Goal: Information Seeking & Learning: Learn about a topic

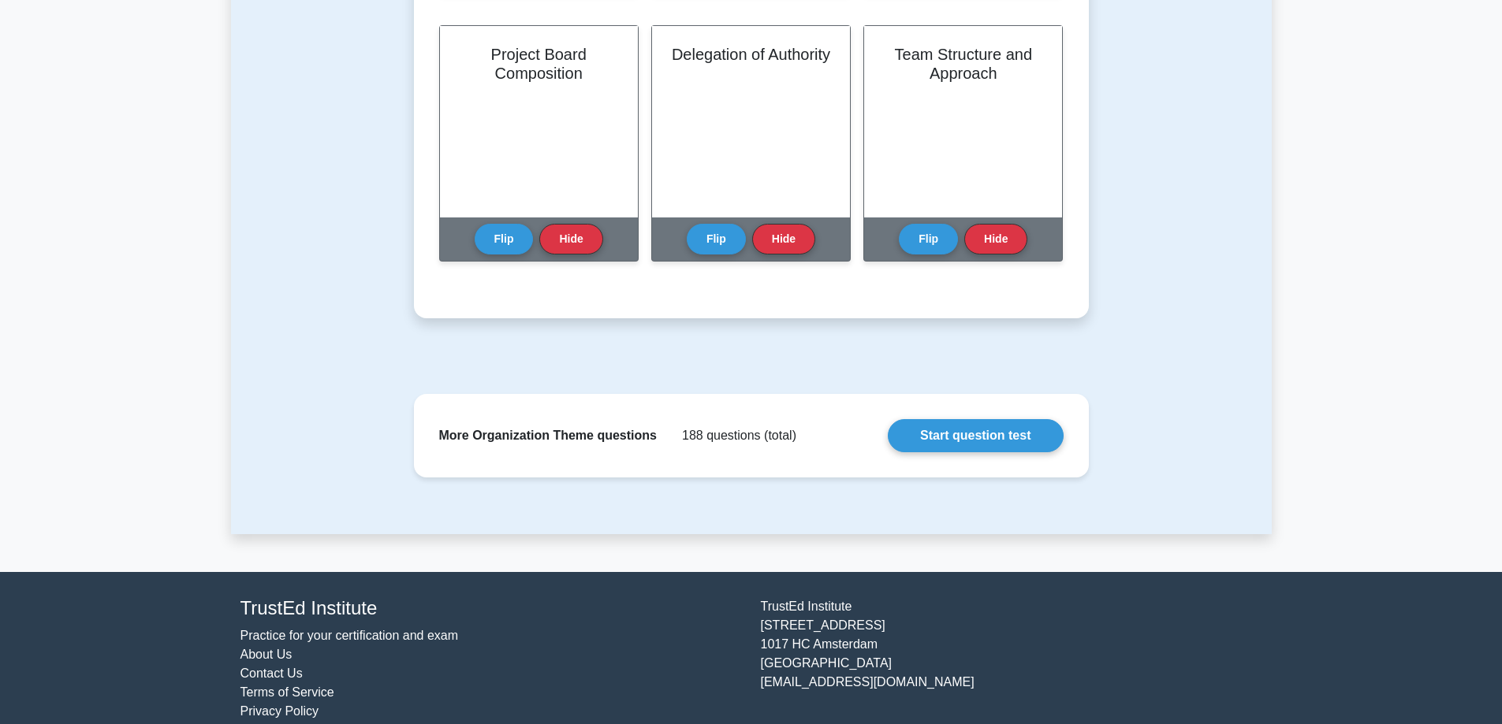
scroll to position [934, 0]
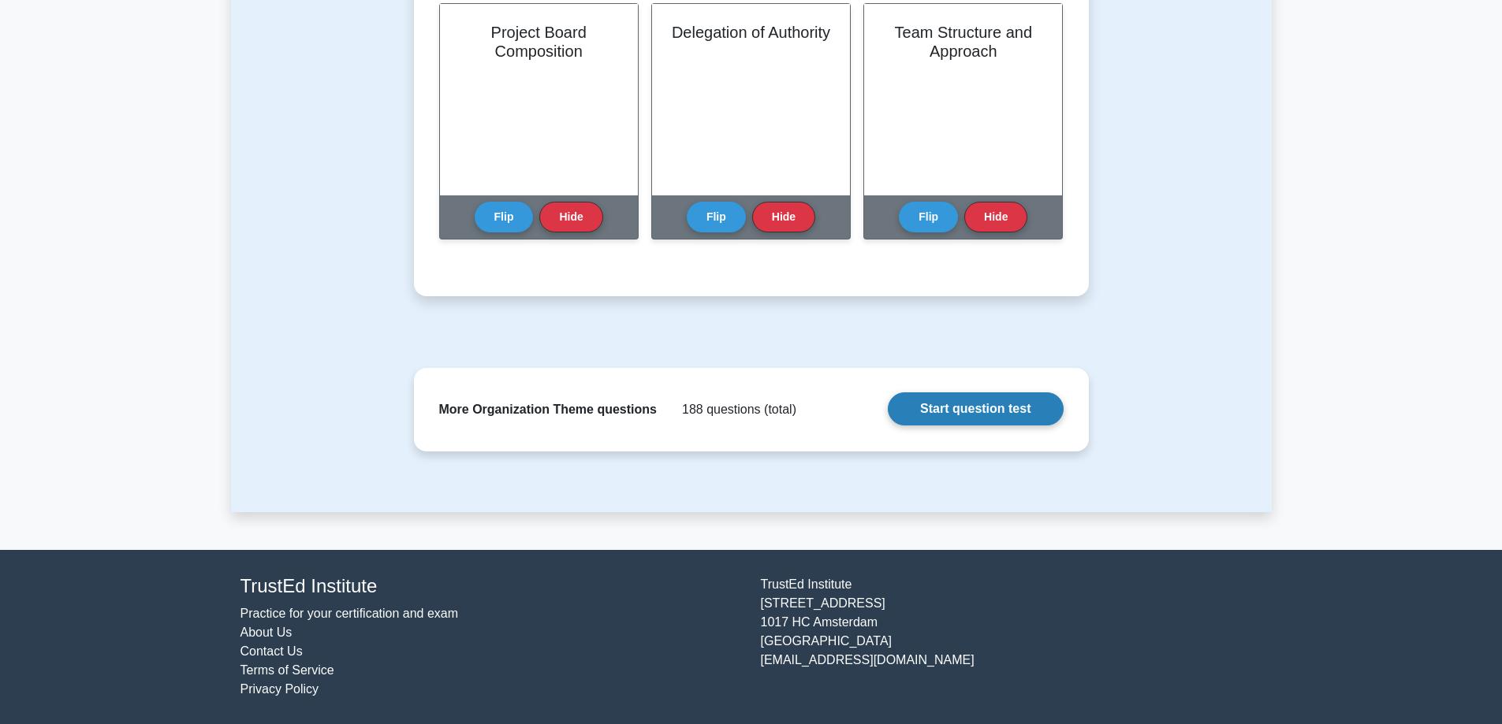
click at [1025, 409] on link "Start question test" at bounding box center [975, 409] width 175 height 33
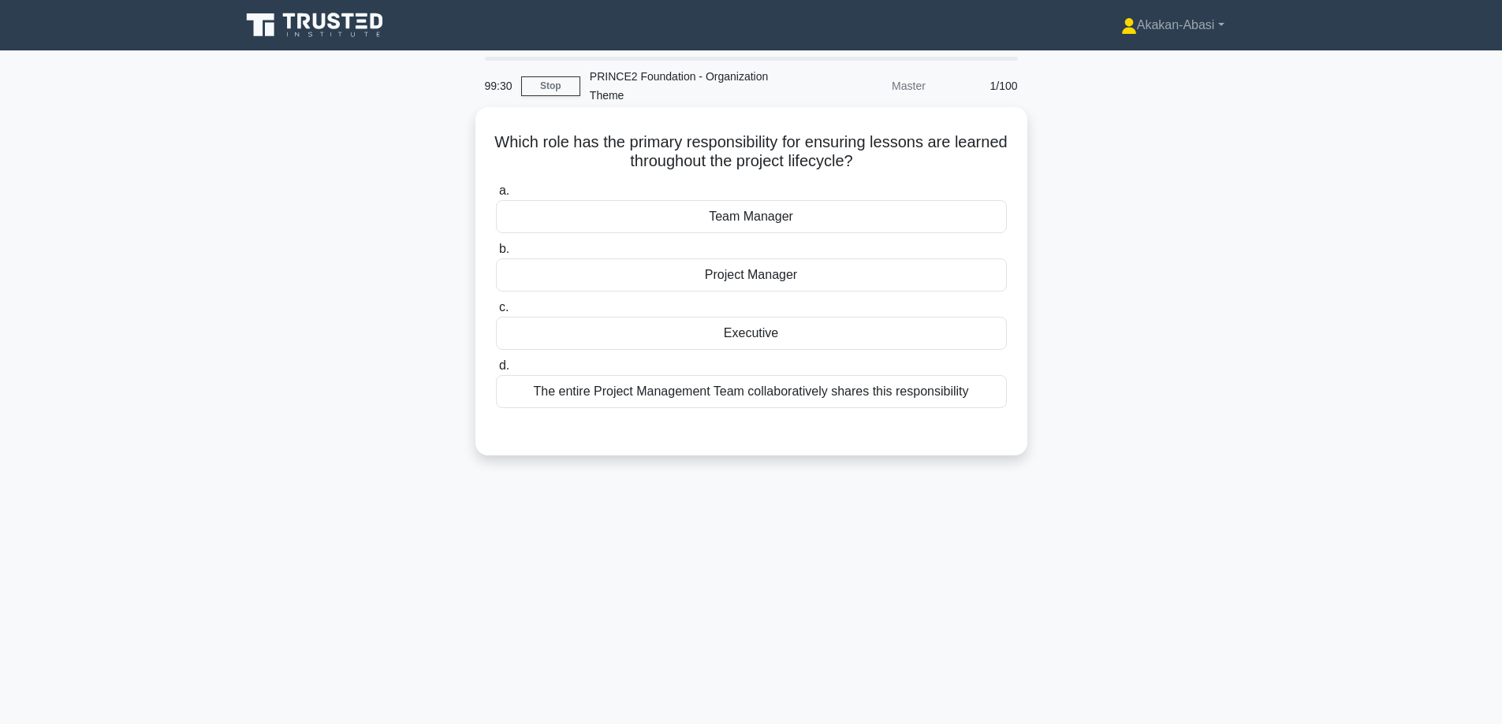
click at [733, 389] on div "The entire Project Management Team collaboratively shares this responsibility" at bounding box center [751, 391] width 511 height 33
click at [496, 371] on input "d. The entire Project Management Team collaboratively shares this responsibility" at bounding box center [496, 366] width 0 height 10
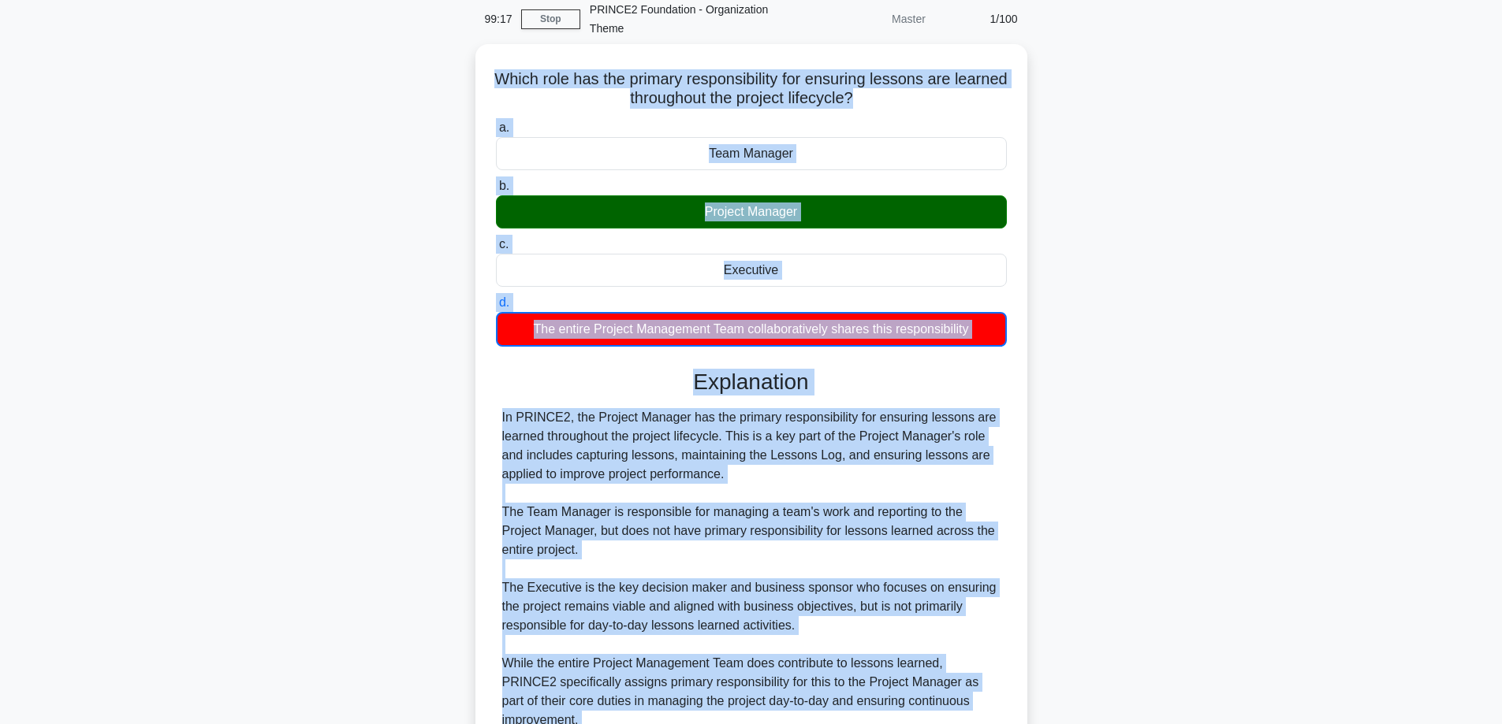
scroll to position [193, 0]
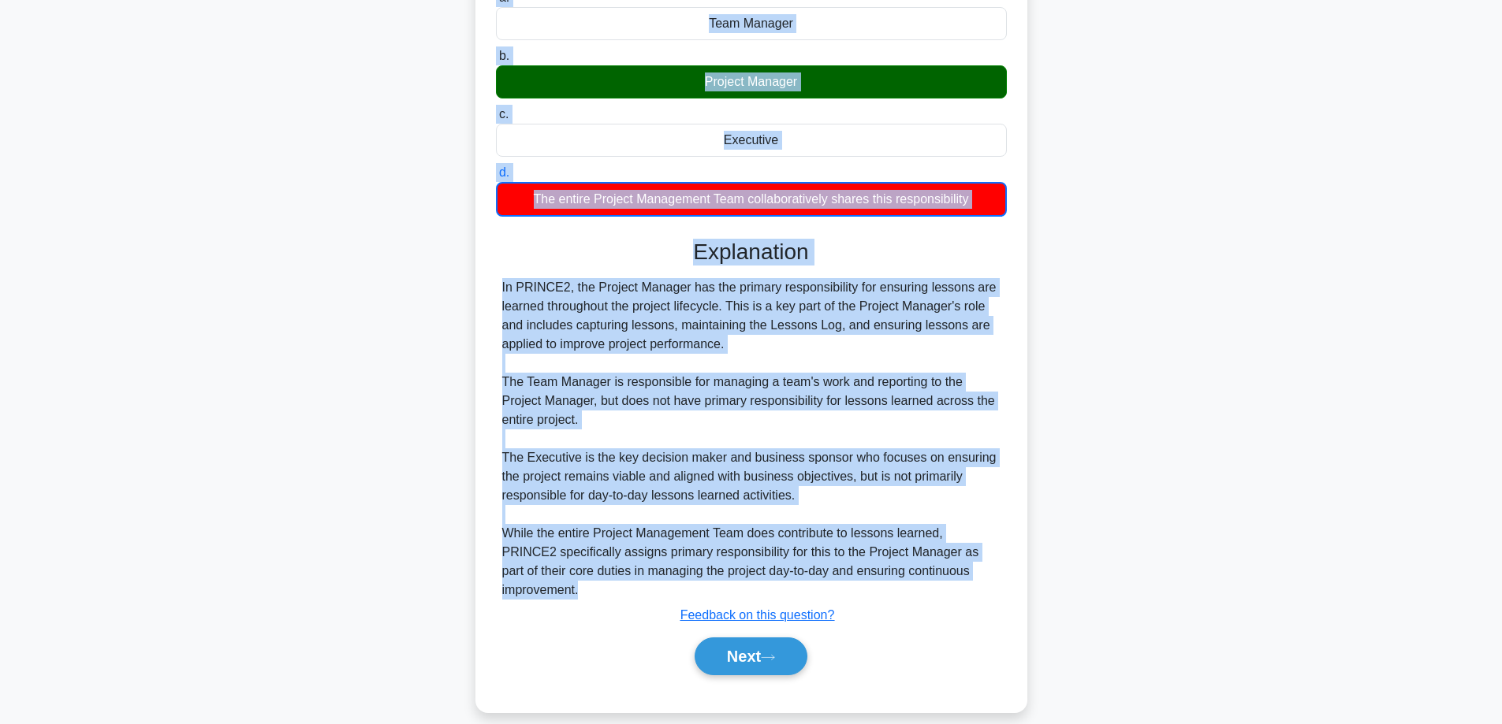
drag, startPoint x: 504, startPoint y: 128, endPoint x: 993, endPoint y: 575, distance: 662.2
click at [993, 576] on div "Which role has the primary responsibility for ensuring lessons are learned thro…" at bounding box center [751, 313] width 539 height 786
copy div "Which role has the primary responsibility for ensuring lessons are learned thro…"
click at [1011, 511] on div "Which role has the primary responsibility for ensuring lessons are learned thro…" at bounding box center [751, 313] width 539 height 786
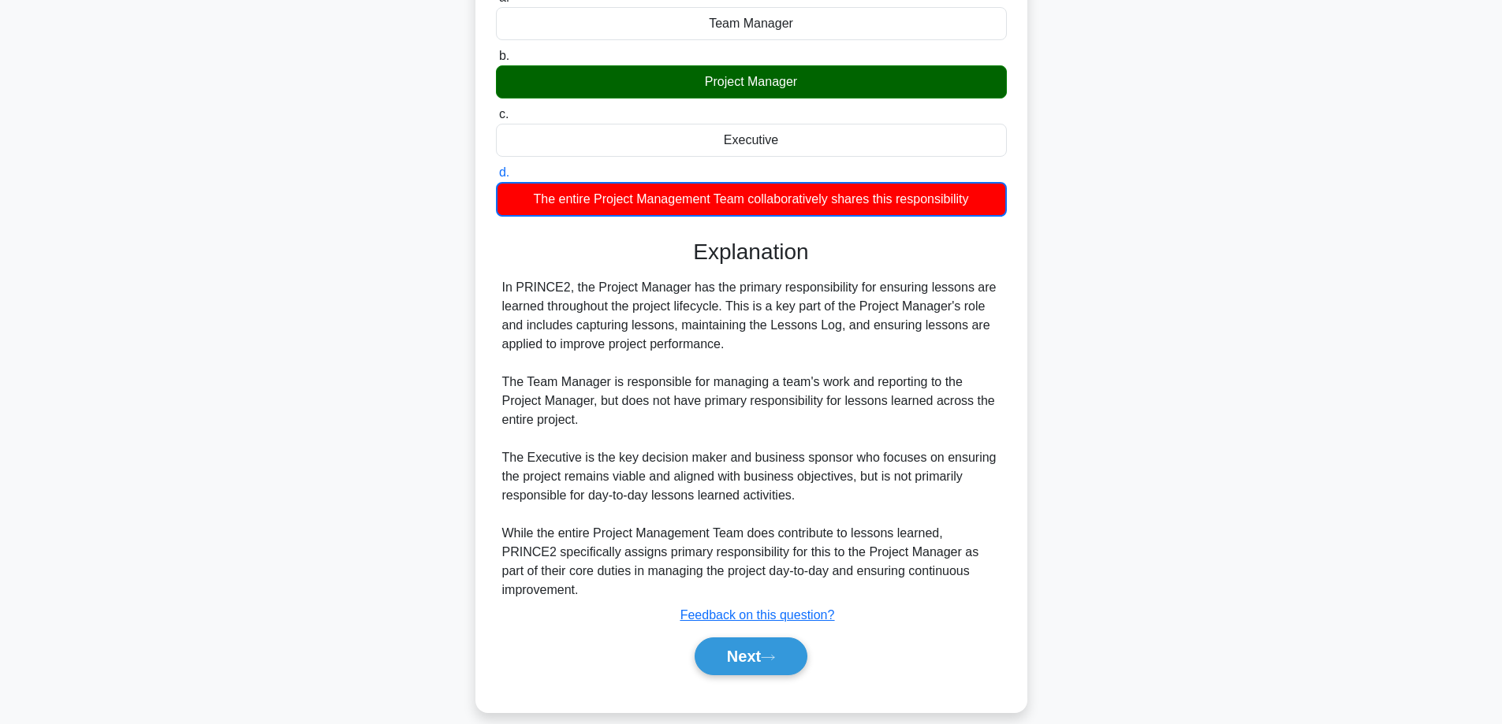
click at [903, 638] on div "Next" at bounding box center [751, 657] width 517 height 38
click at [785, 638] on button "Next" at bounding box center [750, 657] width 113 height 38
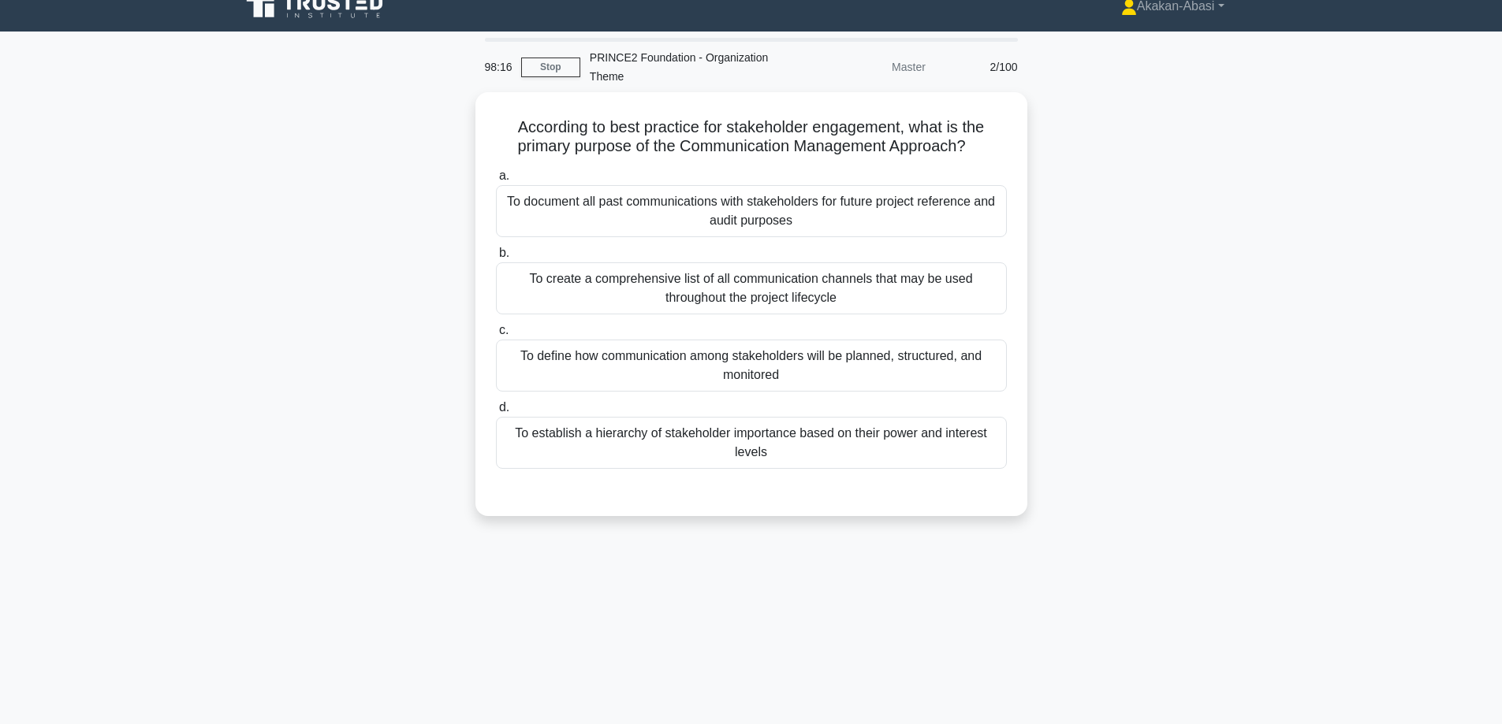
scroll to position [0, 0]
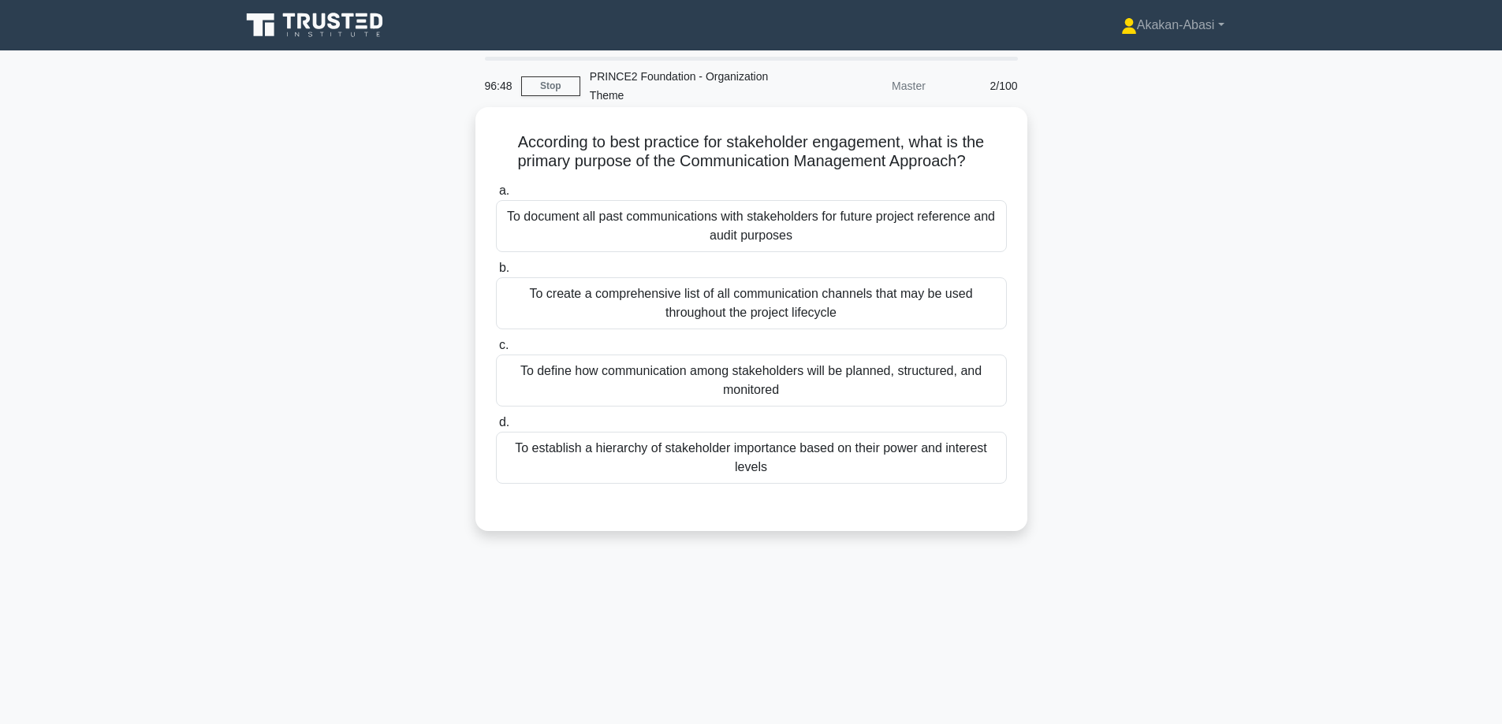
click at [910, 385] on div "To define how communication among stakeholders will be planned, structured, and…" at bounding box center [751, 381] width 511 height 52
click at [496, 351] on input "c. To define how communication among stakeholders will be planned, structured, …" at bounding box center [496, 346] width 0 height 10
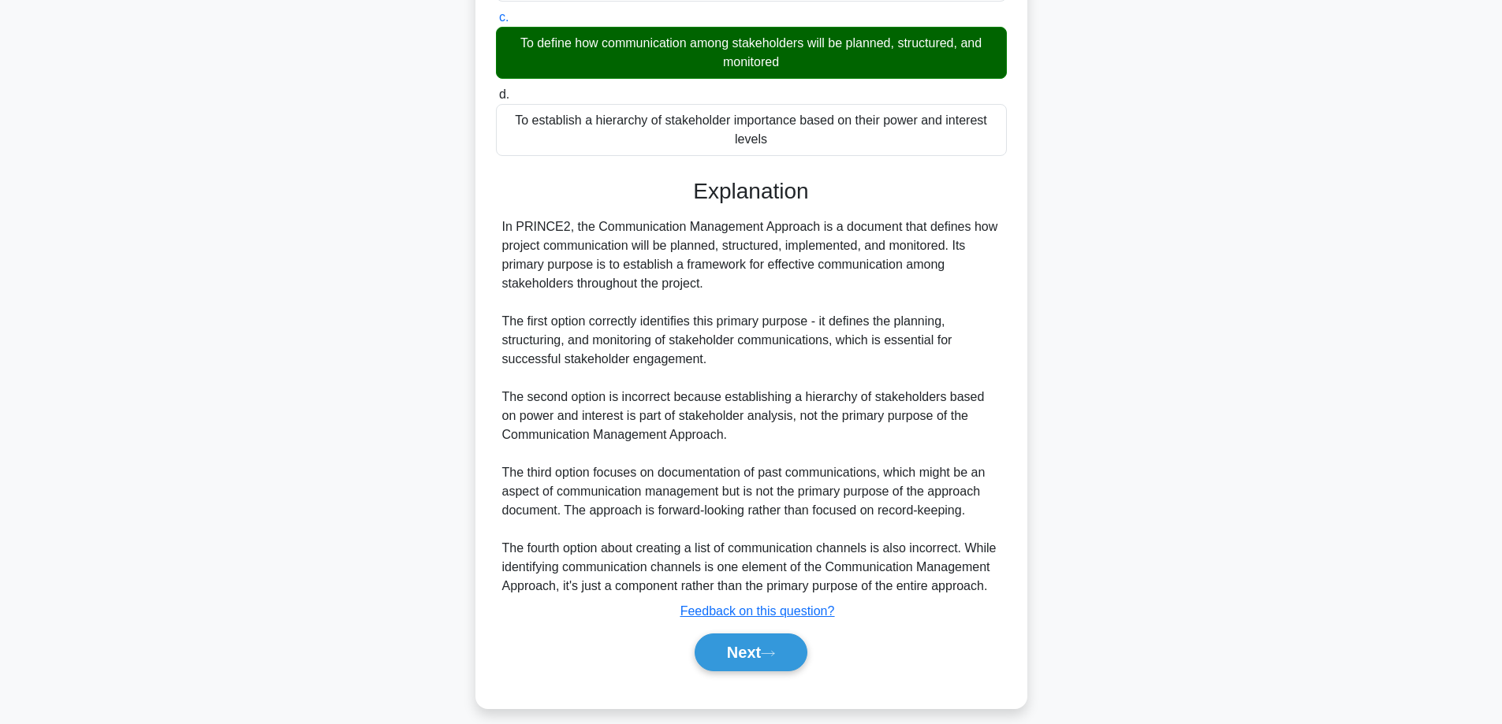
scroll to position [343, 0]
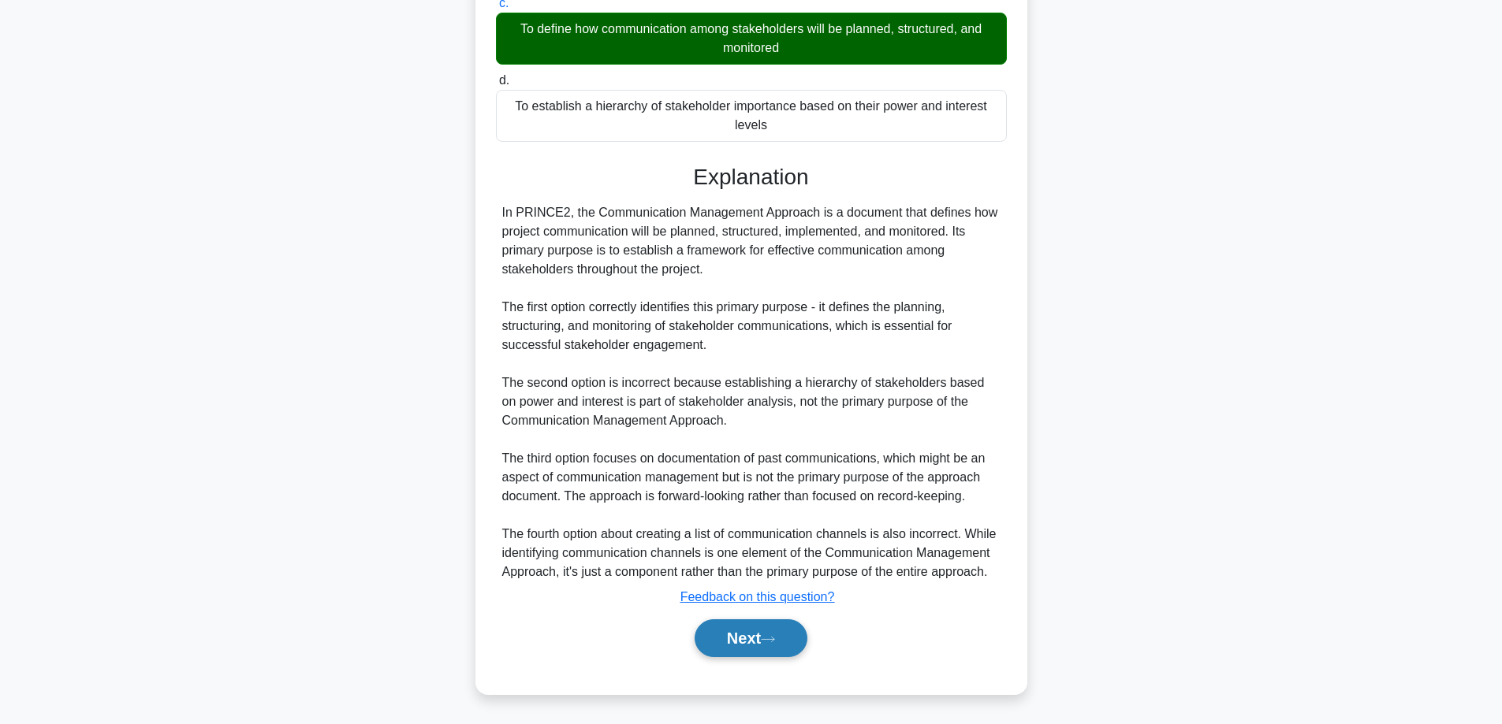
click at [785, 642] on button "Next" at bounding box center [750, 639] width 113 height 38
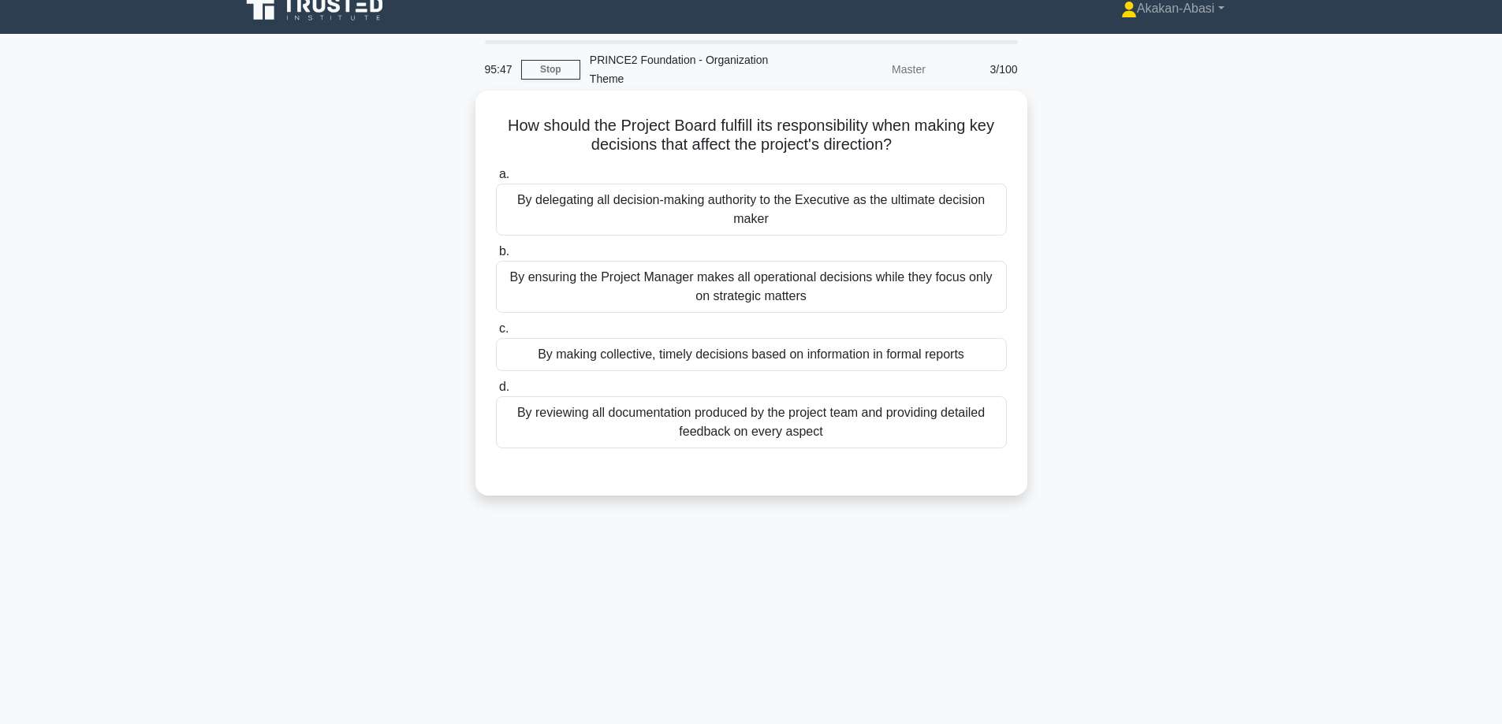
scroll to position [0, 0]
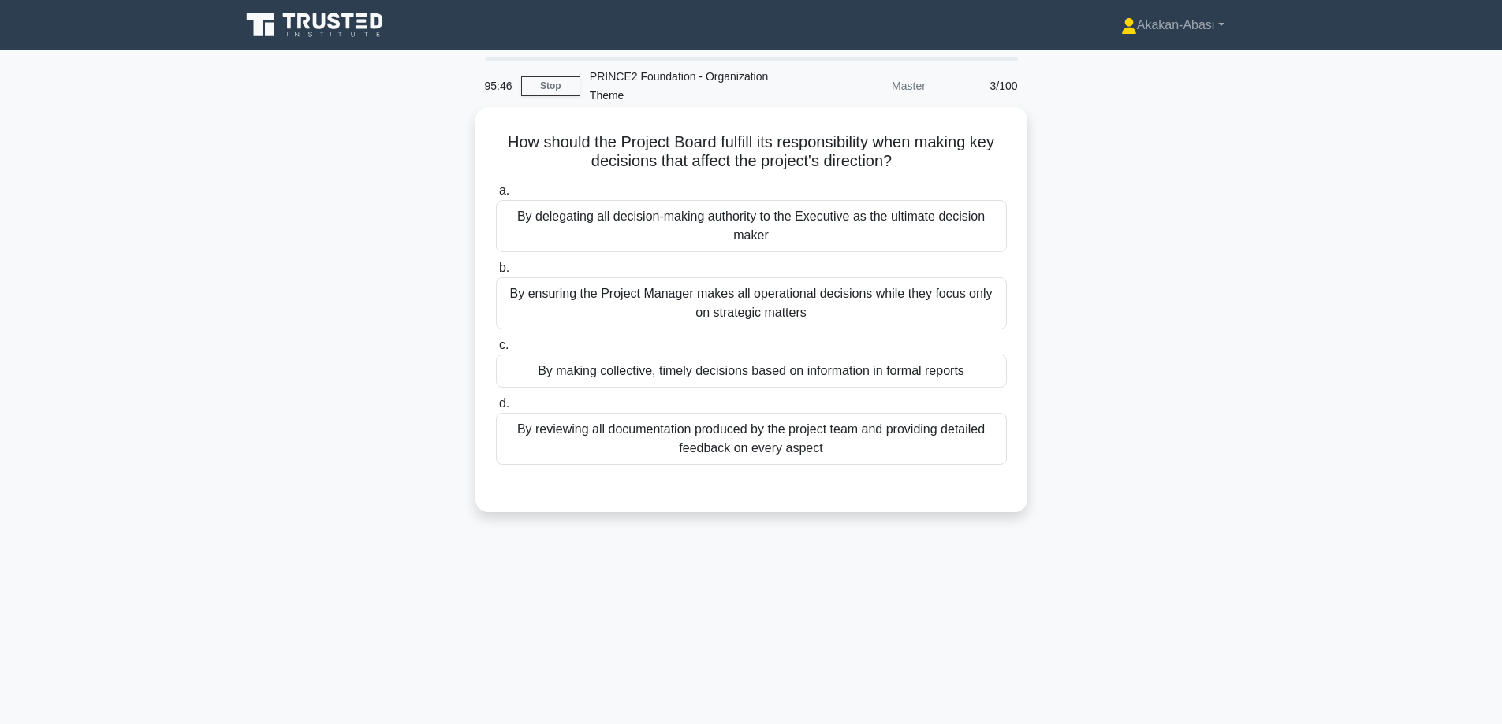
click at [900, 450] on div "By reviewing all documentation produced by the project team and providing detai…" at bounding box center [751, 439] width 511 height 52
click at [496, 409] on input "d. By reviewing all documentation produced by the project team and providing de…" at bounding box center [496, 404] width 0 height 10
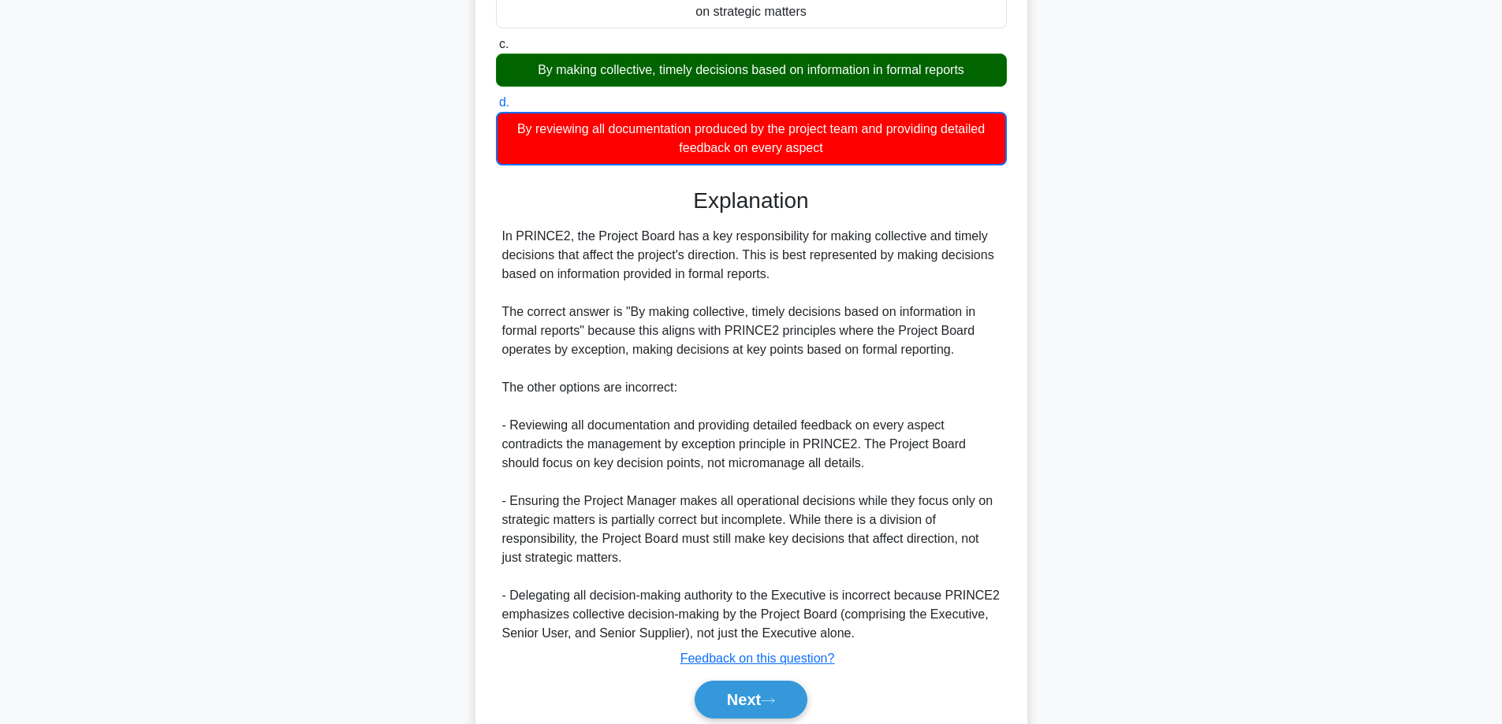
scroll to position [363, 0]
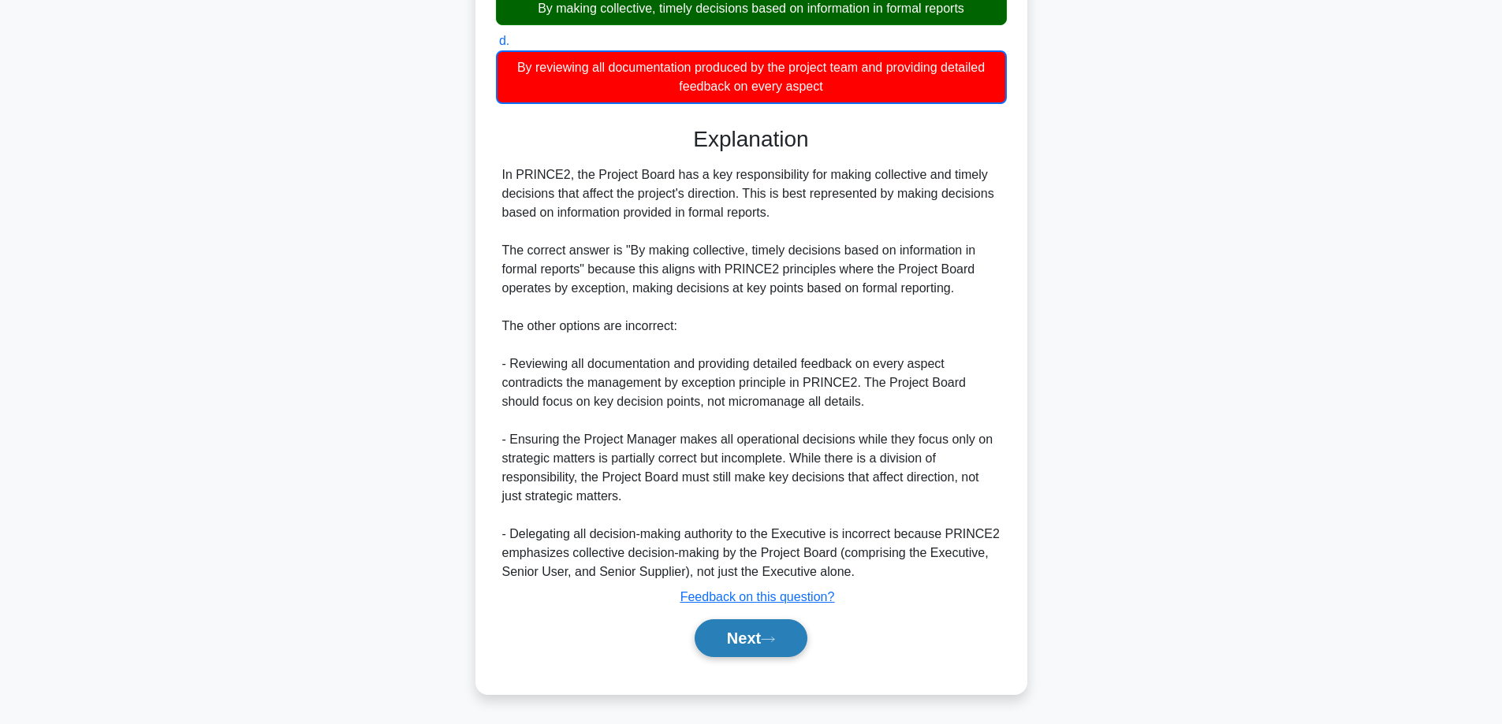
click at [788, 645] on button "Next" at bounding box center [750, 639] width 113 height 38
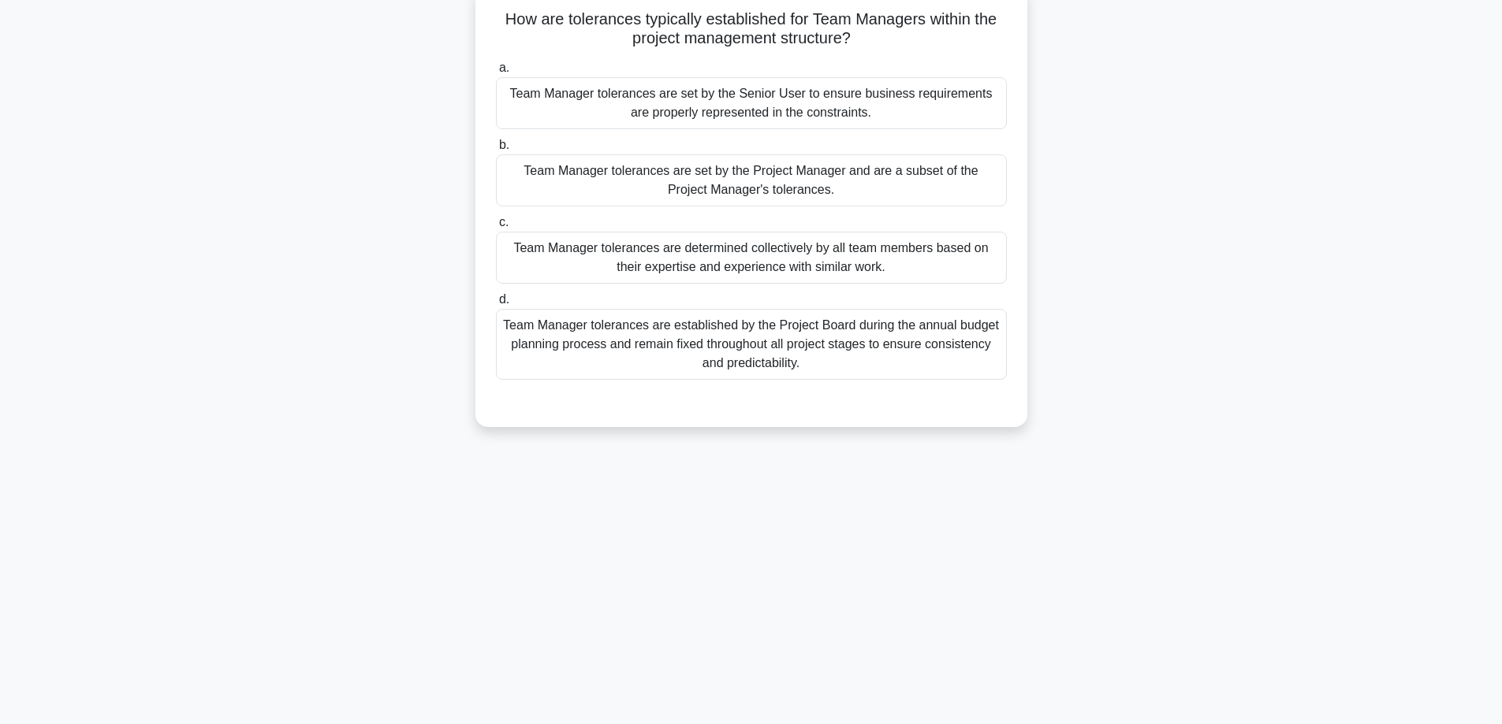
scroll to position [48, 0]
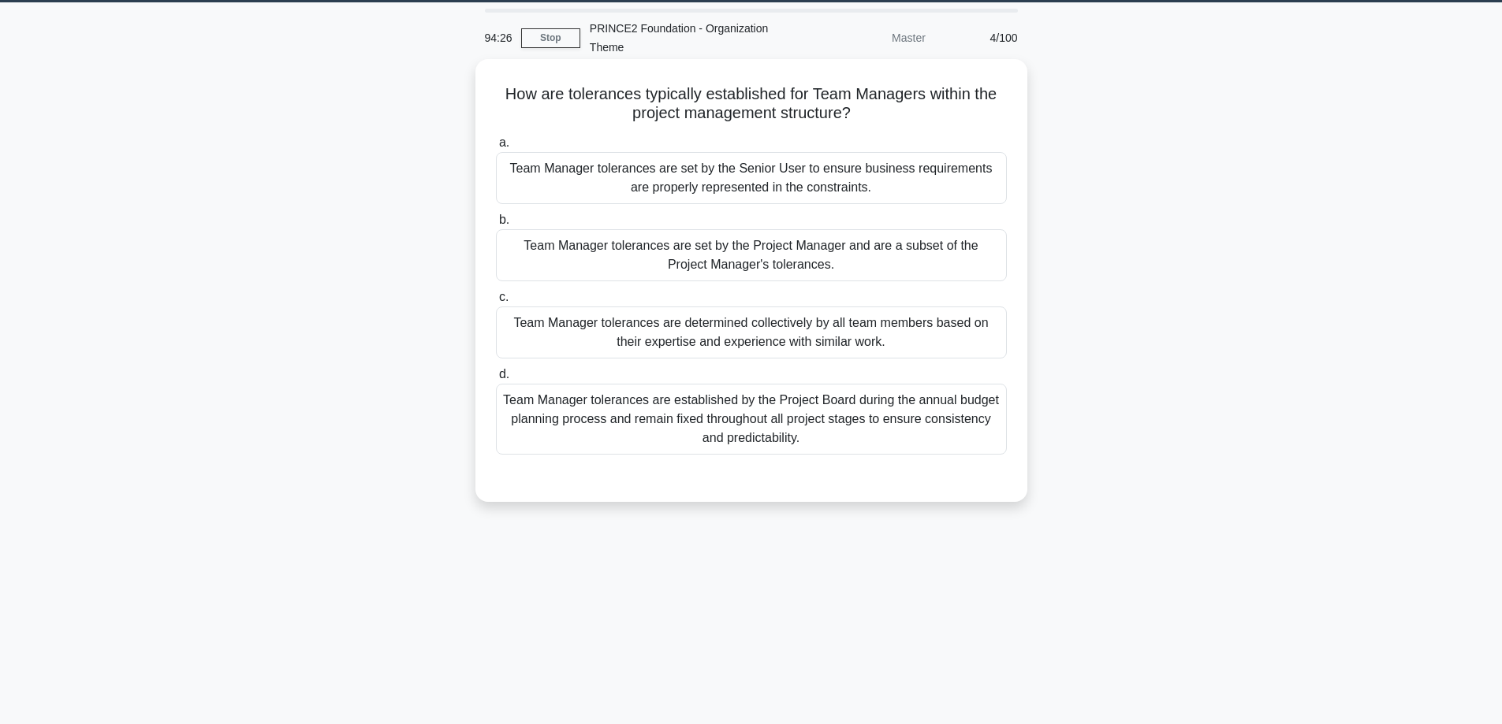
click at [912, 188] on div "Team Manager tolerances are set by the Senior User to ensure business requireme…" at bounding box center [751, 178] width 511 height 52
click at [496, 148] on input "a. Team Manager tolerances are set by the Senior User to ensure business requir…" at bounding box center [496, 143] width 0 height 10
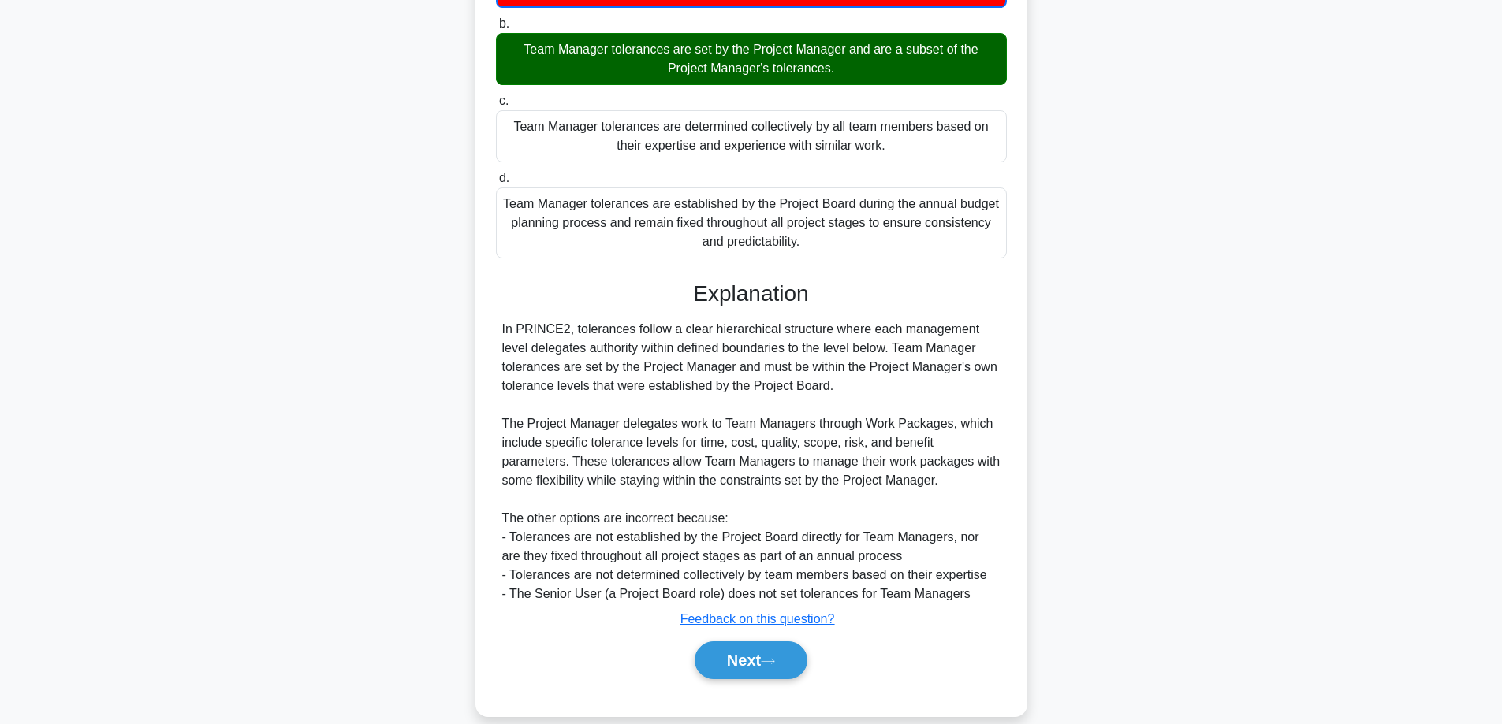
scroll to position [269, 0]
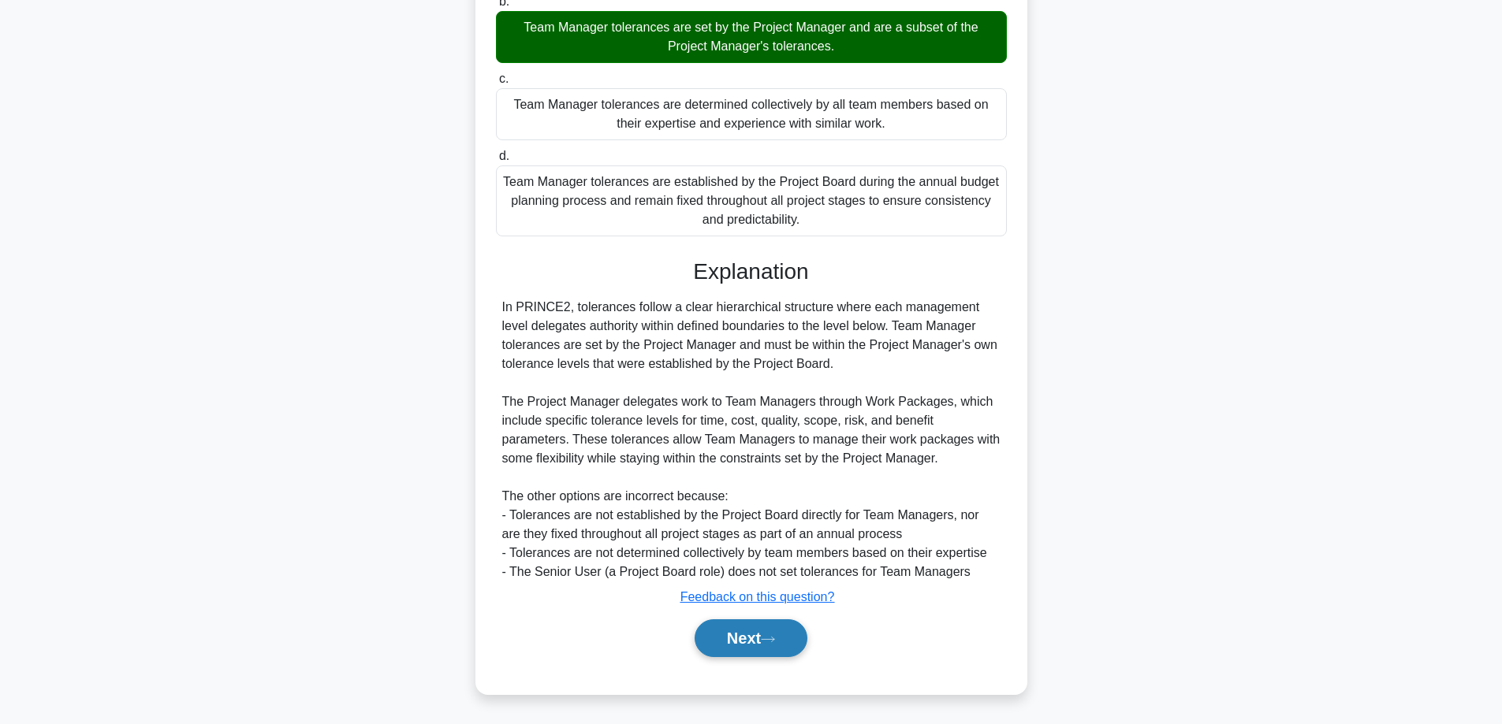
click at [775, 636] on icon at bounding box center [768, 639] width 14 height 9
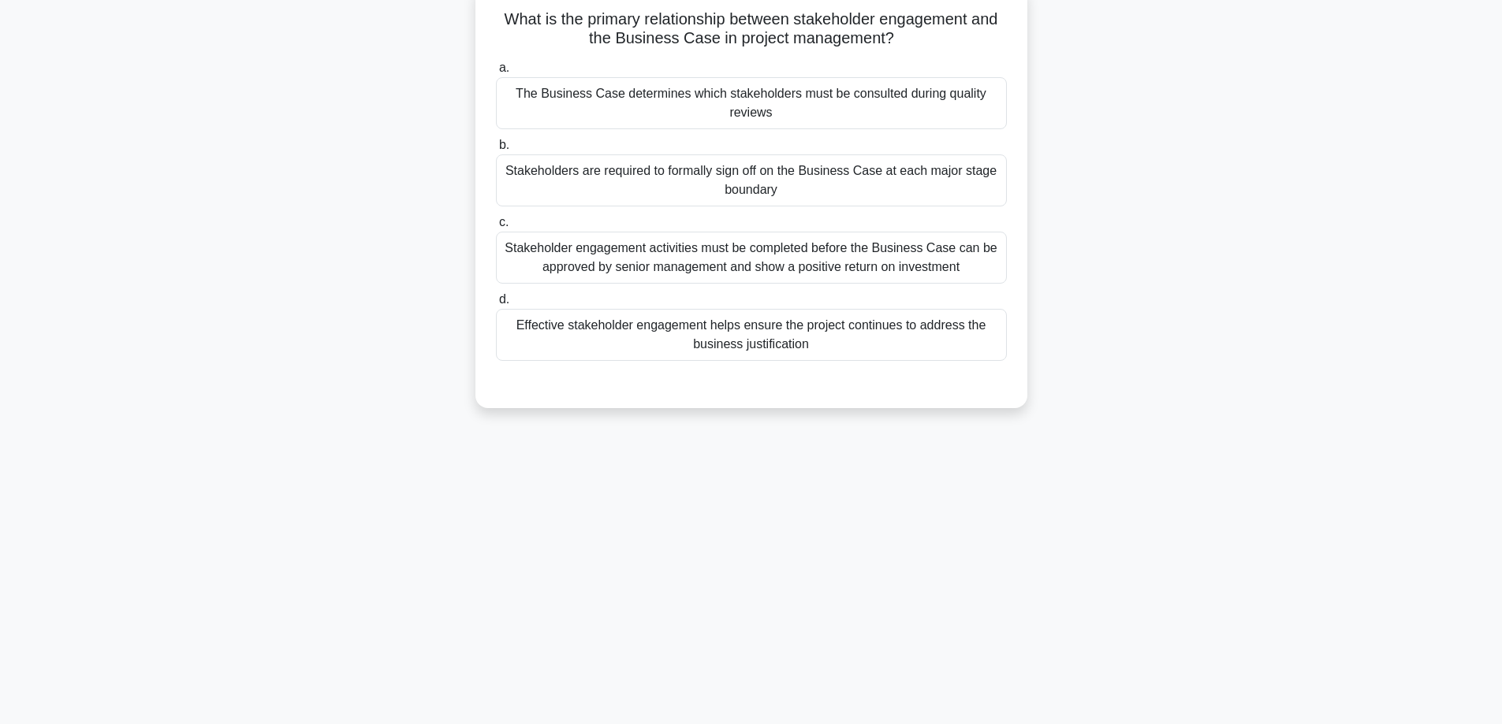
scroll to position [0, 0]
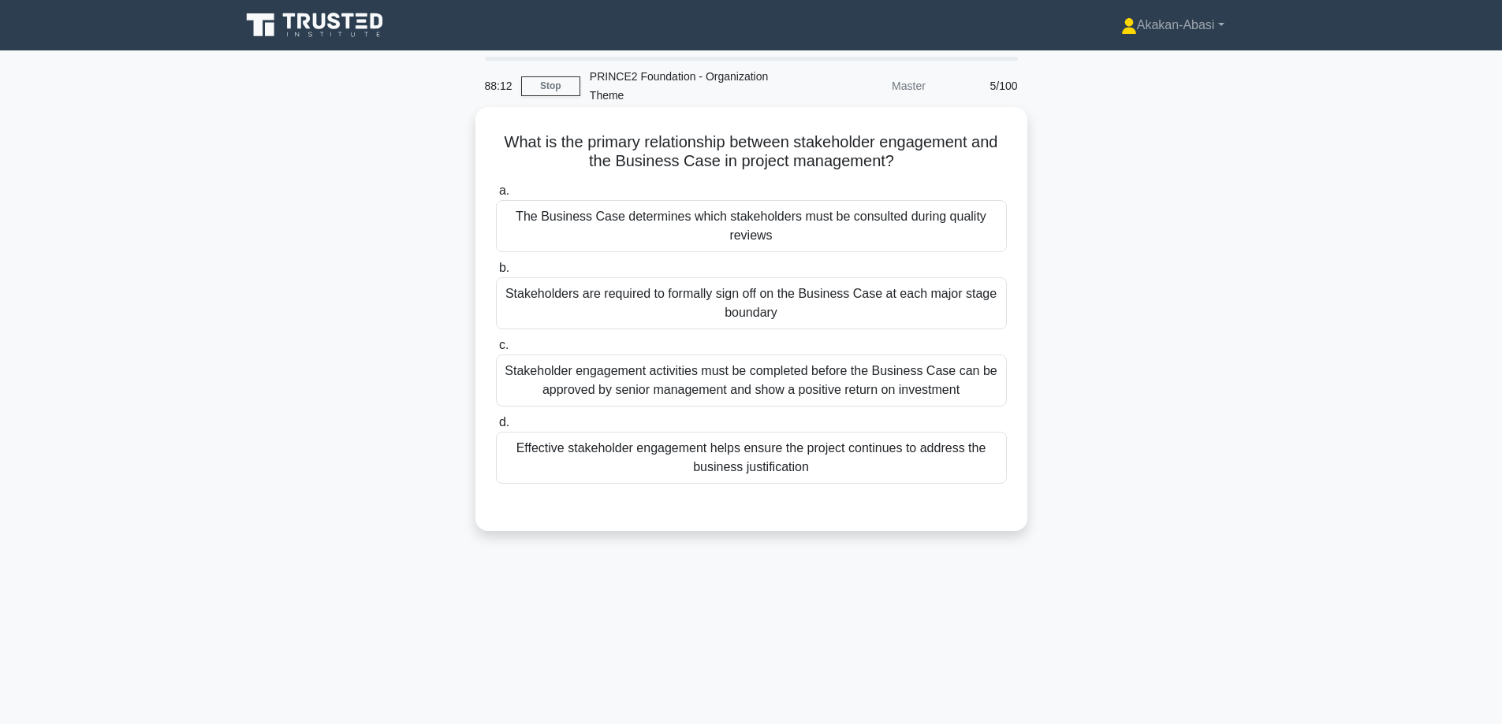
click at [815, 475] on div "Effective stakeholder engagement helps ensure the project continues to address …" at bounding box center [751, 458] width 511 height 52
click at [496, 428] on input "d. Effective stakeholder engagement helps ensure the project continues to addre…" at bounding box center [496, 423] width 0 height 10
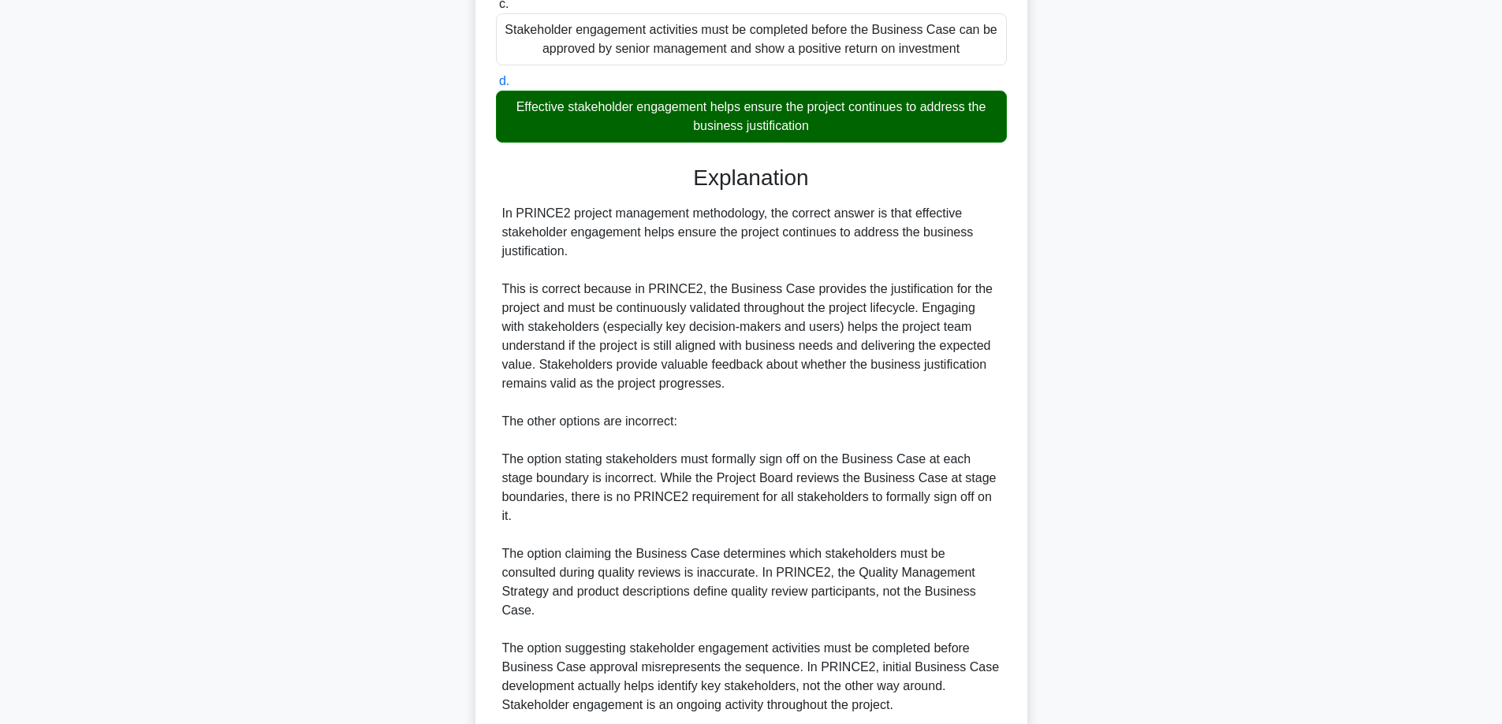
scroll to position [456, 0]
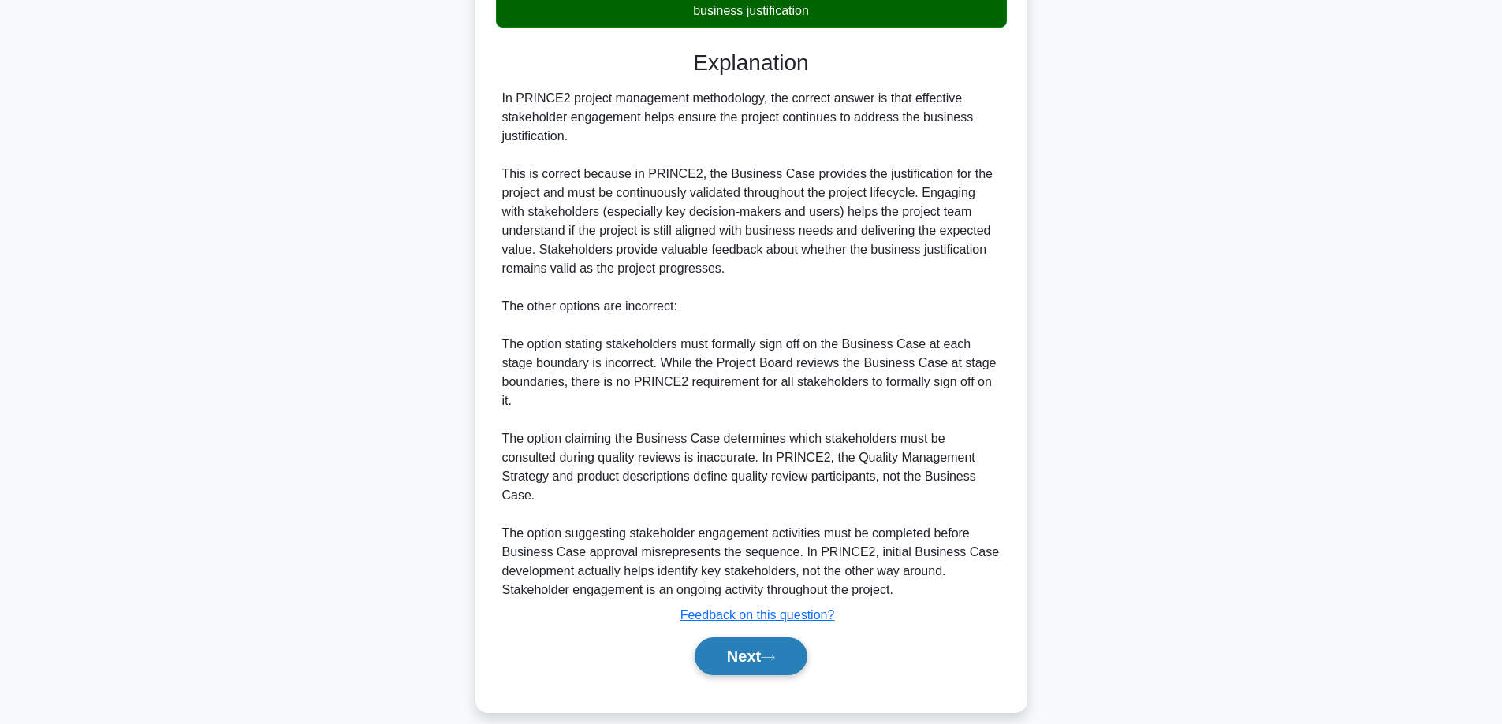
click at [783, 650] on button "Next" at bounding box center [750, 657] width 113 height 38
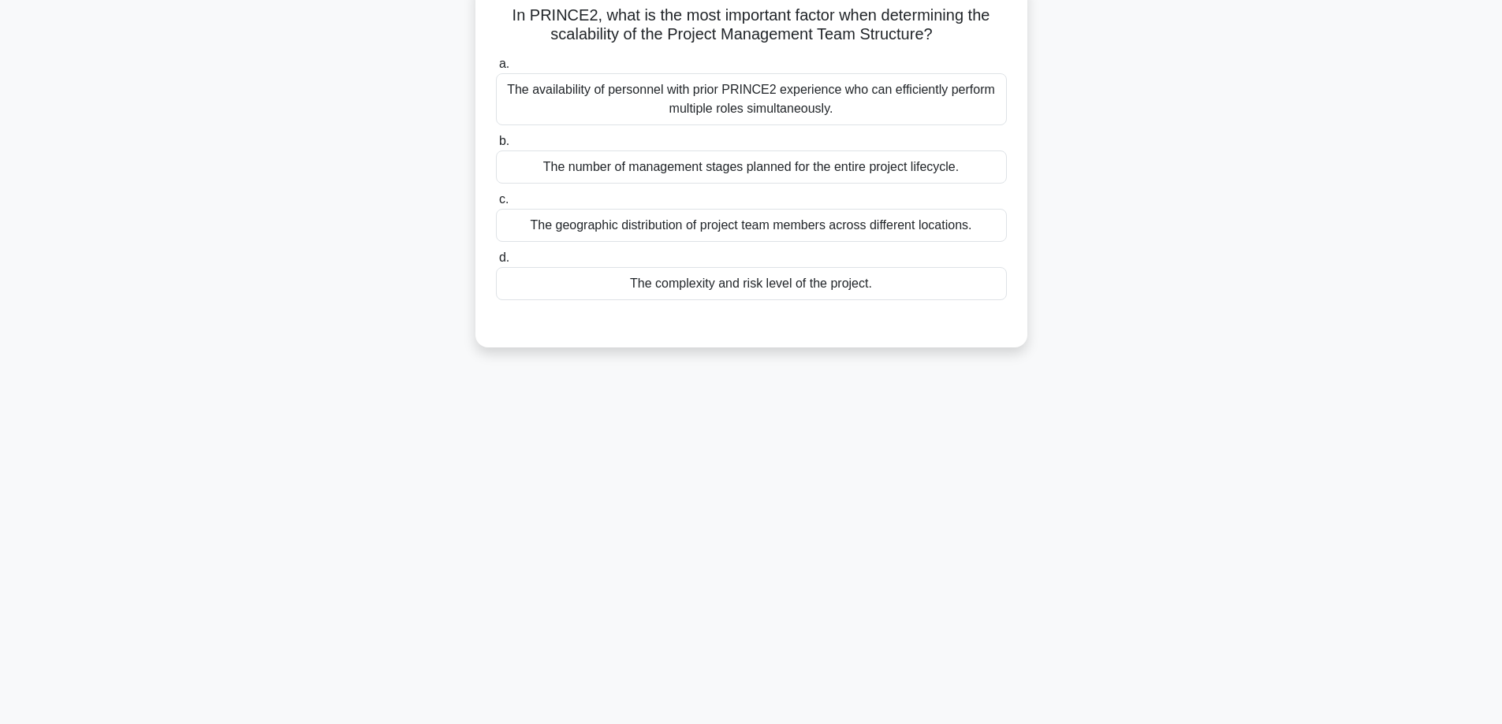
click at [776, 282] on div "The complexity and risk level of the project." at bounding box center [751, 283] width 511 height 33
click at [496, 263] on input "d. The complexity and risk level of the project." at bounding box center [496, 258] width 0 height 10
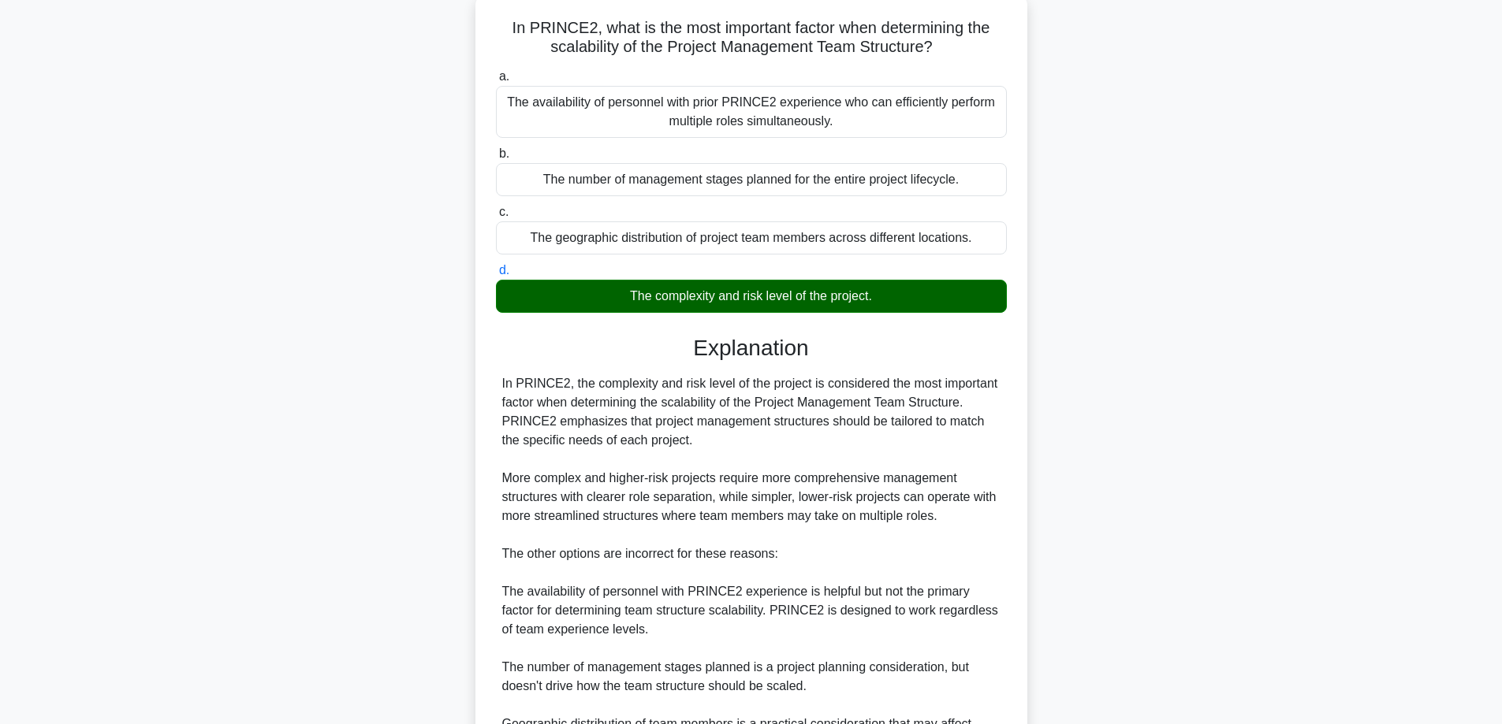
scroll to position [305, 0]
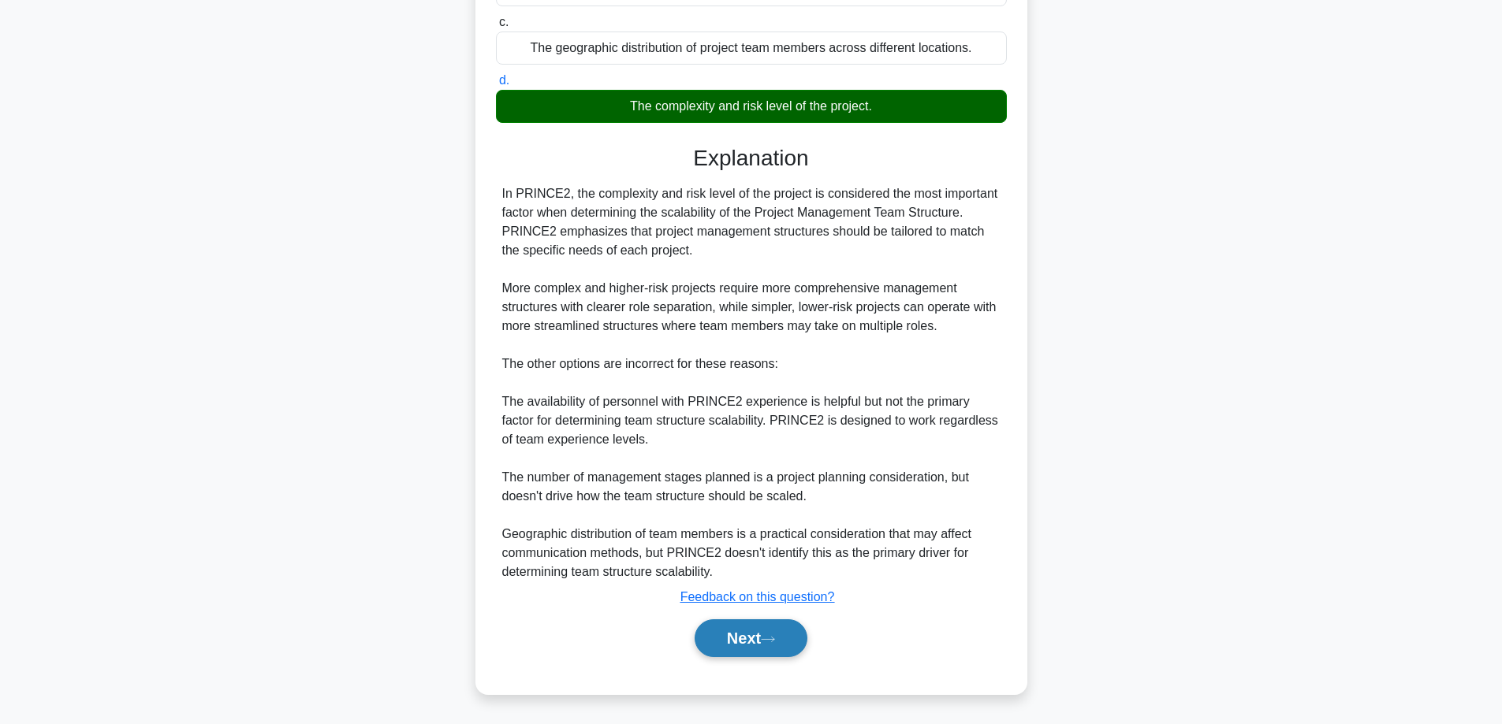
click at [774, 642] on icon at bounding box center [768, 639] width 14 height 9
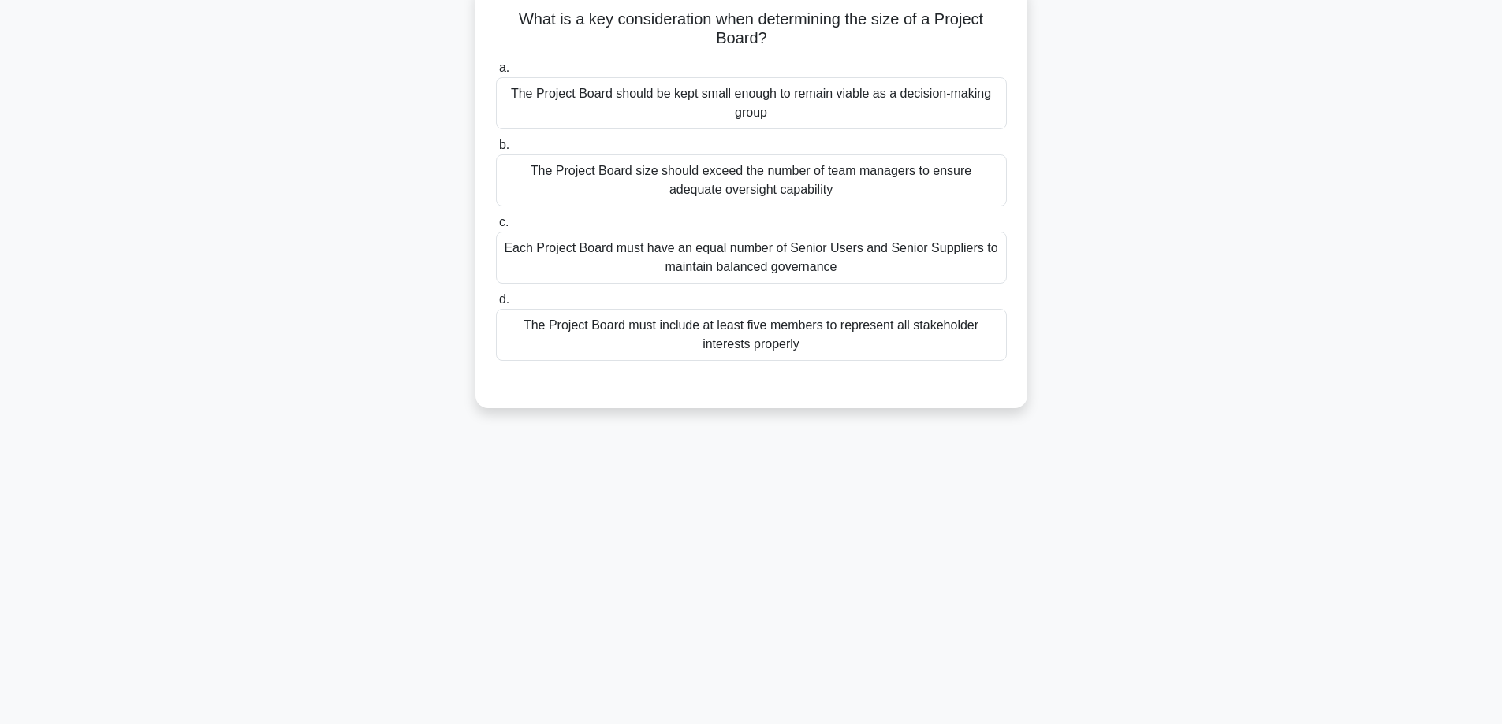
scroll to position [127, 0]
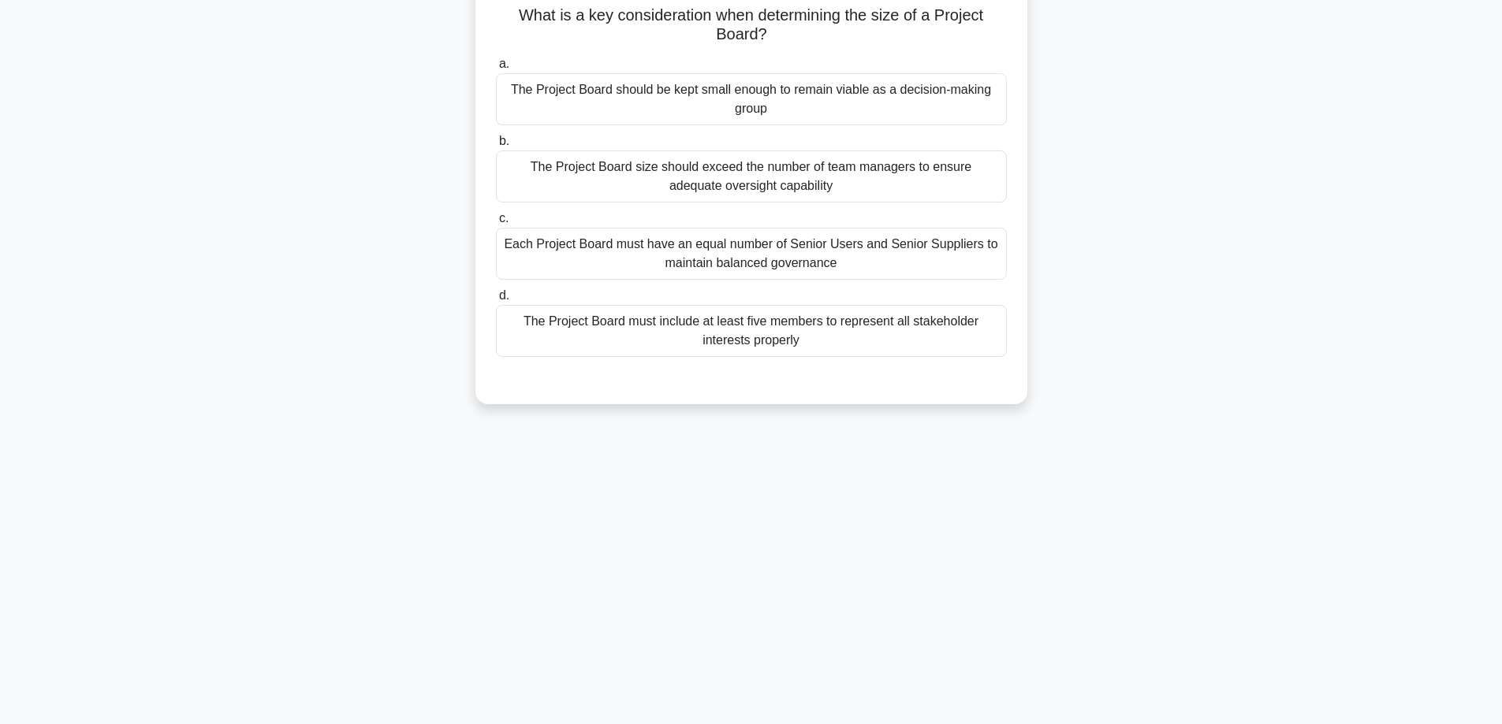
click at [851, 341] on div "The Project Board must include at least five members to represent all stakehold…" at bounding box center [751, 331] width 511 height 52
click at [496, 301] on input "d. The Project Board must include at least five members to represent all stakeh…" at bounding box center [496, 296] width 0 height 10
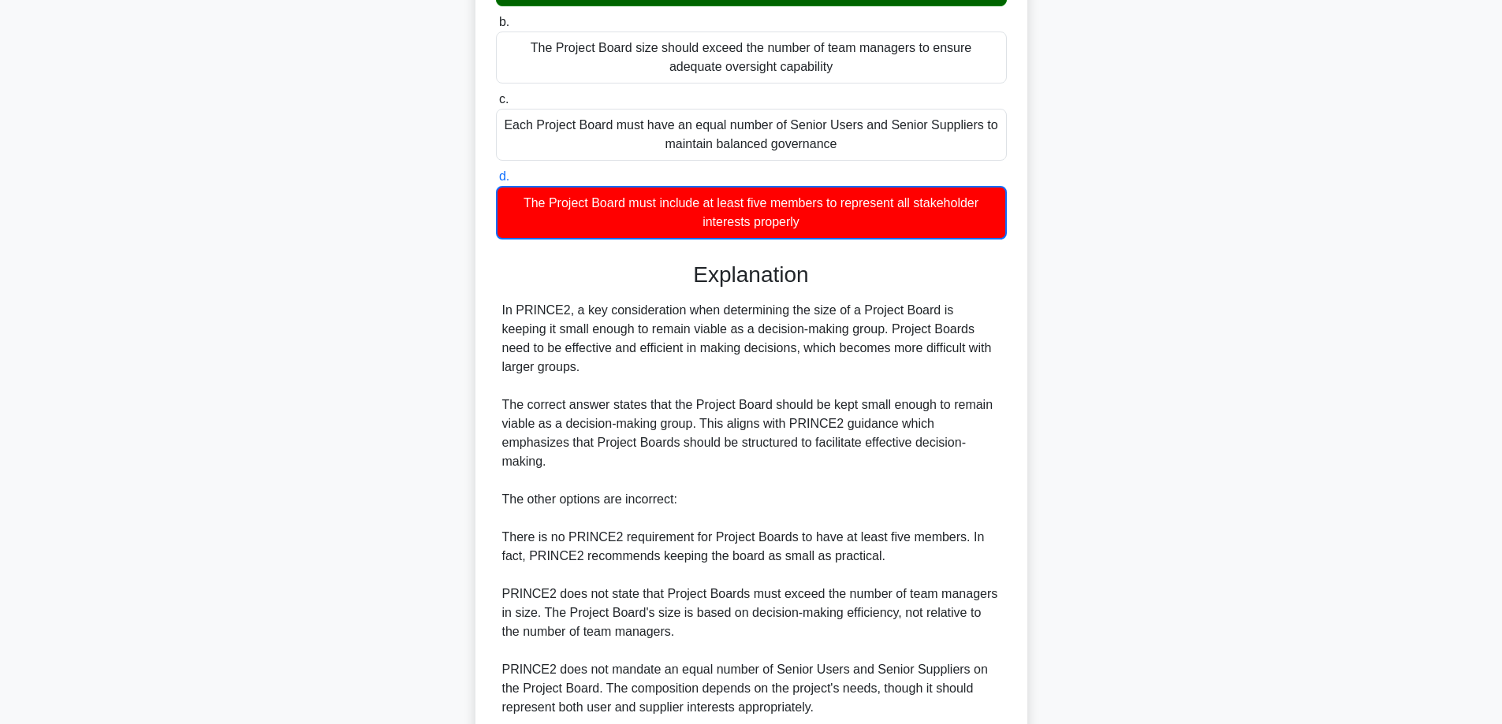
scroll to position [363, 0]
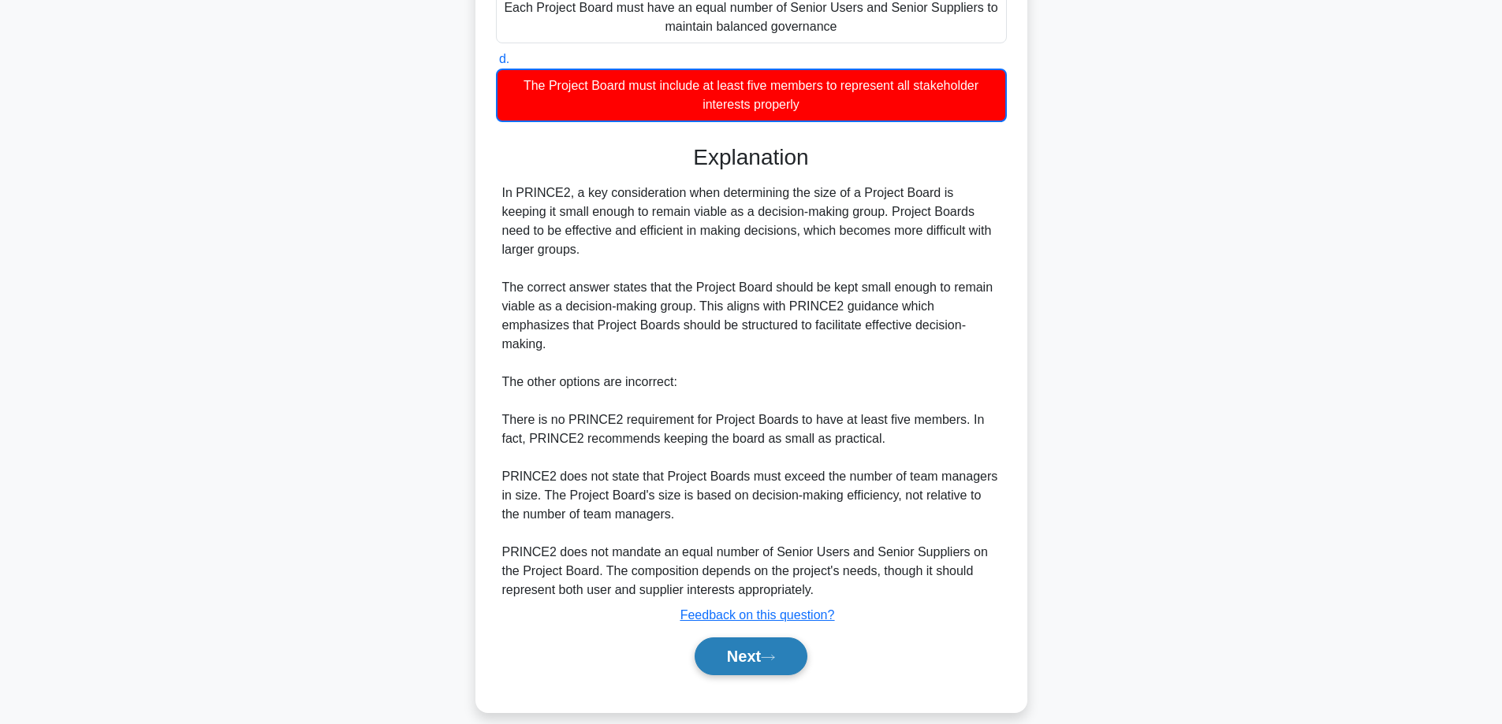
click at [783, 645] on button "Next" at bounding box center [750, 657] width 113 height 38
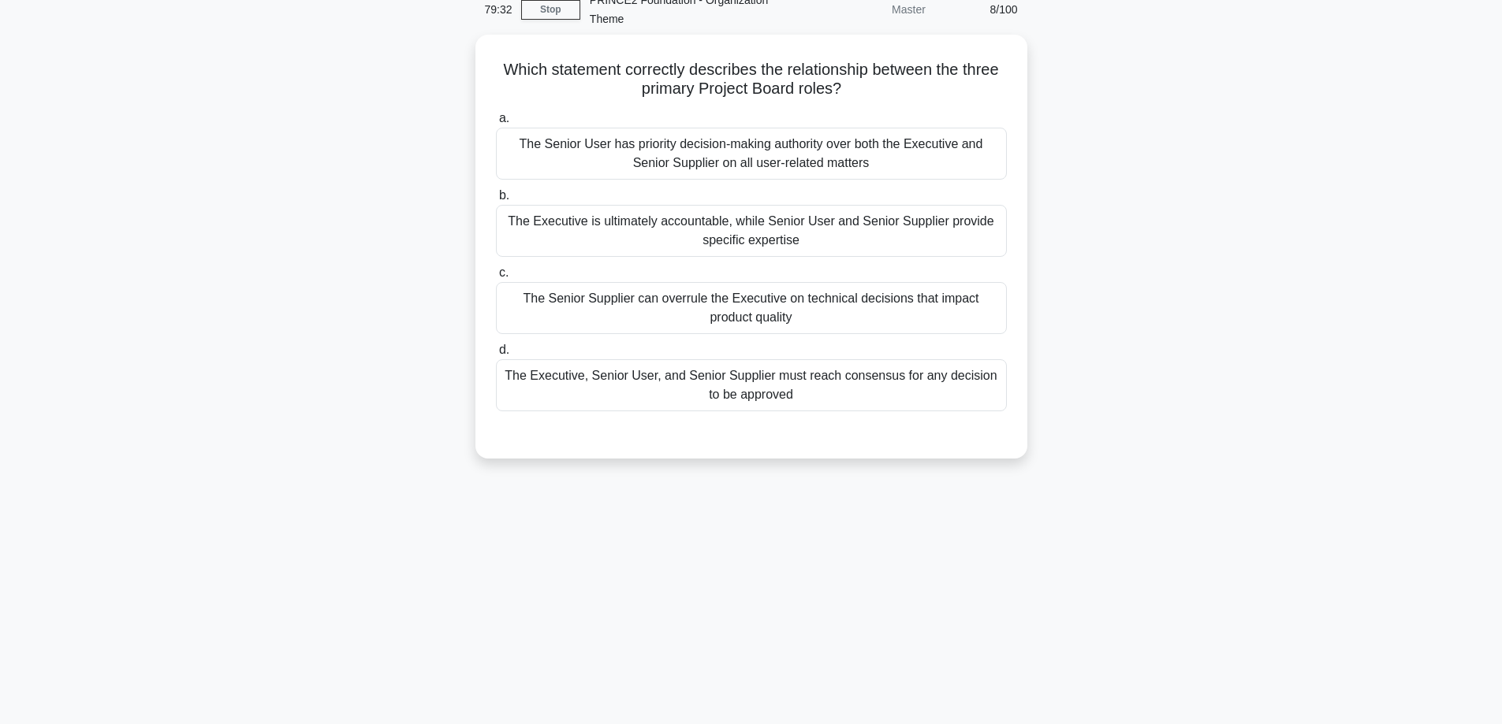
scroll to position [48, 0]
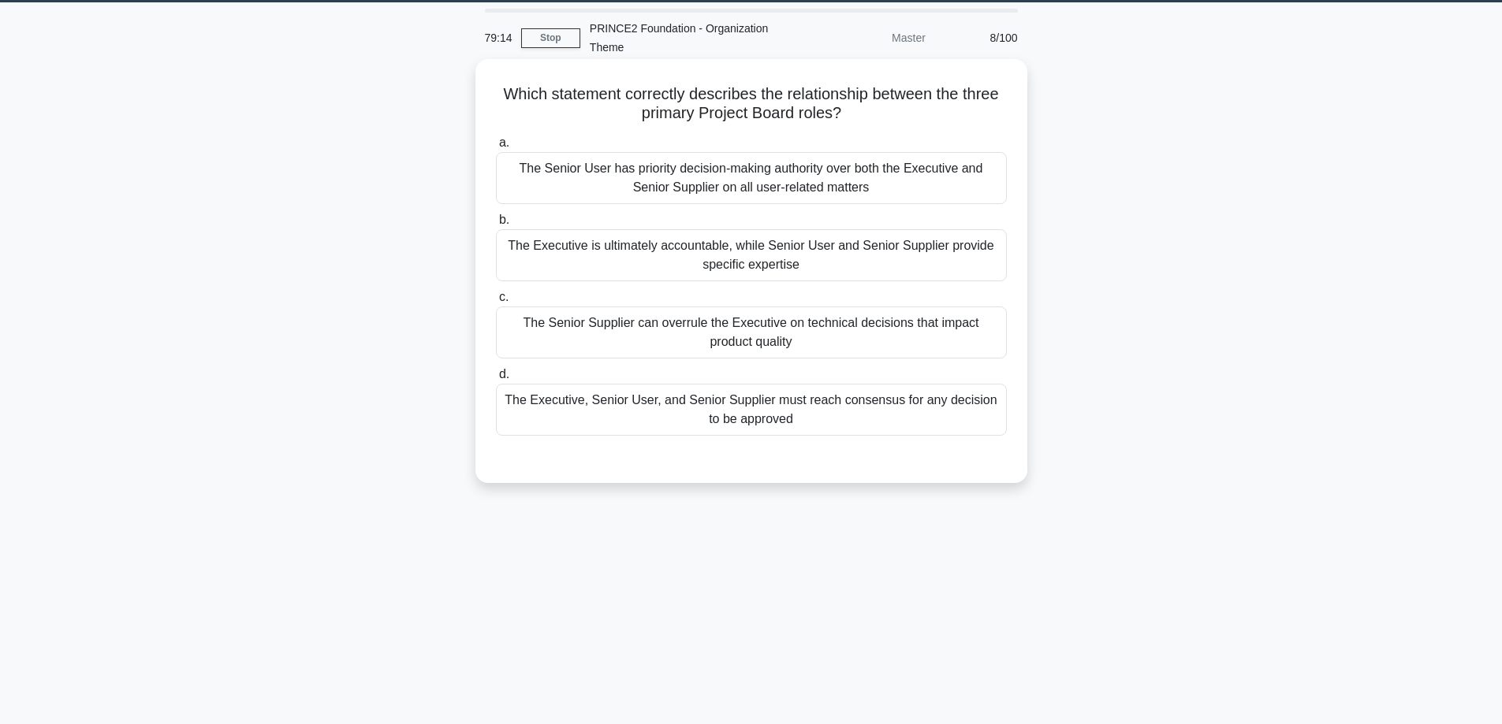
click at [932, 259] on div "The Executive is ultimately accountable, while Senior User and Senior Supplier …" at bounding box center [751, 255] width 511 height 52
click at [496, 225] on input "b. The Executive is ultimately accountable, while Senior User and Senior Suppli…" at bounding box center [496, 220] width 0 height 10
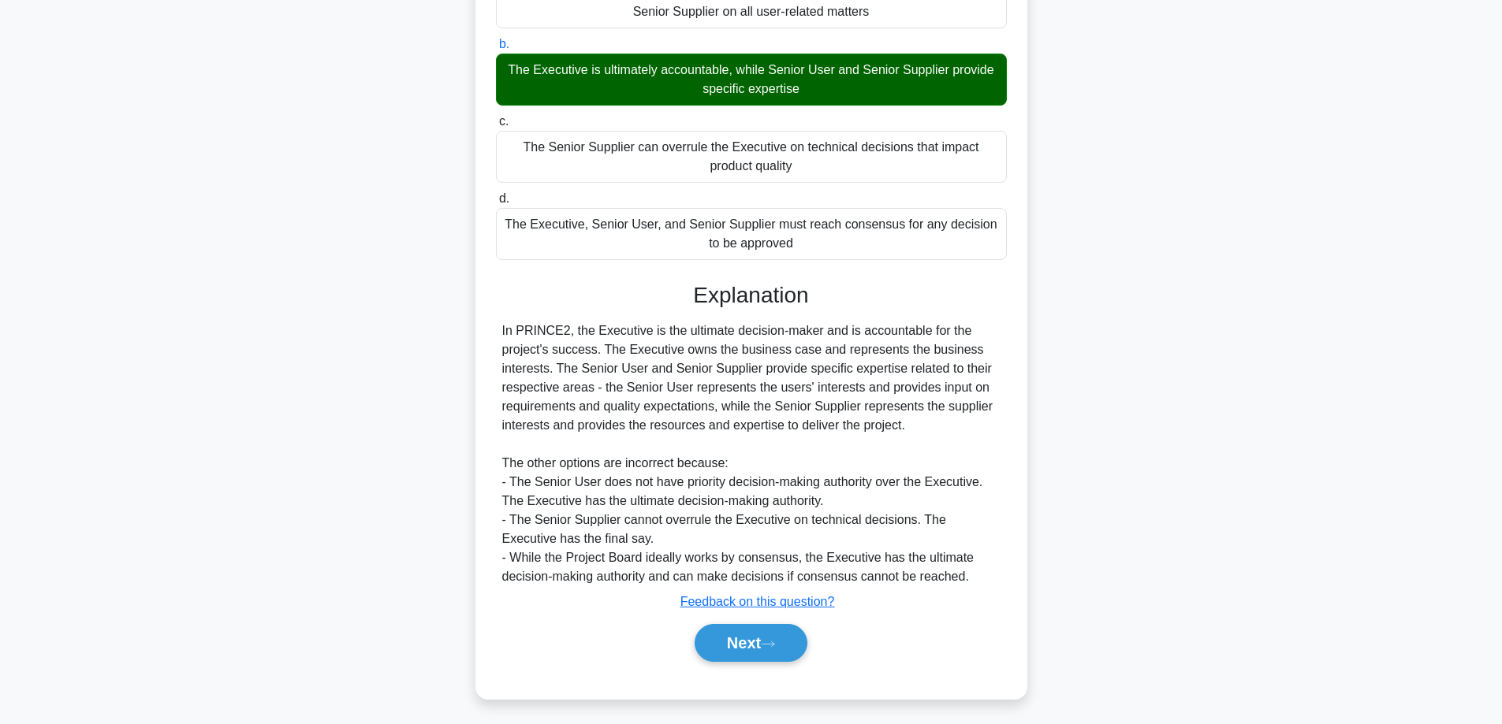
scroll to position [229, 0]
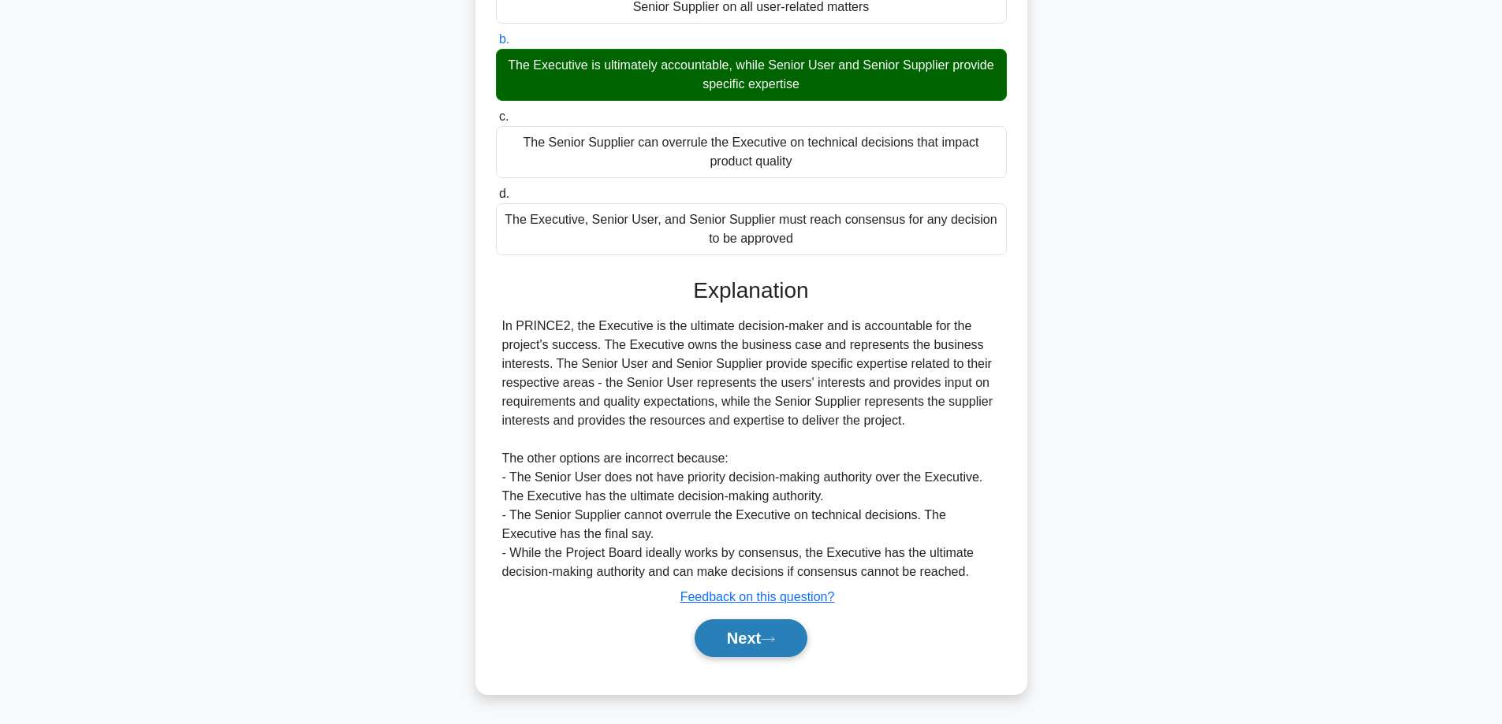
click at [775, 637] on icon at bounding box center [768, 639] width 14 height 9
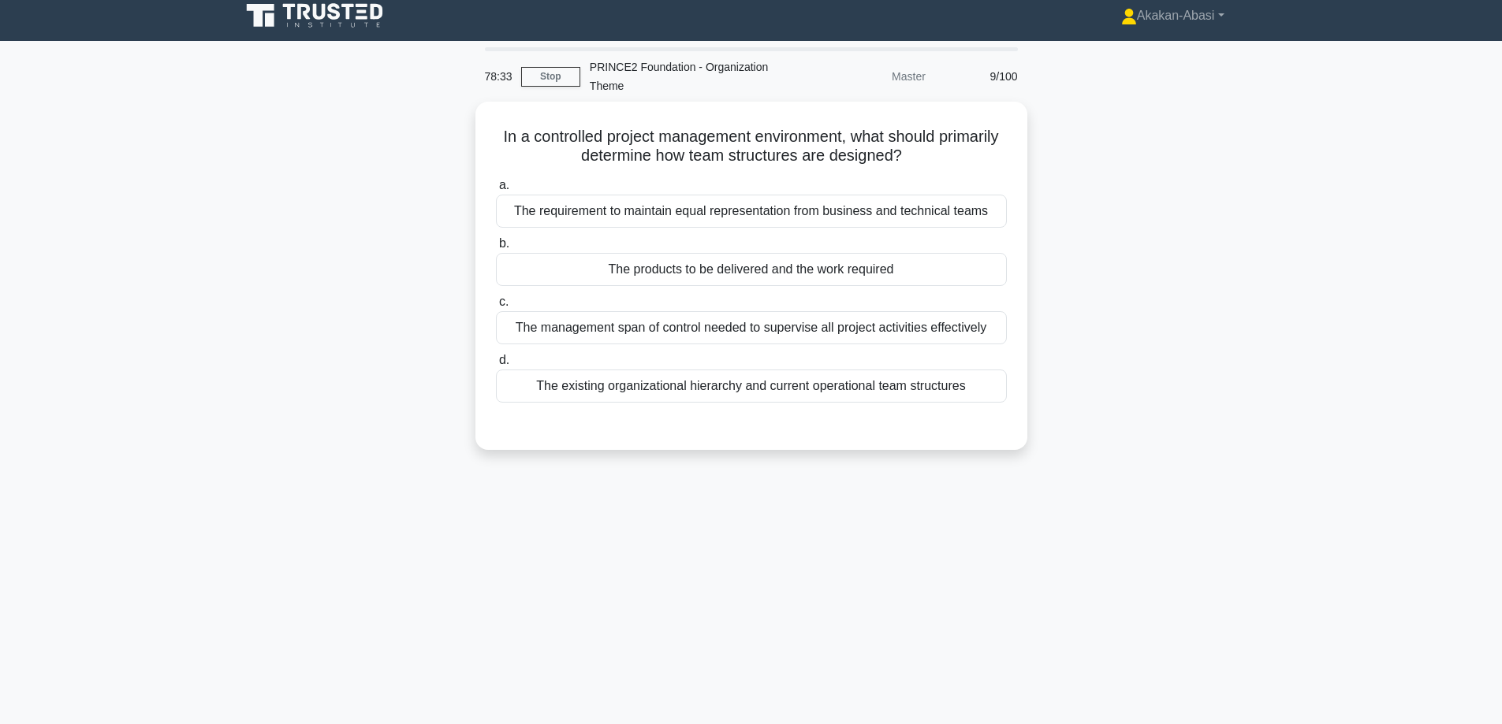
scroll to position [0, 0]
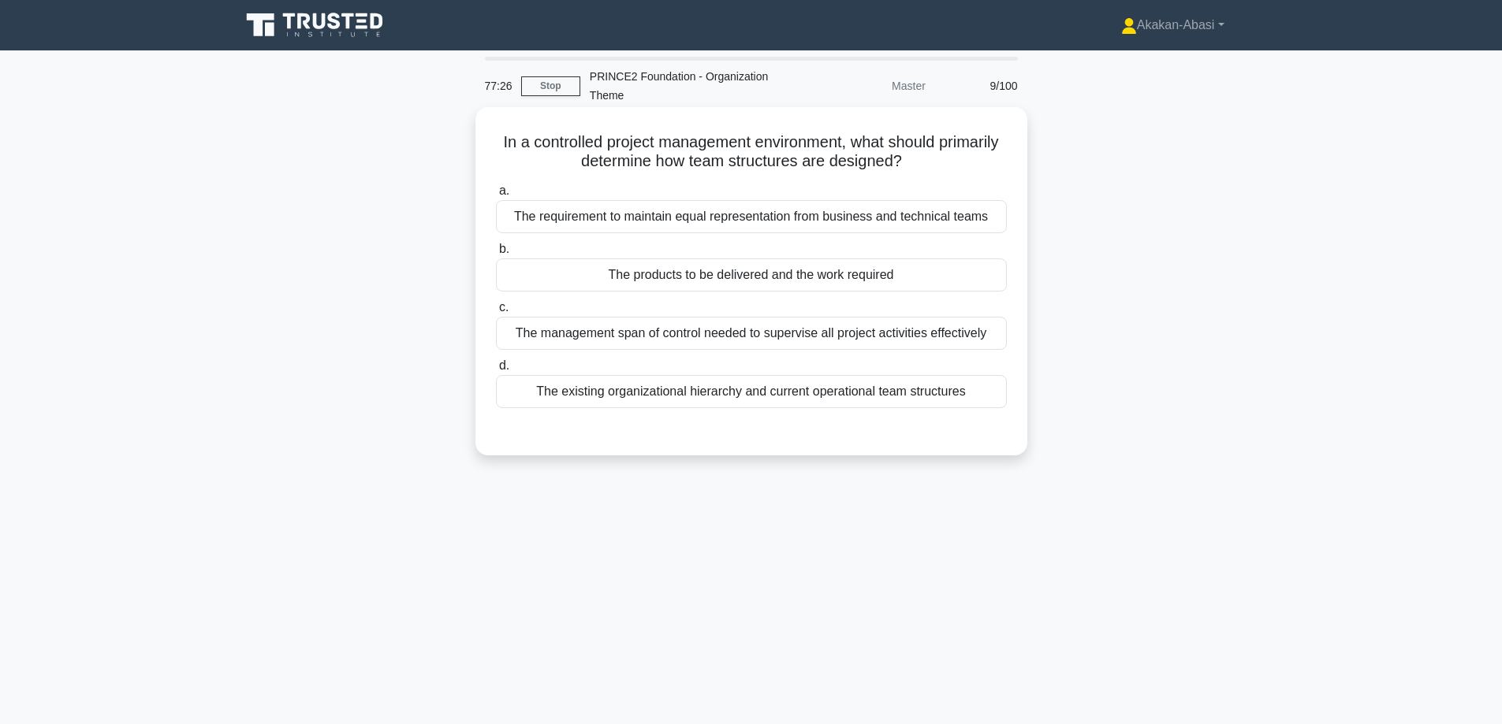
click at [864, 274] on div "The products to be delivered and the work required" at bounding box center [751, 275] width 511 height 33
click at [496, 255] on input "b. The products to be delivered and the work required" at bounding box center [496, 249] width 0 height 10
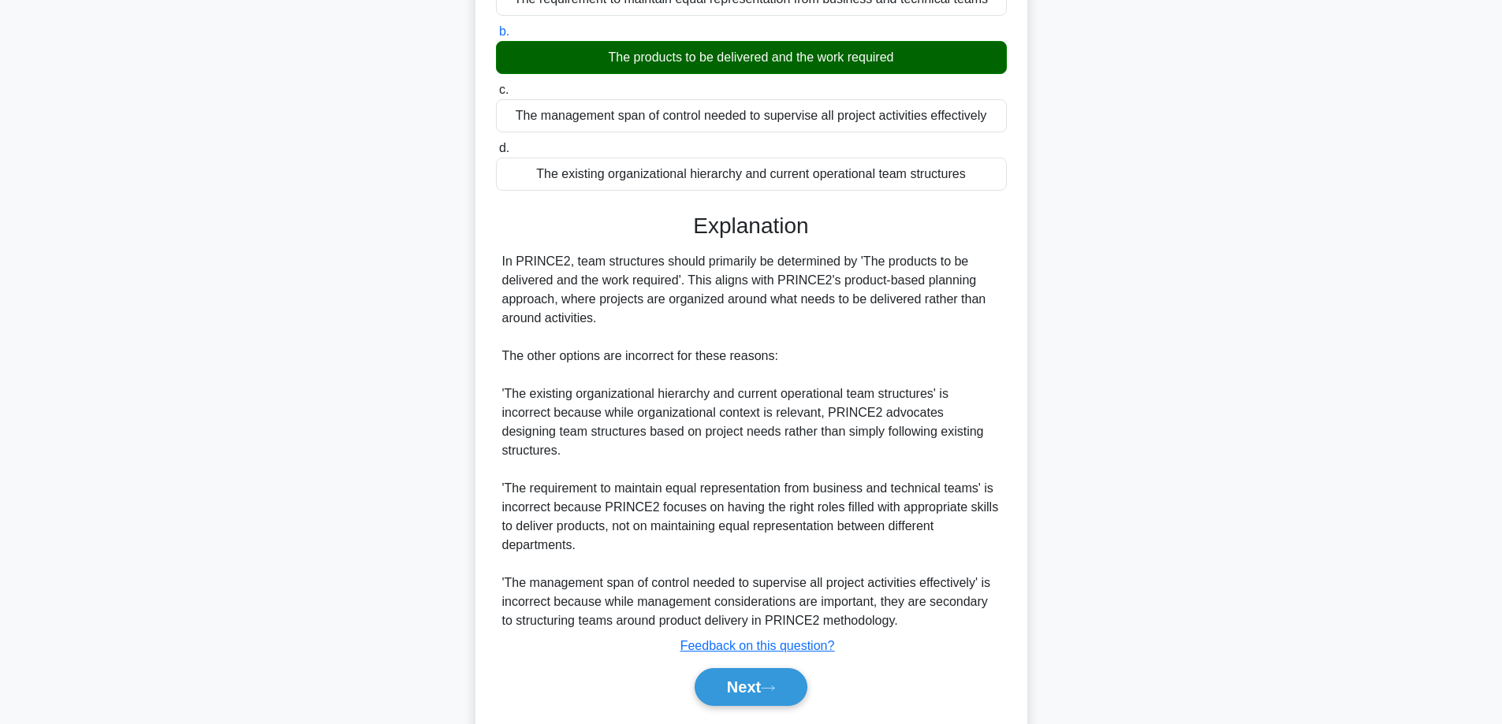
scroll to position [248, 0]
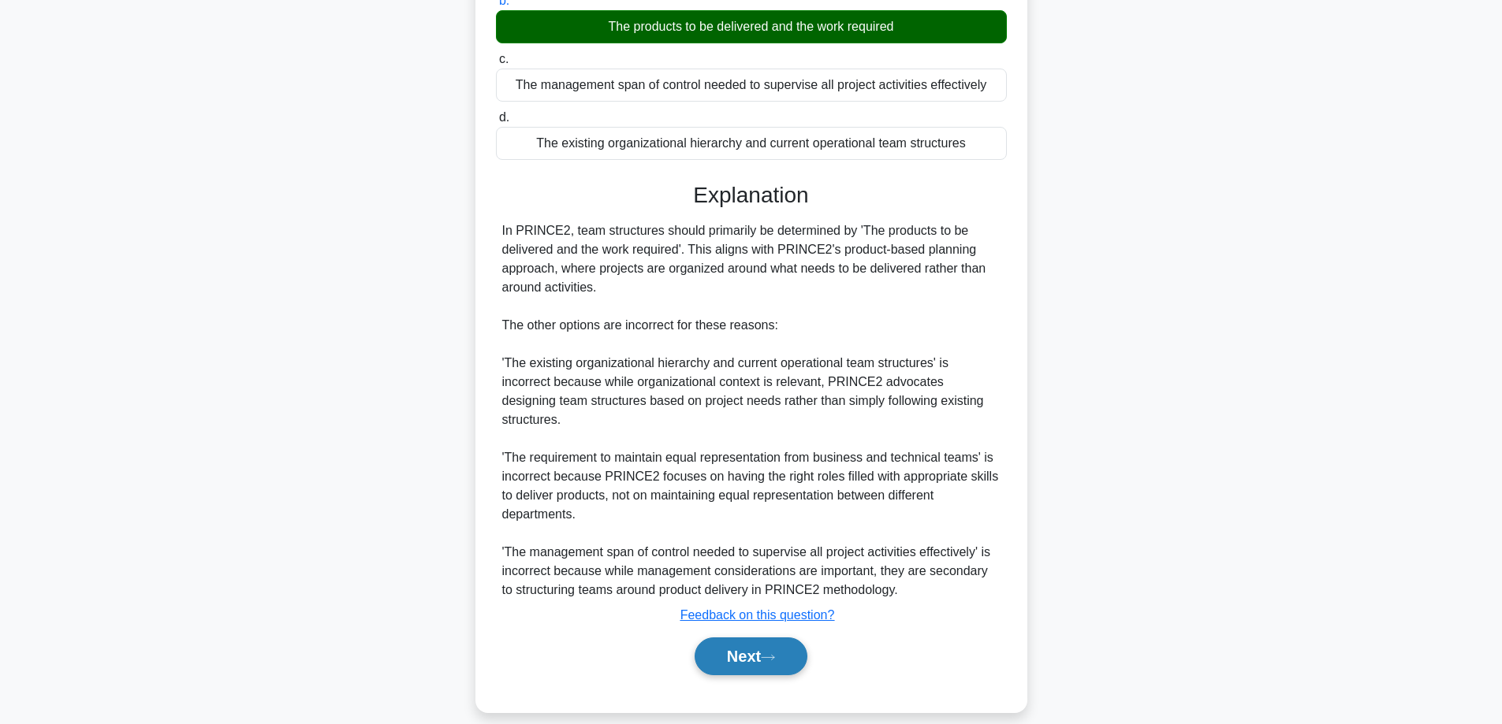
click at [771, 653] on icon at bounding box center [768, 657] width 14 height 9
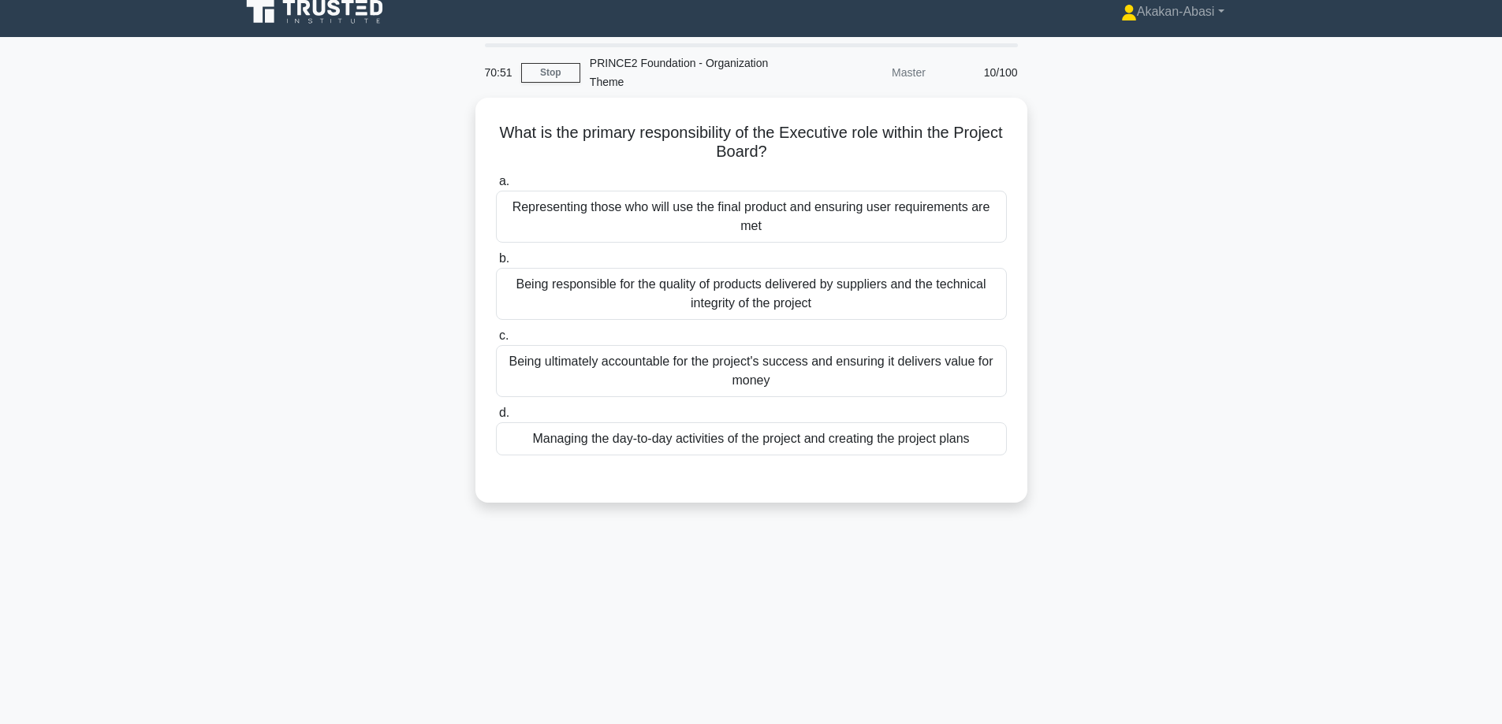
scroll to position [0, 0]
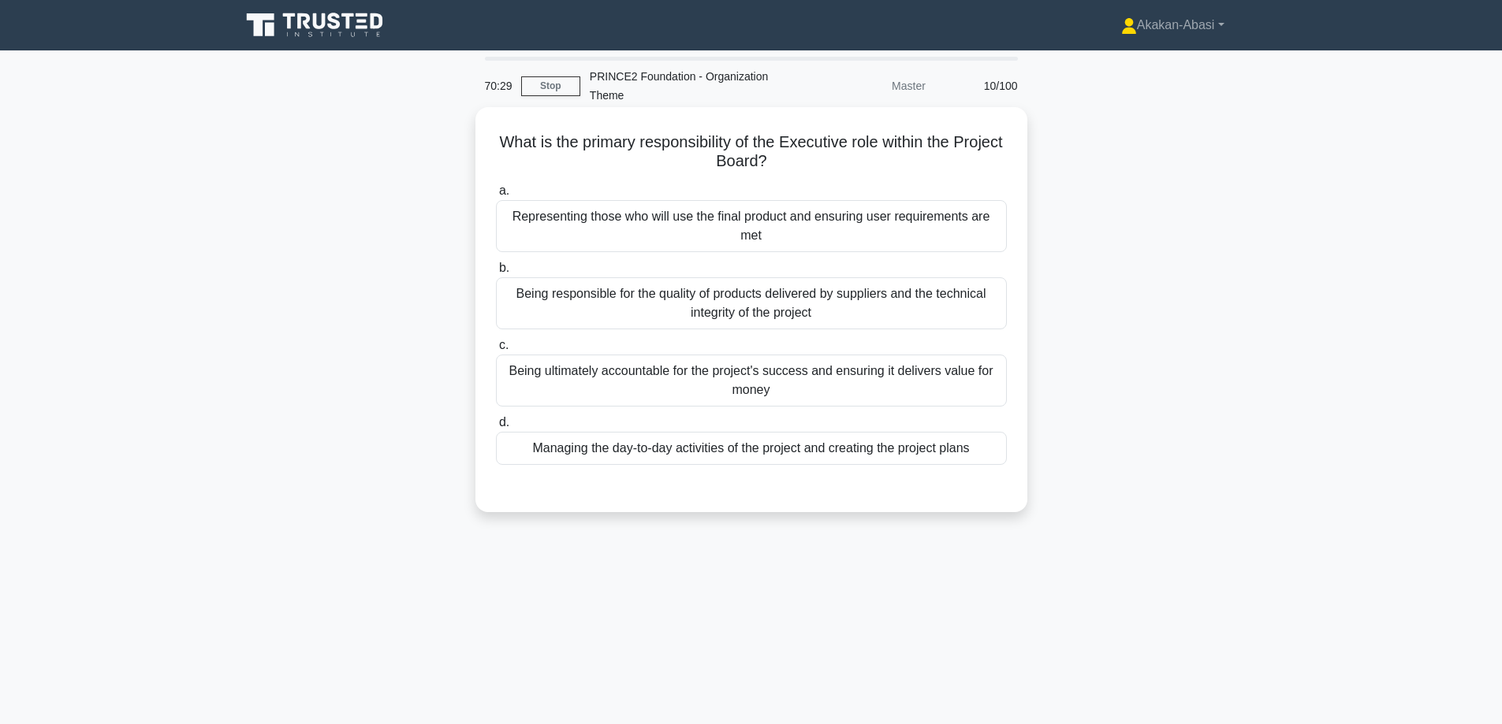
click at [832, 382] on div "Being ultimately accountable for the project's success and ensuring it delivers…" at bounding box center [751, 381] width 511 height 52
click at [496, 351] on input "c. Being ultimately accountable for the project's success and ensuring it deliv…" at bounding box center [496, 346] width 0 height 10
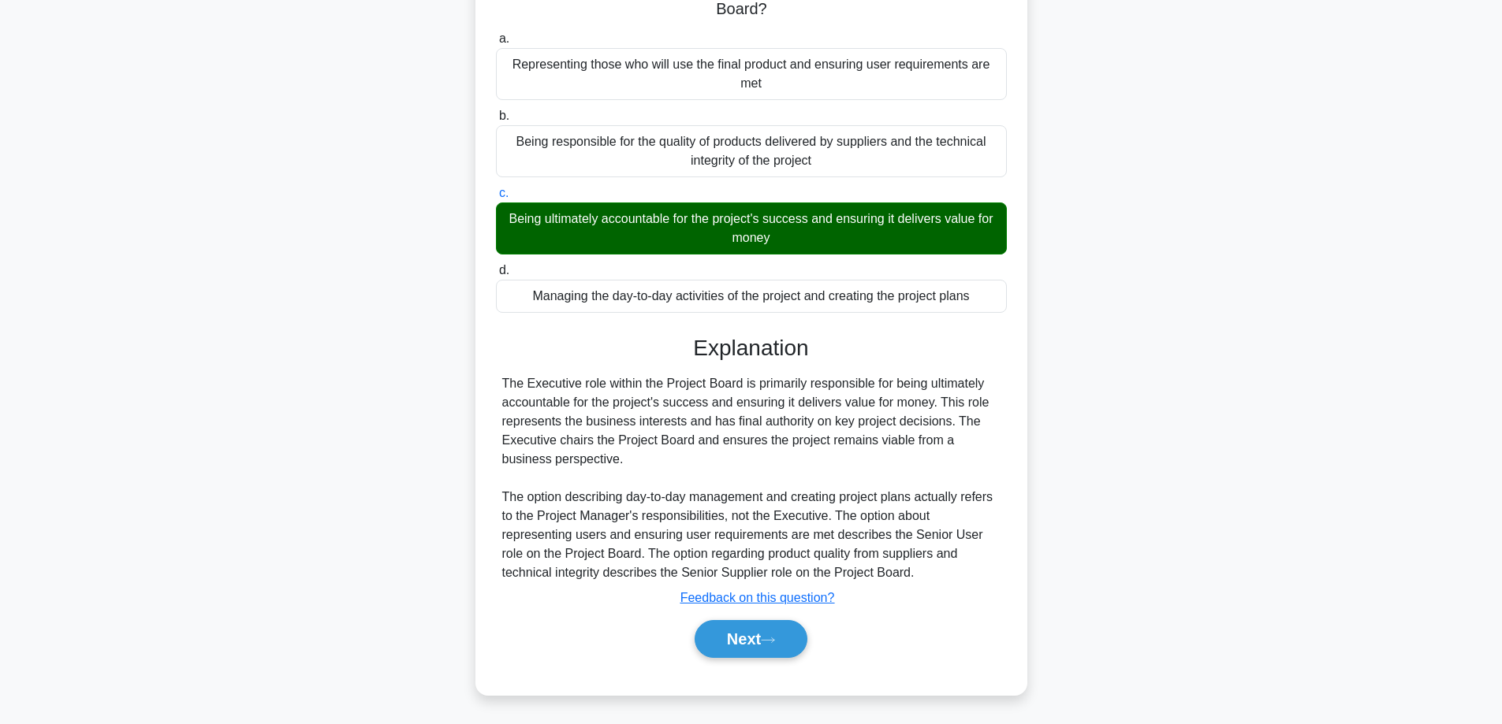
scroll to position [154, 0]
click at [769, 642] on icon at bounding box center [768, 639] width 14 height 9
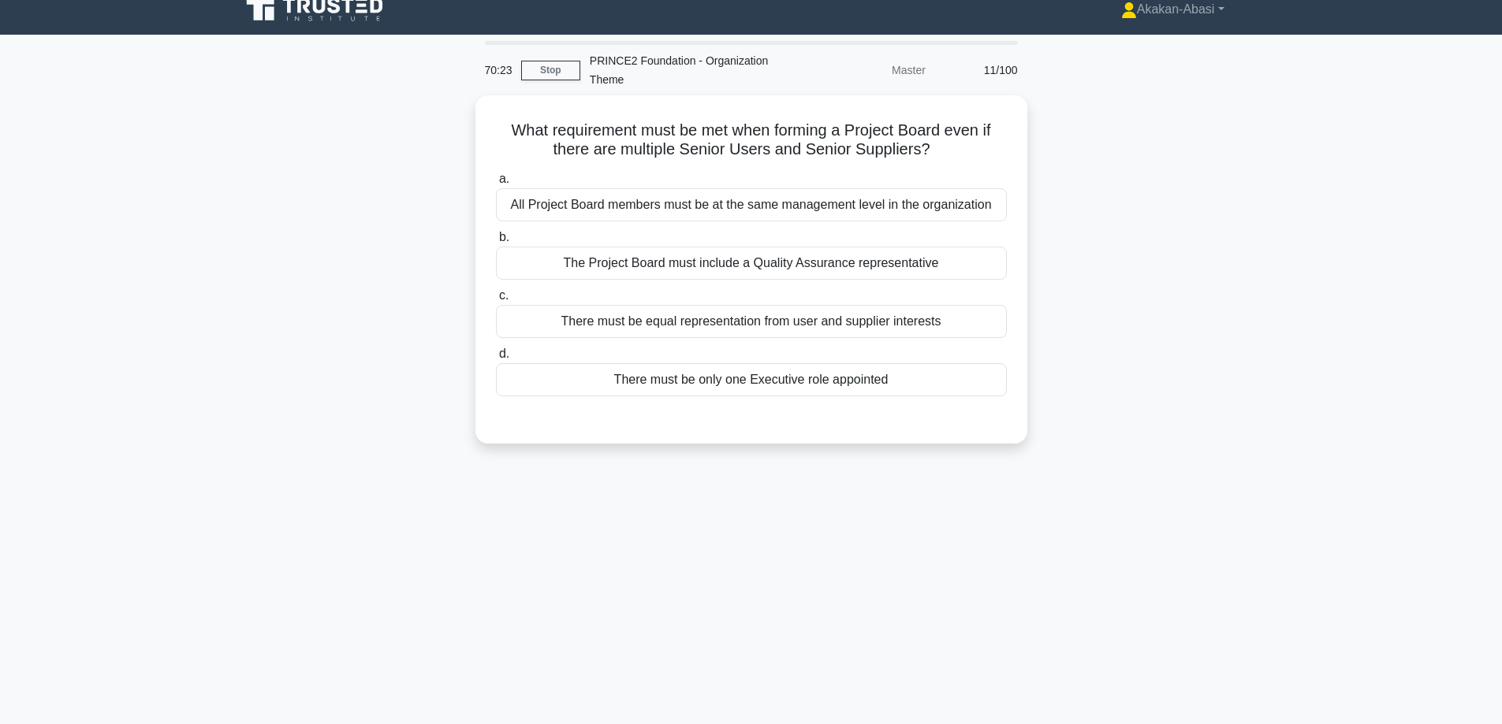
scroll to position [0, 0]
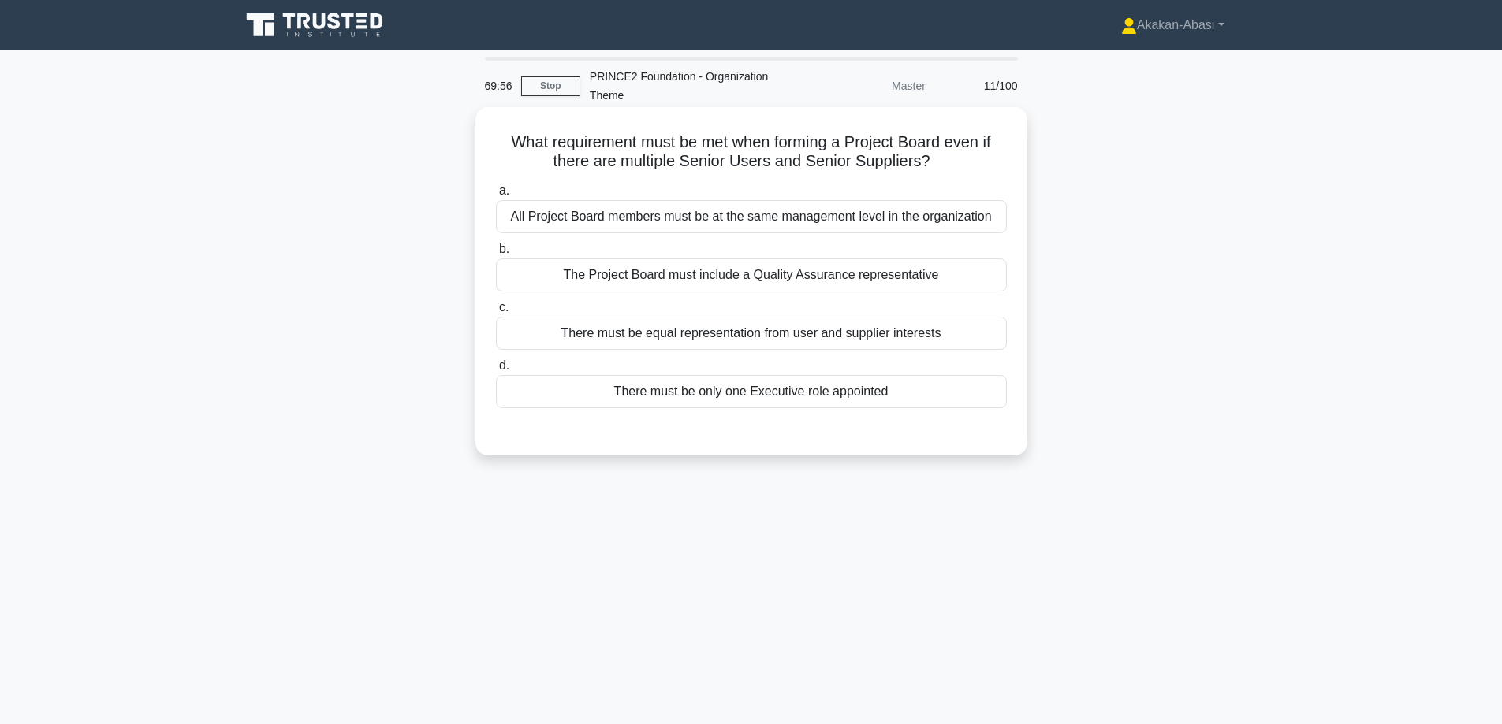
click at [828, 400] on div "There must be only one Executive role appointed" at bounding box center [751, 391] width 511 height 33
click at [496, 371] on input "d. There must be only one Executive role appointed" at bounding box center [496, 366] width 0 height 10
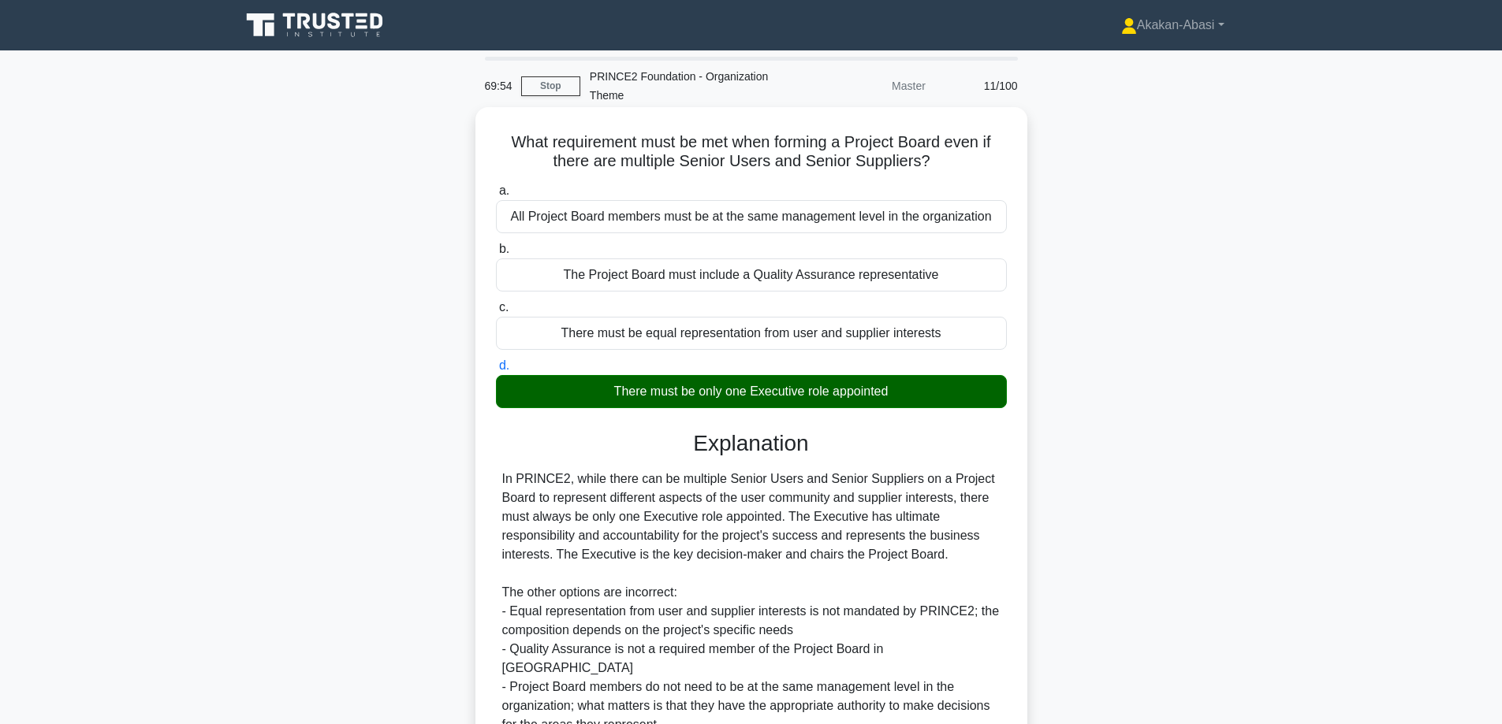
scroll to position [135, 0]
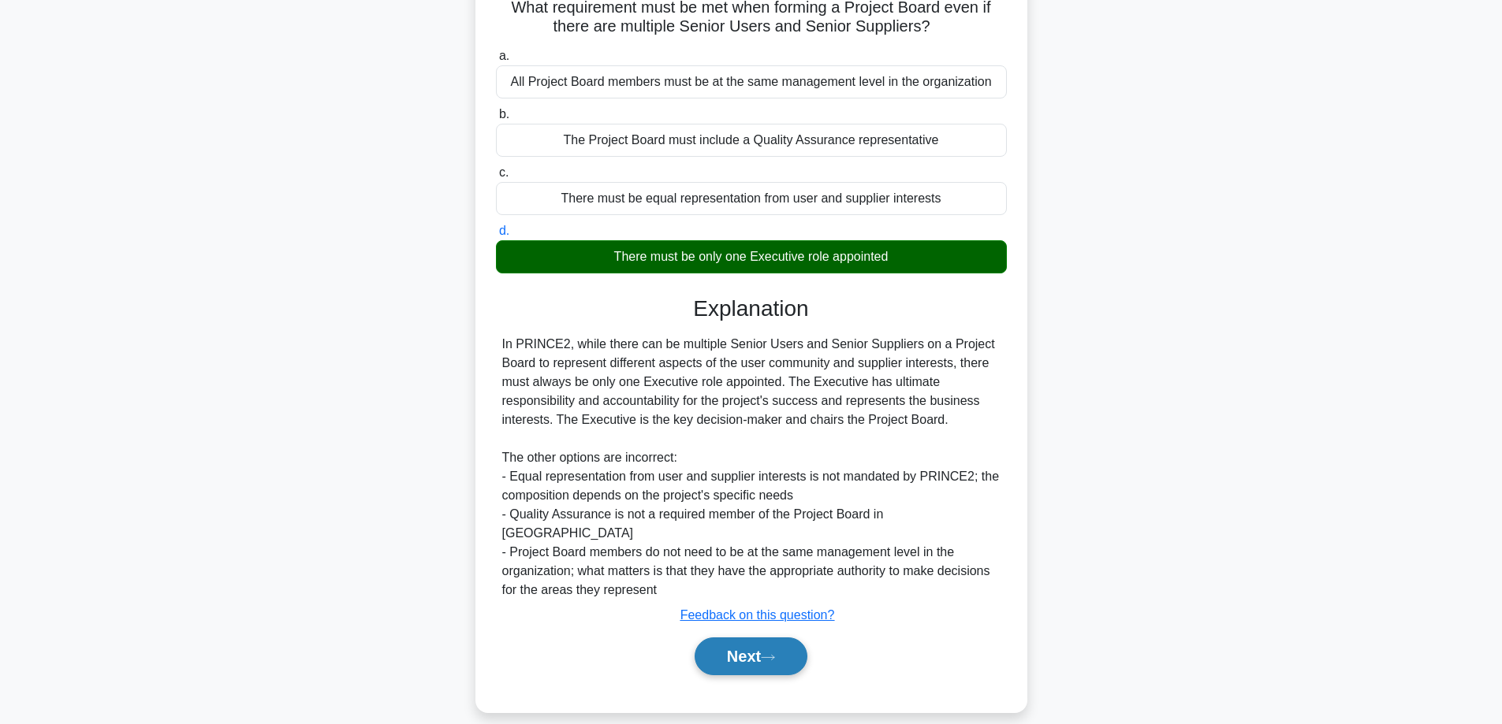
click at [773, 653] on icon at bounding box center [768, 657] width 14 height 9
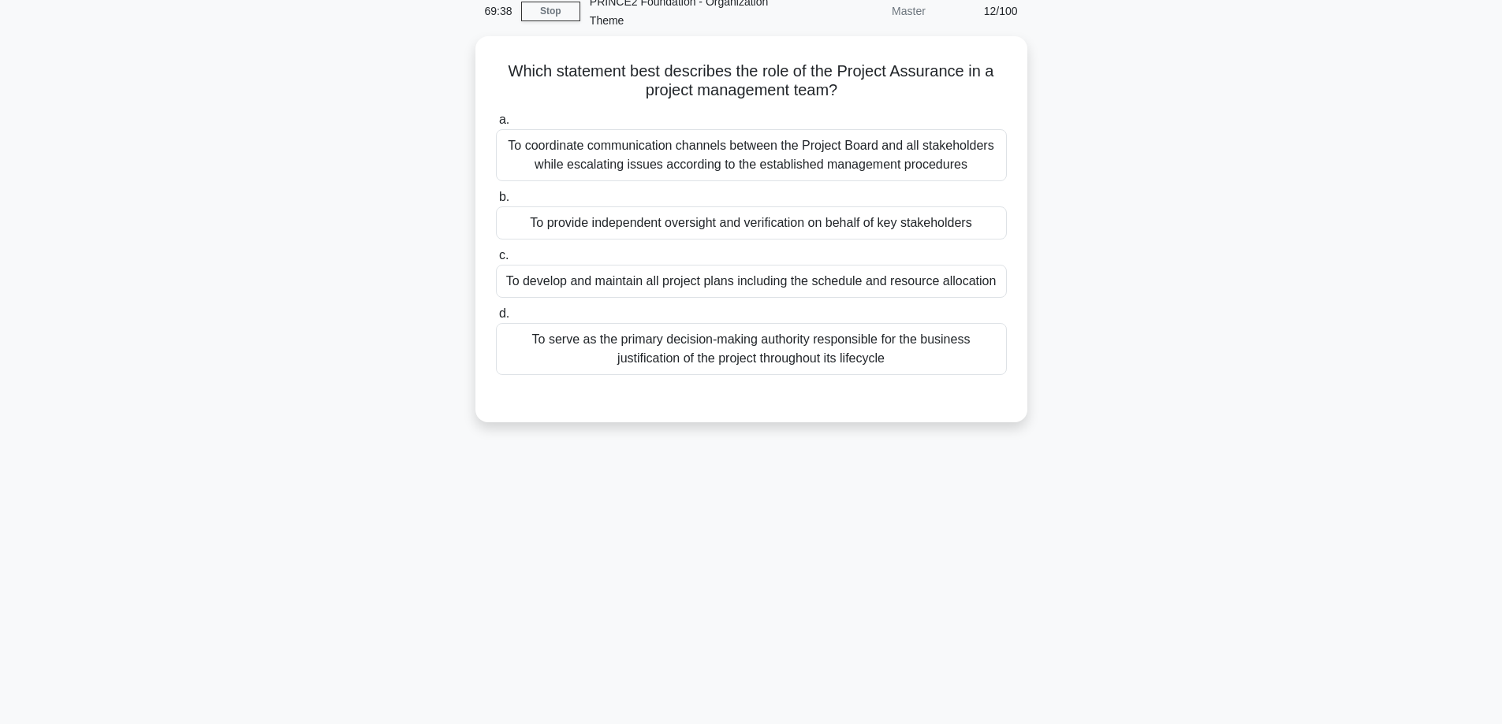
scroll to position [48, 0]
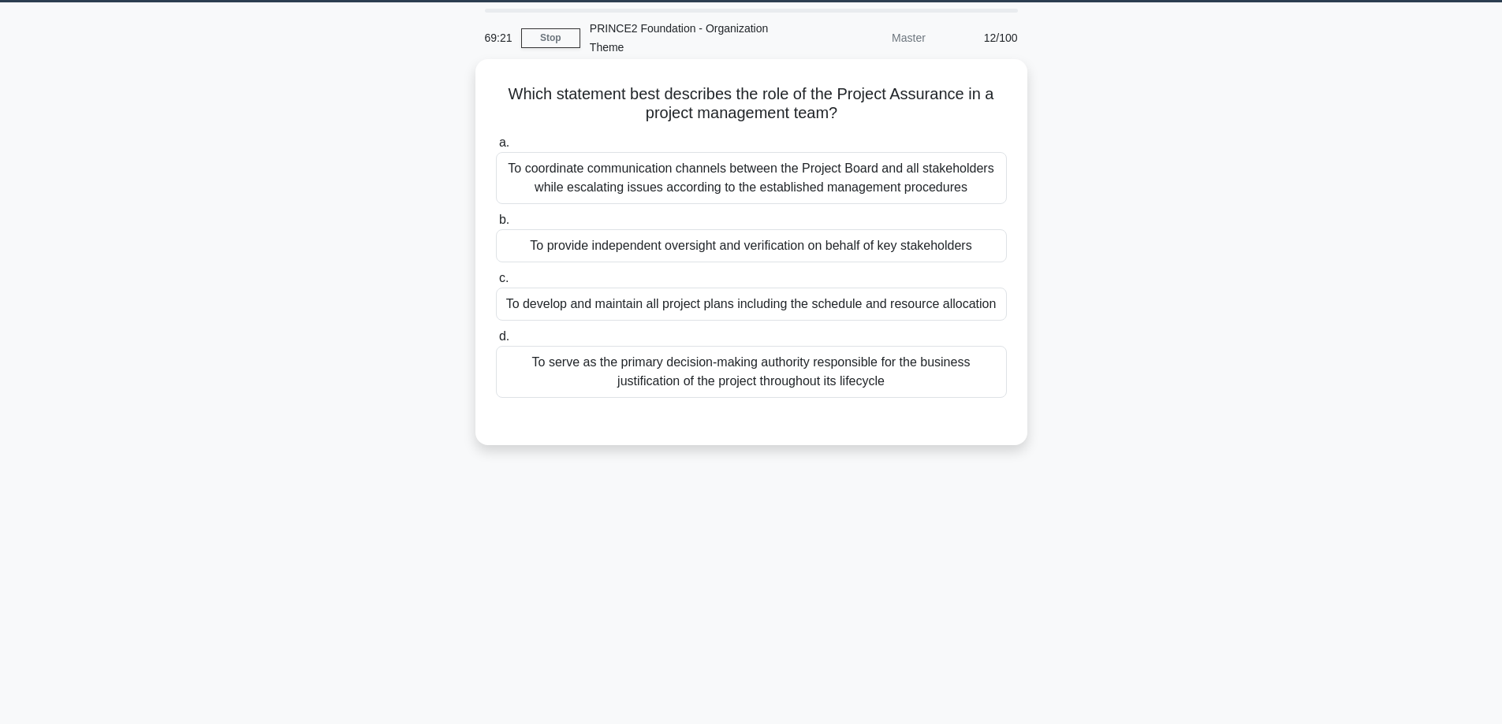
click at [762, 255] on div "To provide independent oversight and verification on behalf of key stakeholders" at bounding box center [751, 245] width 511 height 33
click at [496, 225] on input "b. To provide independent oversight and verification on behalf of key stakehold…" at bounding box center [496, 220] width 0 height 10
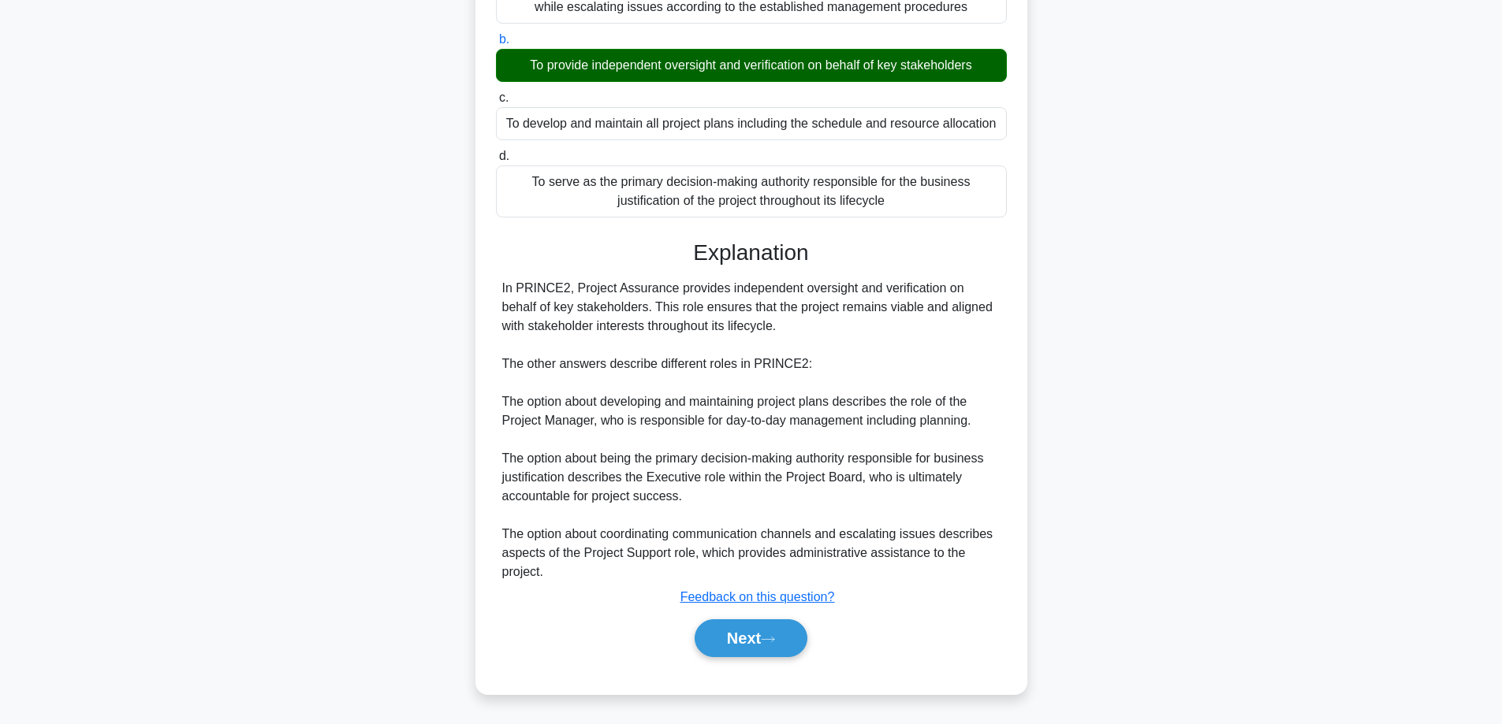
scroll to position [229, 0]
click at [754, 638] on button "Next" at bounding box center [750, 639] width 113 height 38
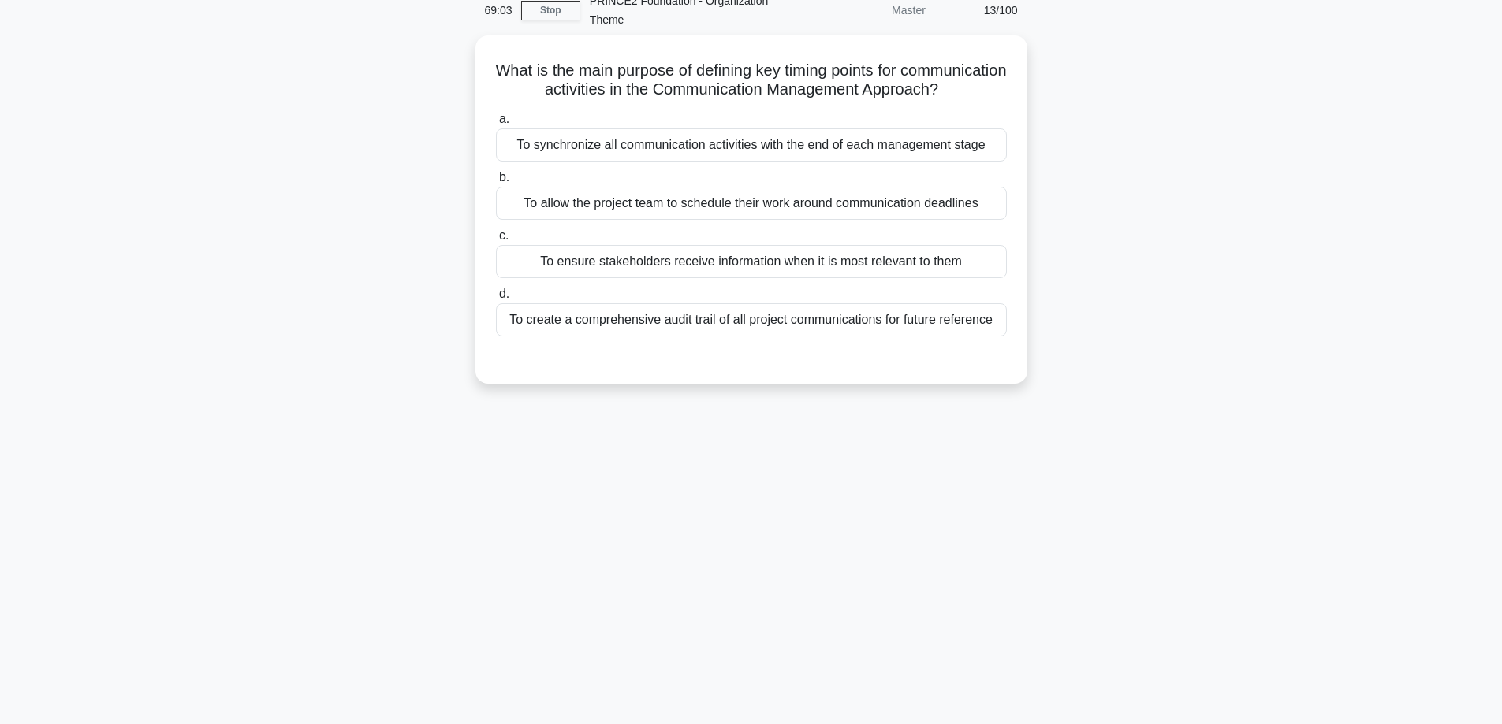
scroll to position [48, 0]
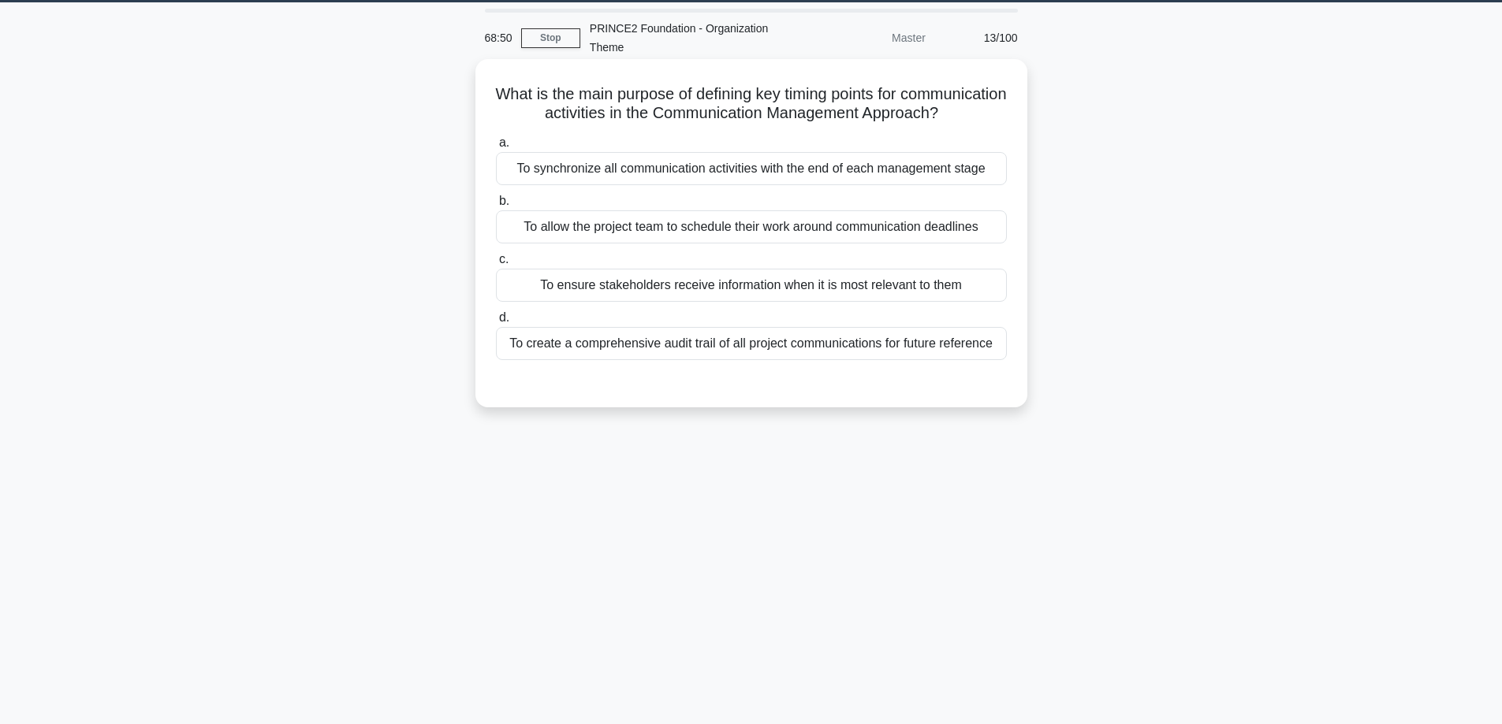
click at [728, 302] on div "To ensure stakeholders receive information when it is most relevant to them" at bounding box center [751, 285] width 511 height 33
click at [496, 265] on input "c. To ensure stakeholders receive information when it is most relevant to them" at bounding box center [496, 260] width 0 height 10
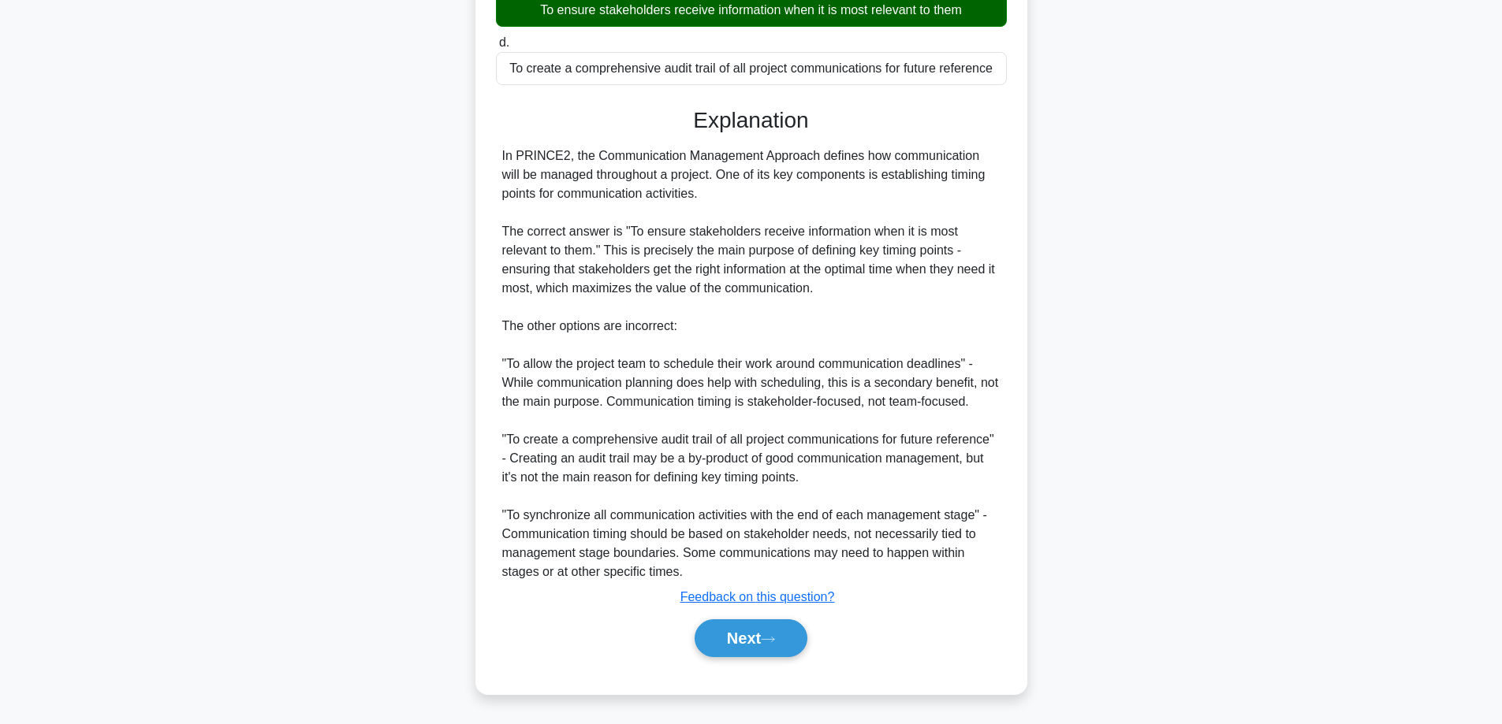
scroll to position [343, 0]
click at [741, 647] on button "Next" at bounding box center [750, 639] width 113 height 38
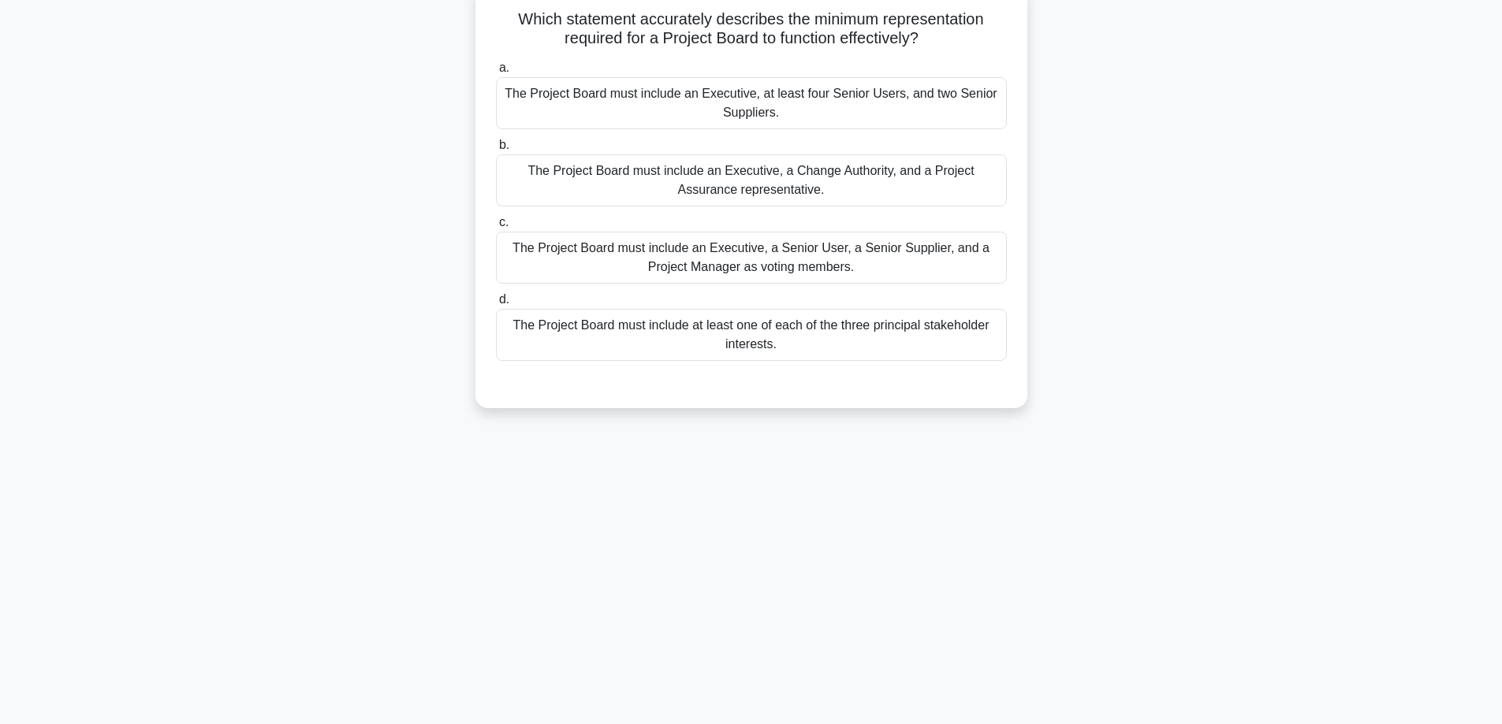
scroll to position [127, 0]
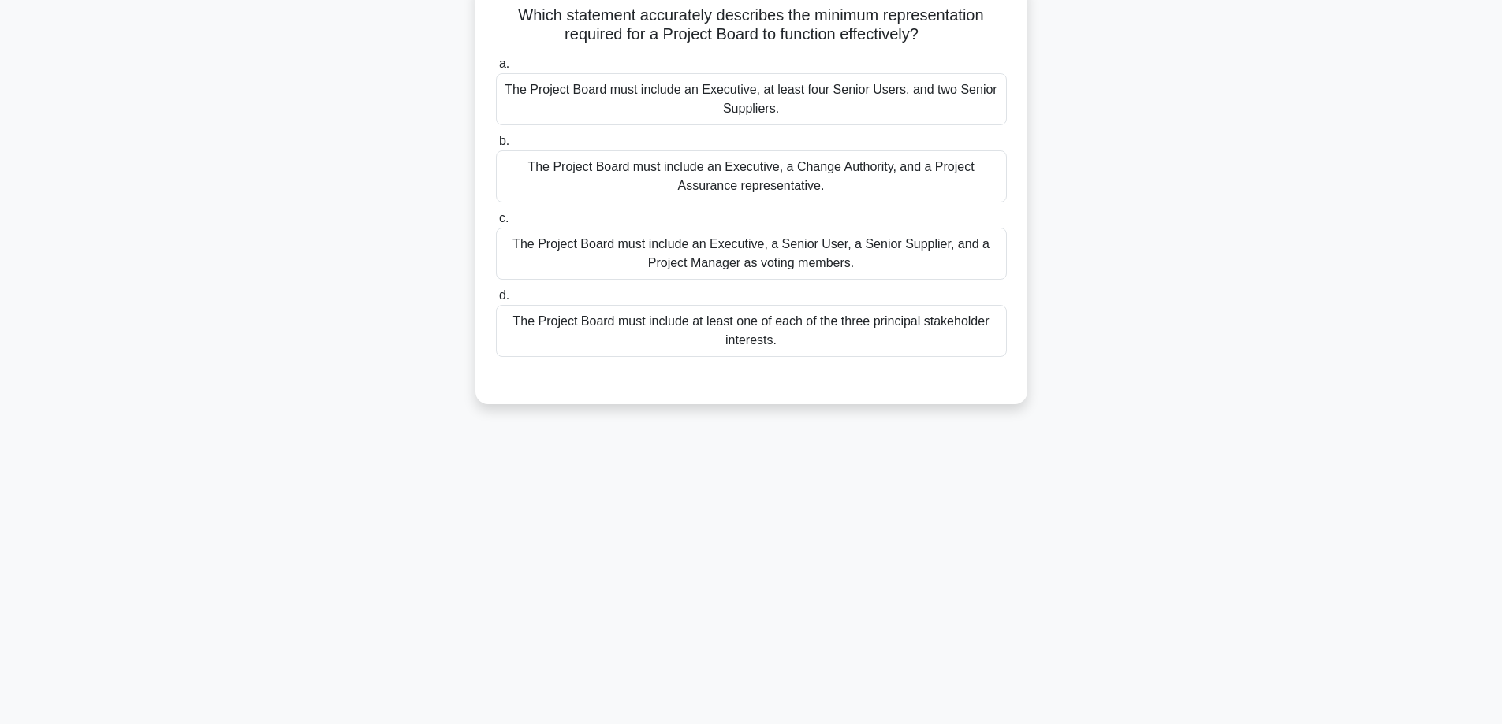
click at [728, 328] on div "The Project Board must include at least one of each of the three principal stak…" at bounding box center [751, 331] width 511 height 52
click at [496, 301] on input "d. The Project Board must include at least one of each of the three principal s…" at bounding box center [496, 296] width 0 height 10
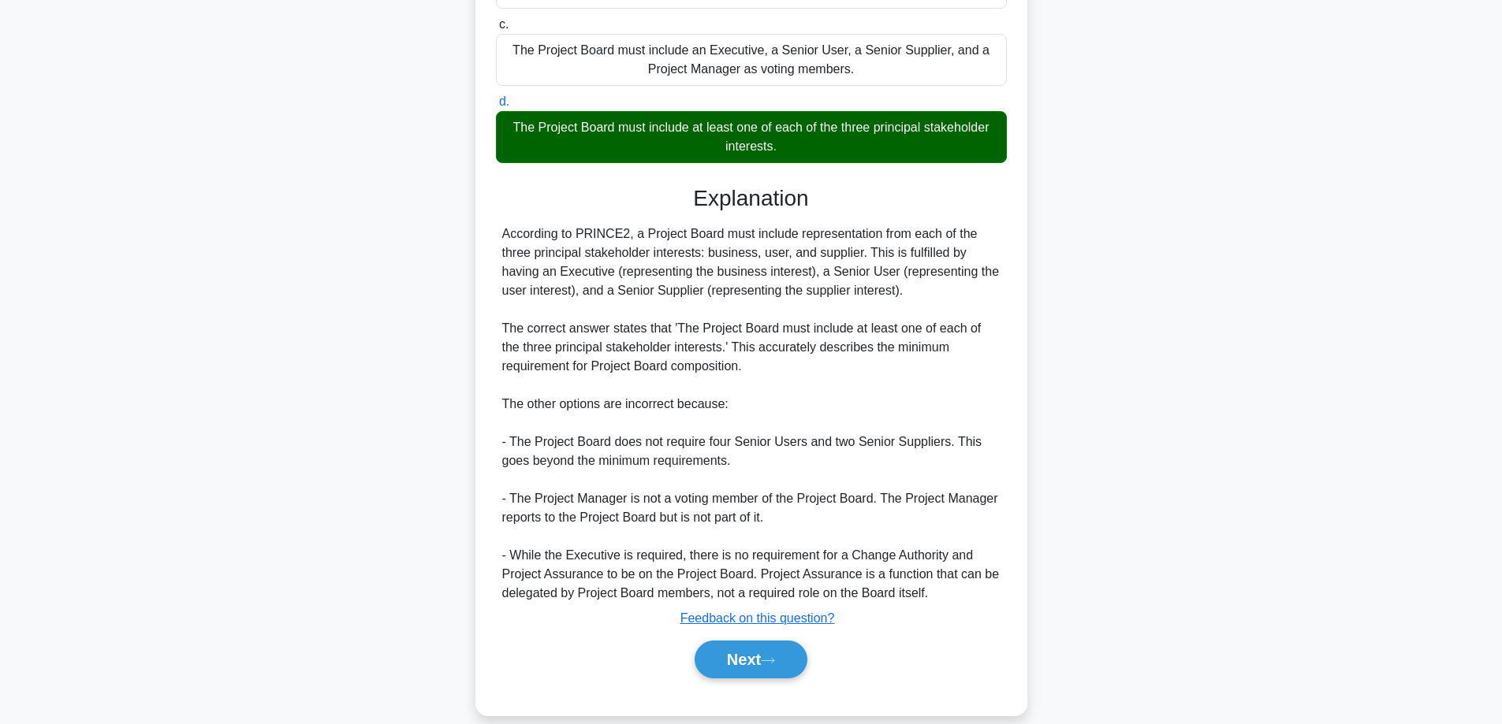
scroll to position [343, 0]
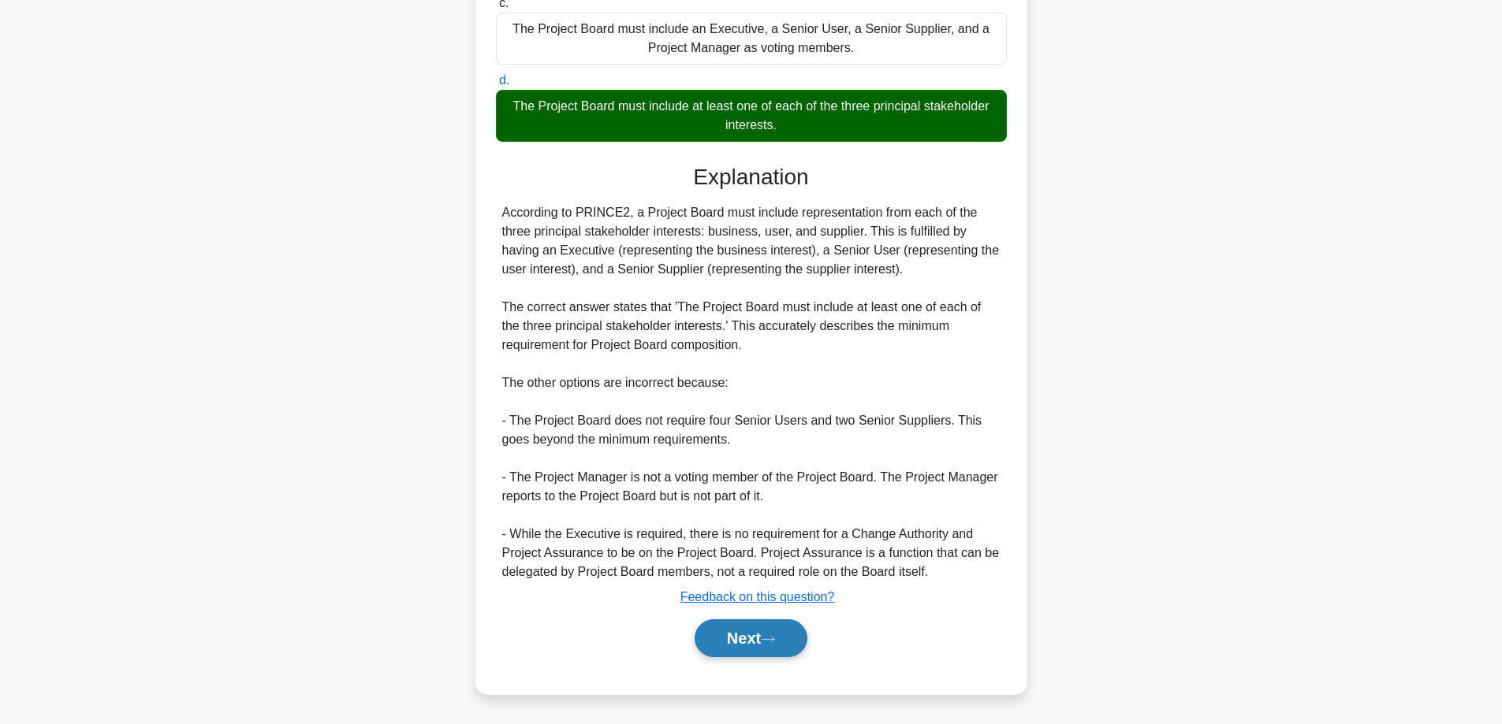
click at [769, 636] on icon at bounding box center [768, 639] width 14 height 9
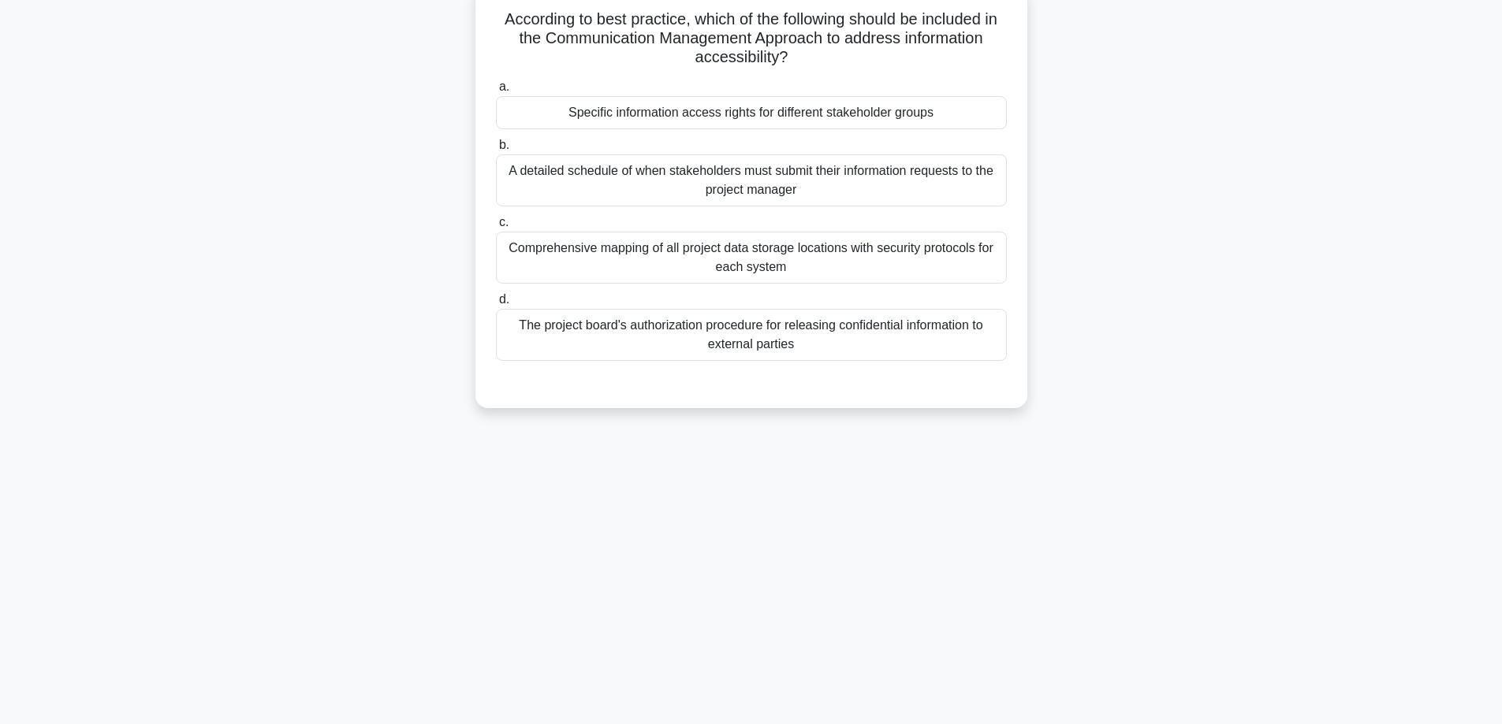
scroll to position [48, 0]
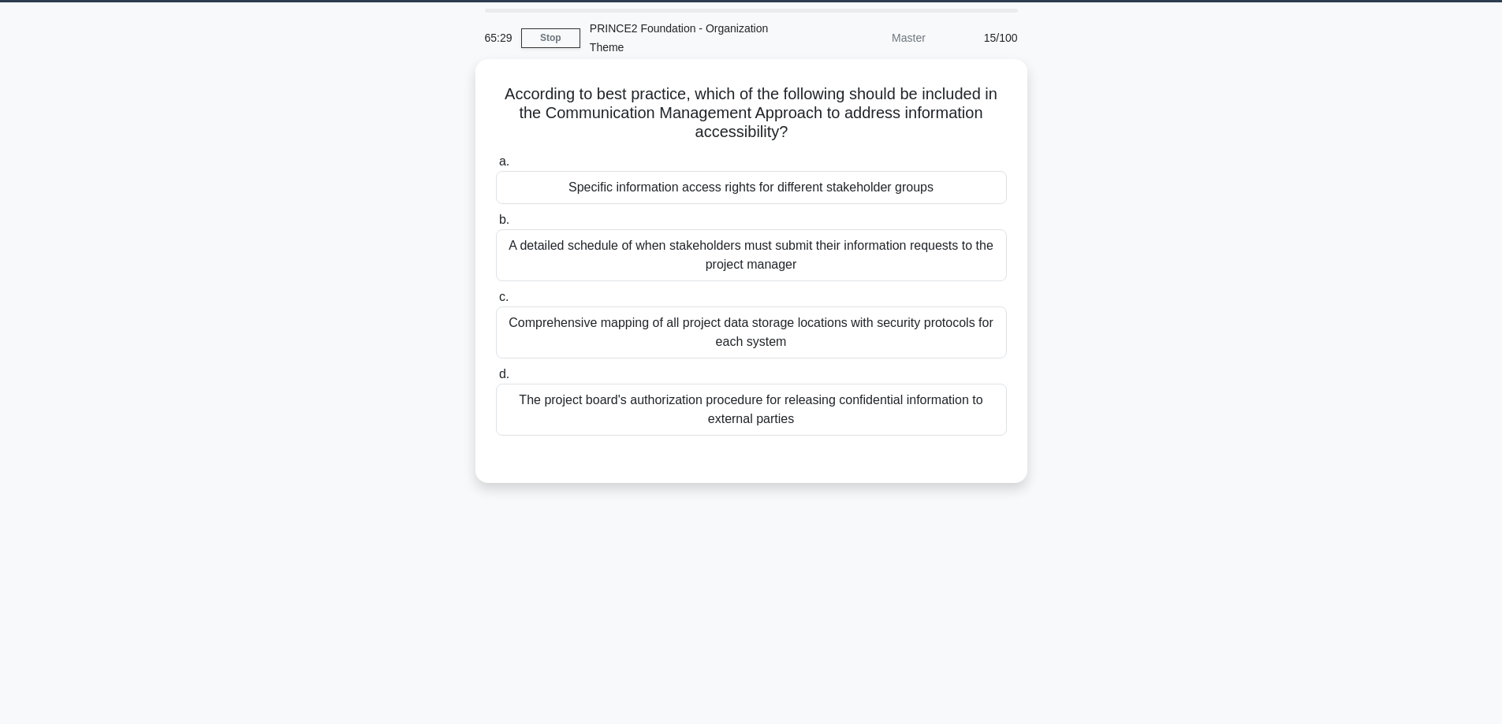
click at [880, 188] on div "Specific information access rights for different stakeholder groups" at bounding box center [751, 187] width 511 height 33
click at [496, 167] on input "a. Specific information access rights for different stakeholder groups" at bounding box center [496, 162] width 0 height 10
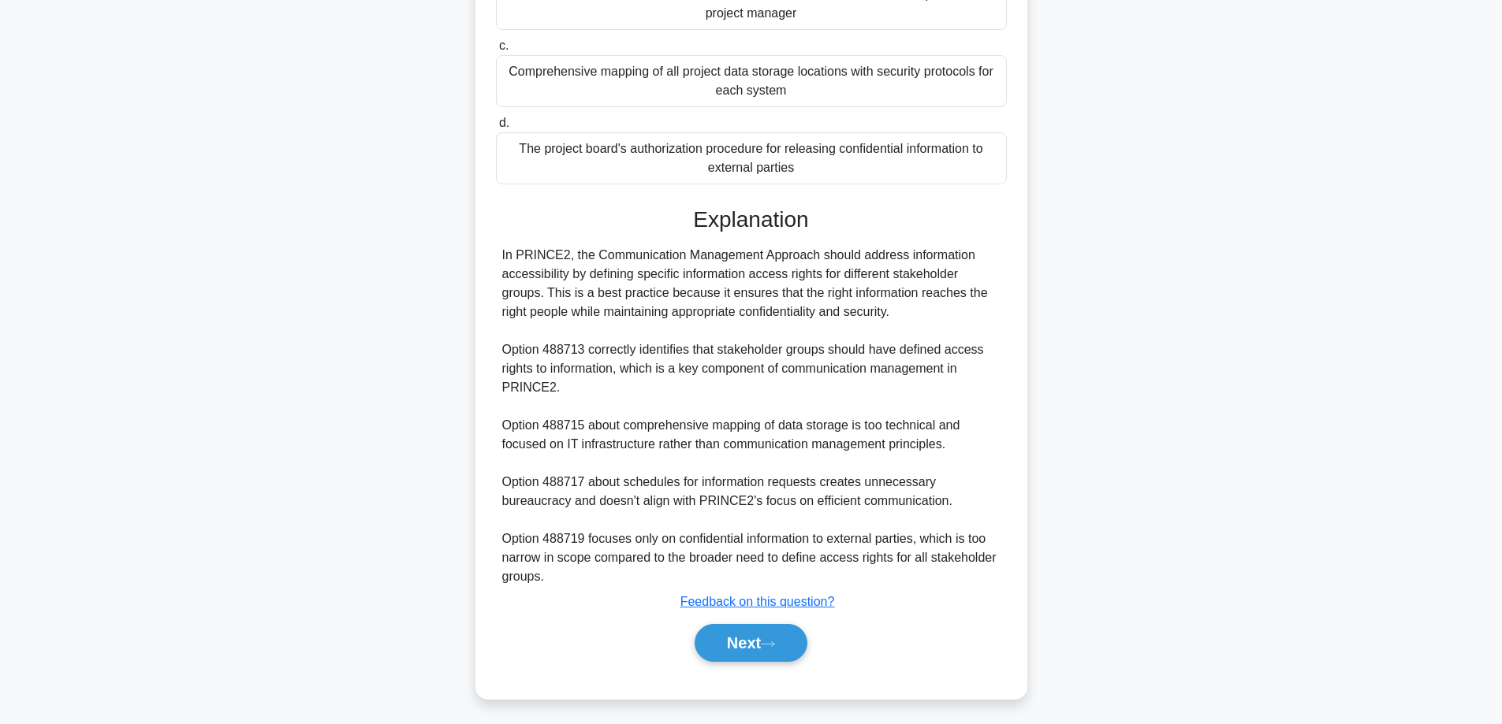
scroll to position [305, 0]
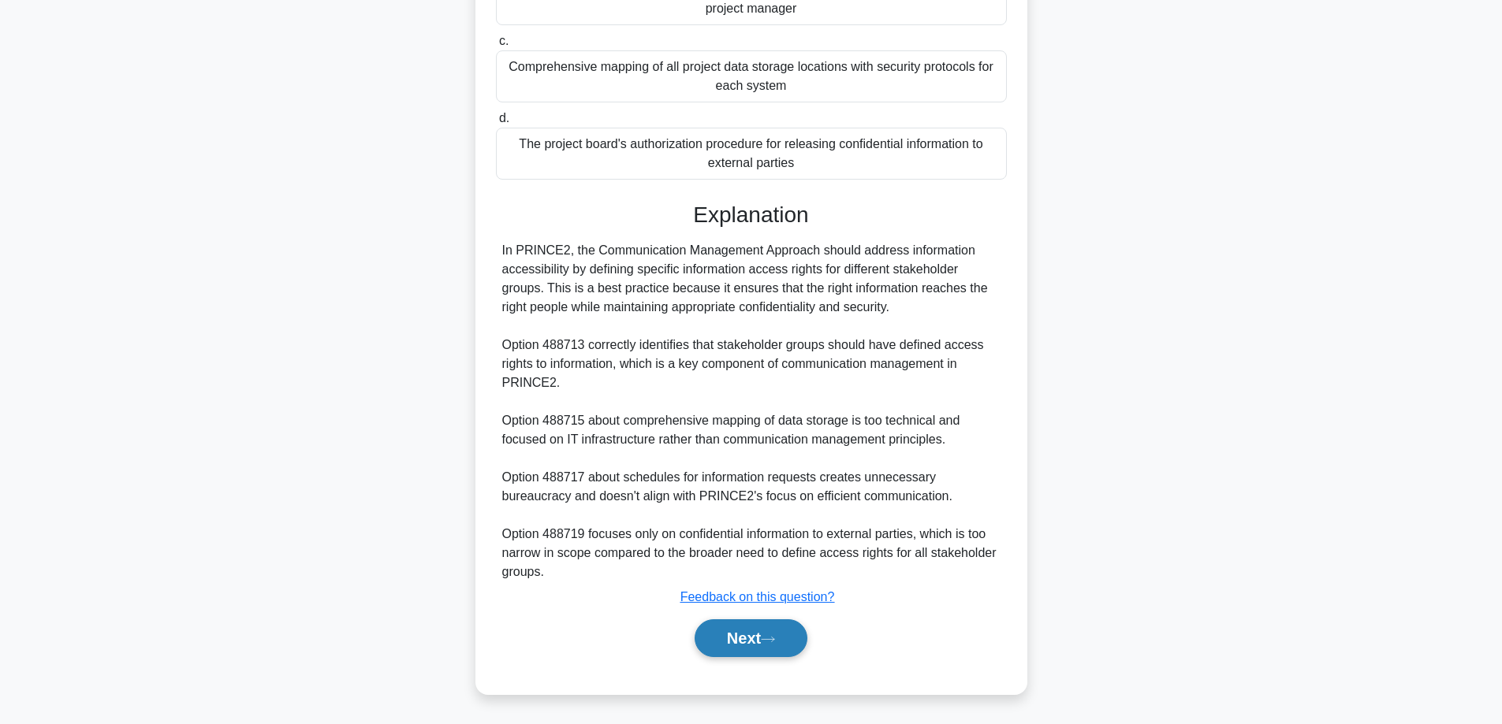
drag, startPoint x: 739, startPoint y: 644, endPoint x: 810, endPoint y: 639, distance: 71.9
click at [740, 644] on button "Next" at bounding box center [750, 639] width 113 height 38
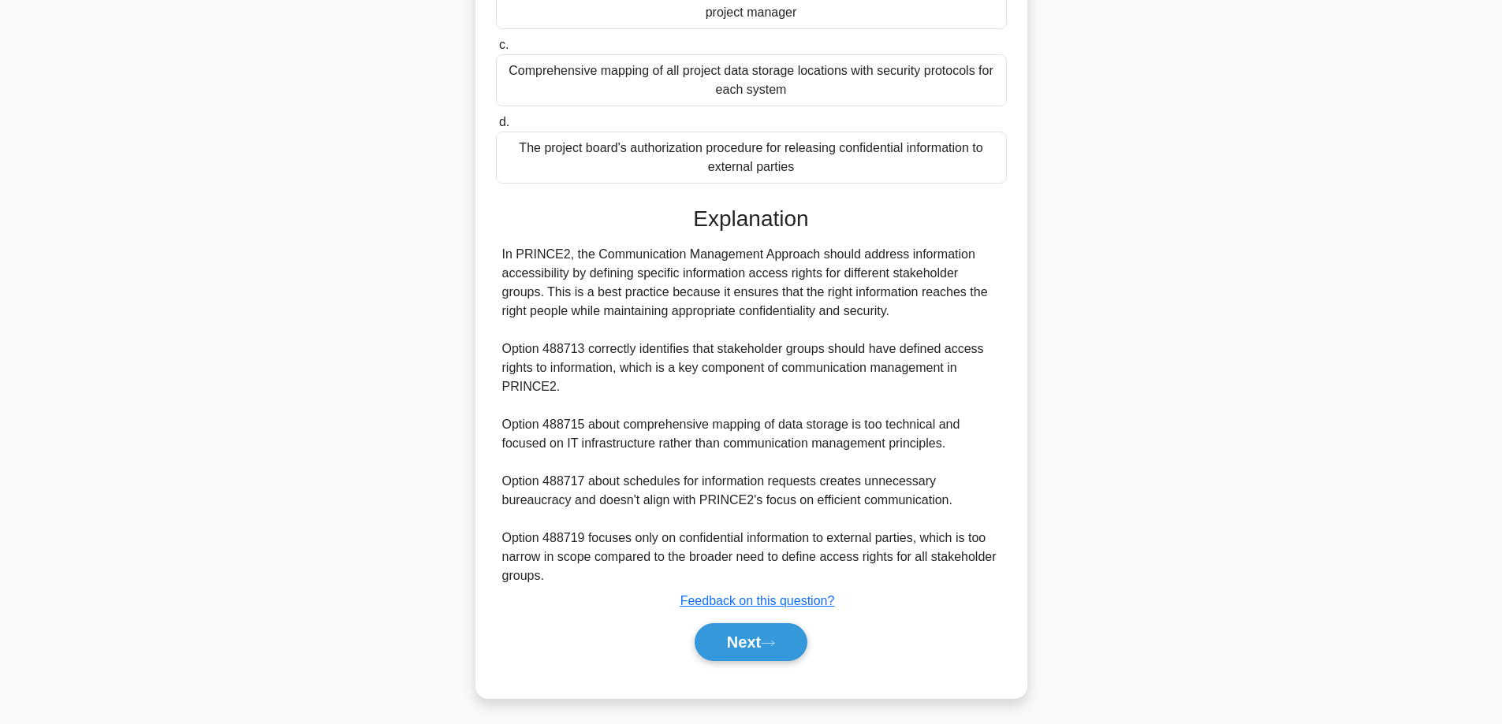
scroll to position [127, 0]
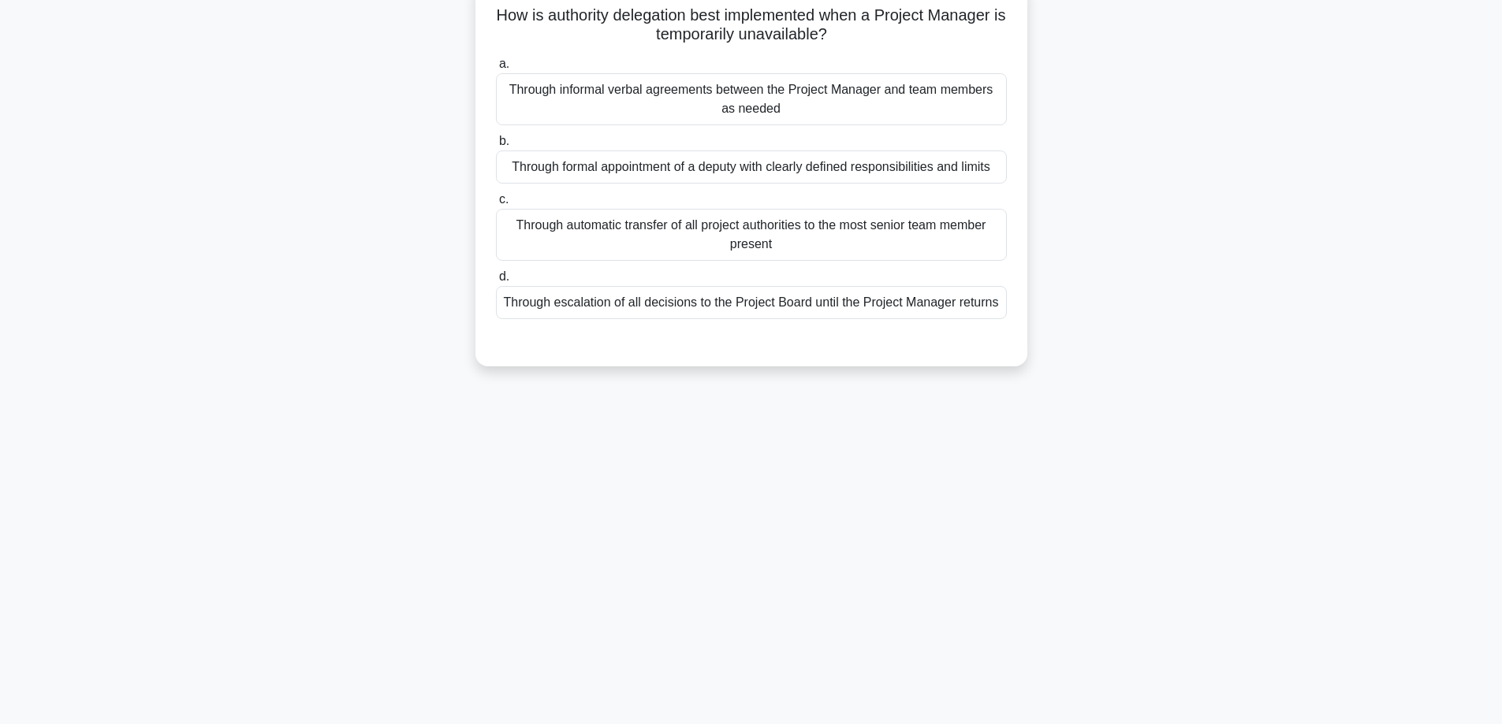
click at [953, 169] on div "Through formal appointment of a deputy with clearly defined responsibilities an…" at bounding box center [751, 167] width 511 height 33
click at [496, 147] on input "b. Through formal appointment of a deputy with clearly defined responsibilities…" at bounding box center [496, 141] width 0 height 10
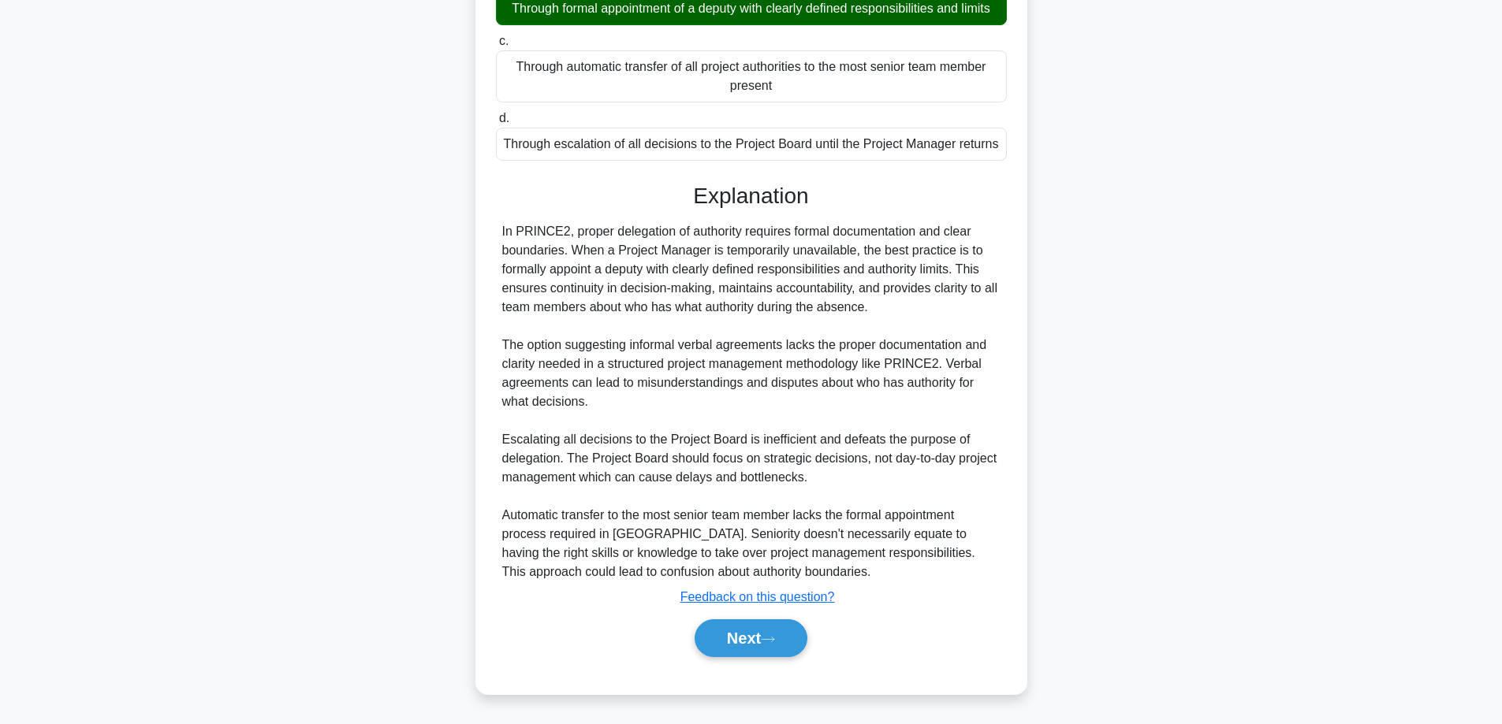
scroll to position [305, 0]
click at [783, 641] on button "Next" at bounding box center [750, 639] width 113 height 38
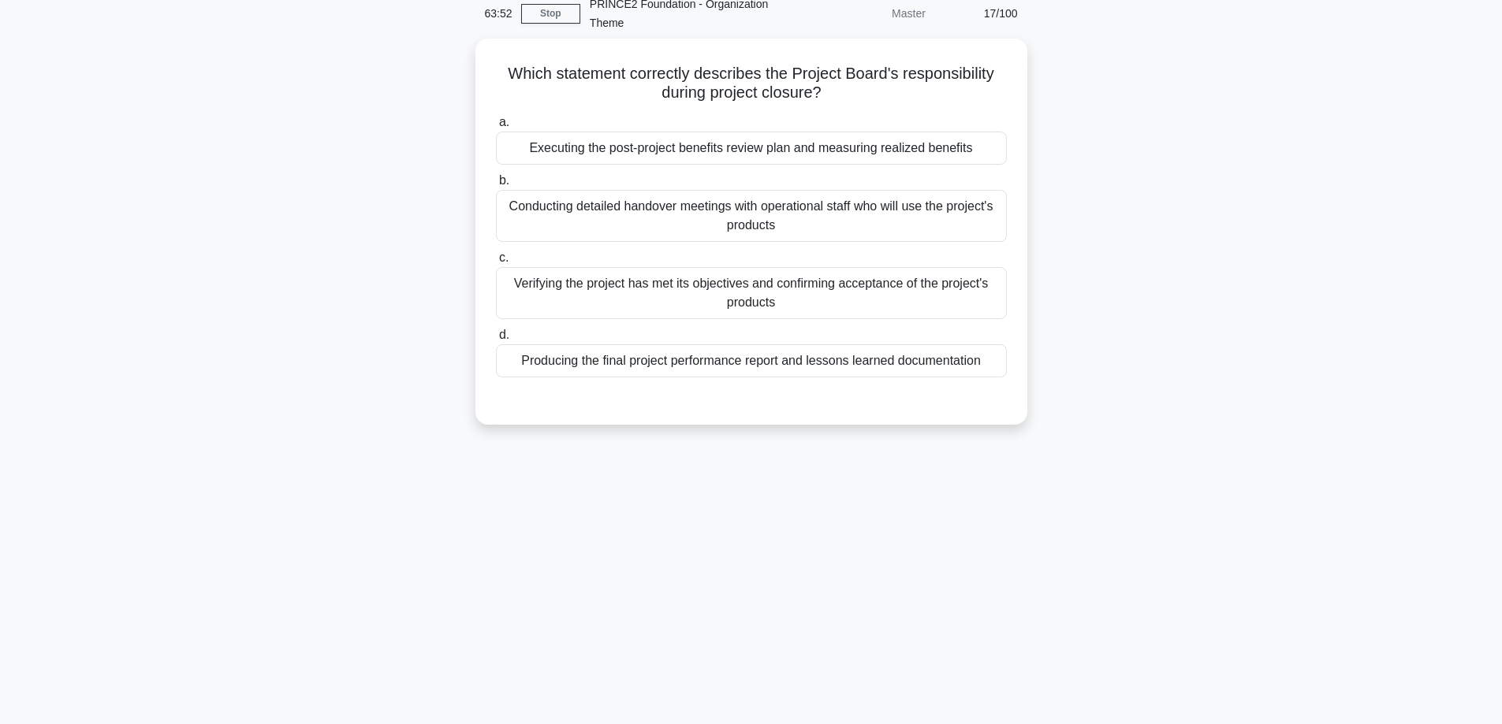
scroll to position [0, 0]
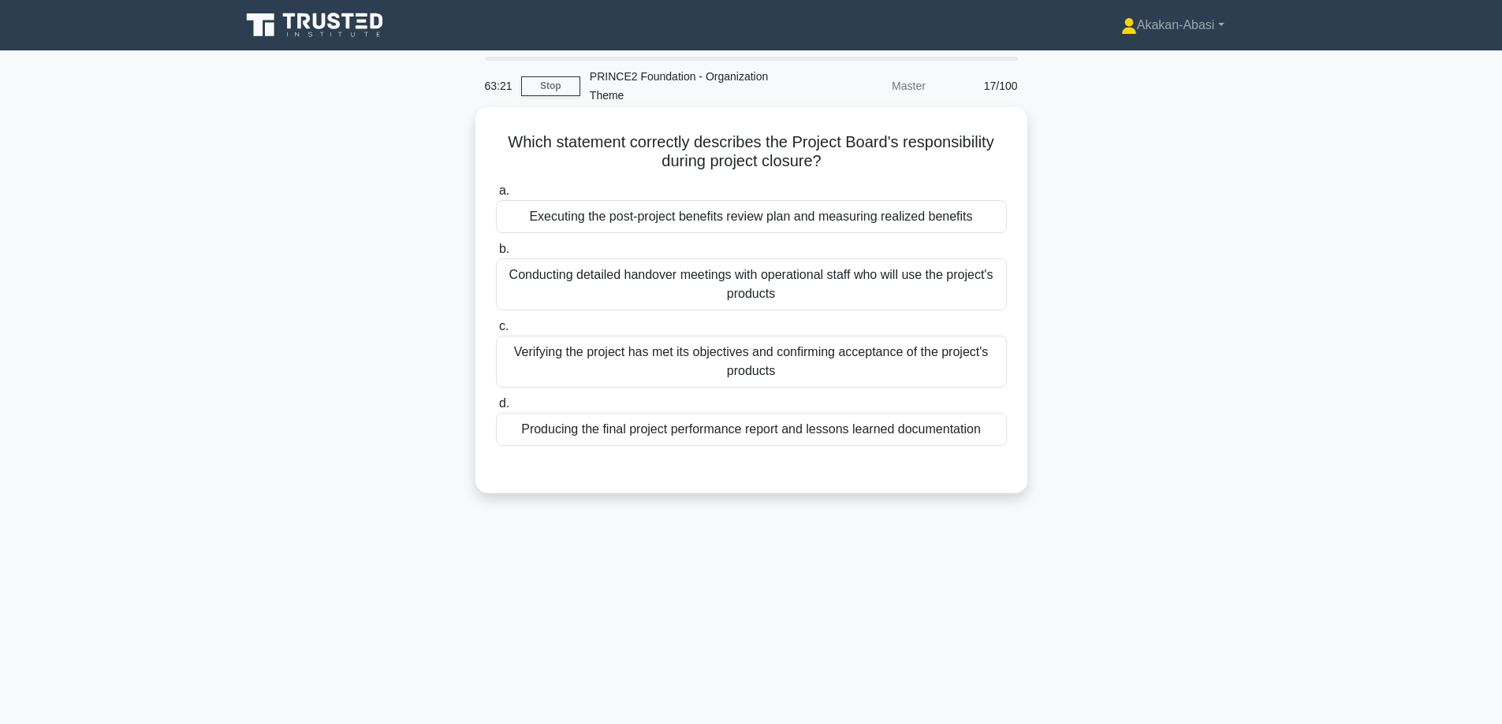
click at [866, 363] on div "Verifying the project has met its objectives and confirming acceptance of the p…" at bounding box center [751, 362] width 511 height 52
click at [496, 332] on input "c. Verifying the project has met its objectives and confirming acceptance of th…" at bounding box center [496, 327] width 0 height 10
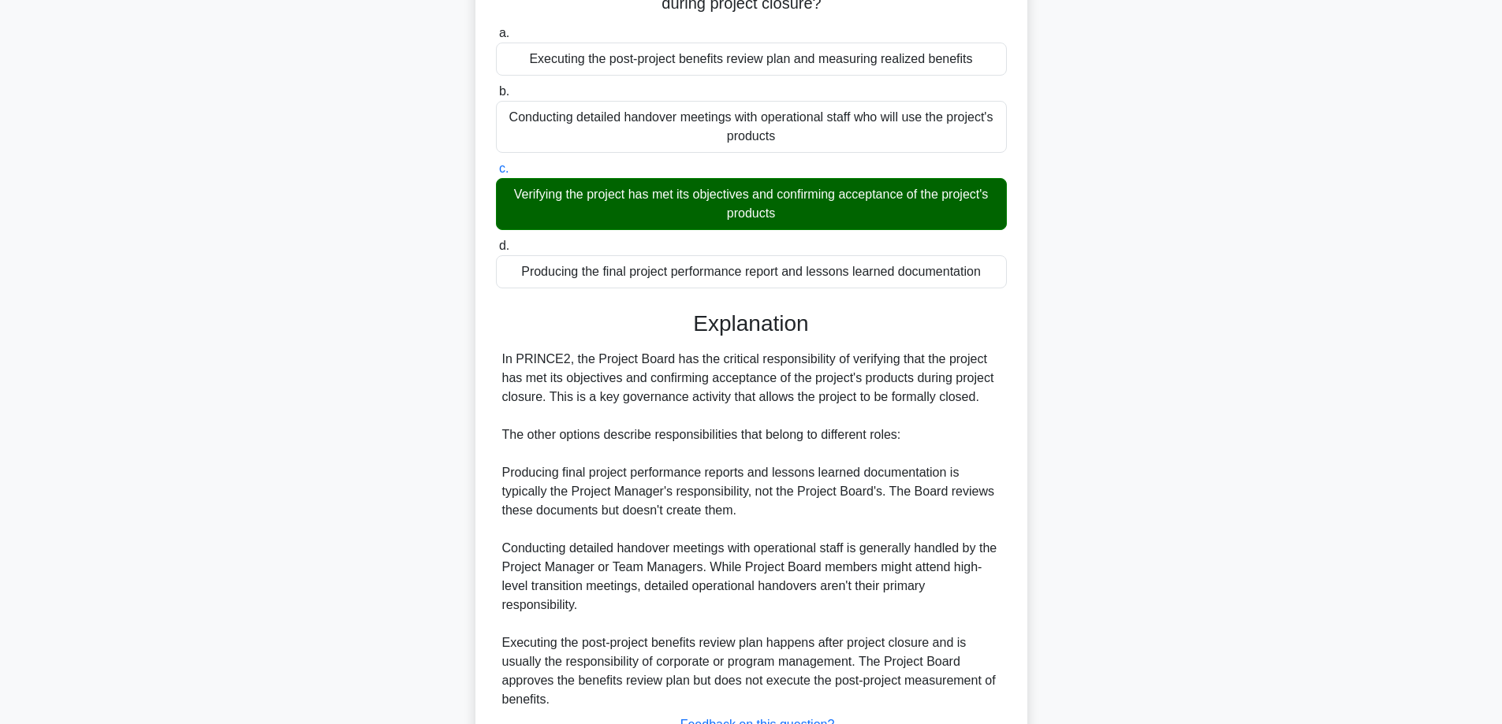
scroll to position [286, 0]
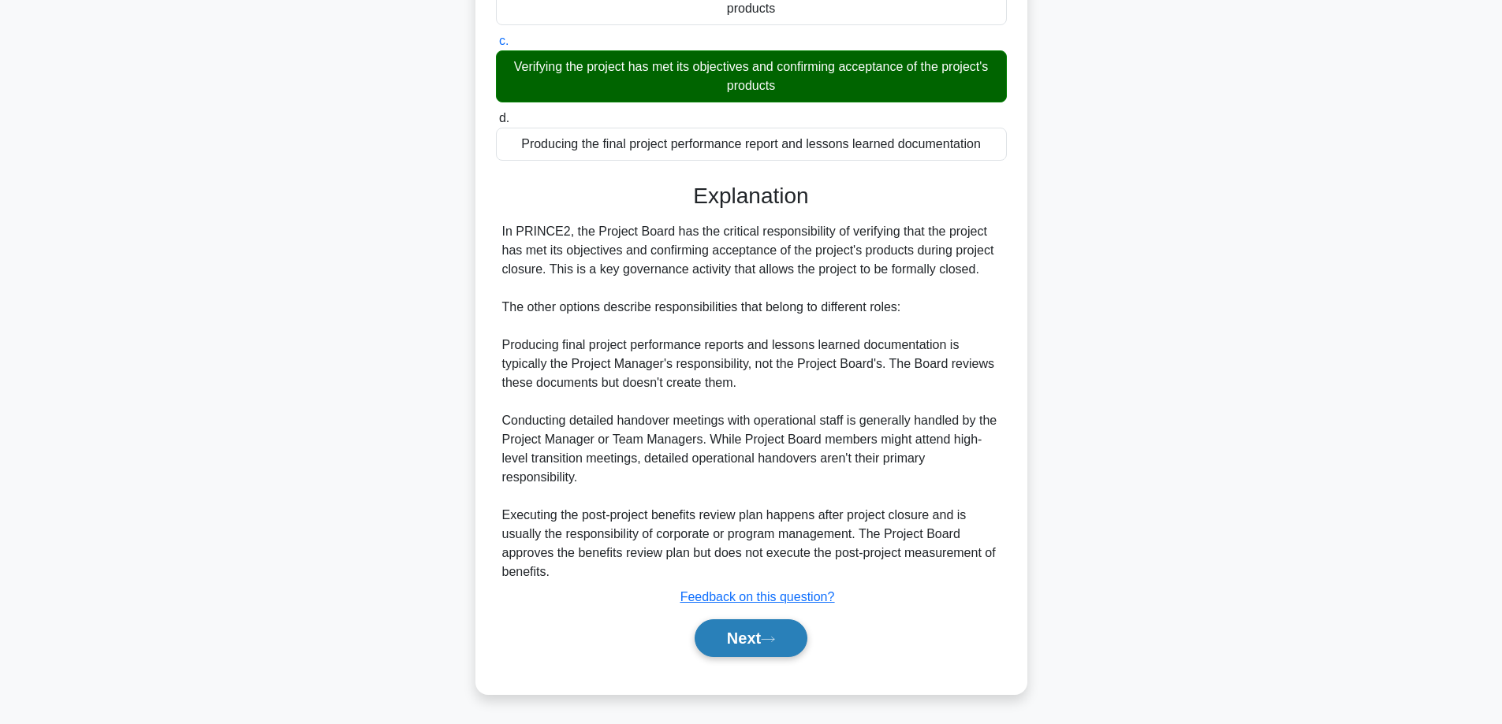
click at [770, 630] on button "Next" at bounding box center [750, 639] width 113 height 38
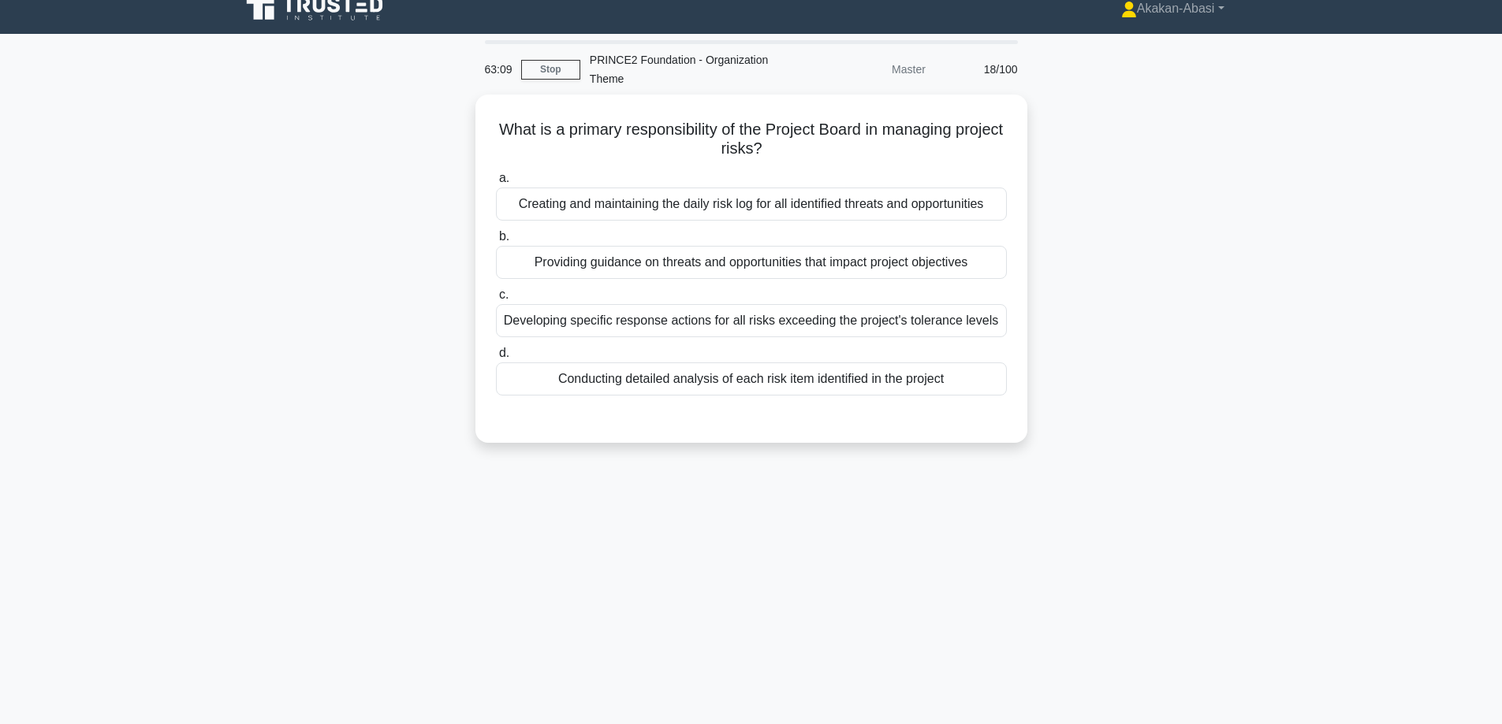
scroll to position [0, 0]
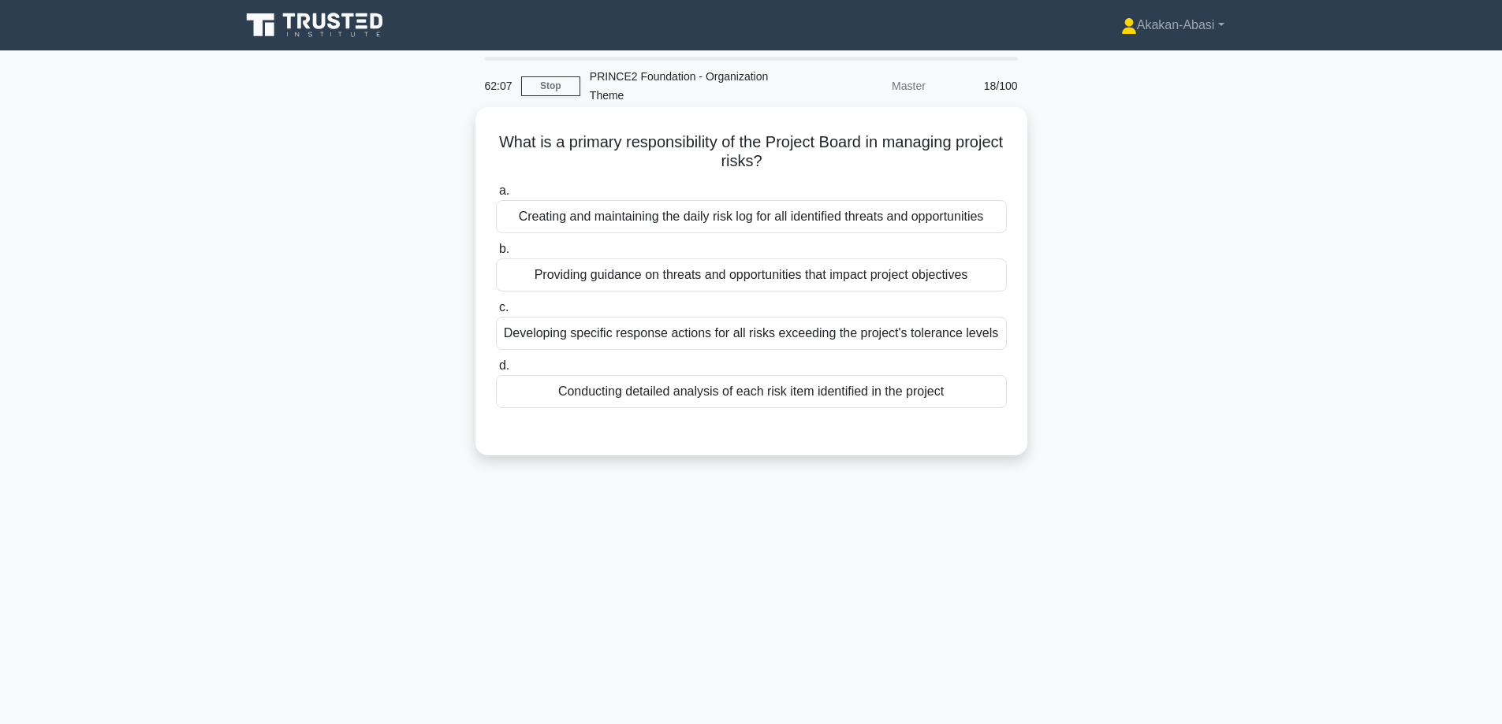
click at [871, 391] on div "Conducting detailed analysis of each risk item identified in the project" at bounding box center [751, 391] width 511 height 33
click at [496, 371] on input "d. Conducting detailed analysis of each risk item identified in the project" at bounding box center [496, 366] width 0 height 10
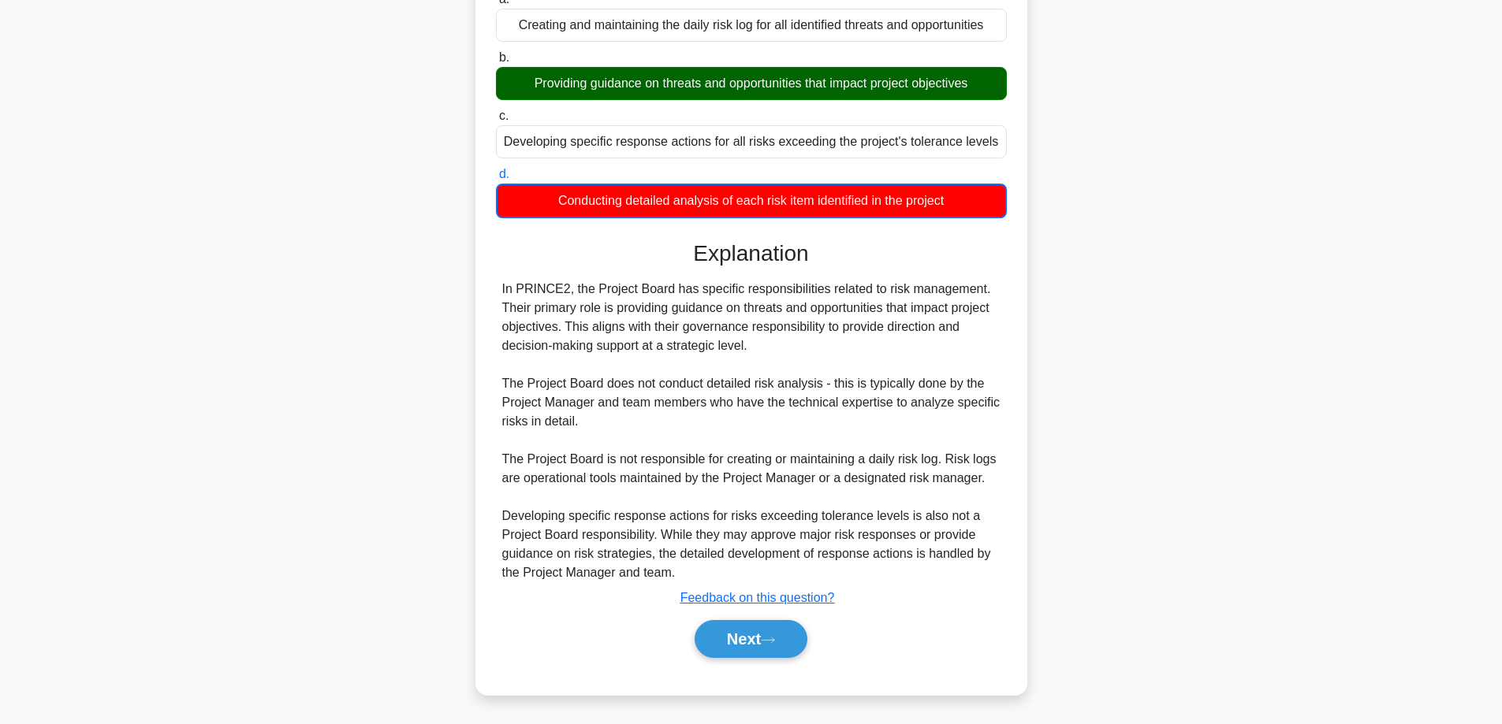
scroll to position [193, 0]
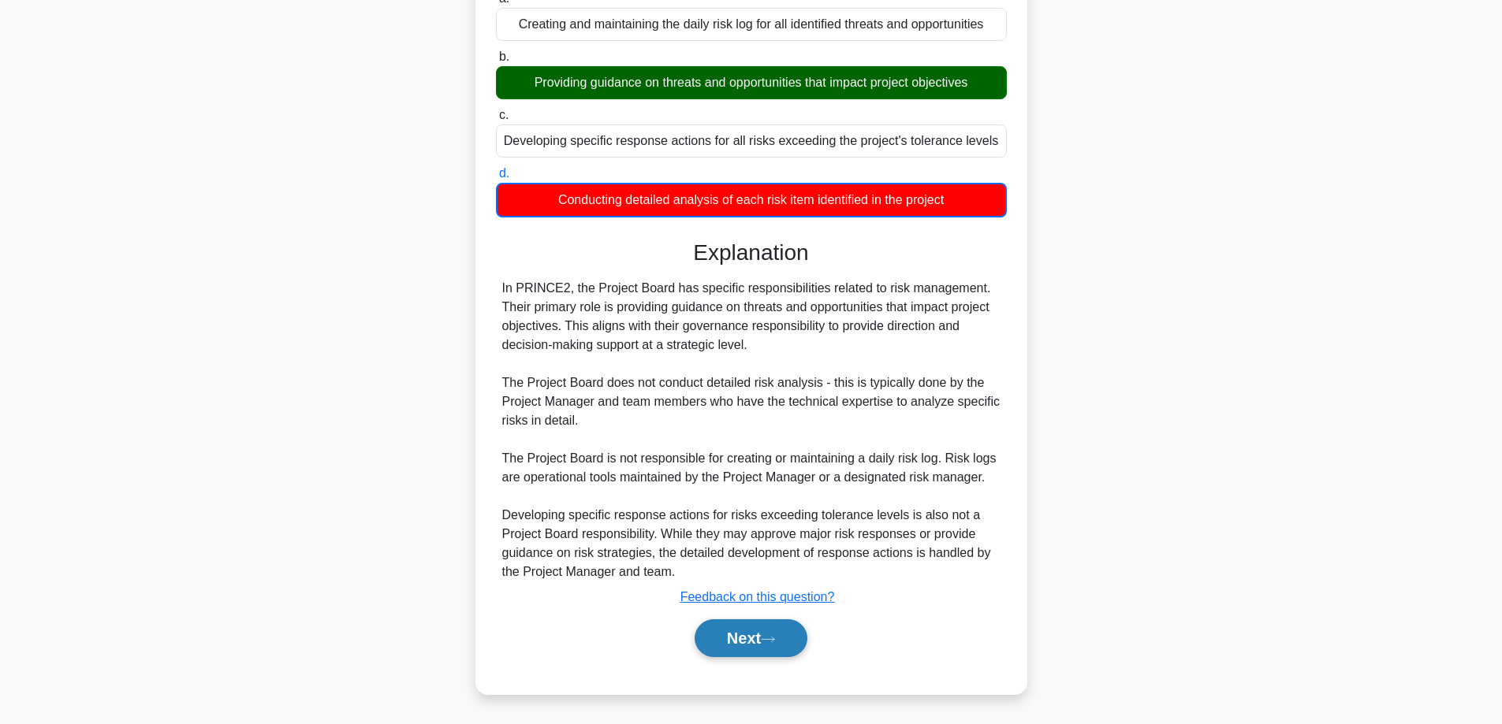
click at [787, 629] on button "Next" at bounding box center [750, 639] width 113 height 38
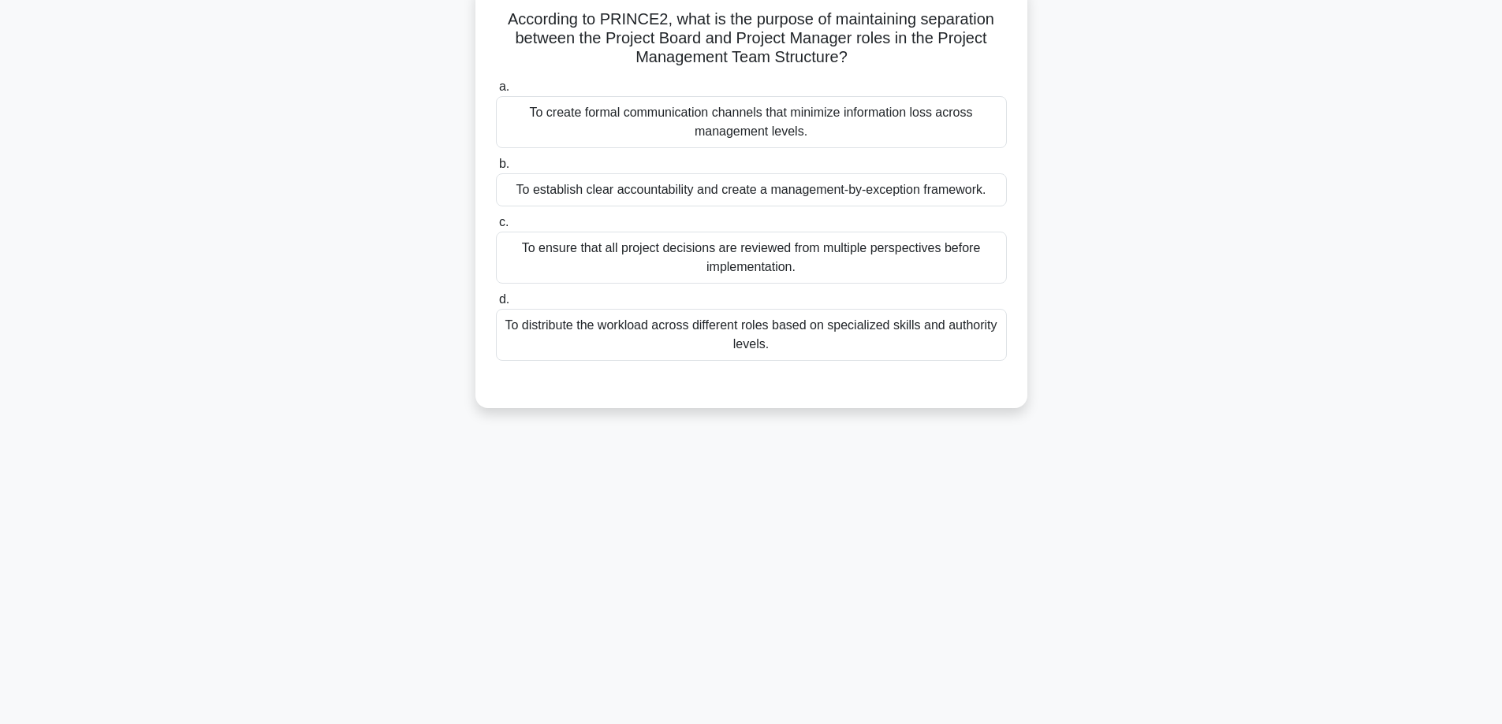
scroll to position [0, 0]
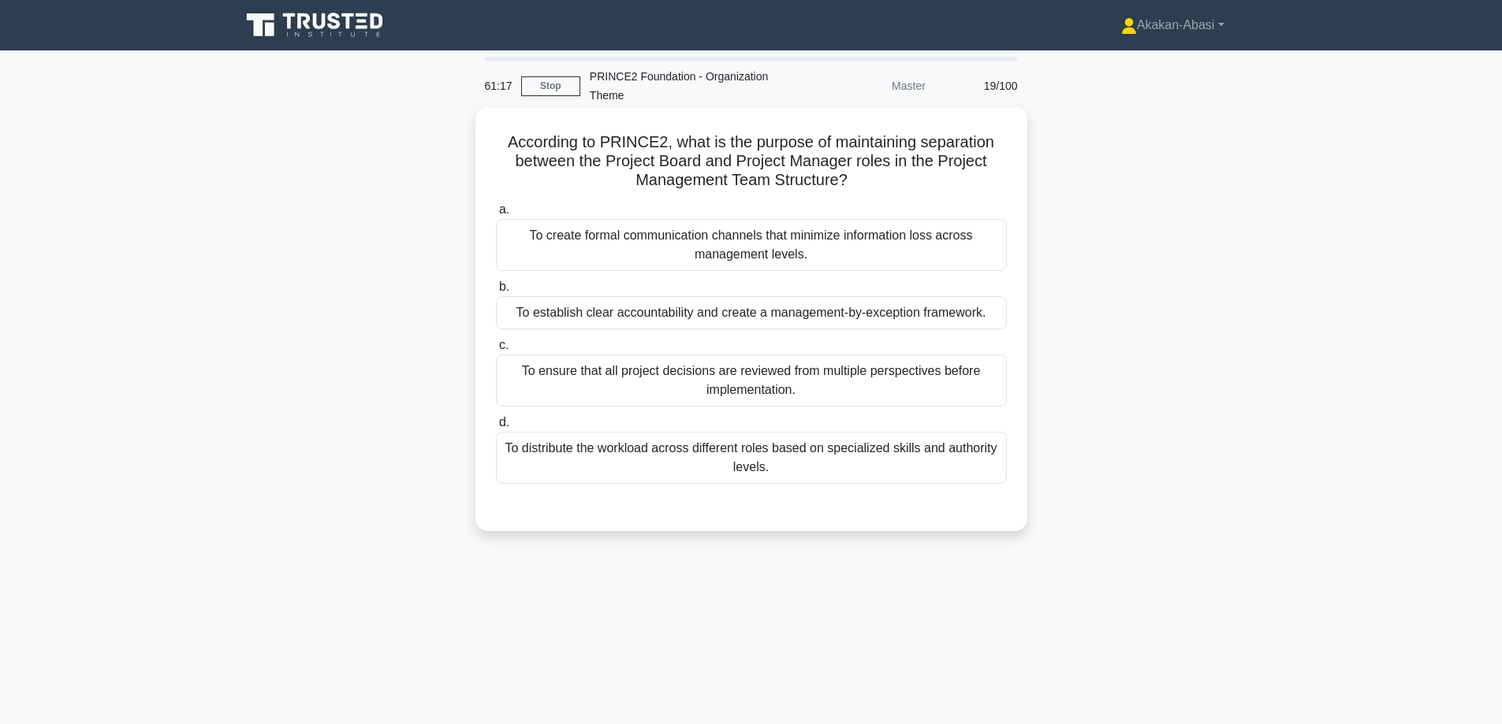
click at [825, 315] on div "To establish clear accountability and create a management-by-exception framewor…" at bounding box center [751, 312] width 511 height 33
click at [496, 292] on input "b. To establish clear accountability and create a management-by-exception frame…" at bounding box center [496, 287] width 0 height 10
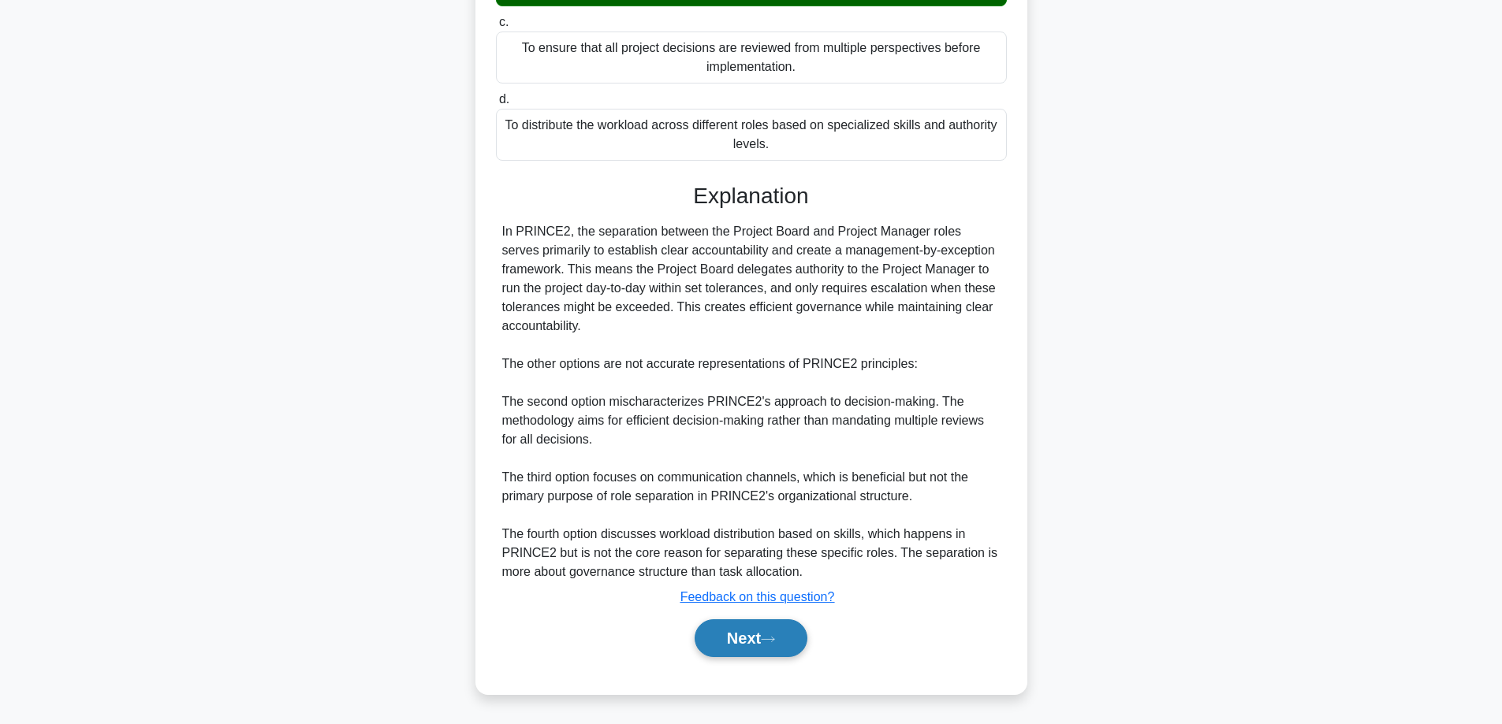
scroll to position [324, 0]
click at [765, 635] on button "Next" at bounding box center [750, 639] width 113 height 38
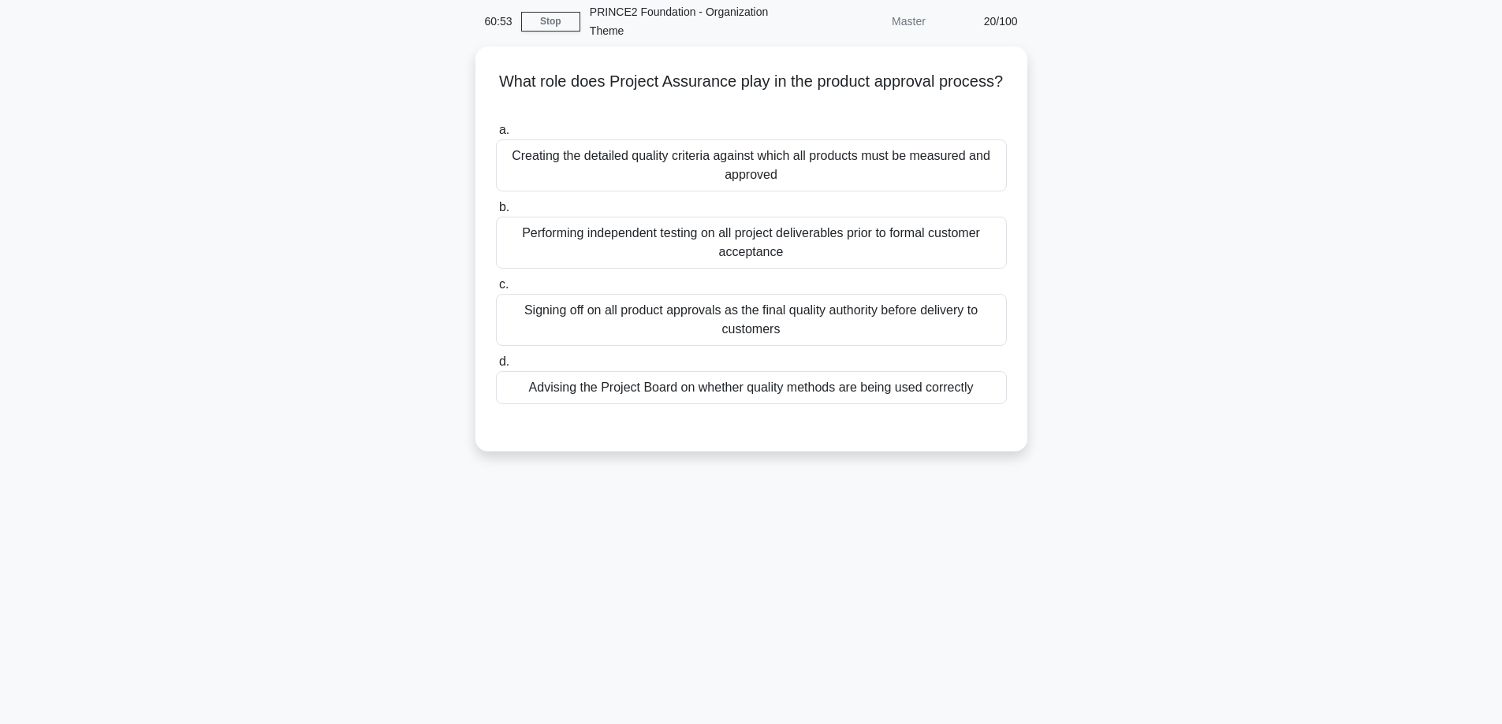
scroll to position [0, 0]
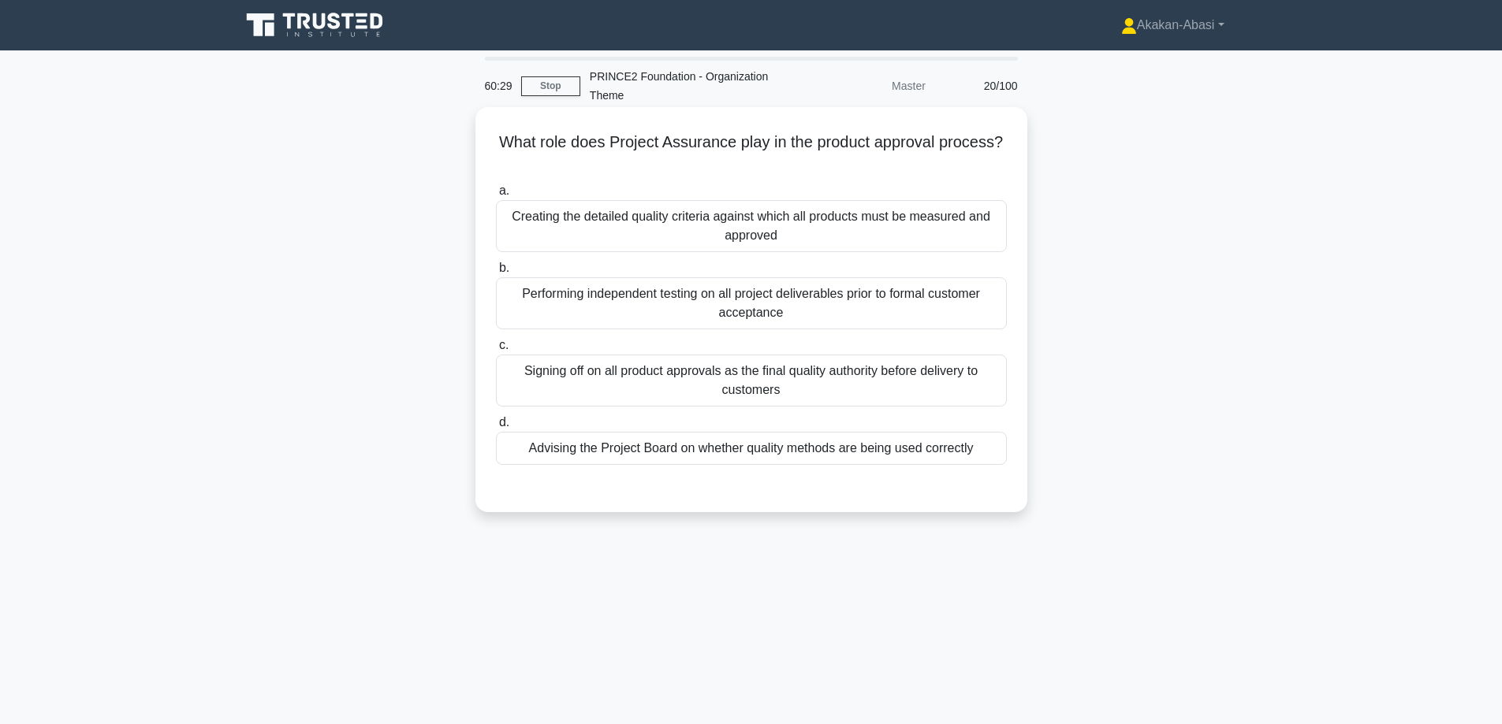
click at [838, 449] on div "Advising the Project Board on whether quality methods are being used correctly" at bounding box center [751, 448] width 511 height 33
click at [496, 428] on input "d. Advising the Project Board on whether quality methods are being used correct…" at bounding box center [496, 423] width 0 height 10
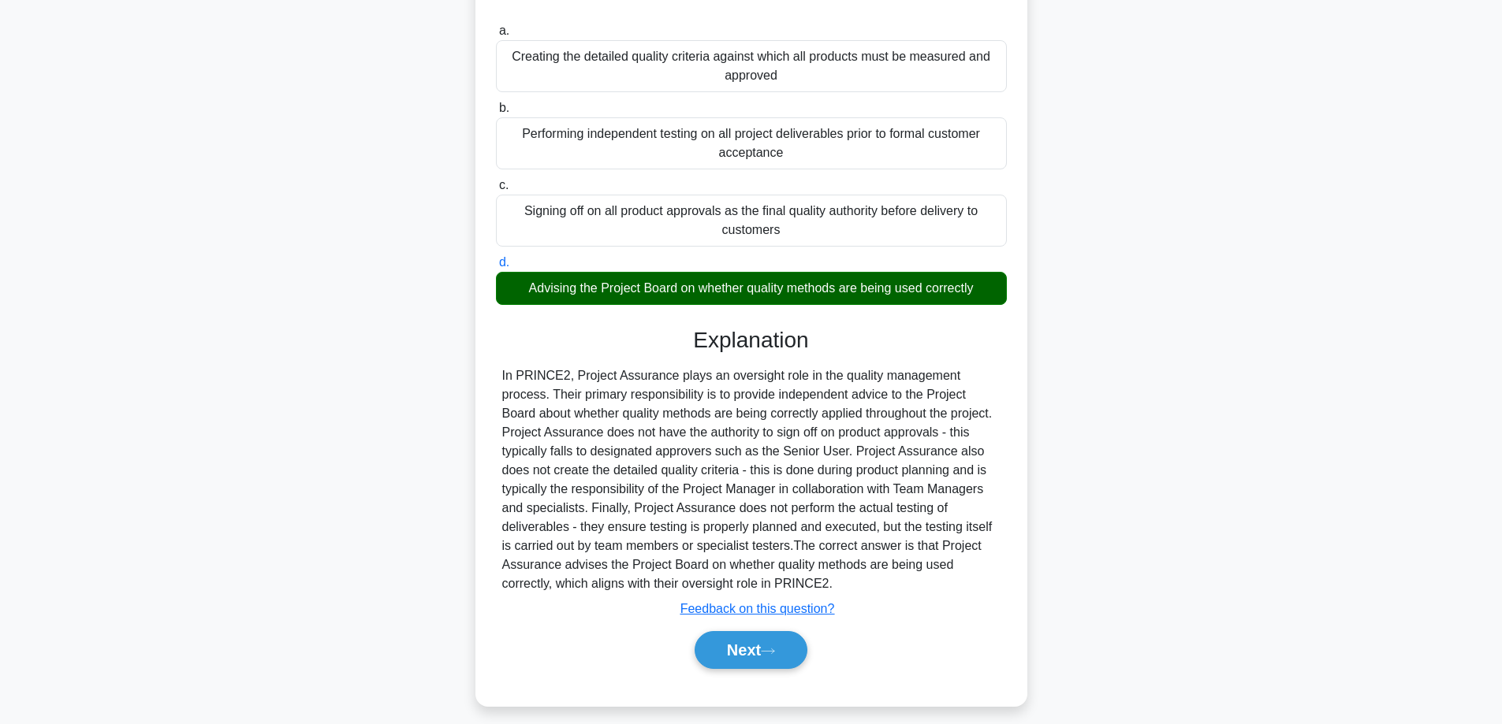
scroll to position [173, 0]
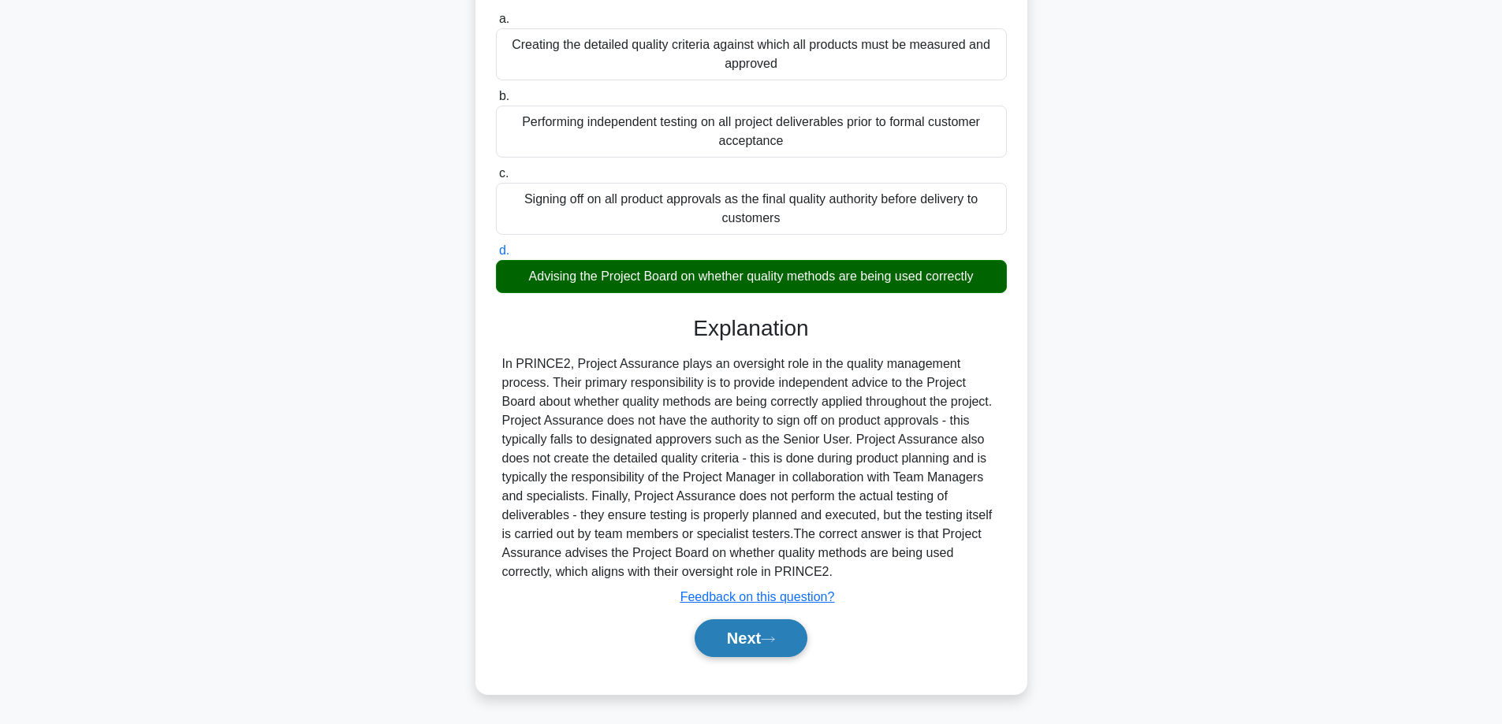
click at [761, 643] on button "Next" at bounding box center [750, 639] width 113 height 38
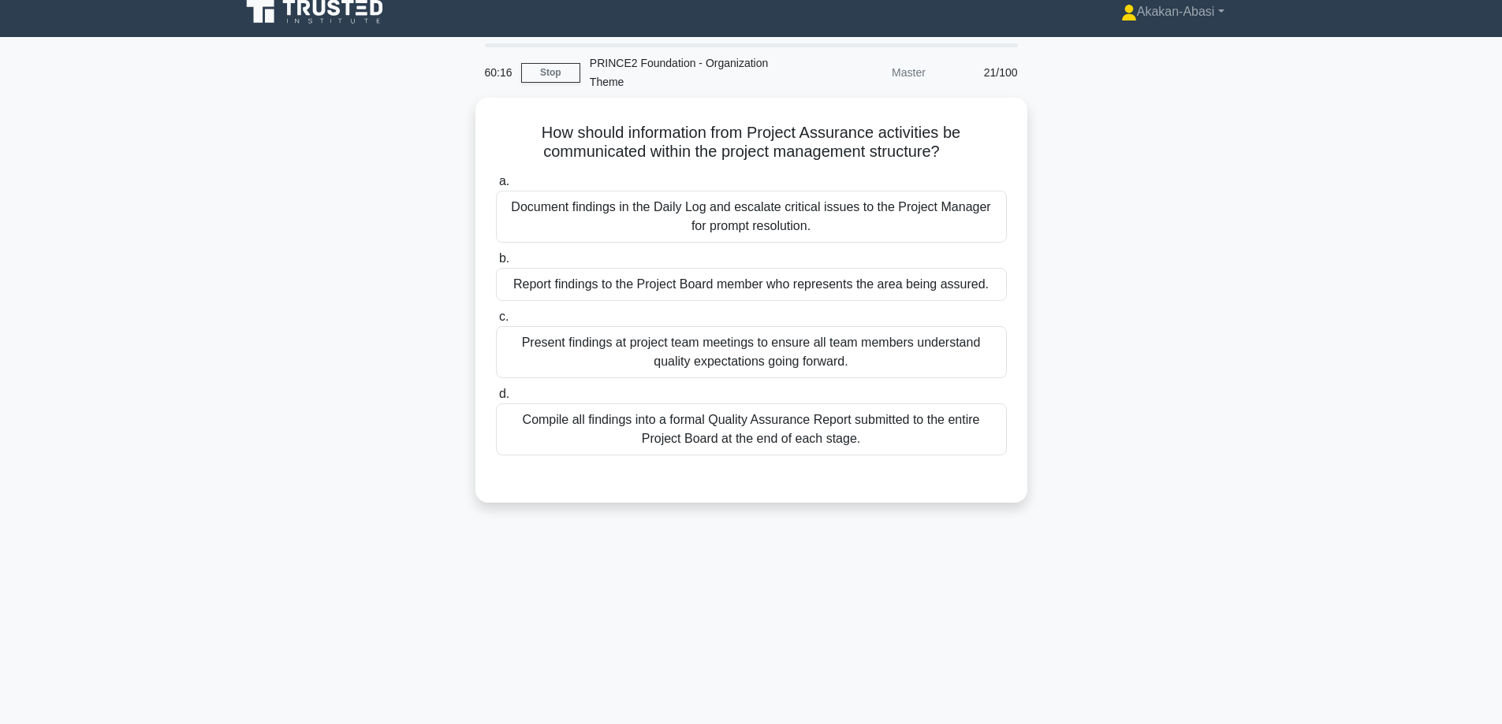
scroll to position [0, 0]
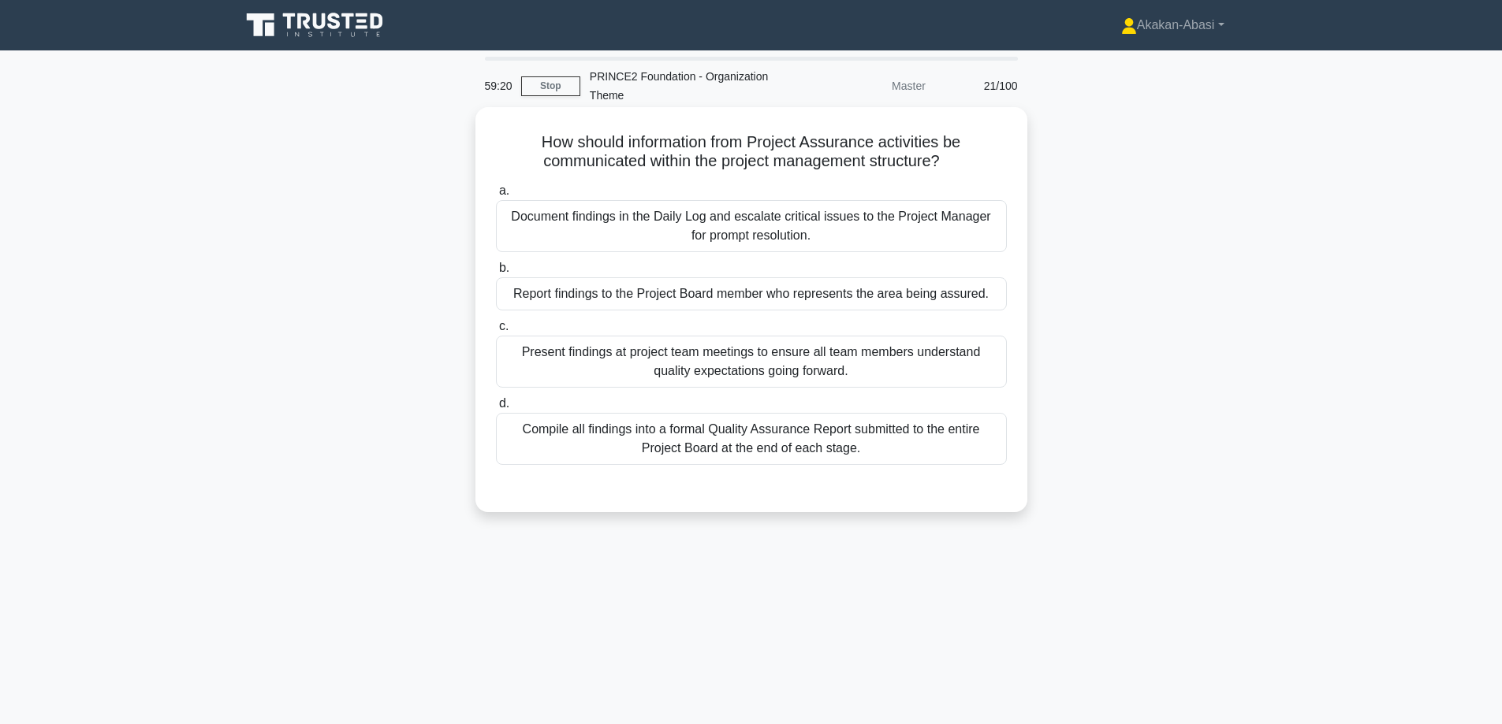
click at [839, 374] on div "Present findings at project team meetings to ensure all team members understand…" at bounding box center [751, 362] width 511 height 52
click at [496, 332] on input "c. Present findings at project team meetings to ensure all team members underst…" at bounding box center [496, 327] width 0 height 10
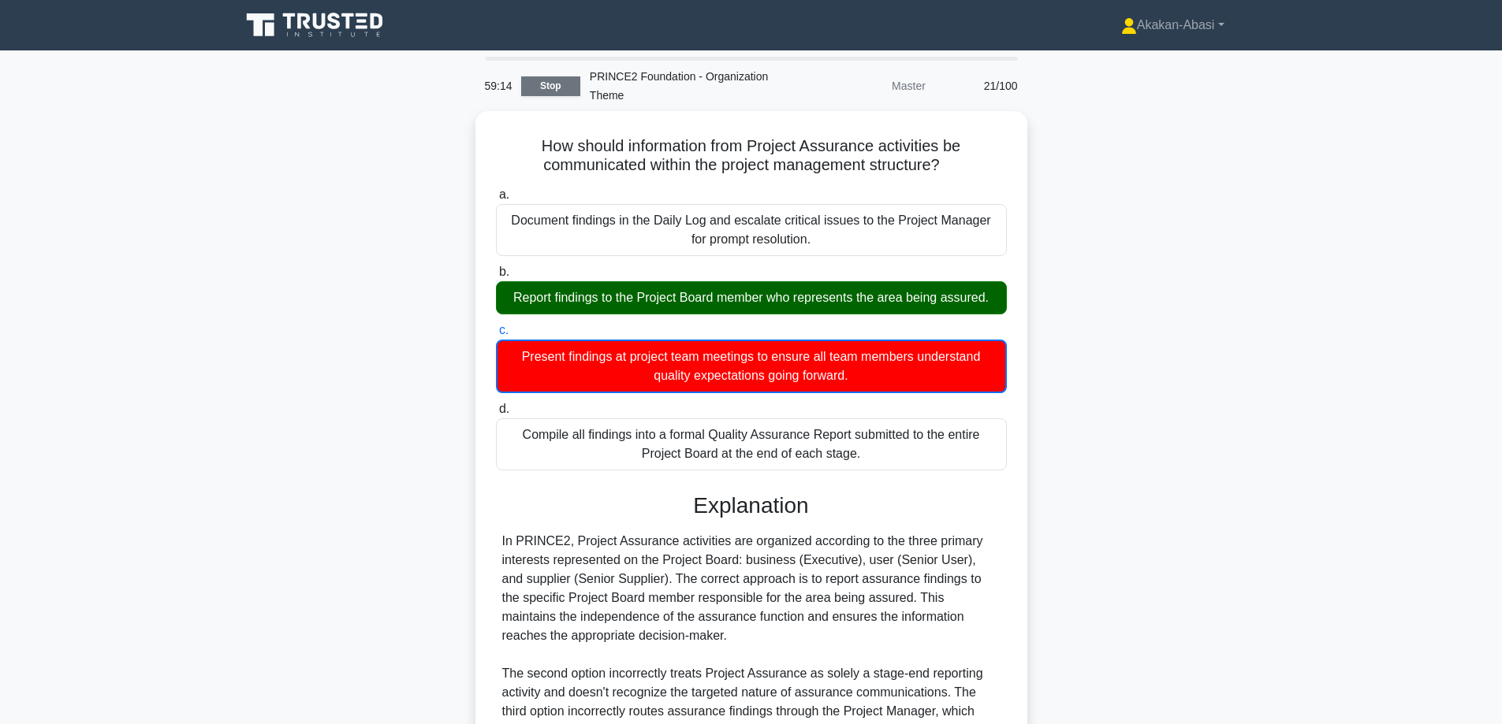
click at [549, 91] on link "Stop" at bounding box center [550, 86] width 59 height 20
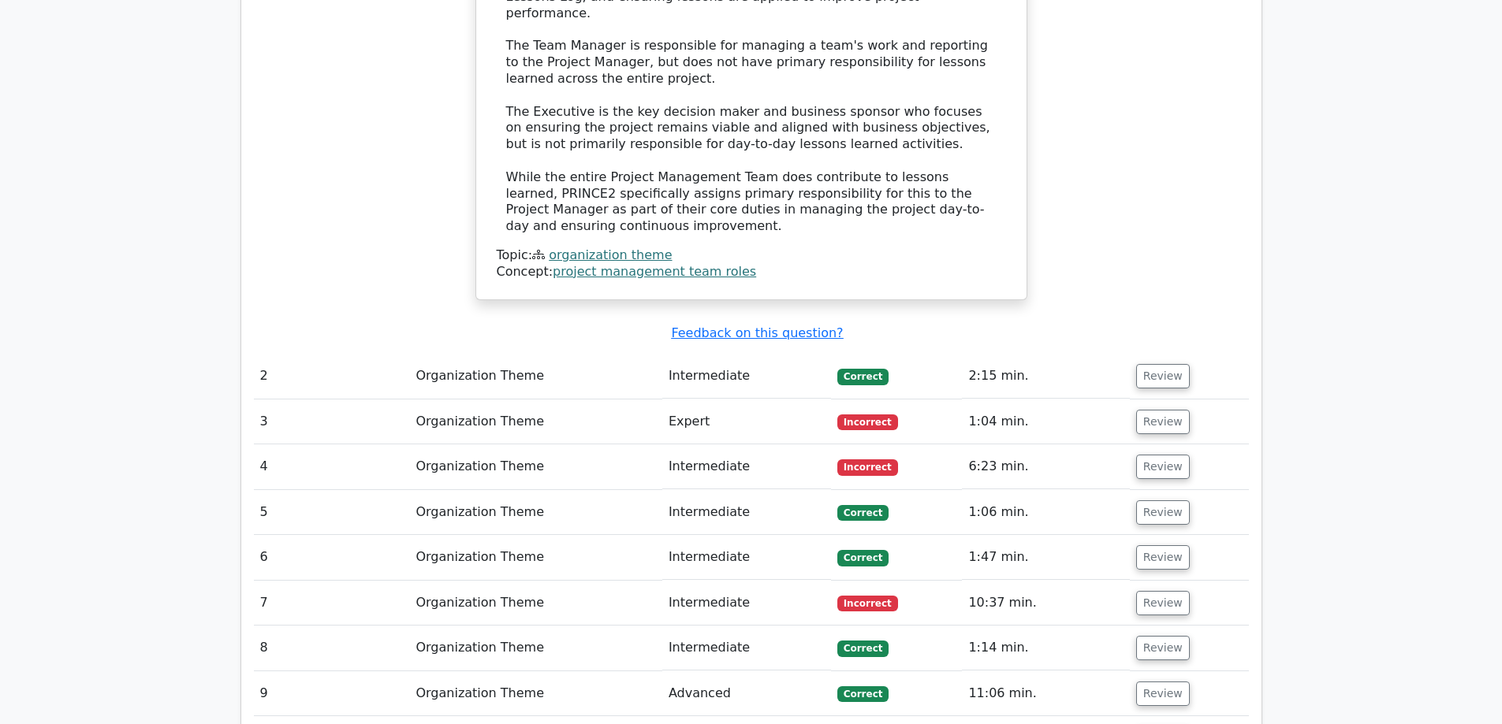
scroll to position [1261, 0]
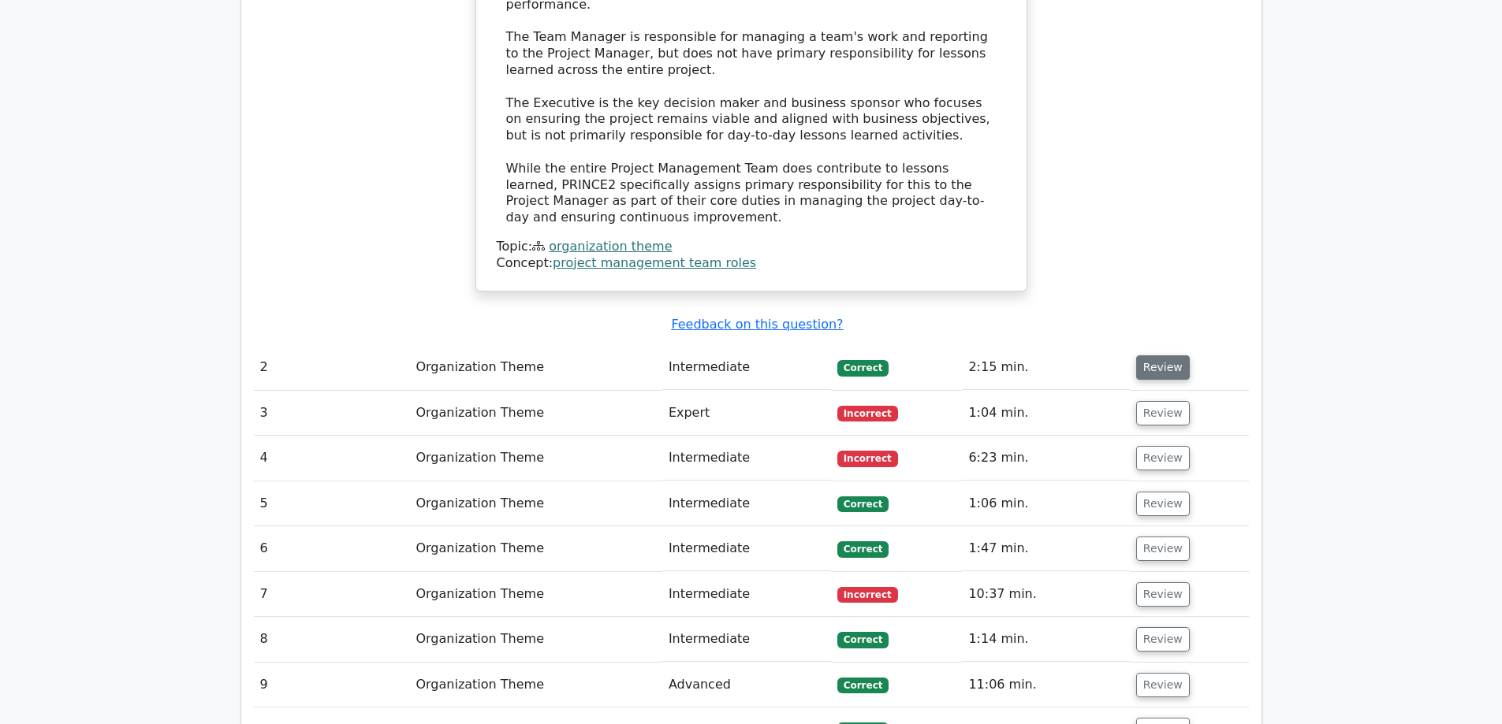
click at [1165, 355] on button "Review" at bounding box center [1163, 367] width 54 height 24
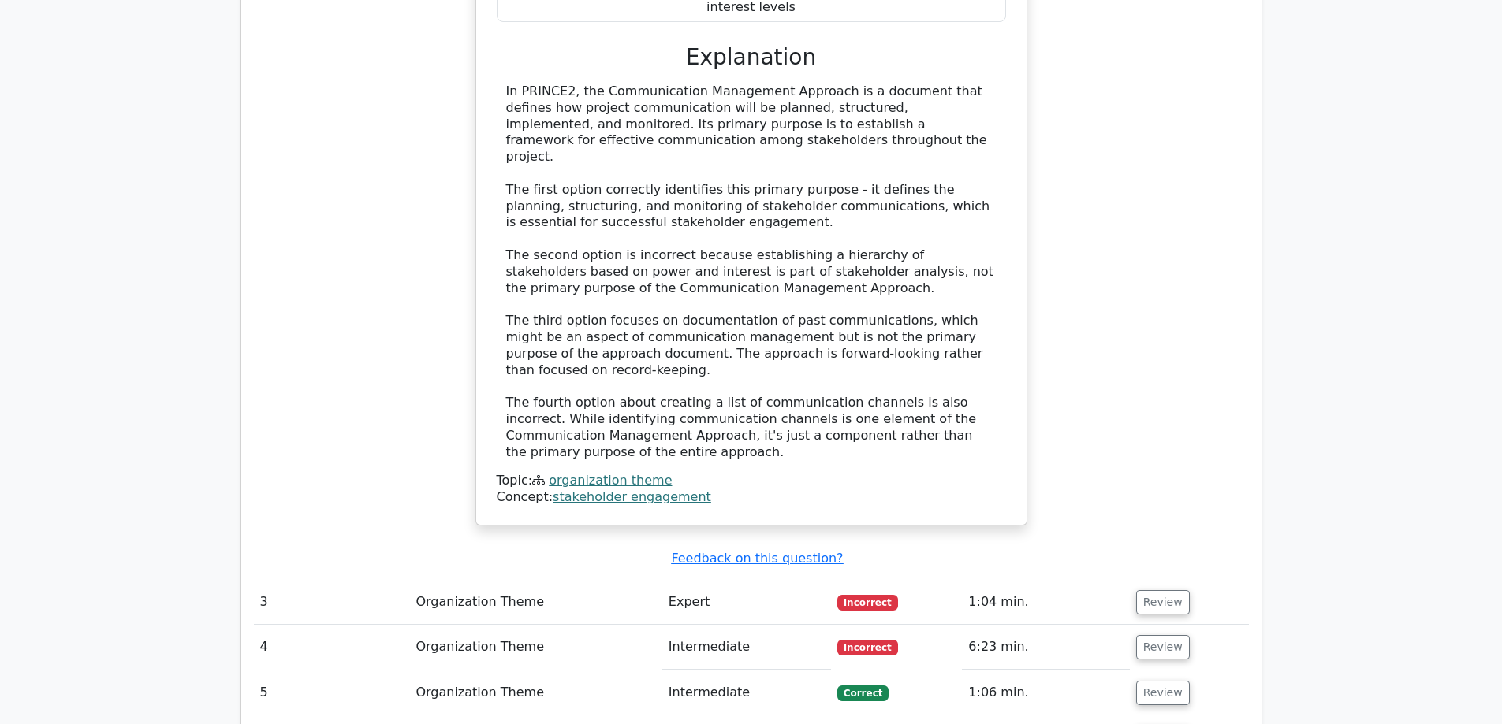
scroll to position [2286, 0]
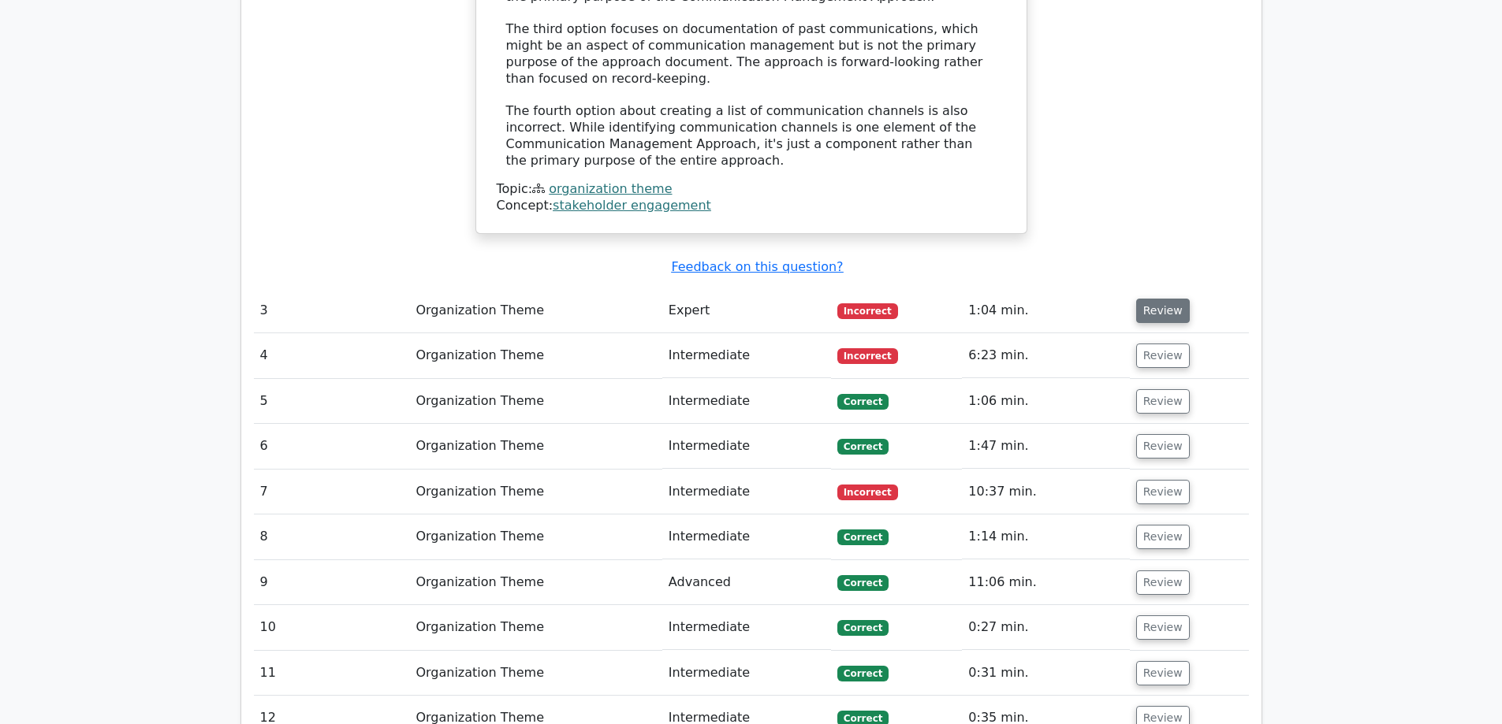
click at [1156, 299] on button "Review" at bounding box center [1163, 311] width 54 height 24
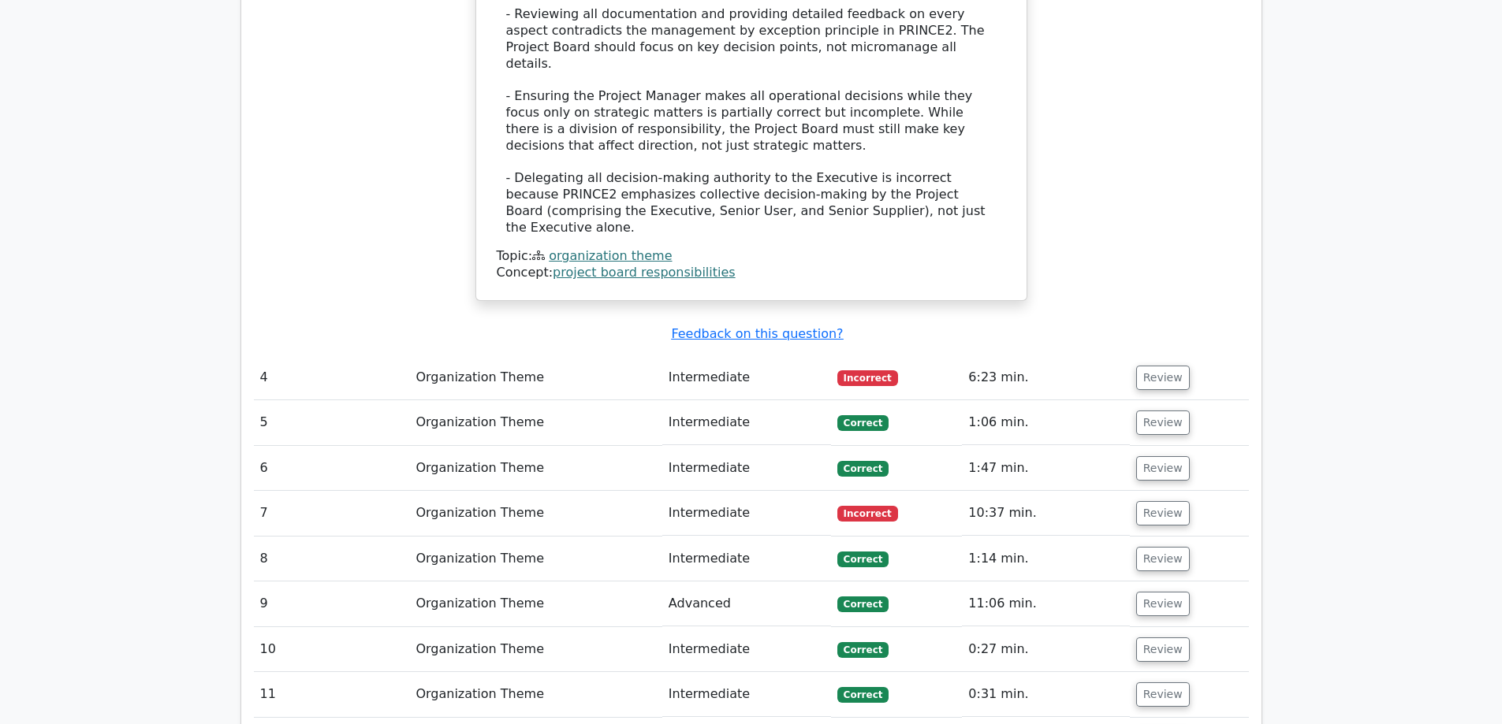
scroll to position [3232, 0]
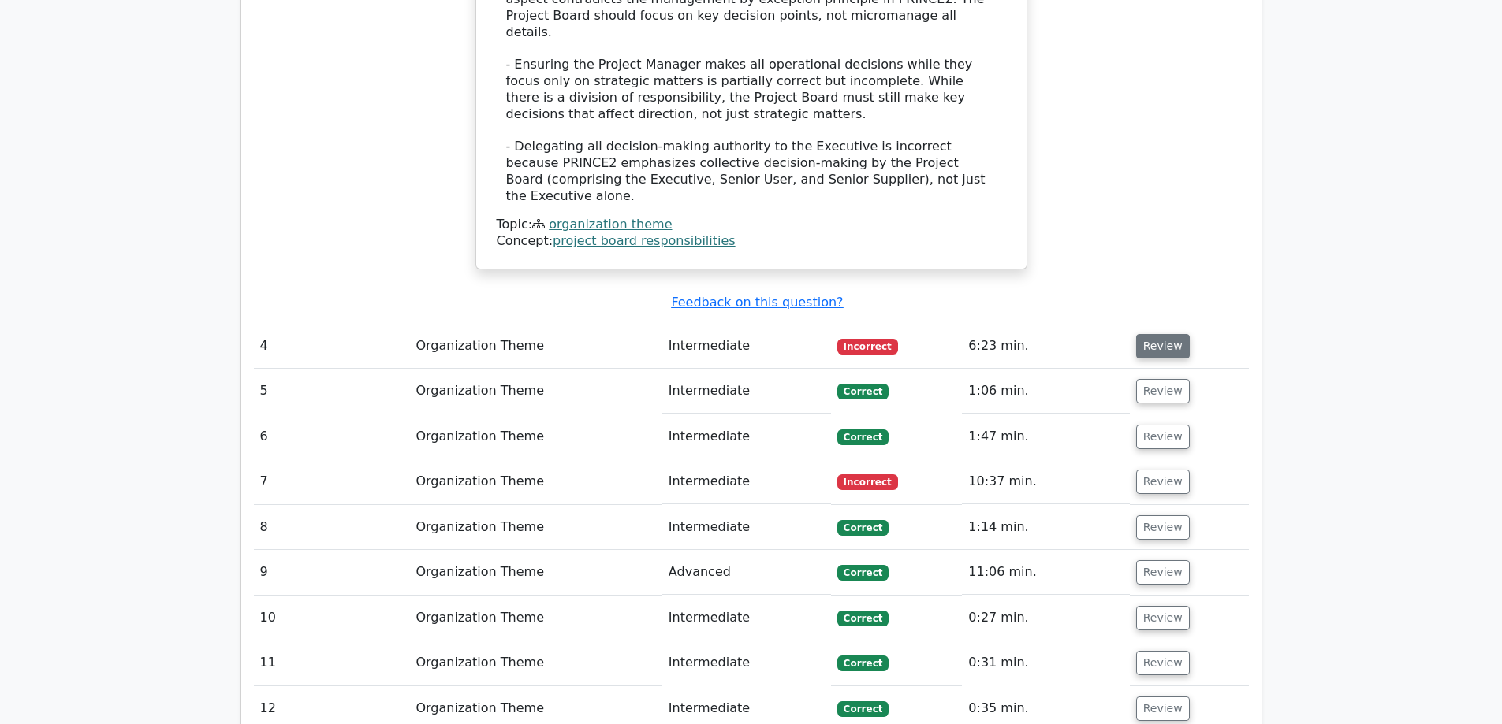
click at [1168, 334] on button "Review" at bounding box center [1163, 346] width 54 height 24
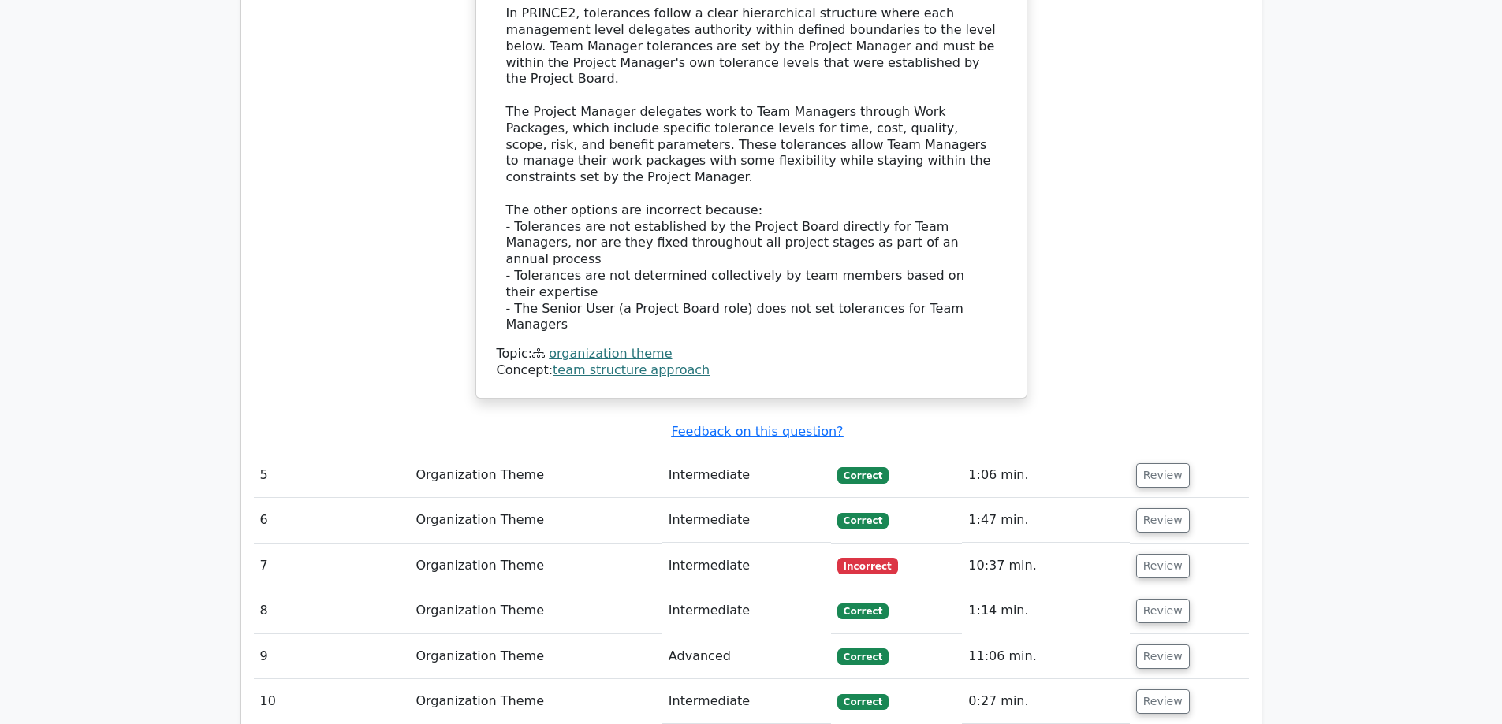
scroll to position [4020, 0]
click at [1159, 462] on button "Review" at bounding box center [1163, 474] width 54 height 24
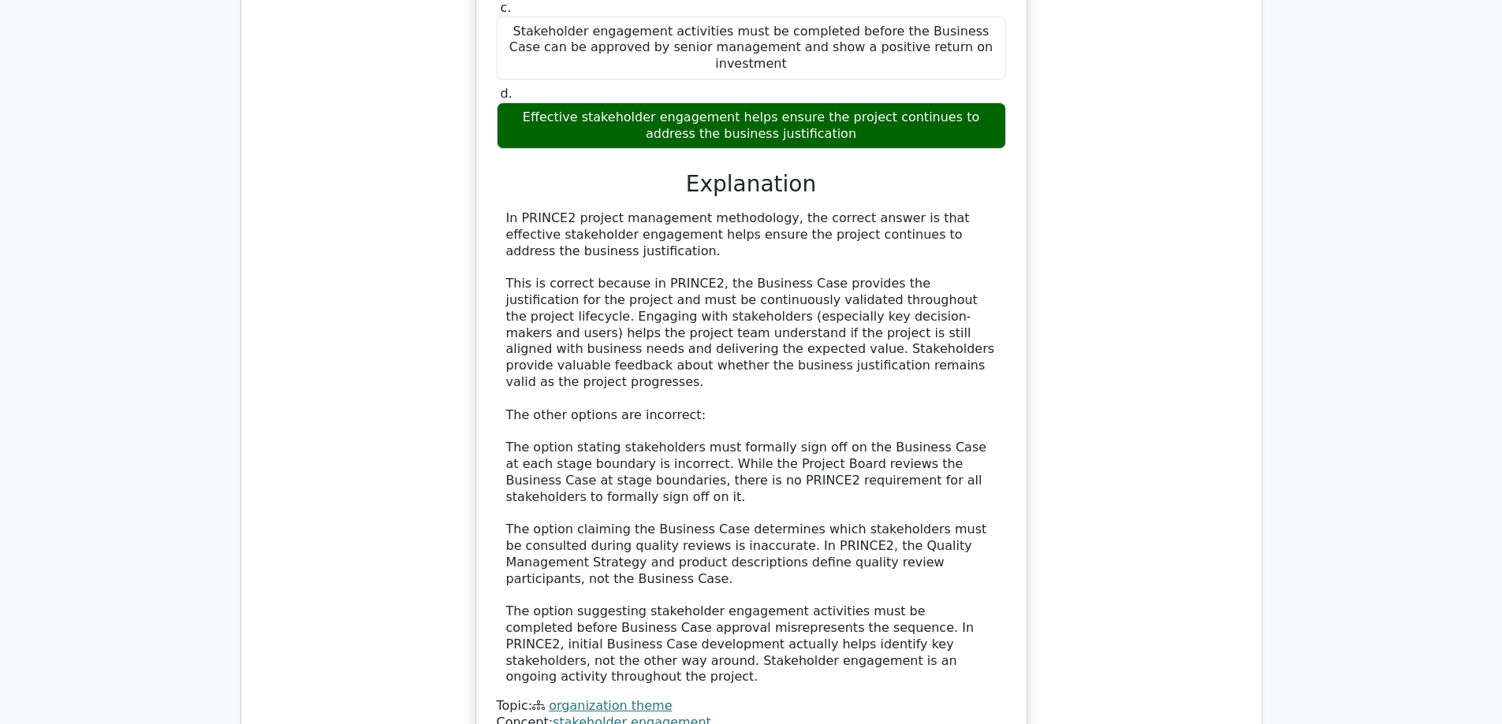
scroll to position [5045, 0]
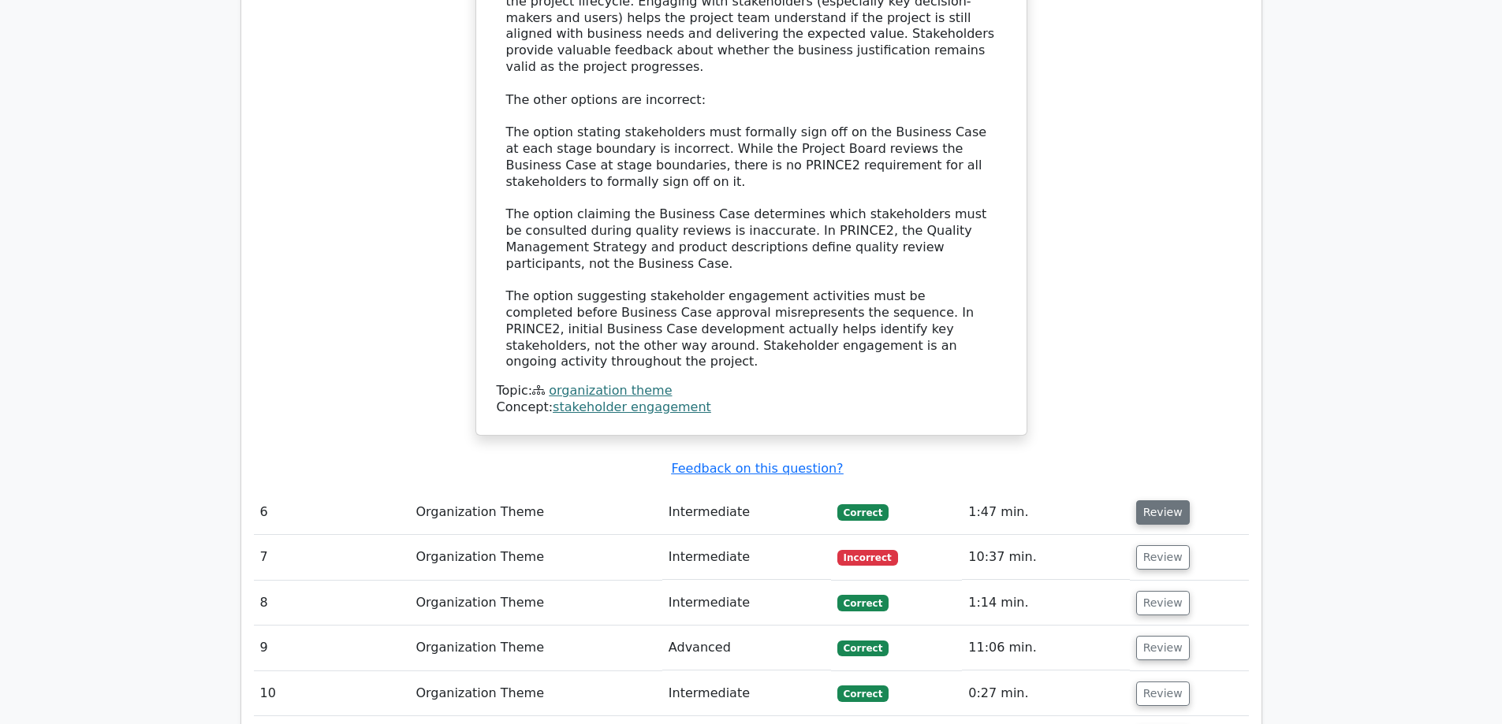
click at [1153, 501] on button "Review" at bounding box center [1163, 513] width 54 height 24
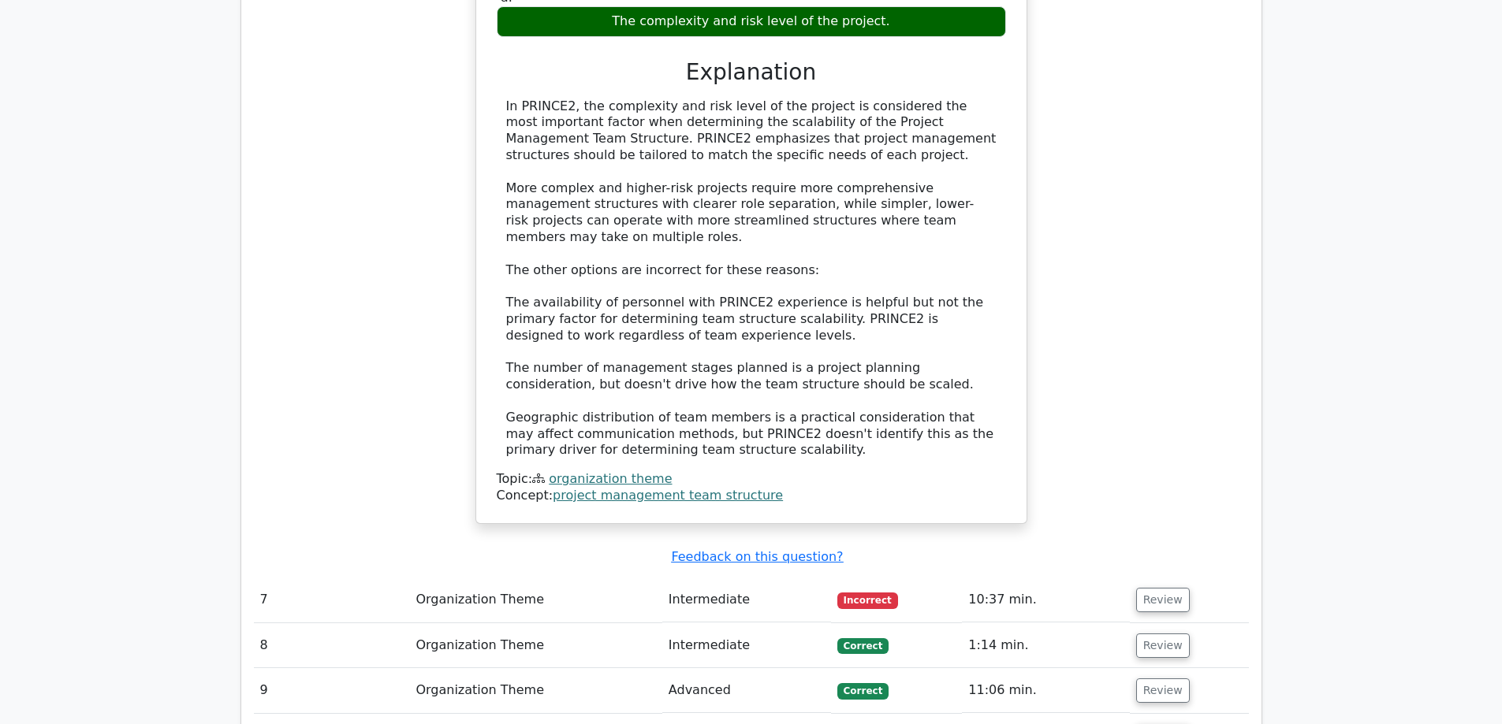
scroll to position [5912, 0]
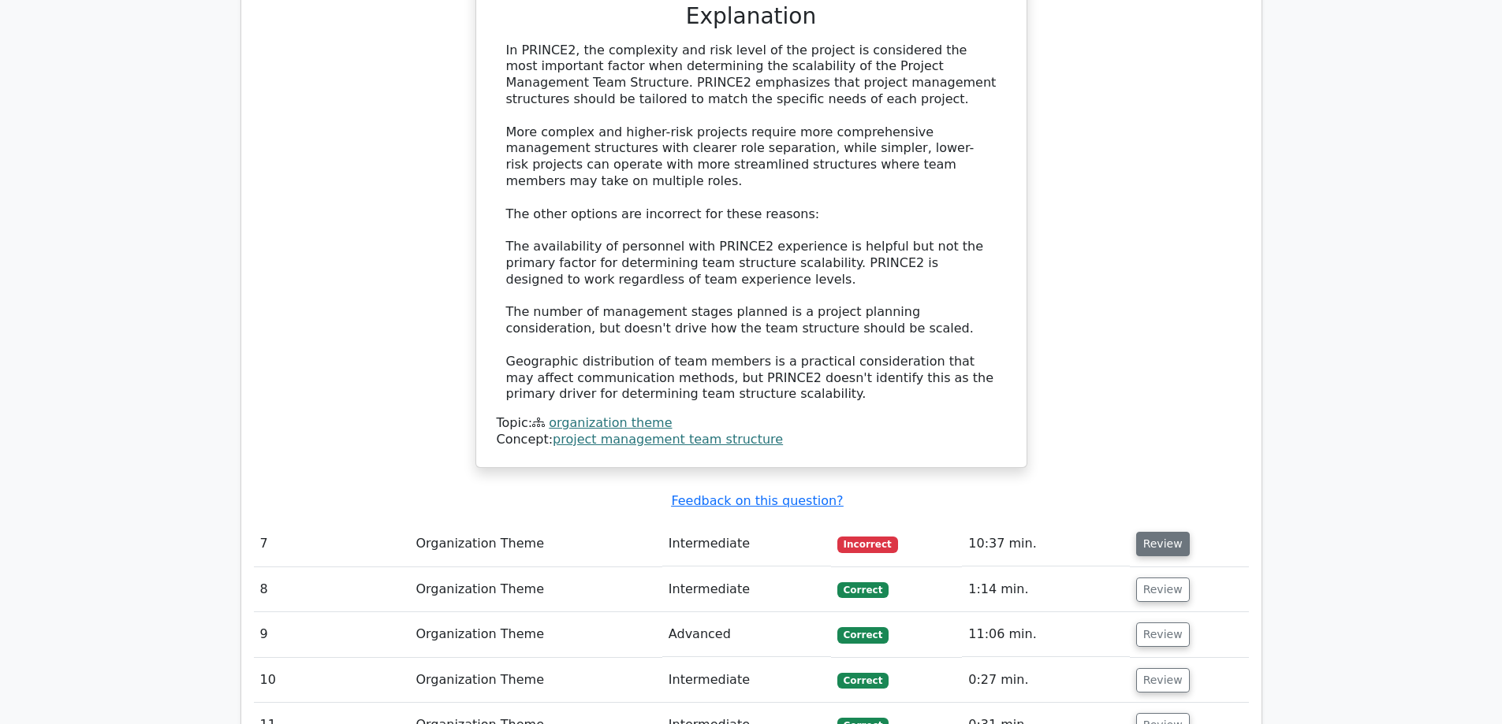
click at [1159, 532] on button "Review" at bounding box center [1163, 544] width 54 height 24
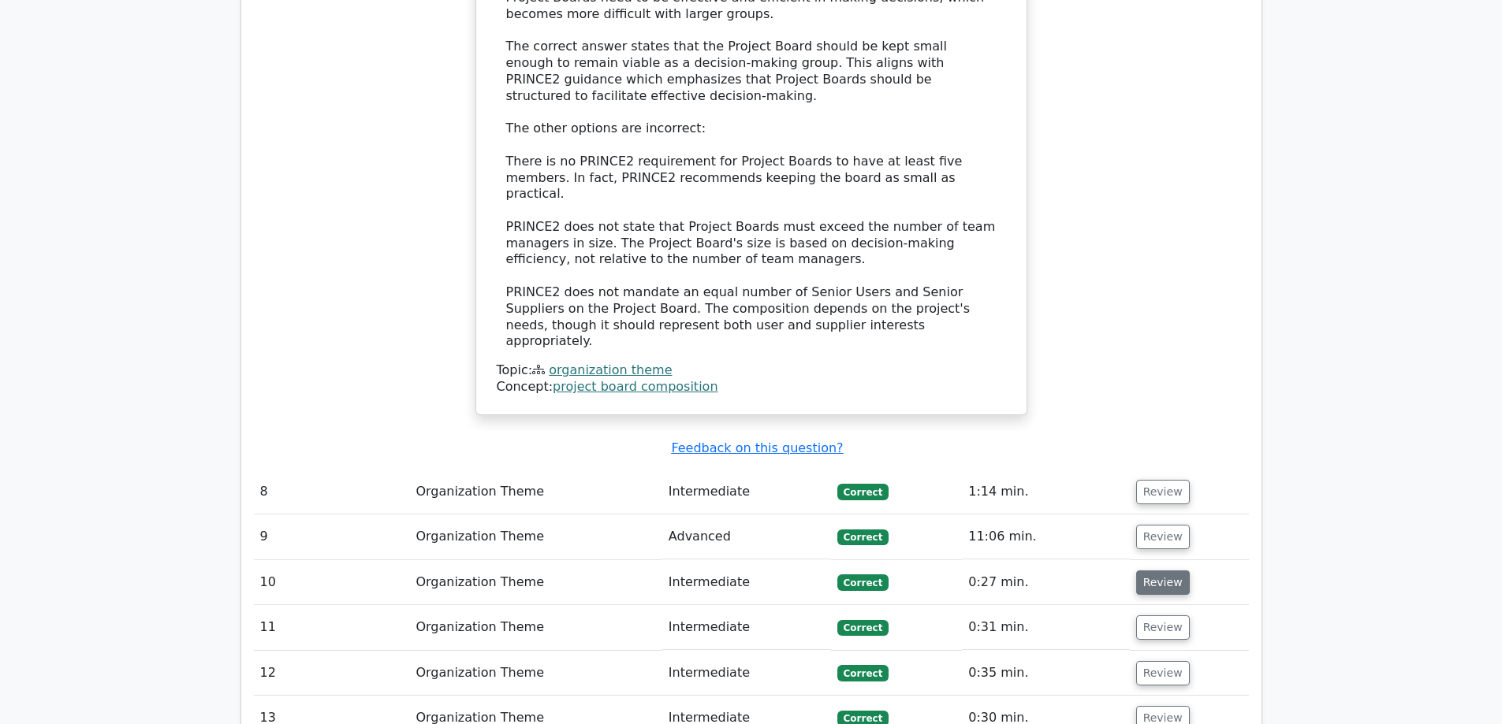
scroll to position [6936, 0]
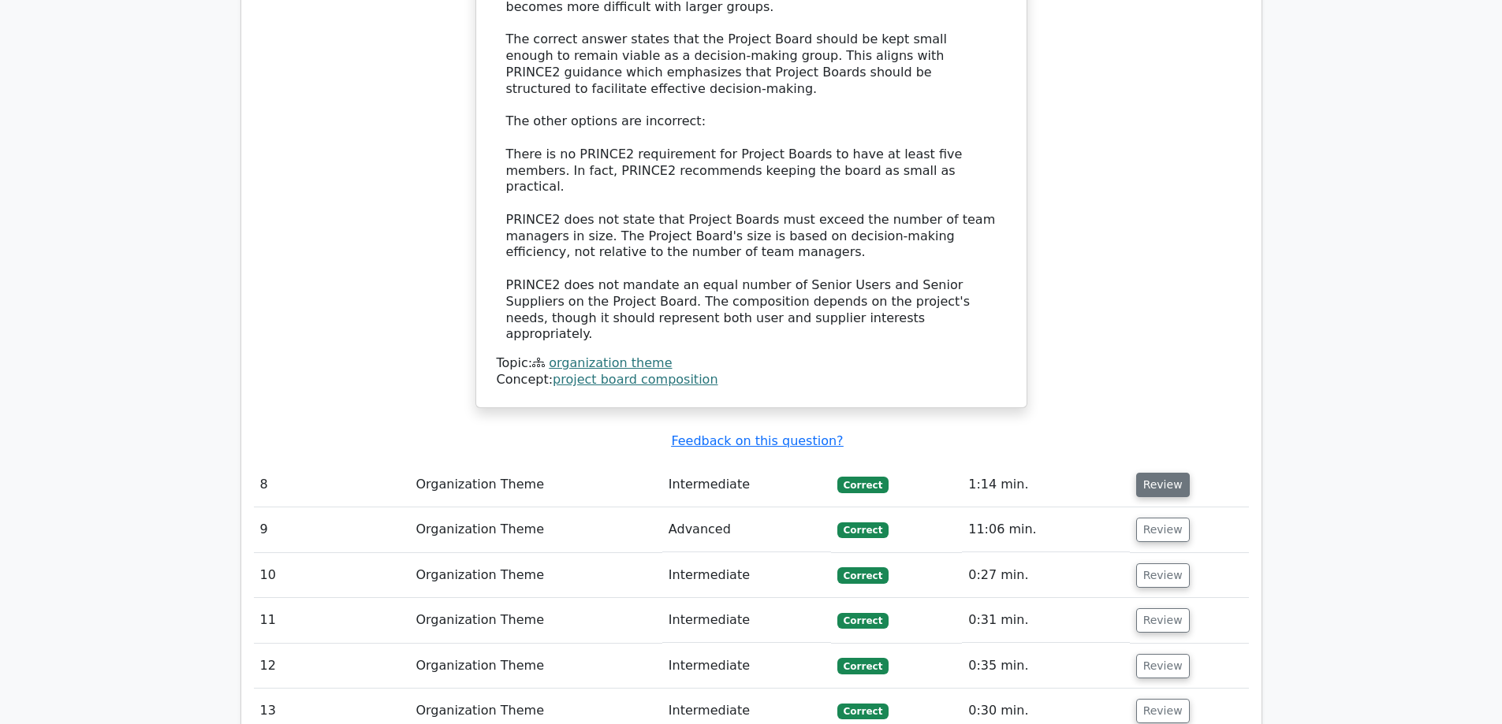
click at [1151, 473] on button "Review" at bounding box center [1163, 485] width 54 height 24
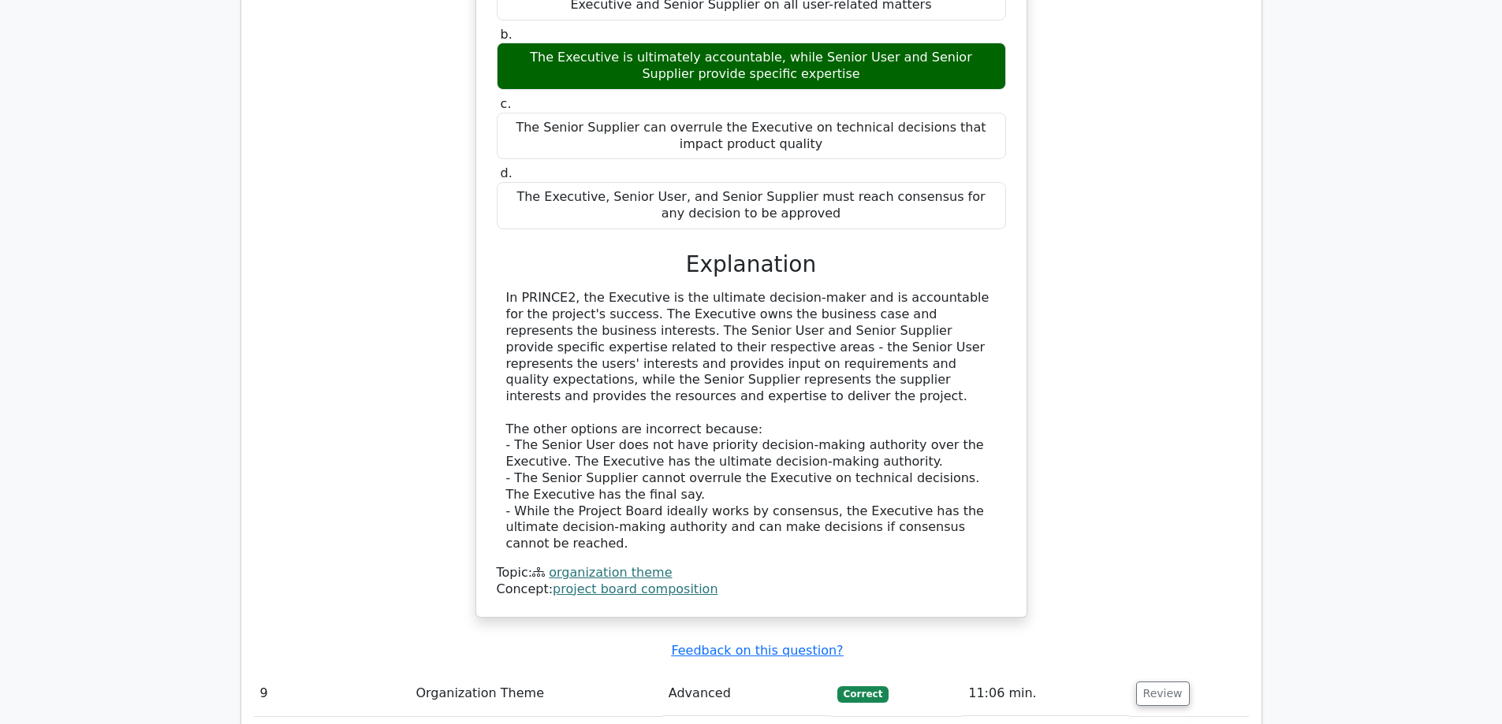
scroll to position [7725, 0]
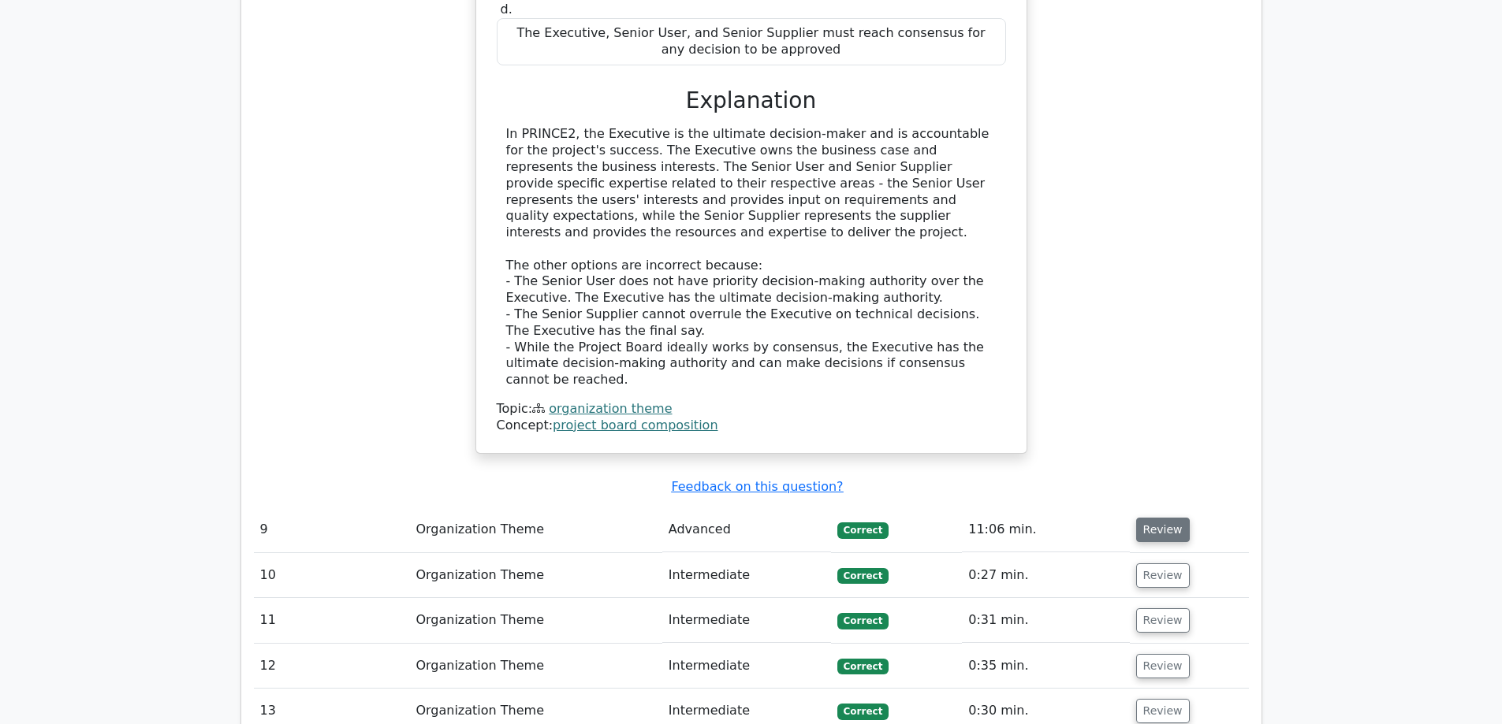
click at [1144, 518] on button "Review" at bounding box center [1163, 530] width 54 height 24
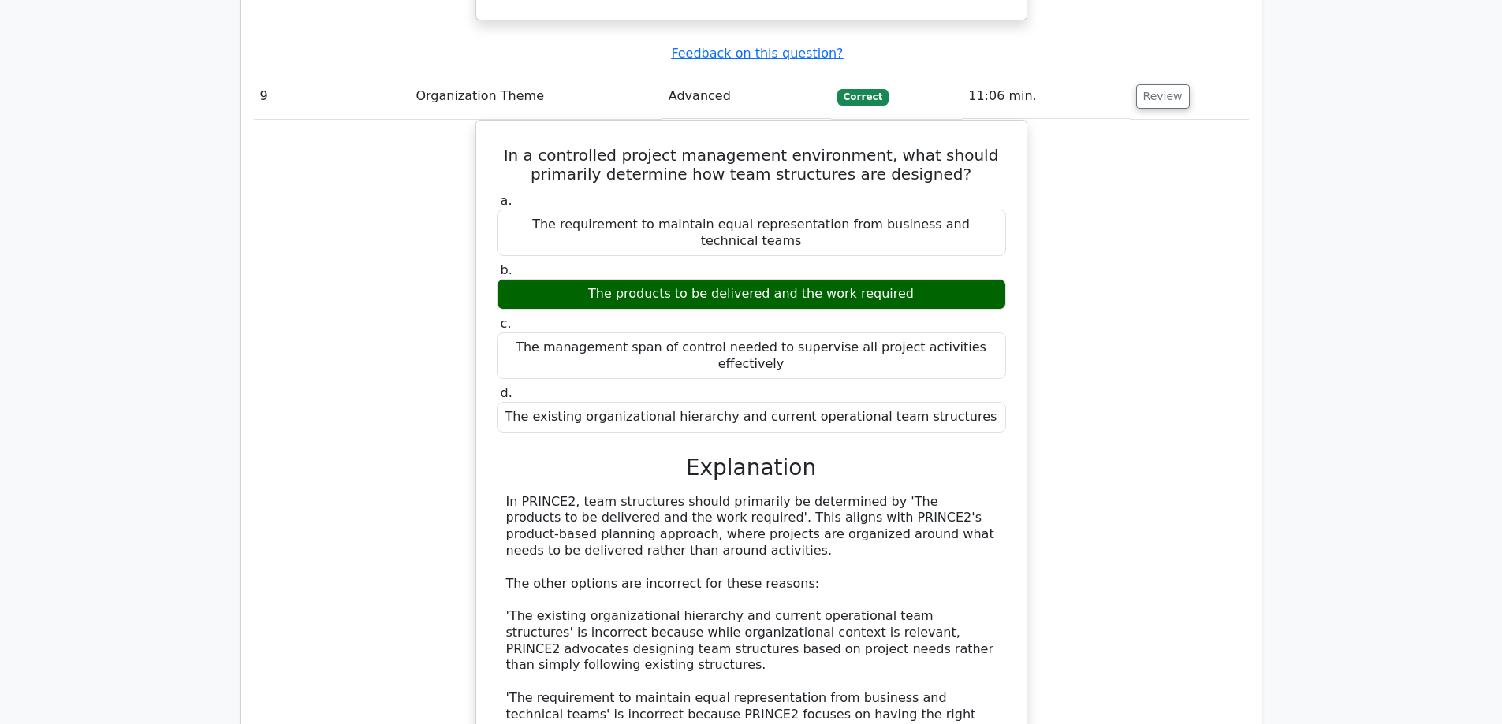
scroll to position [8355, 0]
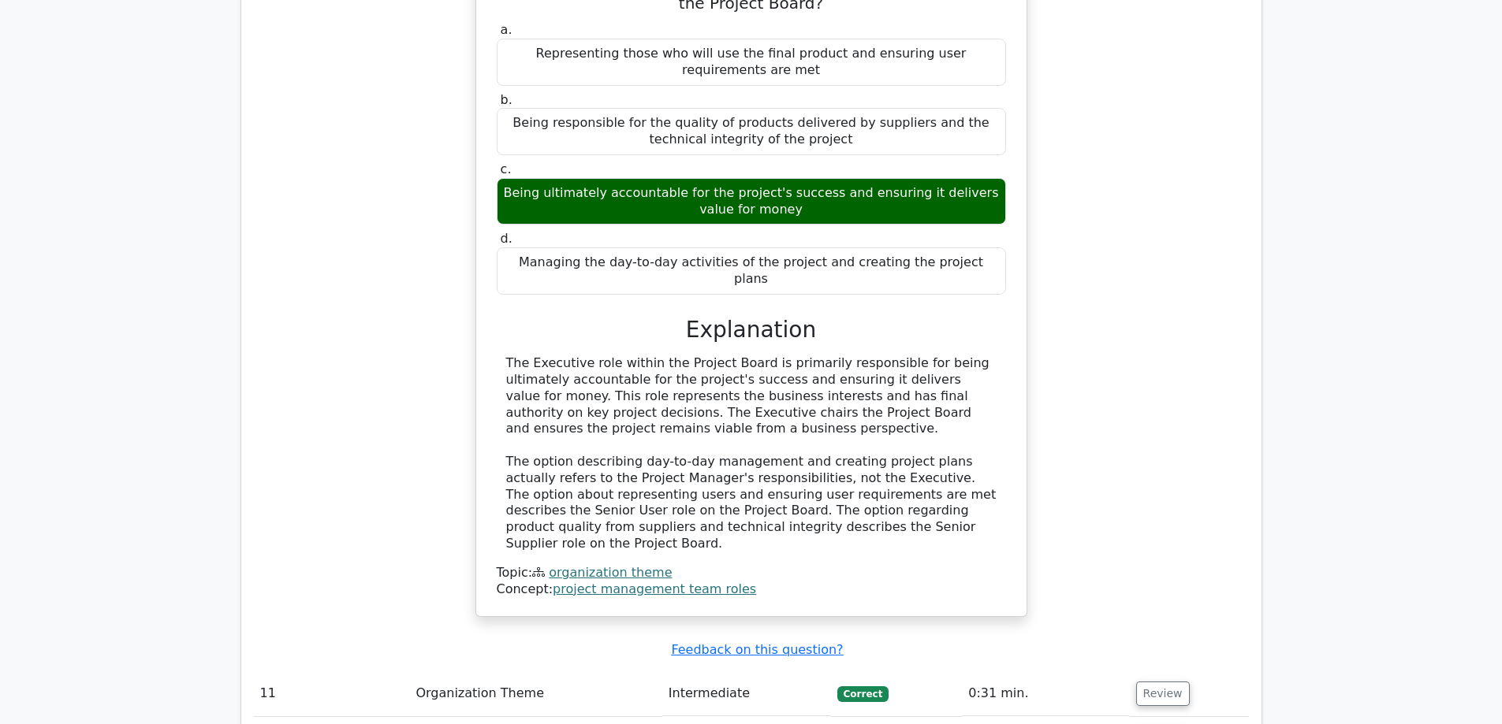
scroll to position [9222, 0]
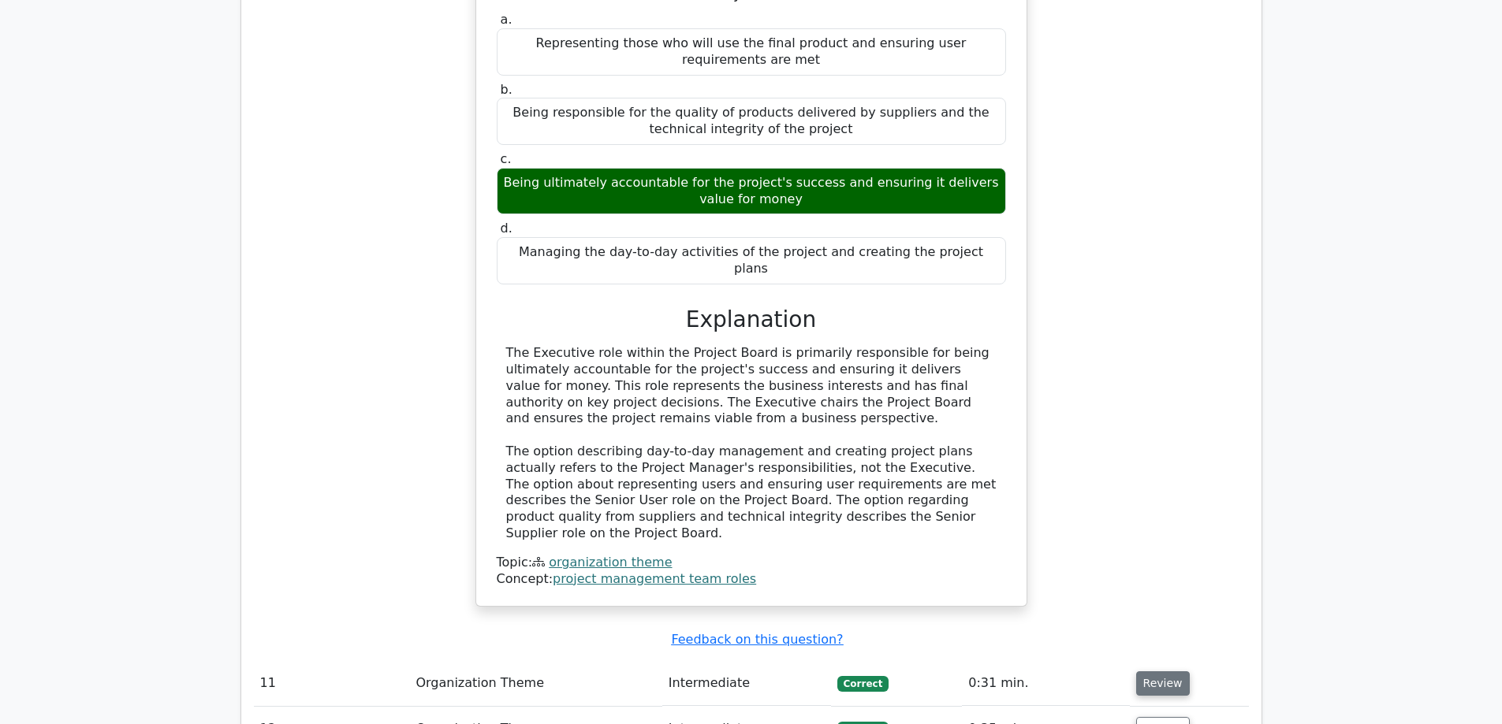
click at [1170, 672] on button "Review" at bounding box center [1163, 684] width 54 height 24
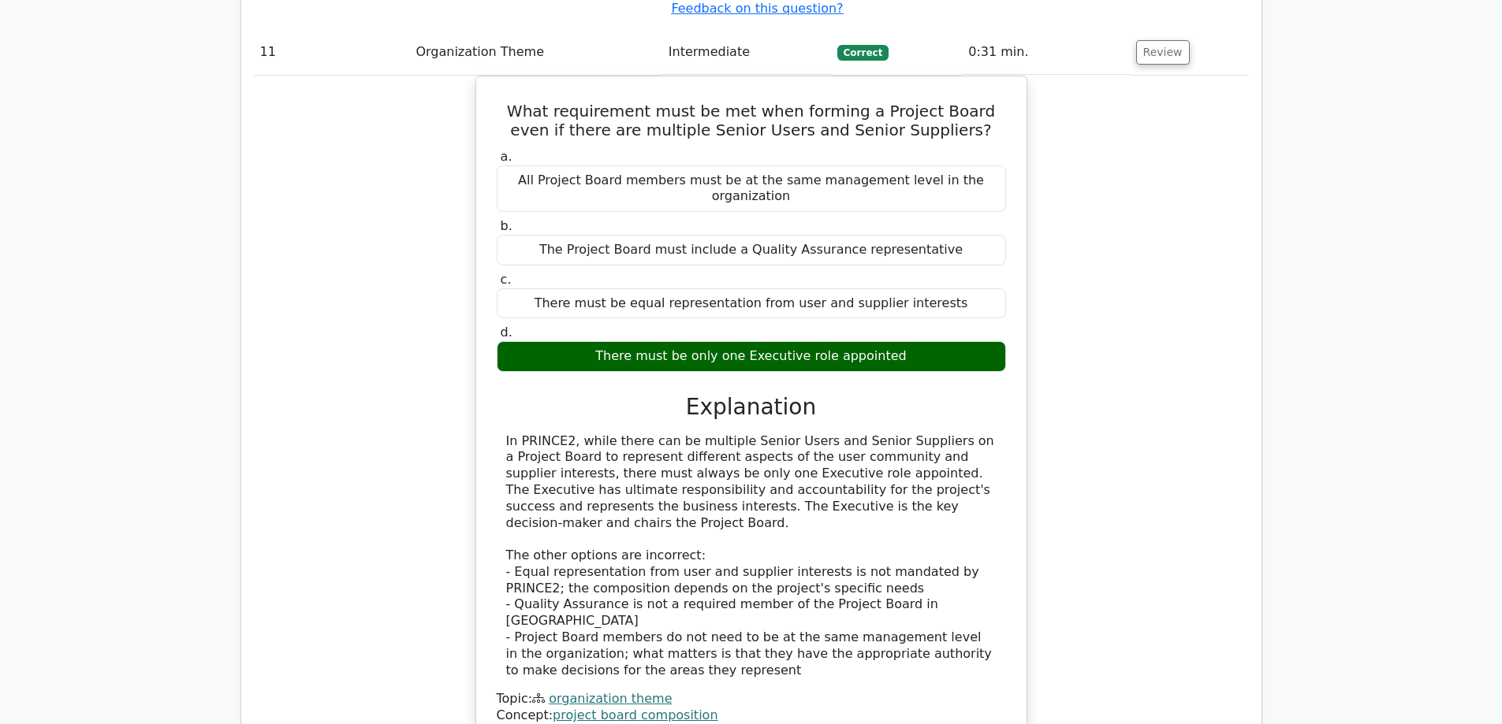
scroll to position [10089, 0]
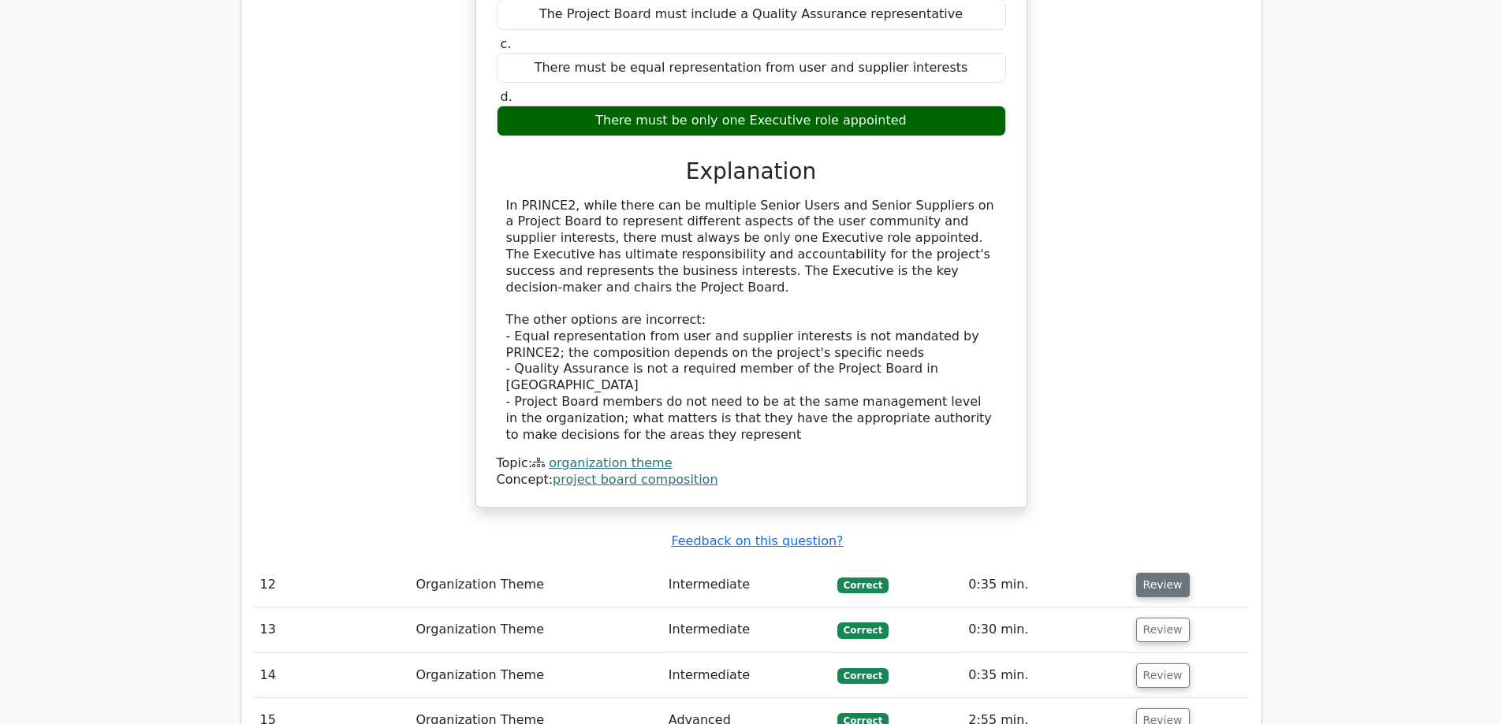
click at [1148, 573] on button "Review" at bounding box center [1163, 585] width 54 height 24
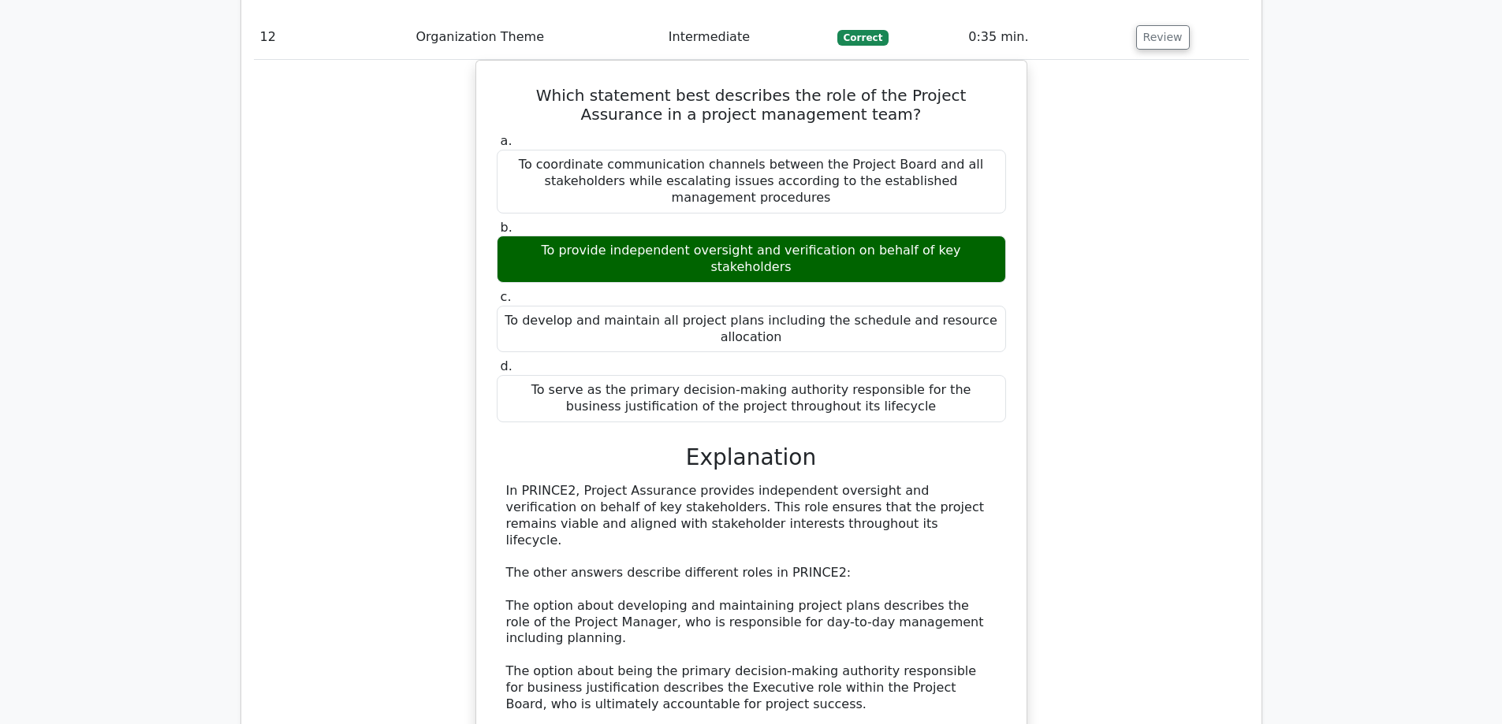
scroll to position [10799, 0]
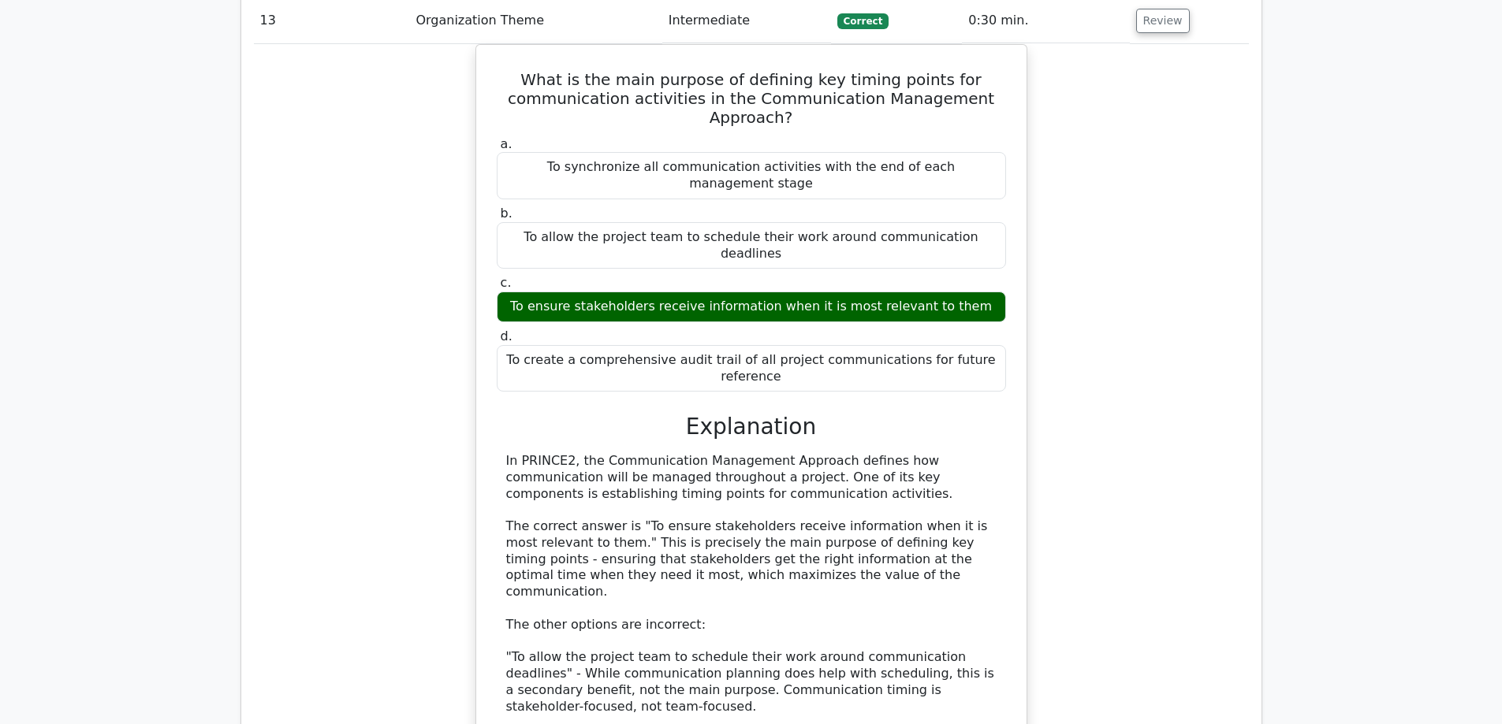
scroll to position [11666, 0]
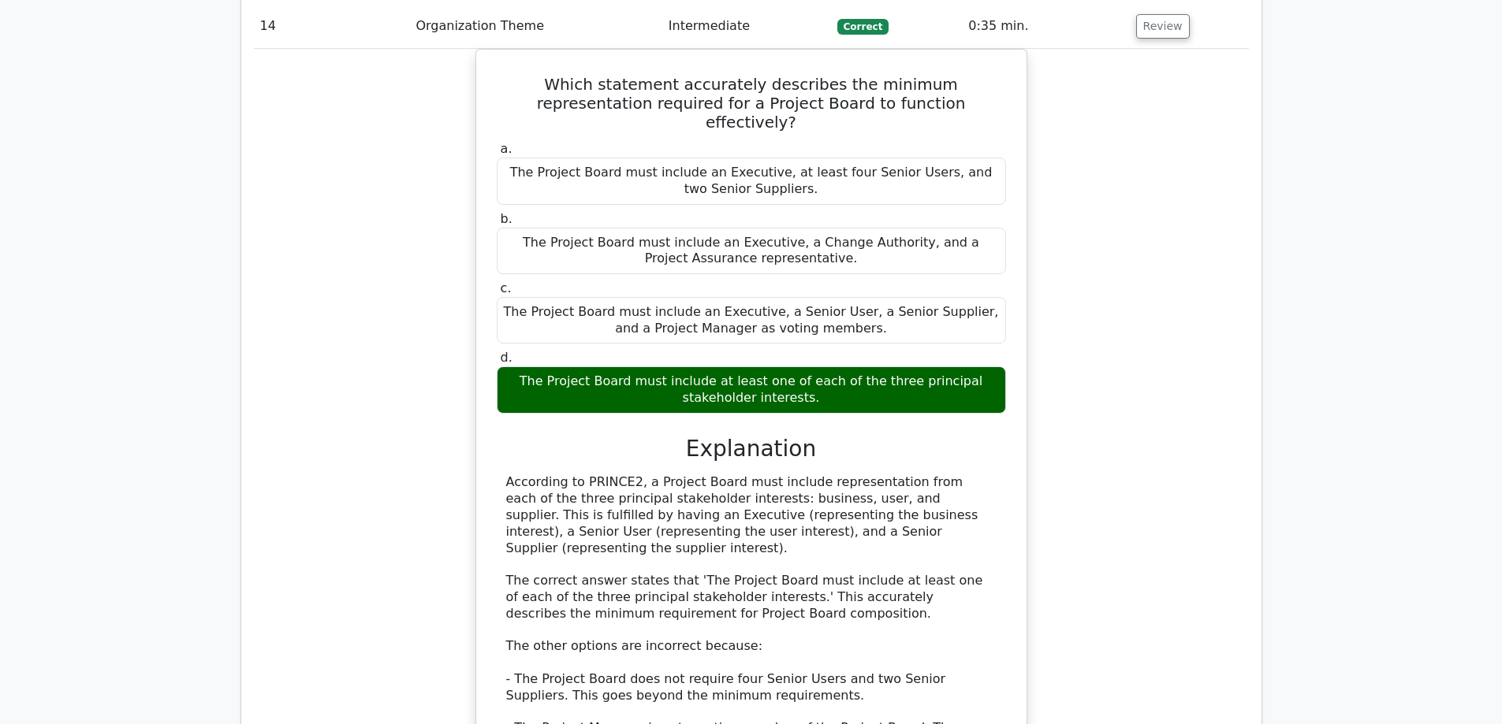
scroll to position [12661, 0]
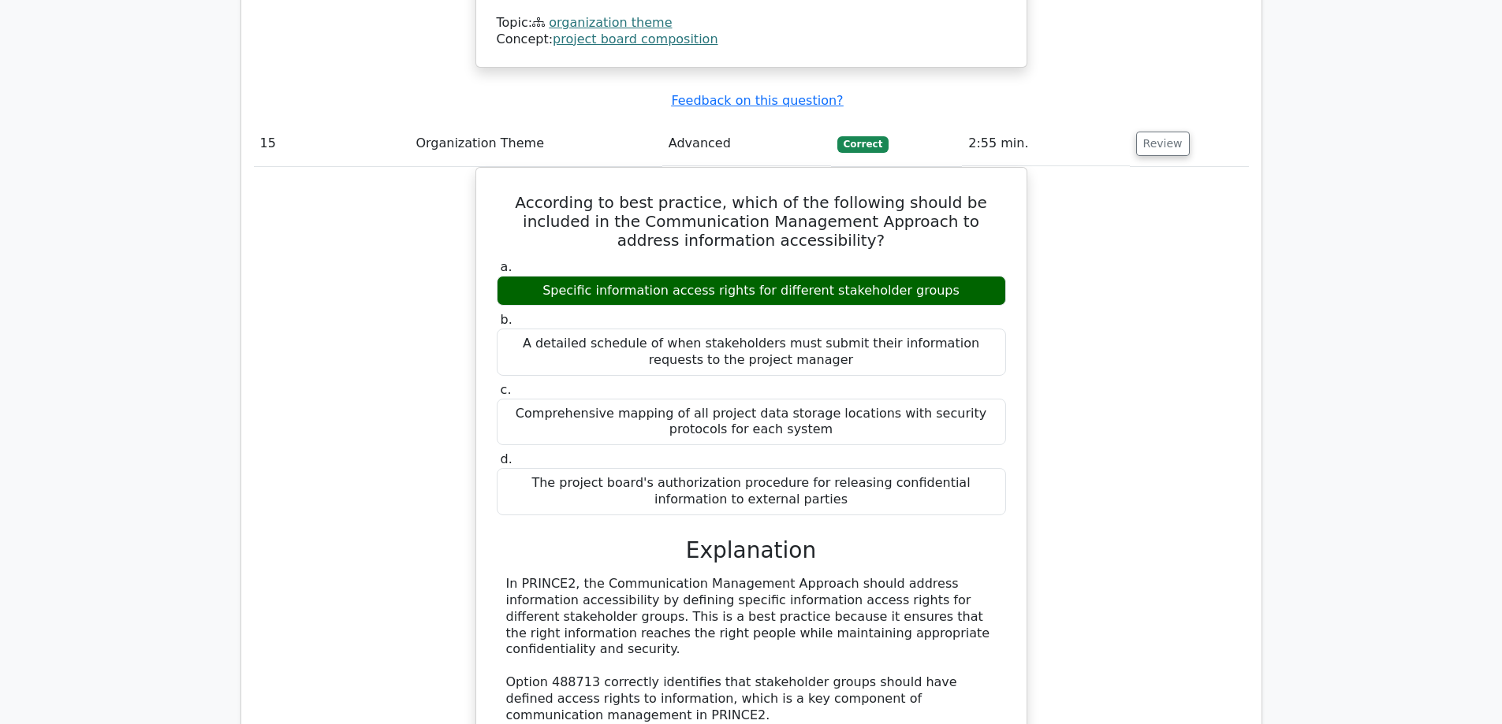
scroll to position [13484, 0]
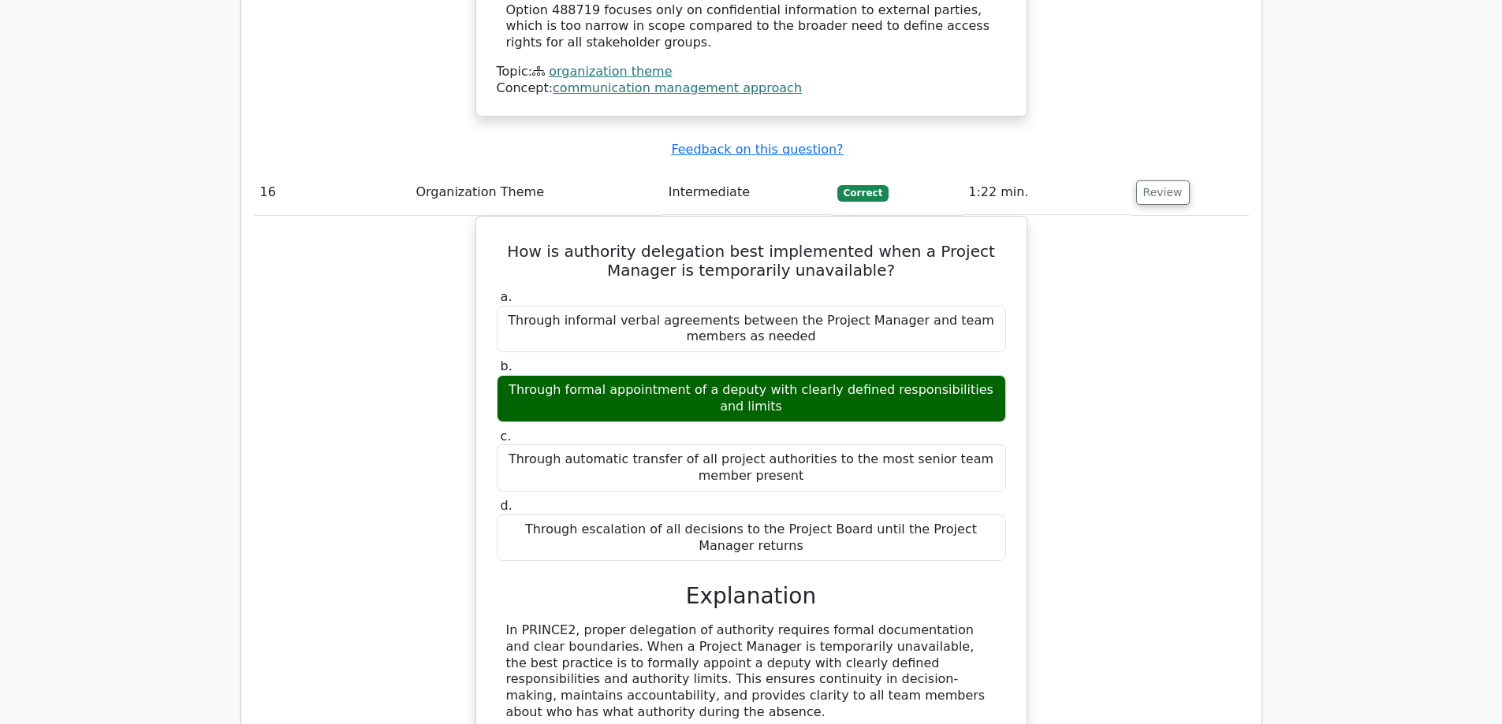
scroll to position [14306, 0]
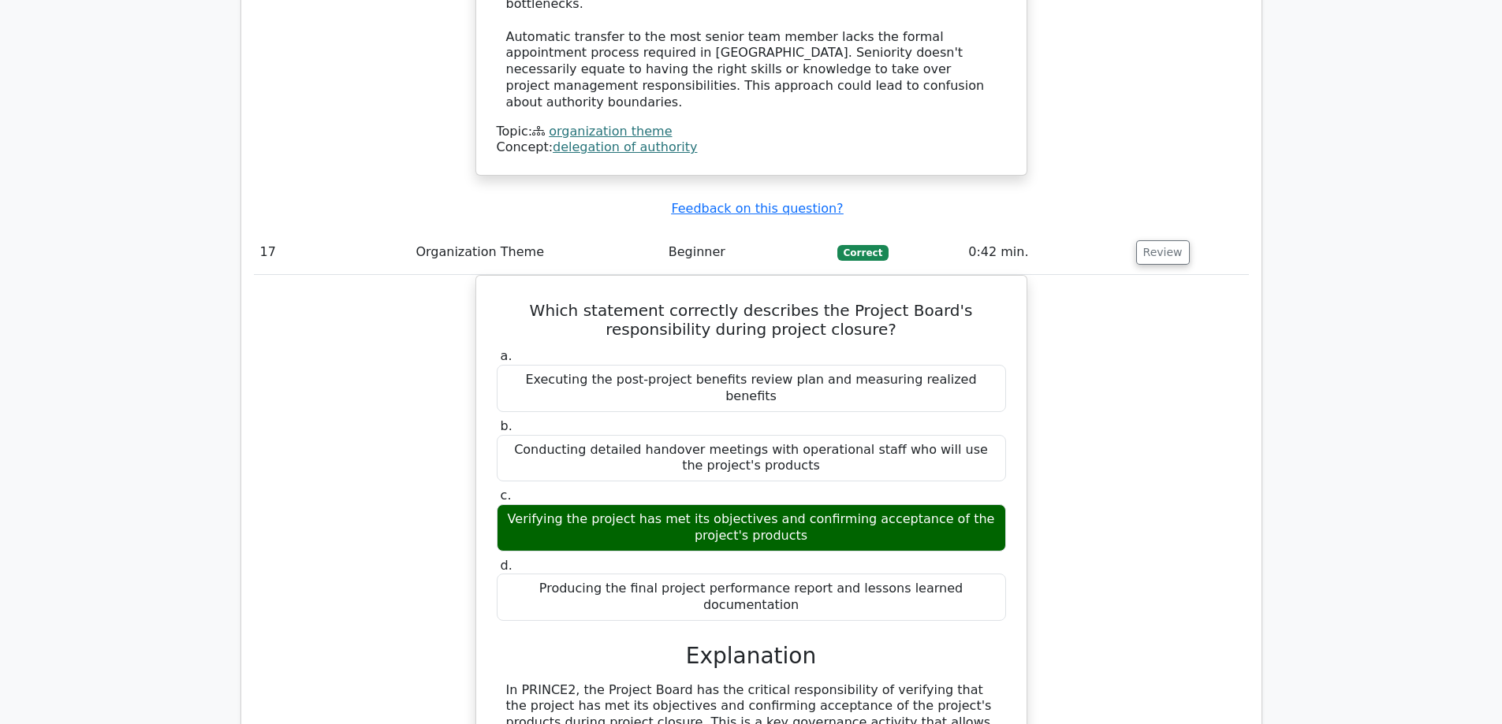
scroll to position [15127, 0]
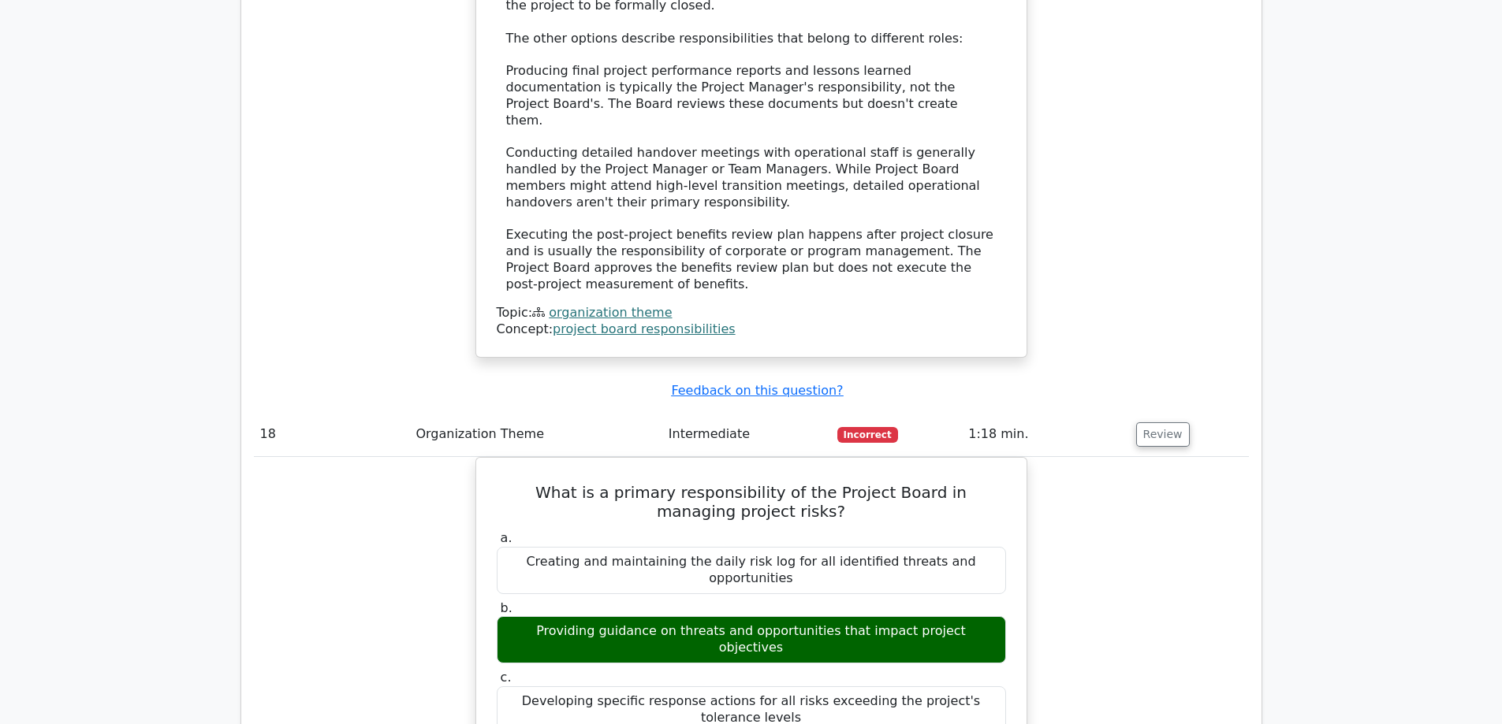
scroll to position [15866, 0]
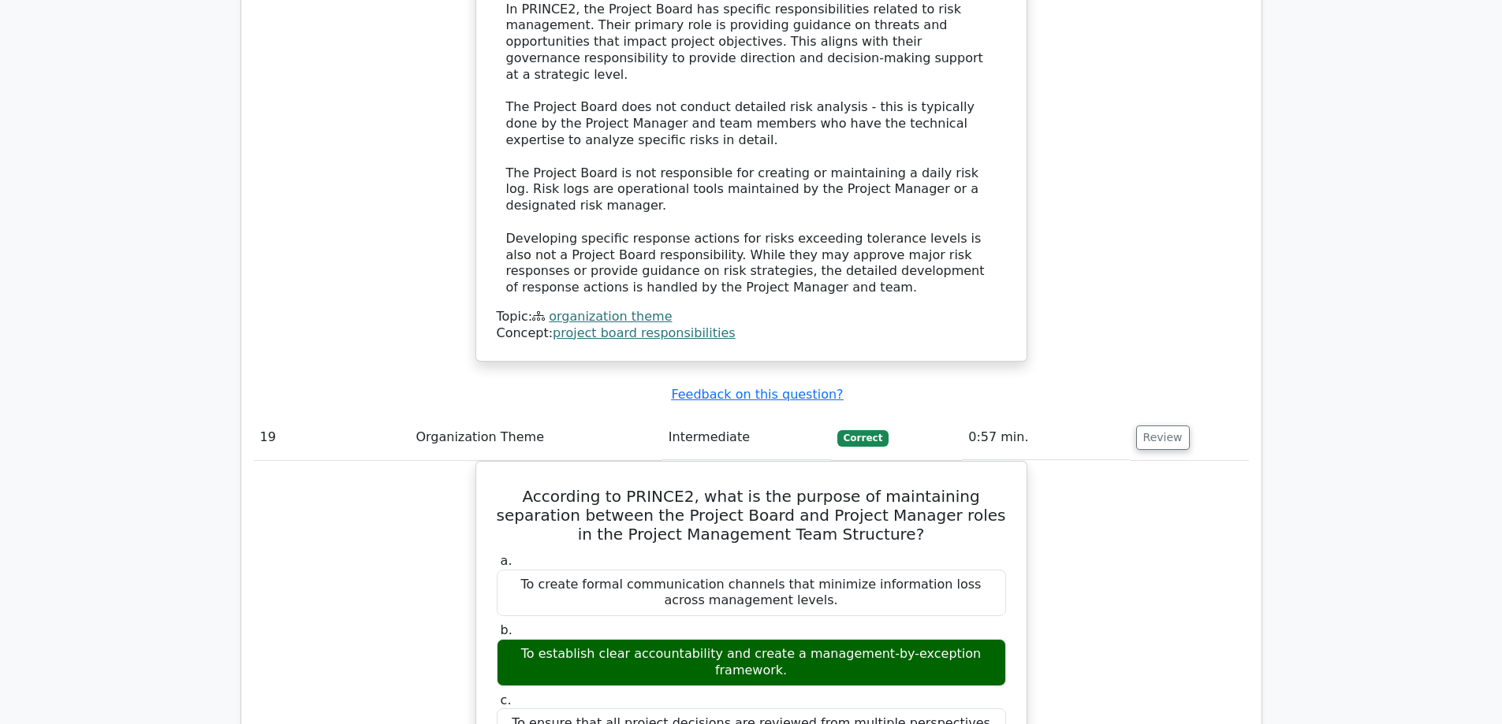
scroll to position [16707, 0]
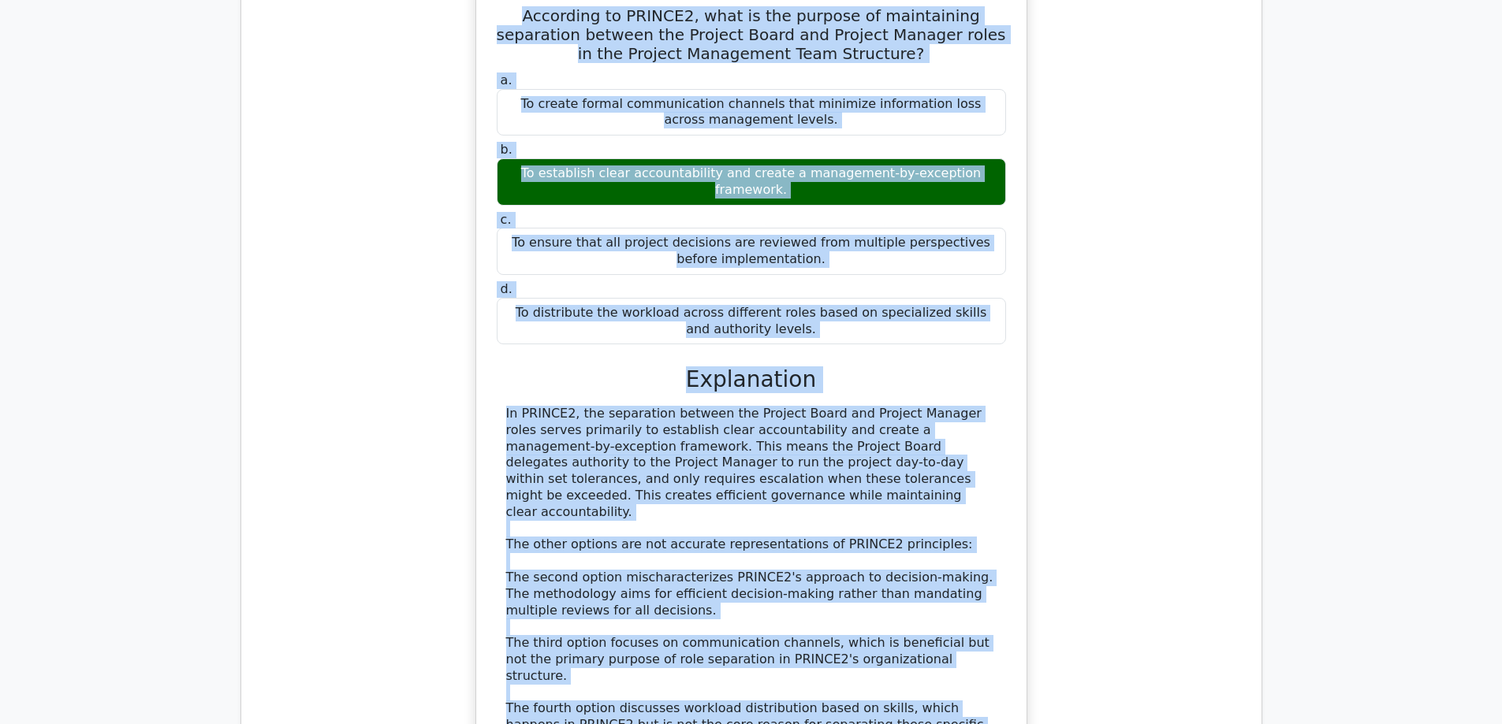
scroll to position [17394, 0]
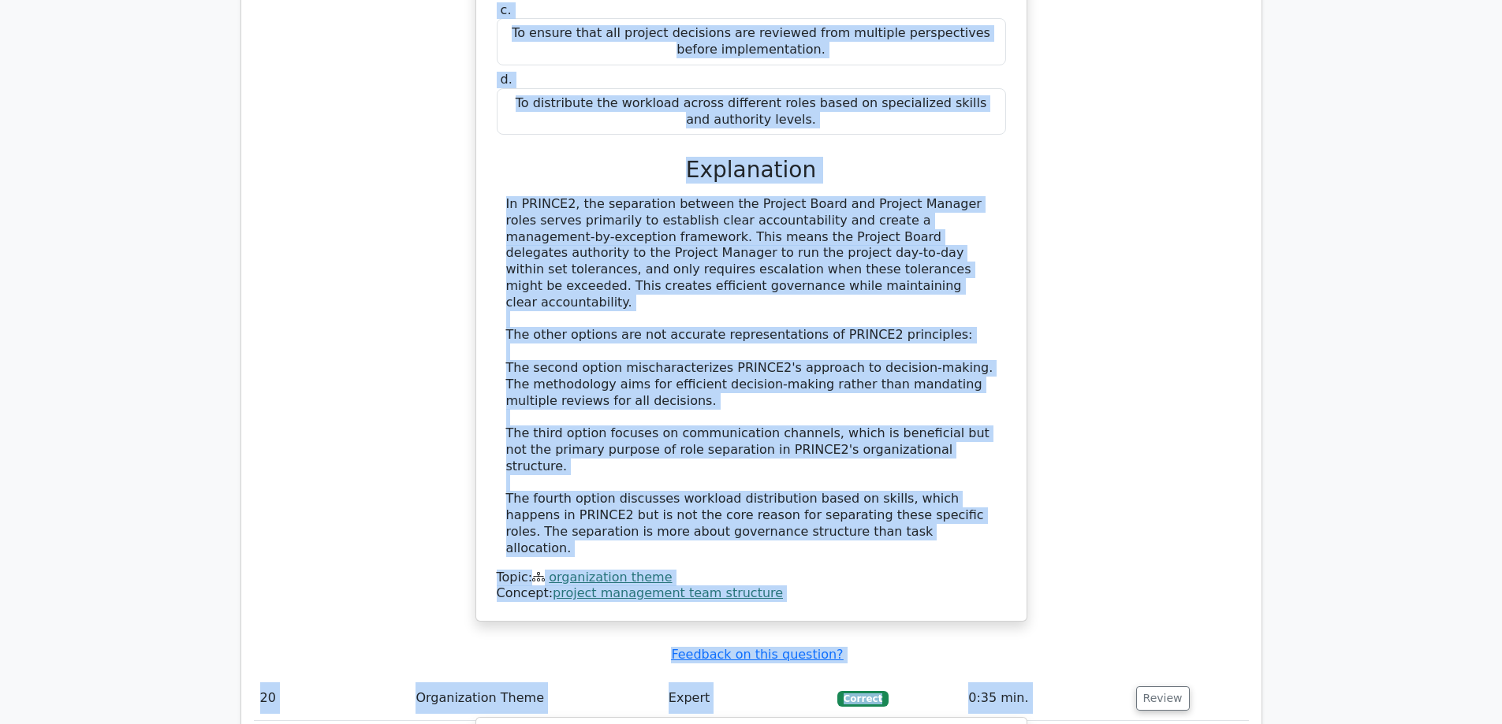
drag, startPoint x: 256, startPoint y: 125, endPoint x: 992, endPoint y: 296, distance: 755.2
copy tbody "1 Organization Theme Master Incorrect 1:04 min. Review Which role has the prima…"
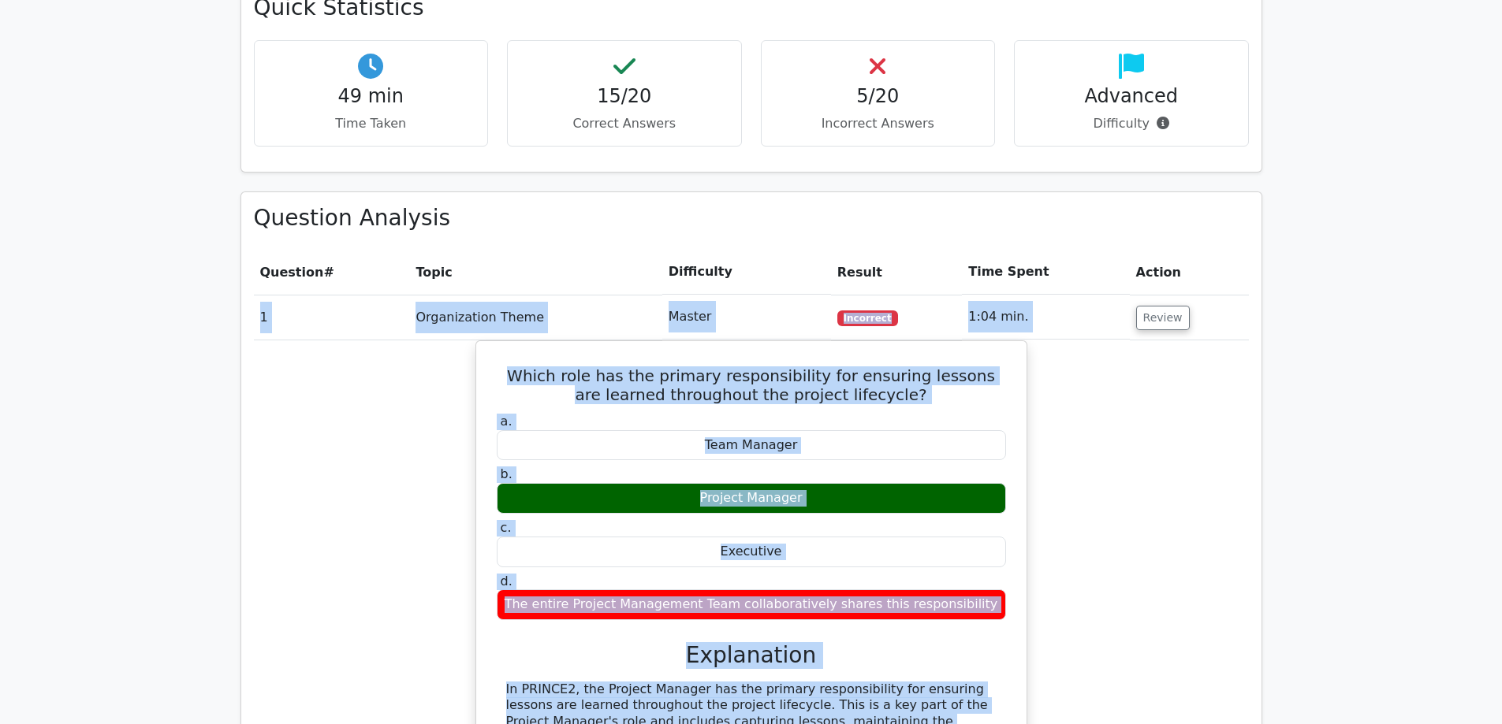
scroll to position [571, 0]
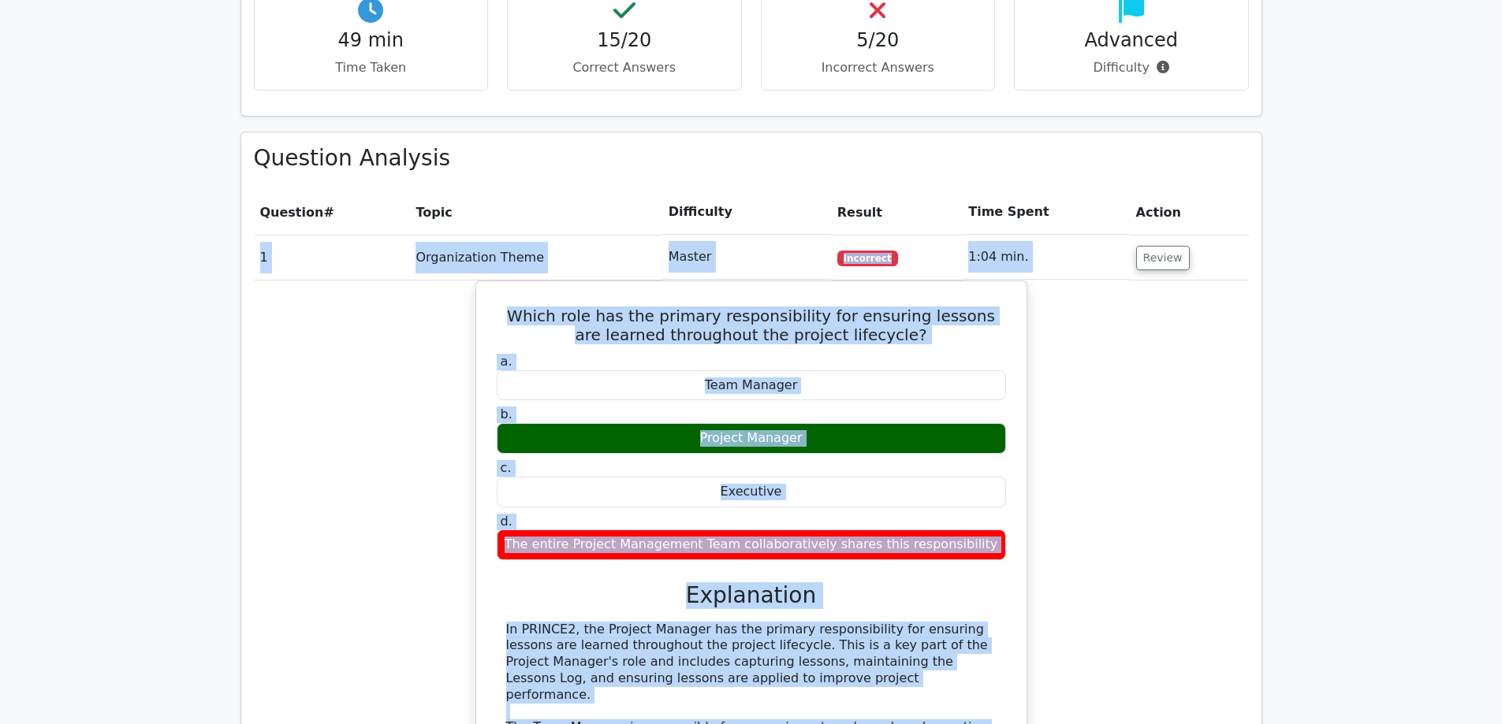
click at [1232, 368] on div "Which role has the primary responsibility for ensuring lessons are learned thro…" at bounding box center [751, 641] width 995 height 720
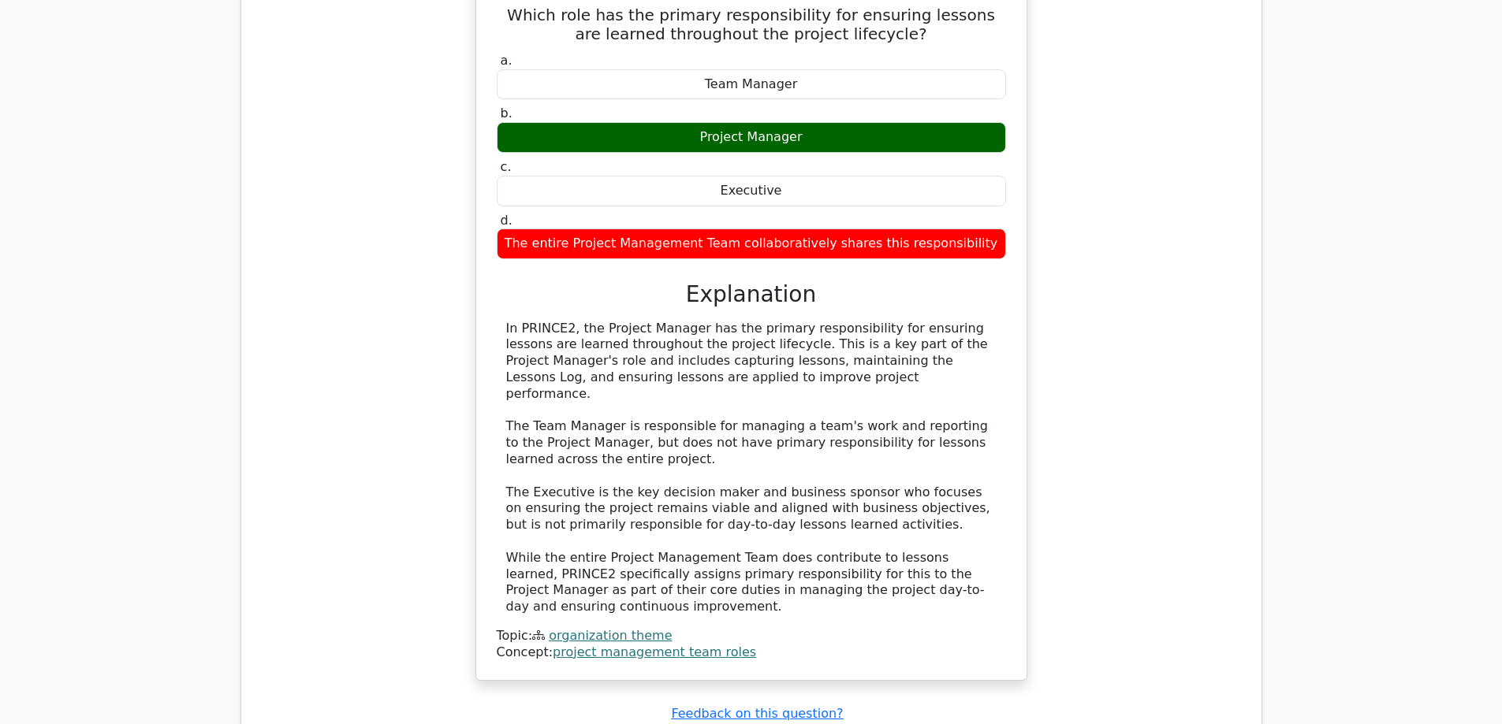
scroll to position [893, 0]
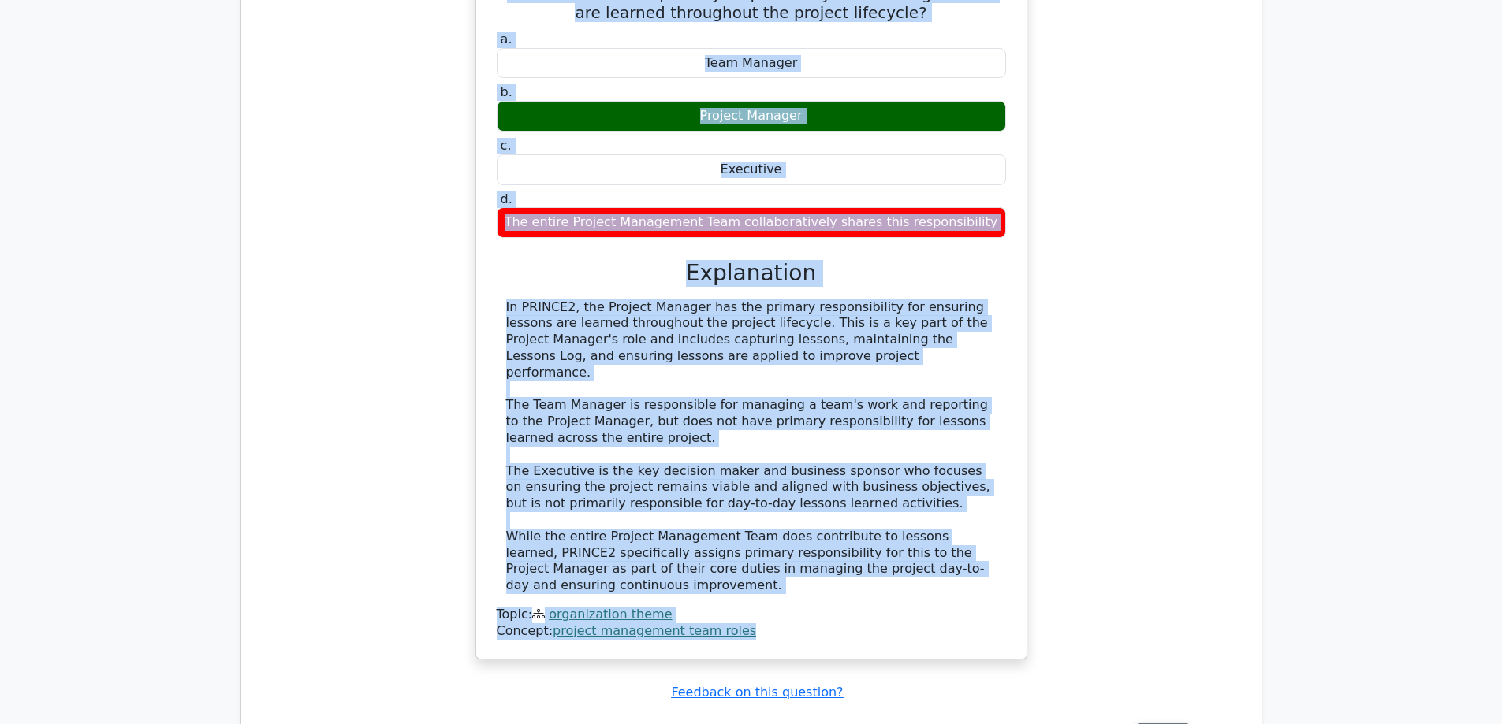
drag, startPoint x: 251, startPoint y: 199, endPoint x: 1074, endPoint y: 622, distance: 924.3
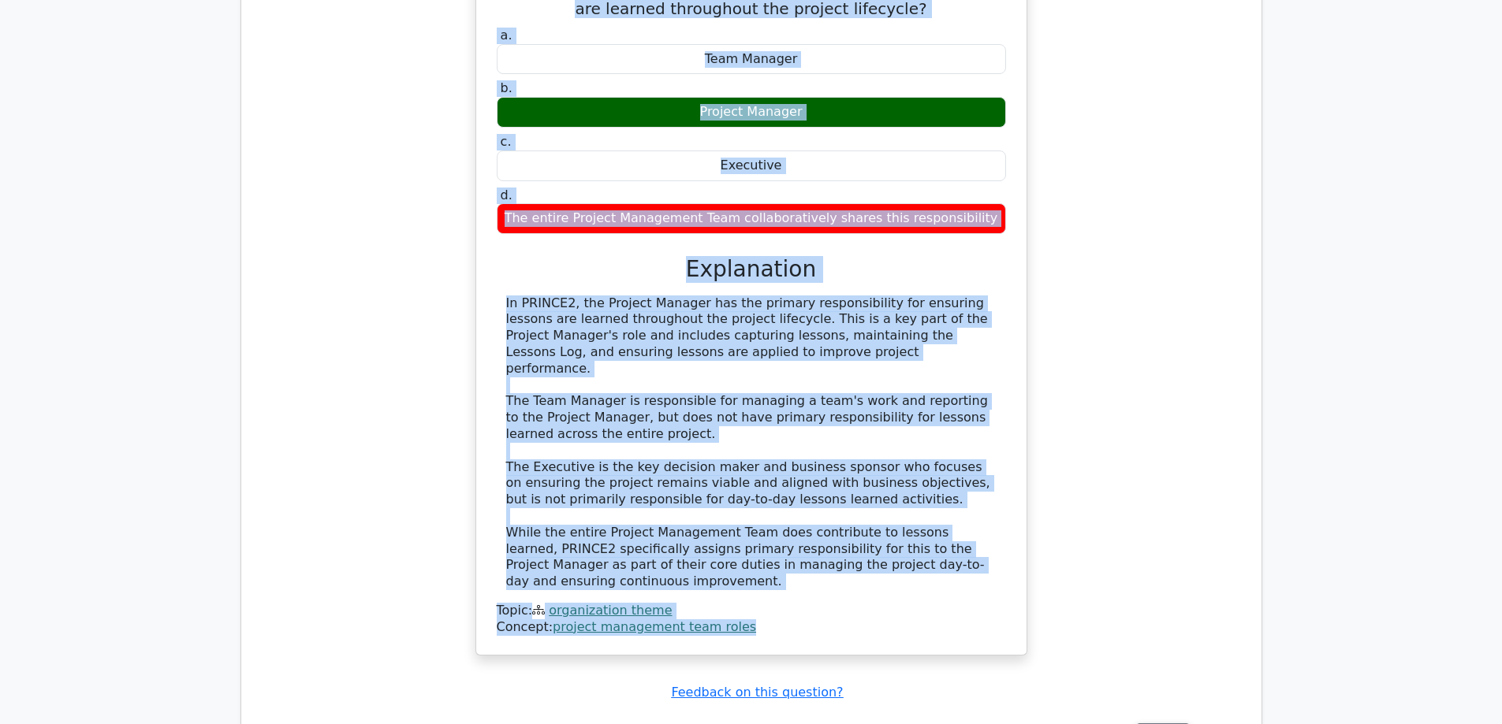
copy div "Question # Topic Difficulty Result Time Spent Action 1 Organization Theme Maste…"
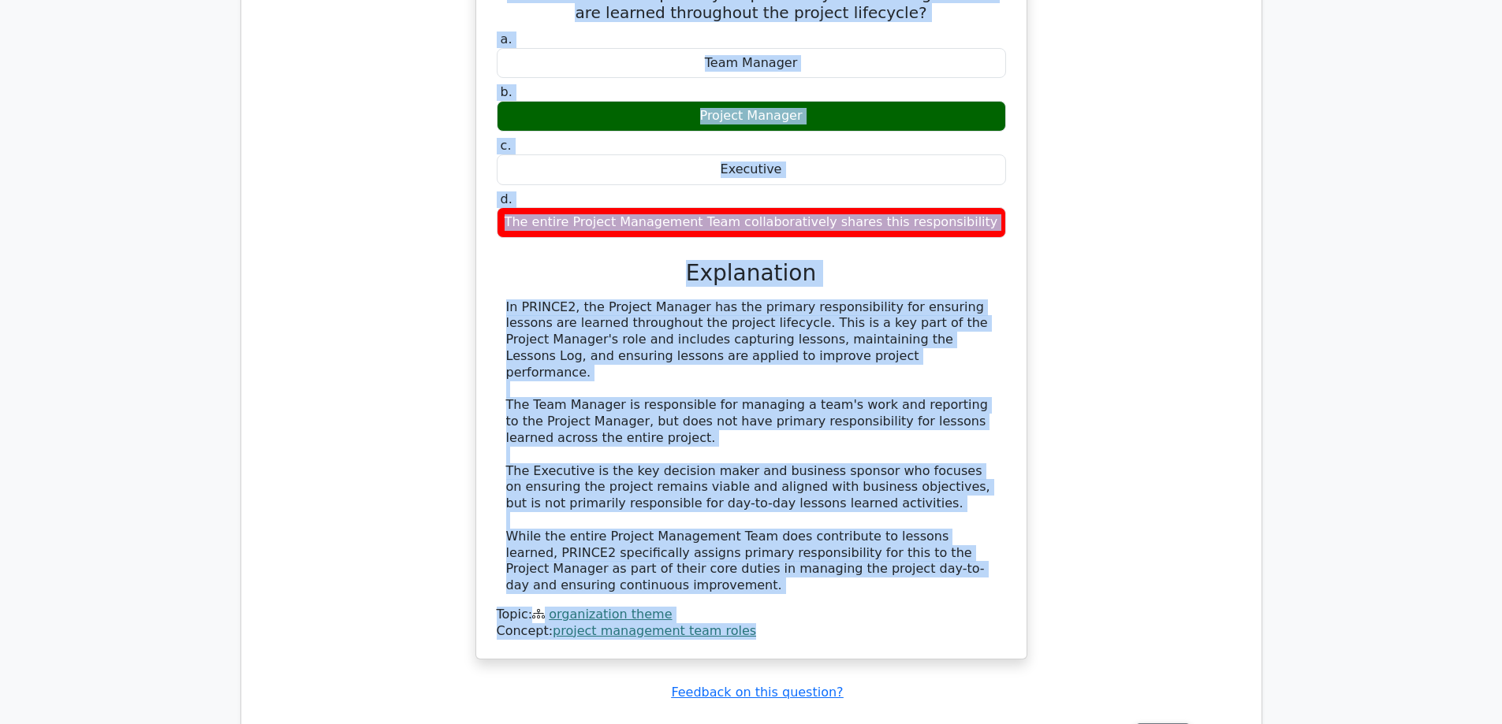
click at [1061, 538] on div "Which role has the primary responsibility for ensuring lessons are learned thro…" at bounding box center [751, 318] width 995 height 720
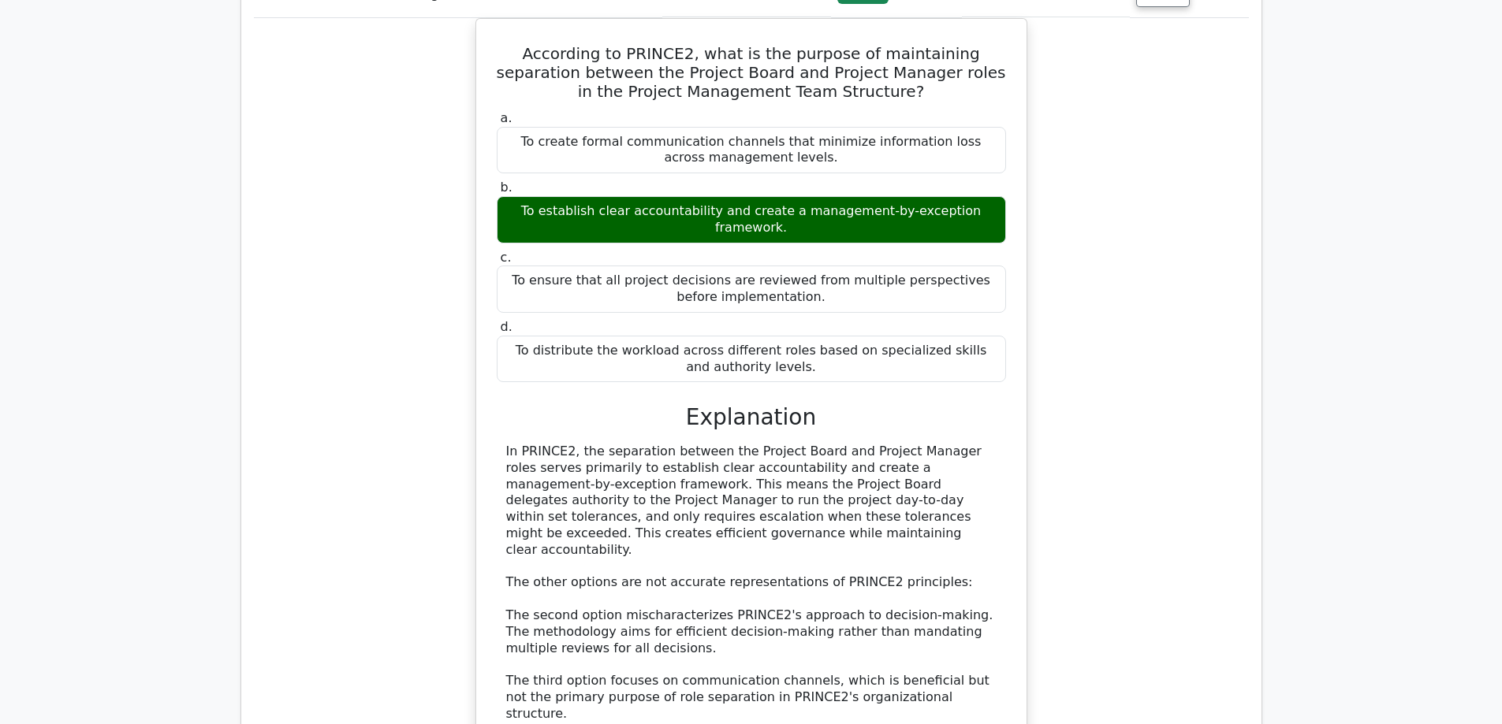
scroll to position [17394, 0]
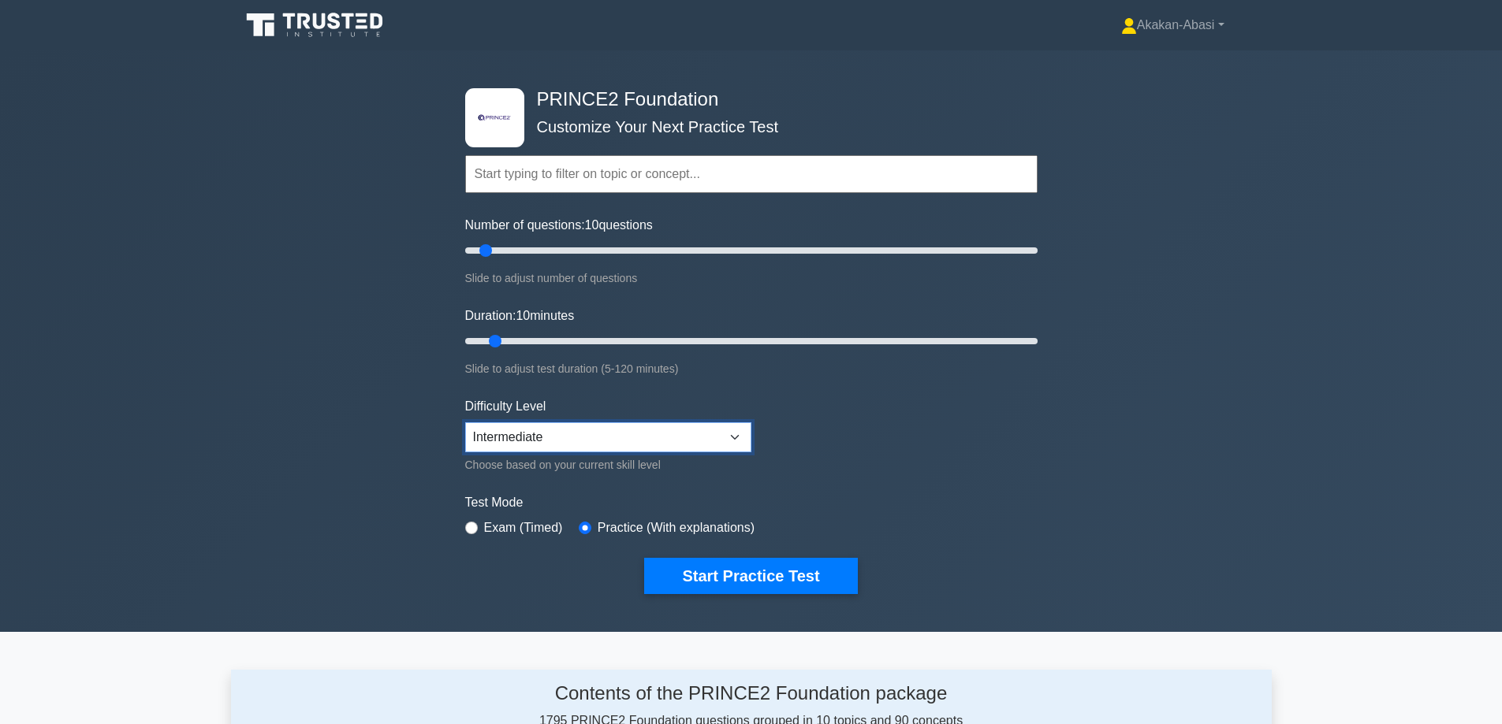
click at [734, 434] on select "Beginner Intermediate Expert" at bounding box center [608, 437] width 286 height 30
select select "expert"
click at [465, 422] on select "Beginner Intermediate Expert" at bounding box center [608, 437] width 286 height 30
click at [475, 528] on input "radio" at bounding box center [471, 528] width 13 height 13
radio input "true"
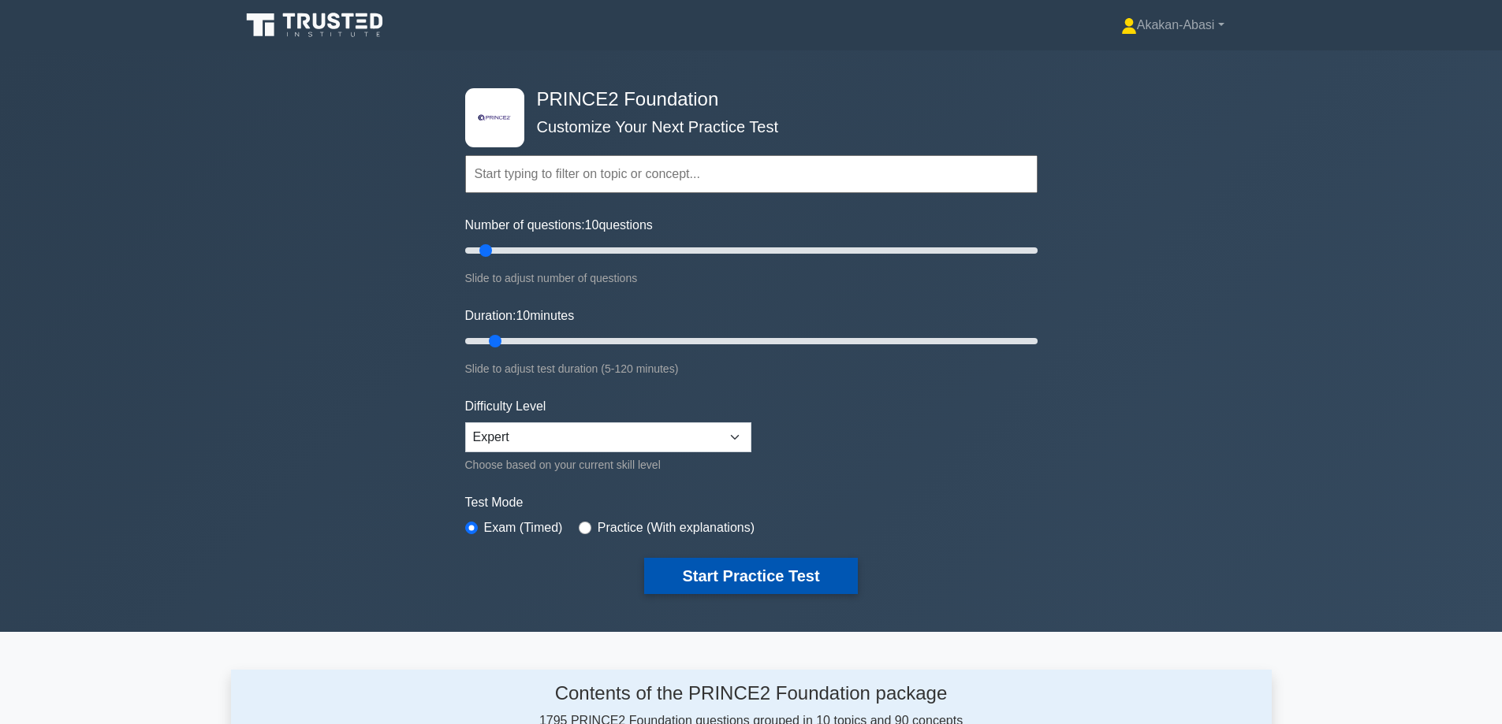
click at [730, 579] on button "Start Practice Test" at bounding box center [750, 576] width 213 height 36
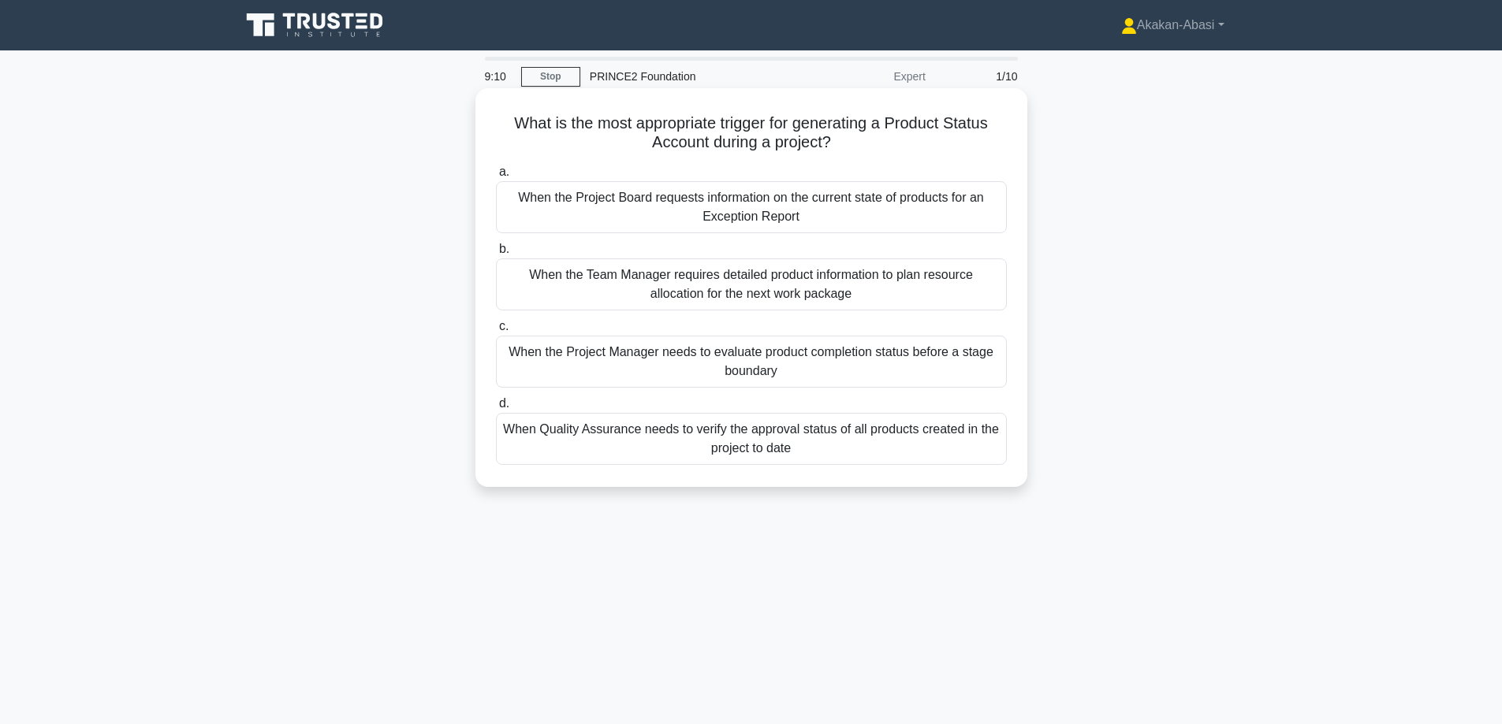
click at [817, 449] on div "When Quality Assurance needs to verify the approval status of all products crea…" at bounding box center [751, 439] width 511 height 52
click at [496, 409] on input "d. When Quality Assurance needs to verify the approval status of all products c…" at bounding box center [496, 404] width 0 height 10
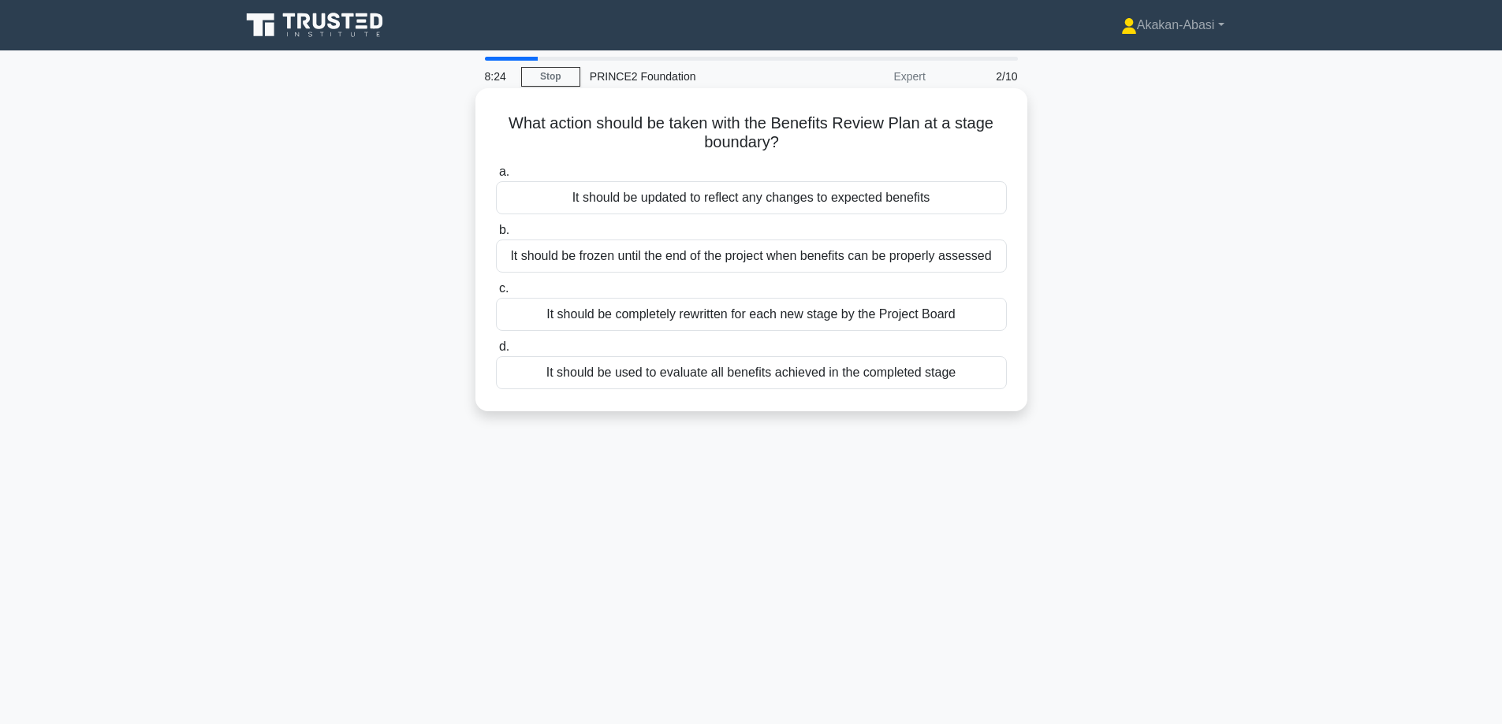
click at [798, 377] on div "It should be used to evaluate all benefits achieved in the completed stage" at bounding box center [751, 372] width 511 height 33
click at [496, 352] on input "d. It should be used to evaluate all benefits achieved in the completed stage" at bounding box center [496, 347] width 0 height 10
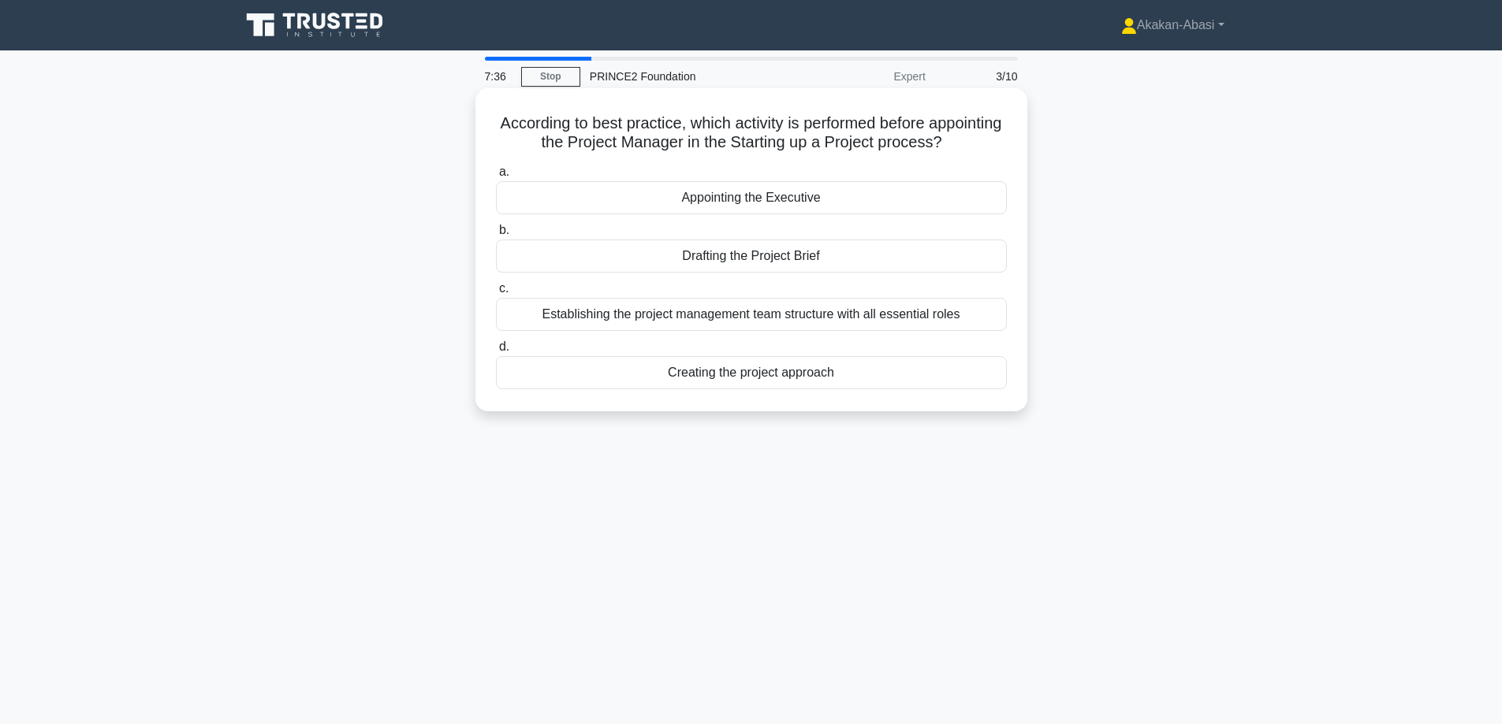
click at [792, 205] on div "Appointing the Executive" at bounding box center [751, 197] width 511 height 33
click at [496, 177] on input "a. Appointing the Executive" at bounding box center [496, 172] width 0 height 10
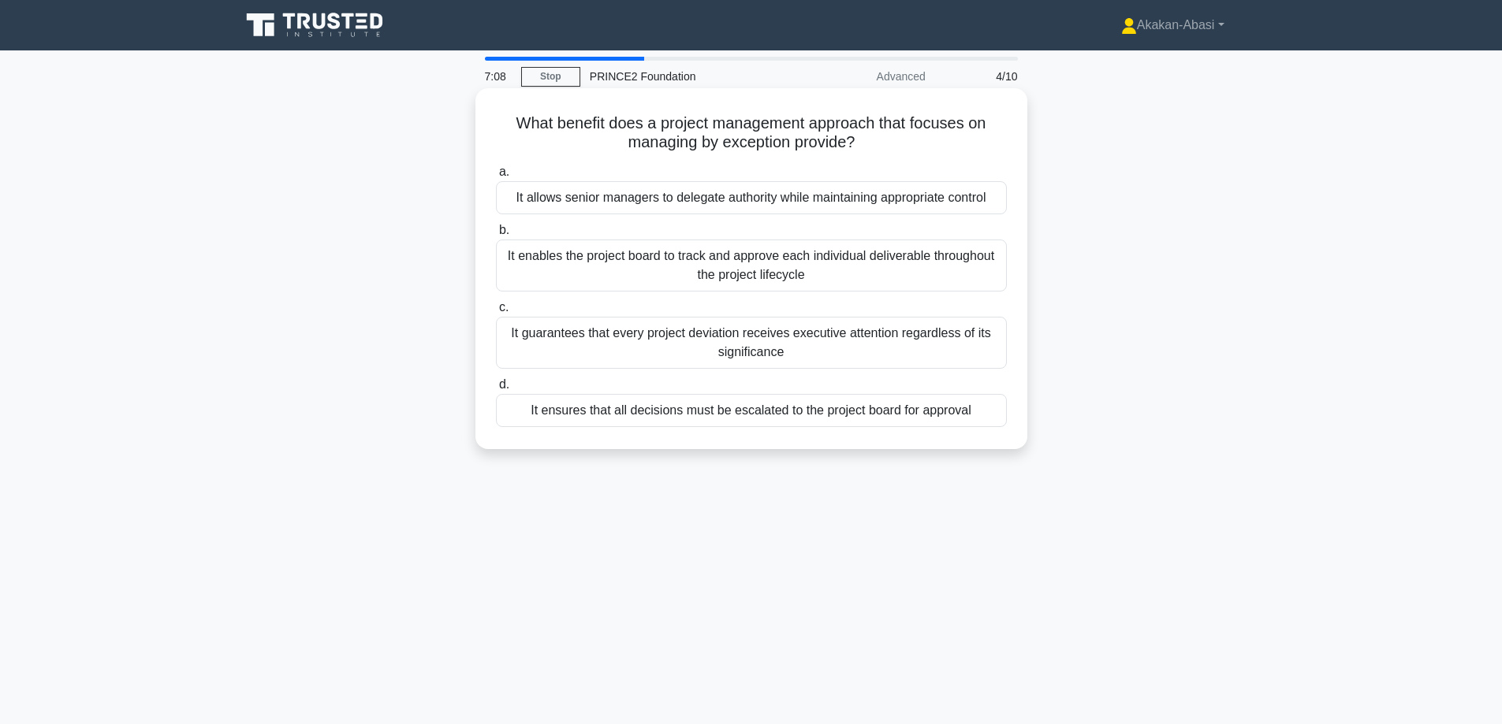
click at [938, 346] on div "It guarantees that every project deviation receives executive attention regardl…" at bounding box center [751, 343] width 511 height 52
click at [496, 313] on input "c. It guarantees that every project deviation receives executive attention rega…" at bounding box center [496, 308] width 0 height 10
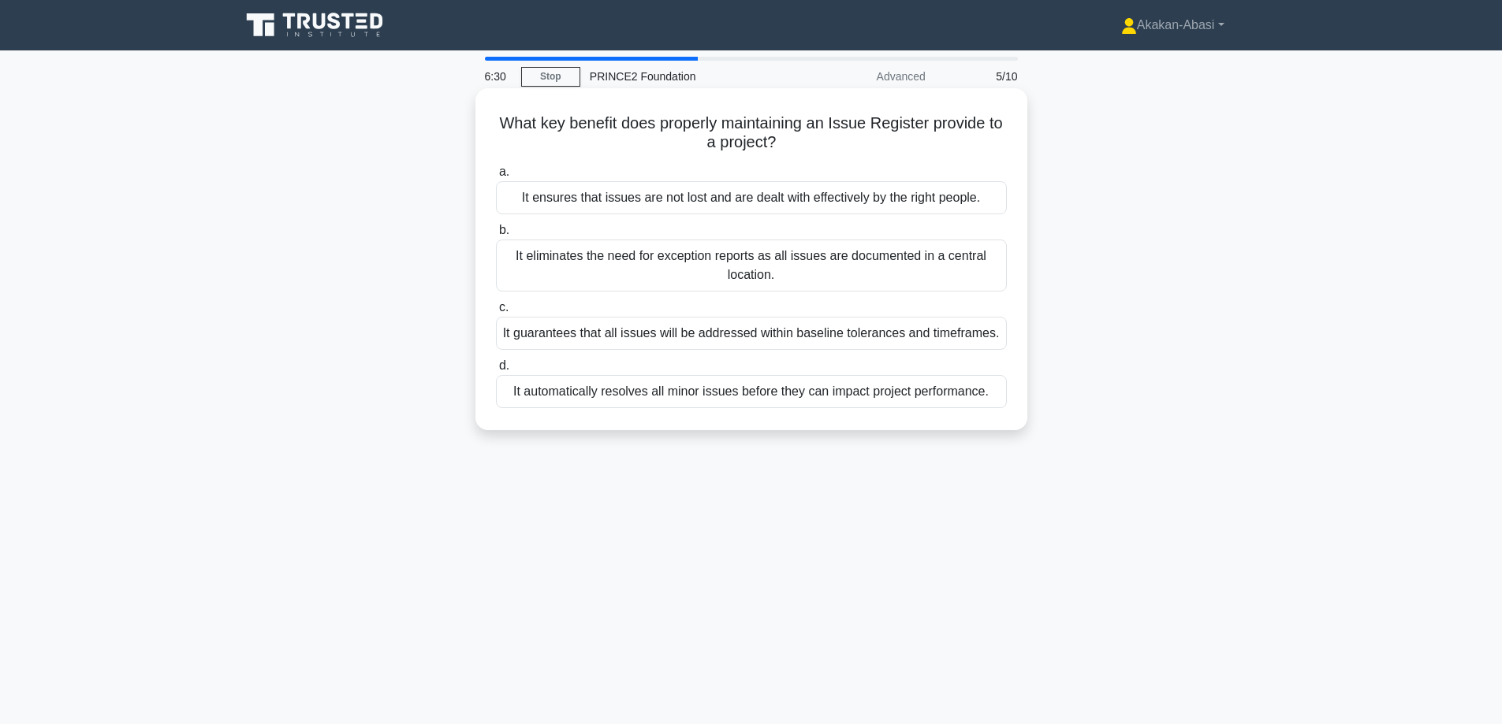
click at [892, 194] on div "It ensures that issues are not lost and are dealt with effectively by the right…" at bounding box center [751, 197] width 511 height 33
click at [496, 177] on input "a. It ensures that issues are not lost and are dealt with effectively by the ri…" at bounding box center [496, 172] width 0 height 10
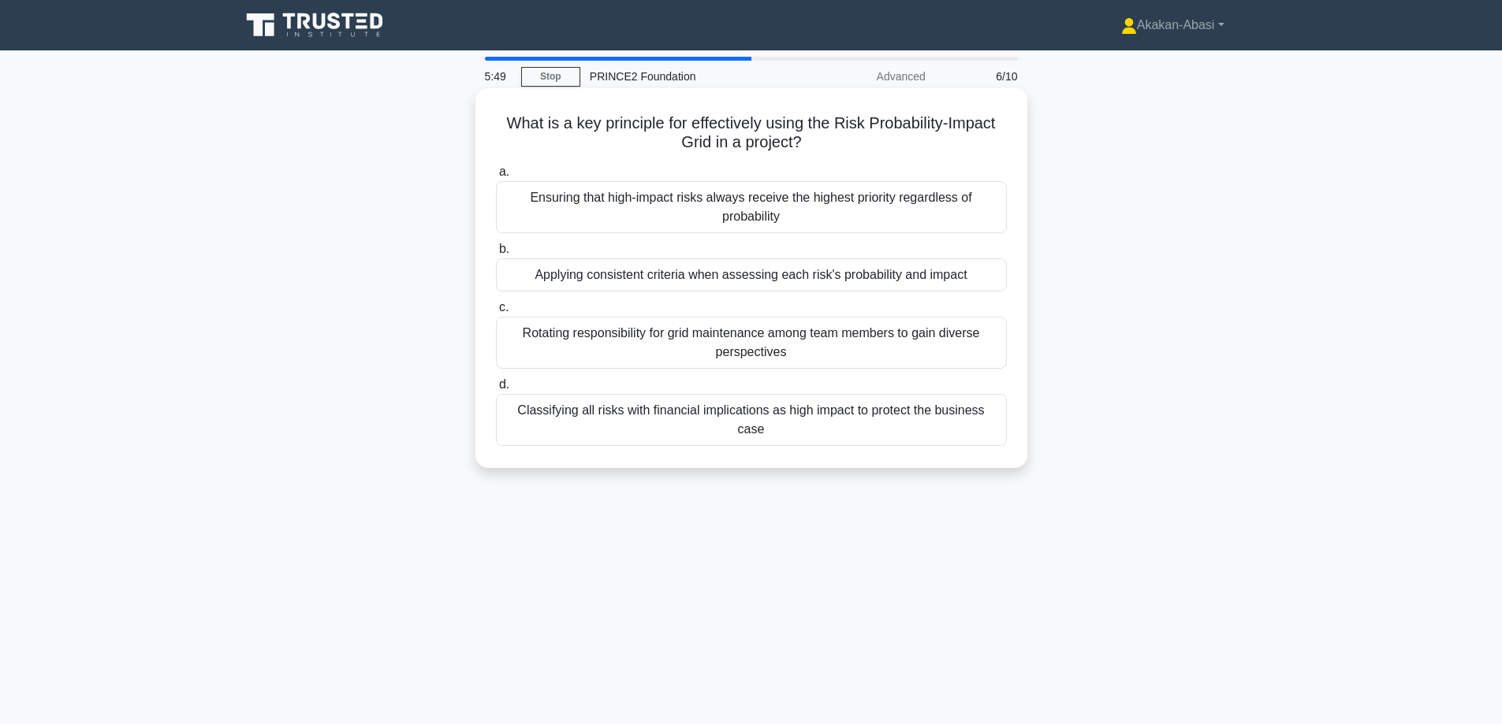
click at [873, 279] on div "Applying consistent criteria when assessing each risk's probability and impact" at bounding box center [751, 275] width 511 height 33
click at [496, 255] on input "b. Applying consistent criteria when assessing each risk's probability and impa…" at bounding box center [496, 249] width 0 height 10
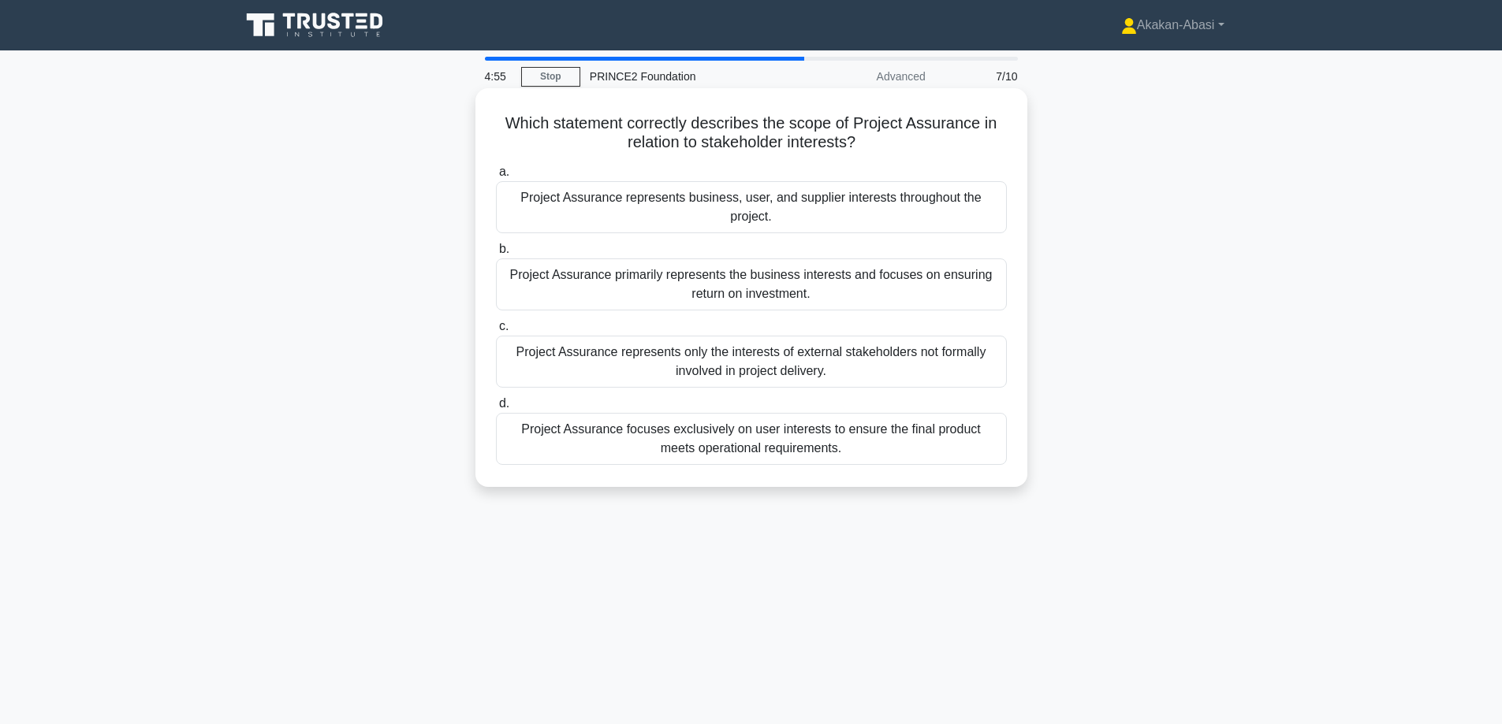
click at [828, 434] on div "Project Assurance focuses exclusively on user interests to ensure the final pro…" at bounding box center [751, 439] width 511 height 52
click at [496, 409] on input "d. Project Assurance focuses exclusively on user interests to ensure the final …" at bounding box center [496, 404] width 0 height 10
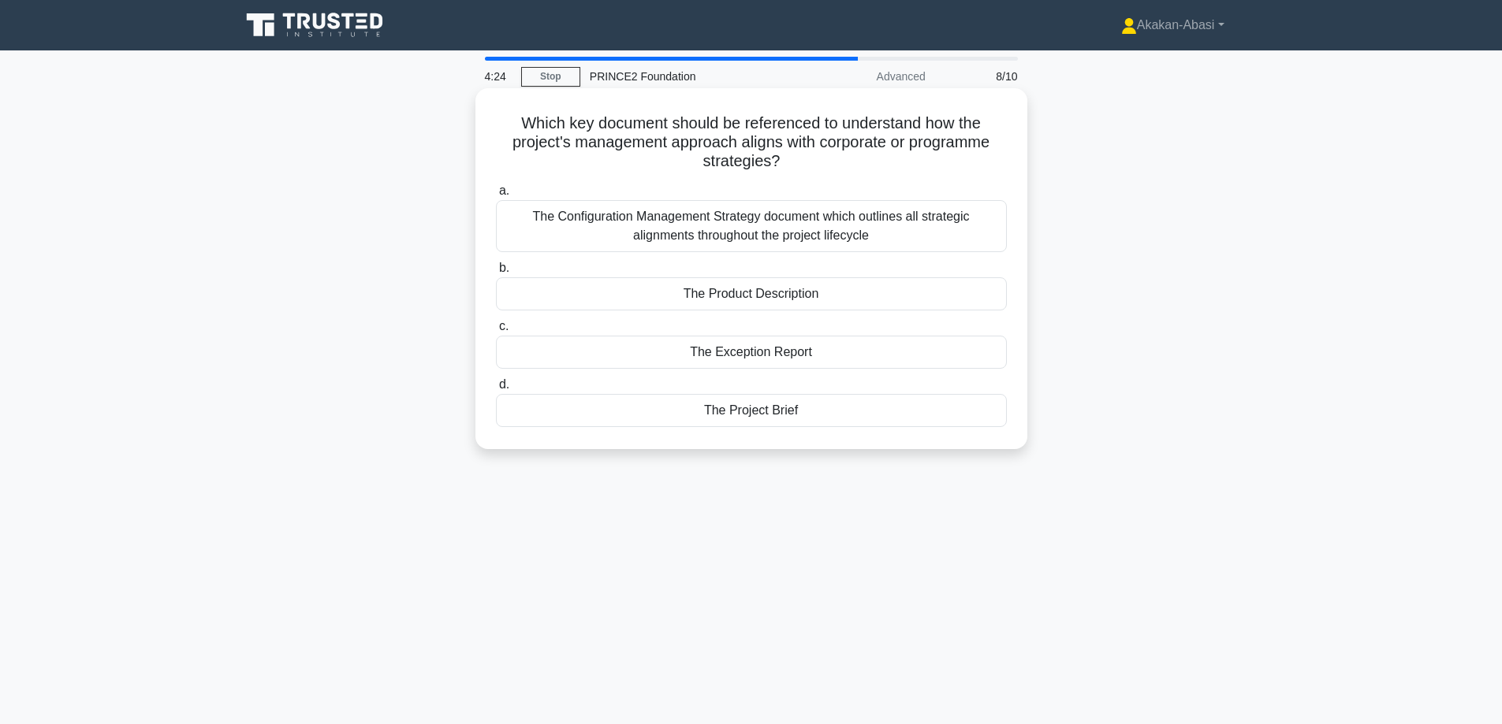
click at [828, 413] on div "The Project Brief" at bounding box center [751, 410] width 511 height 33
click at [496, 390] on input "d. The Project Brief" at bounding box center [496, 385] width 0 height 10
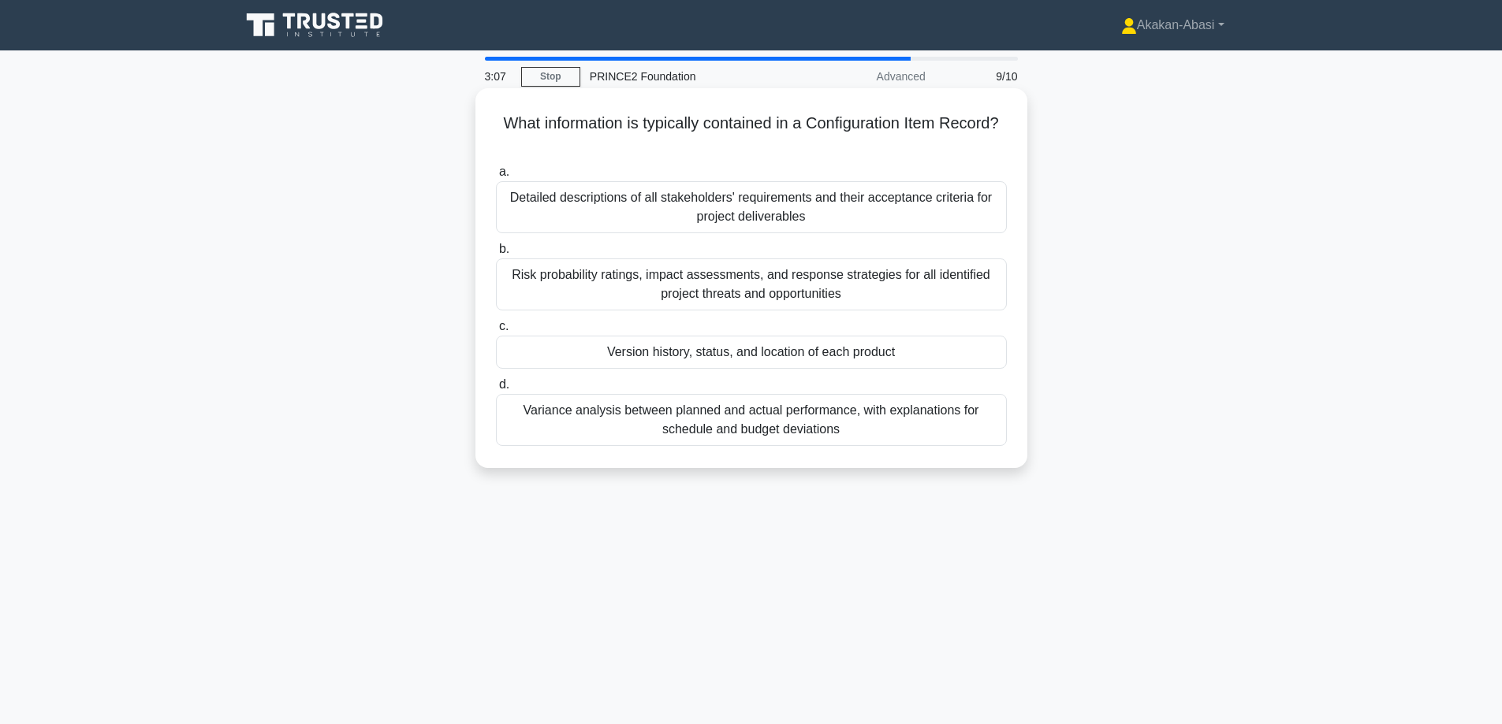
click at [874, 355] on div "Version history, status, and location of each product" at bounding box center [751, 352] width 511 height 33
click at [496, 332] on input "c. Version history, status, and location of each product" at bounding box center [496, 327] width 0 height 10
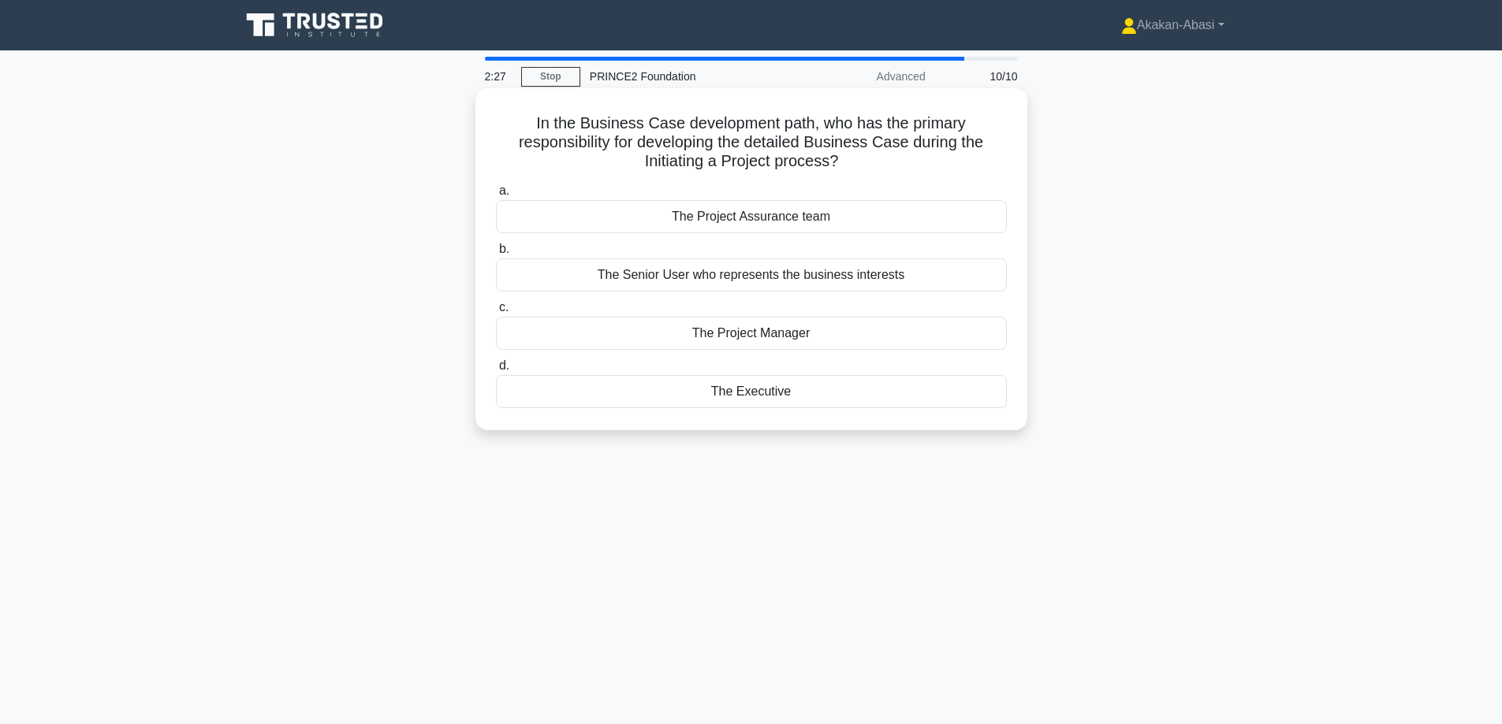
click at [804, 390] on div "The Executive" at bounding box center [751, 391] width 511 height 33
click at [496, 371] on input "d. The Executive" at bounding box center [496, 366] width 0 height 10
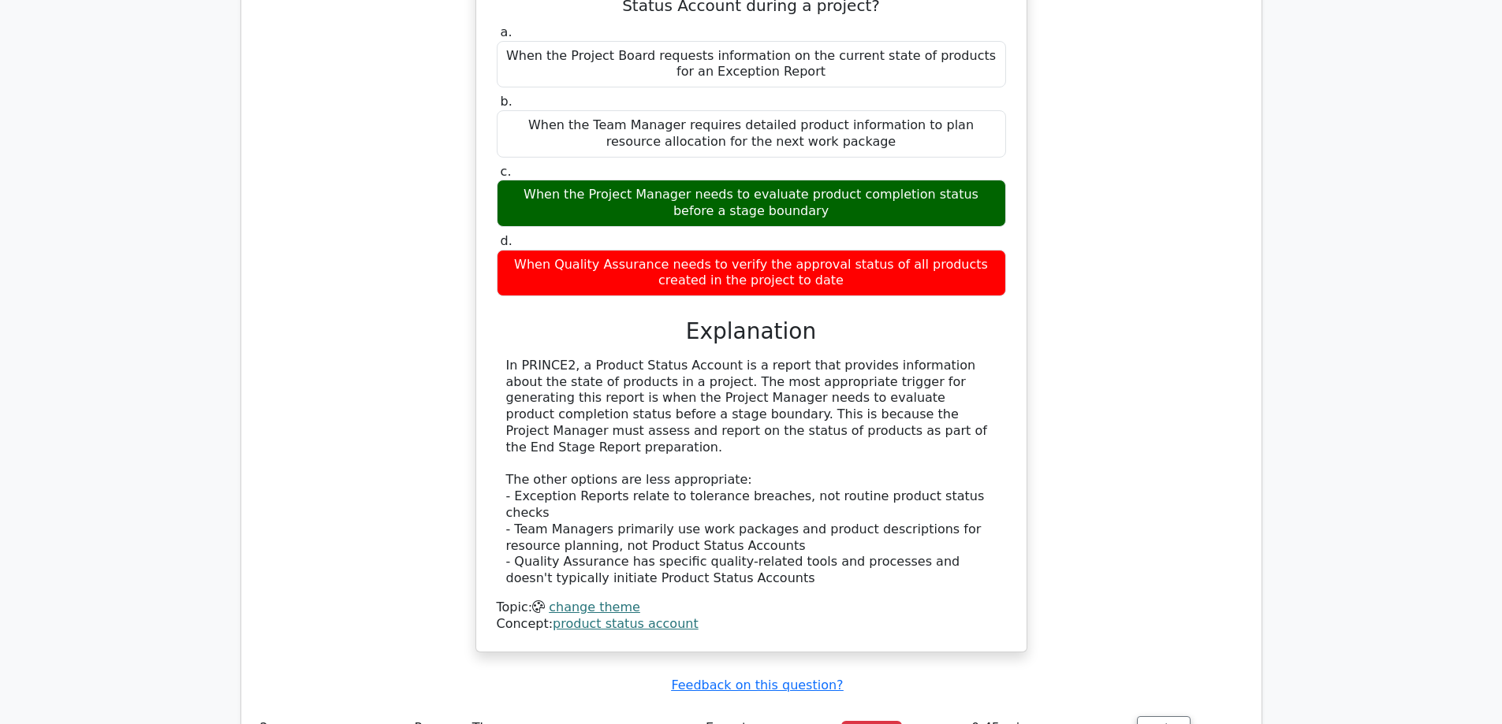
scroll to position [1025, 0]
